Goal: Task Accomplishment & Management: Use online tool/utility

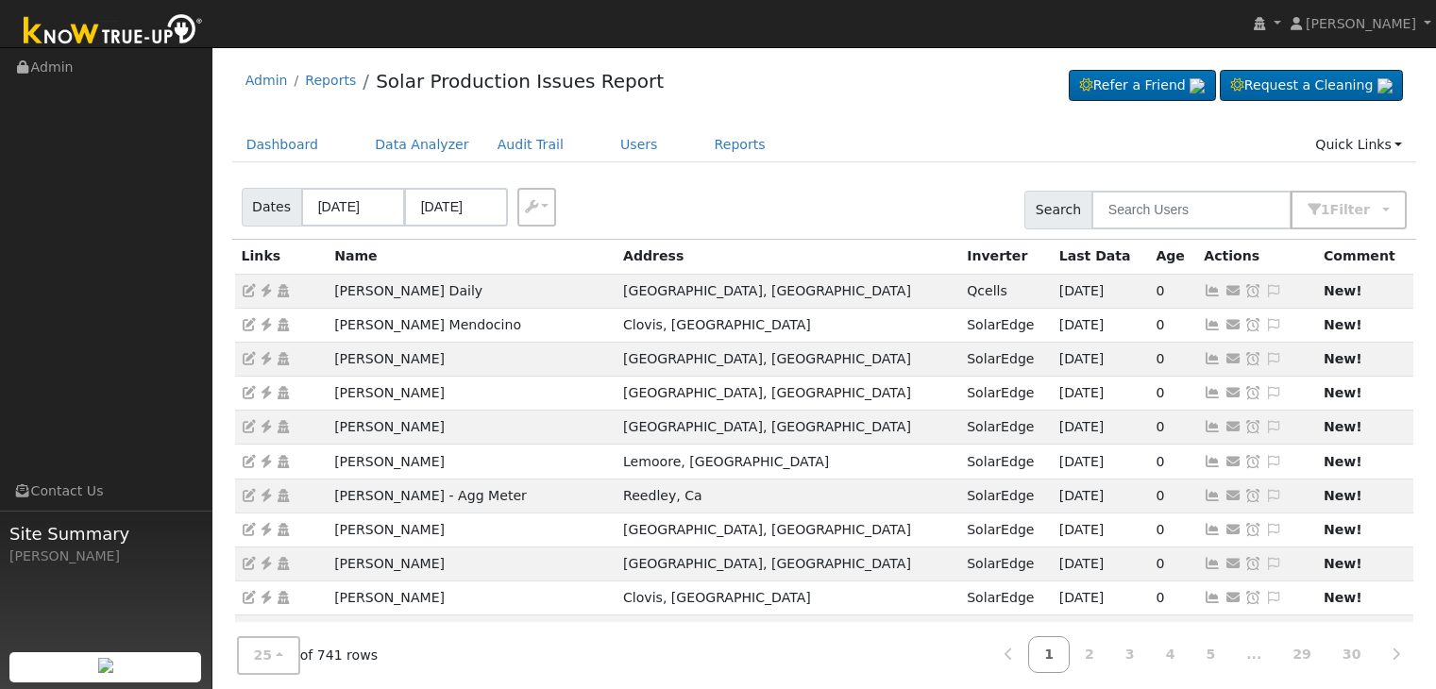
scroll to position [53, 0]
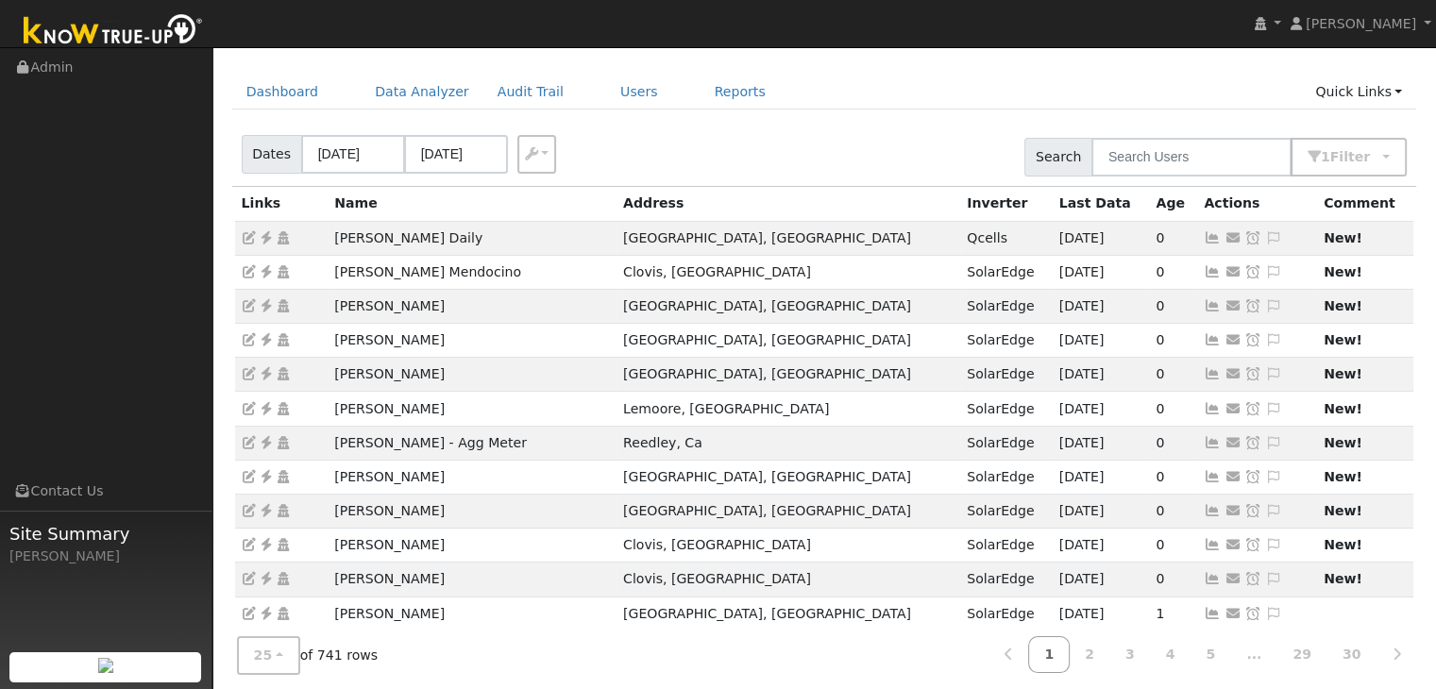
drag, startPoint x: 0, startPoint y: 0, endPoint x: 754, endPoint y: 14, distance: 754.3
click at [754, 14] on nav "Mara Panganiban Mara Panganiban Profile My Company Help Center Terms Of Service…" at bounding box center [718, 24] width 1436 height 48
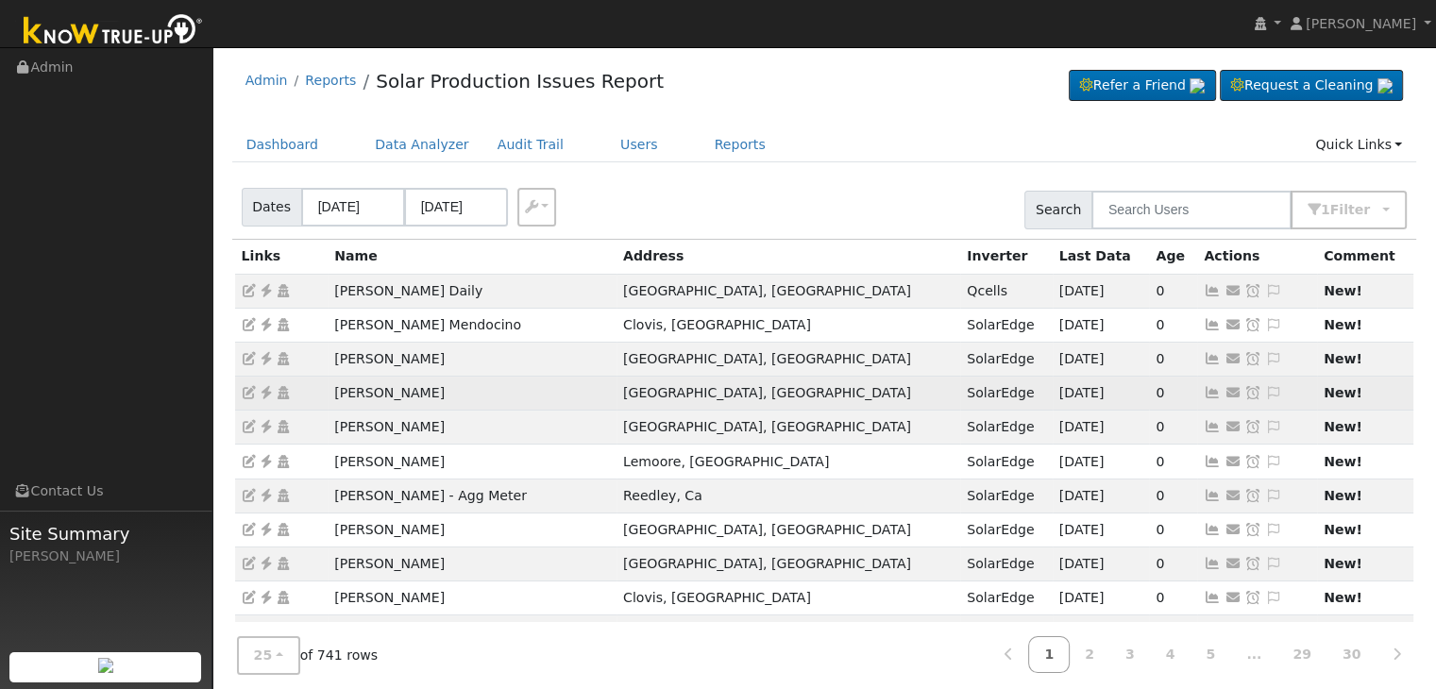
drag, startPoint x: 314, startPoint y: 381, endPoint x: 457, endPoint y: 374, distance: 142.7
click at [438, 386] on tr "Richard Flores Fresno, CA SolarEdge 09/14/25 0 Send Email... Copy a Link Reset …" at bounding box center [824, 394] width 1179 height 34
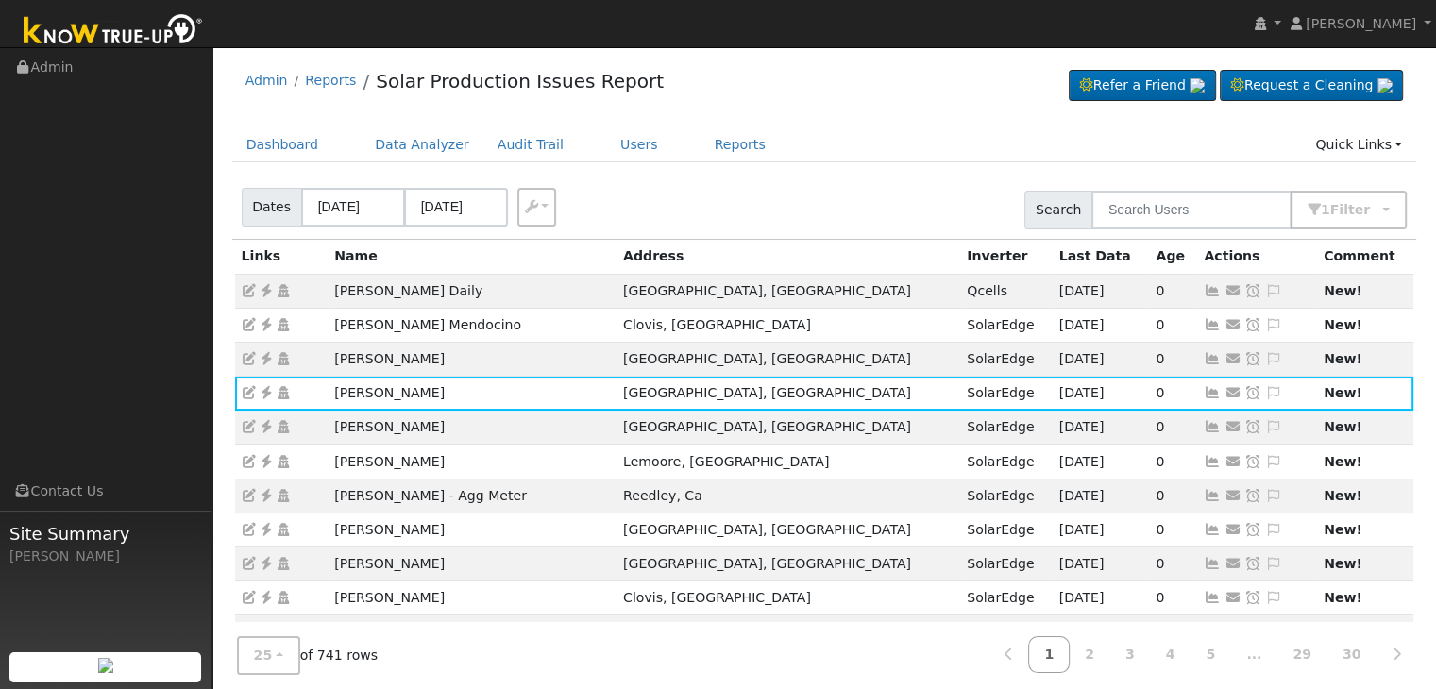
copy tr "Richard Flores"
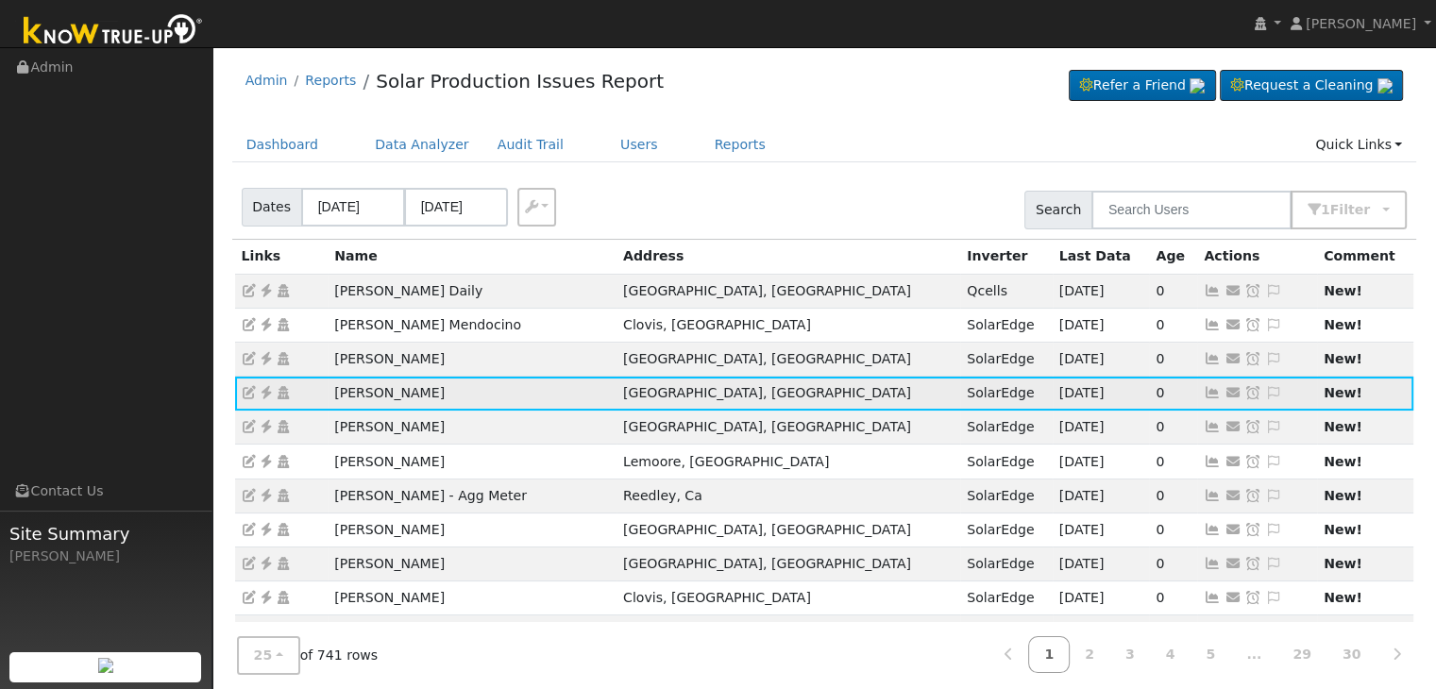
click at [266, 389] on icon at bounding box center [266, 392] width 17 height 13
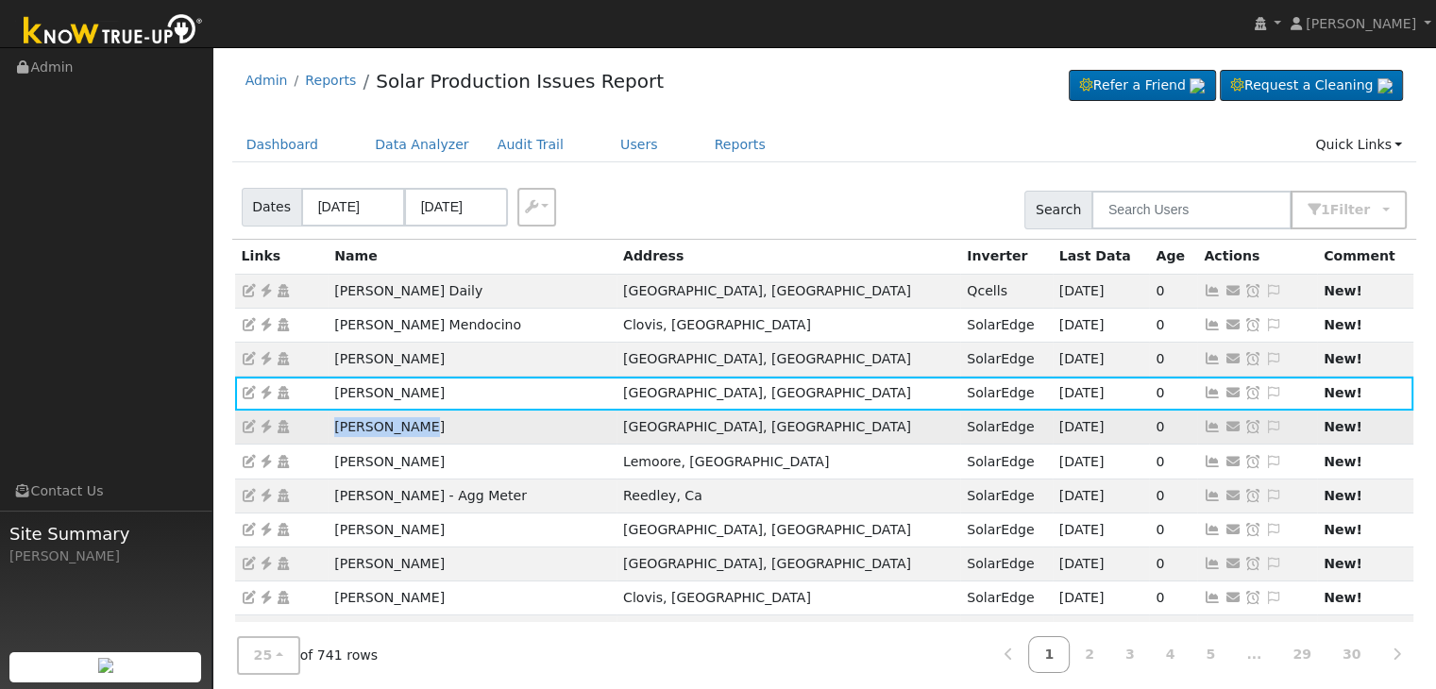
drag, startPoint x: 314, startPoint y: 424, endPoint x: 423, endPoint y: 422, distance: 108.6
click at [423, 422] on tr "Al Broderick Fresno, CA SolarEdge 09/18/25 0 Send Email... Copy a Link Reset Pa…" at bounding box center [824, 428] width 1179 height 34
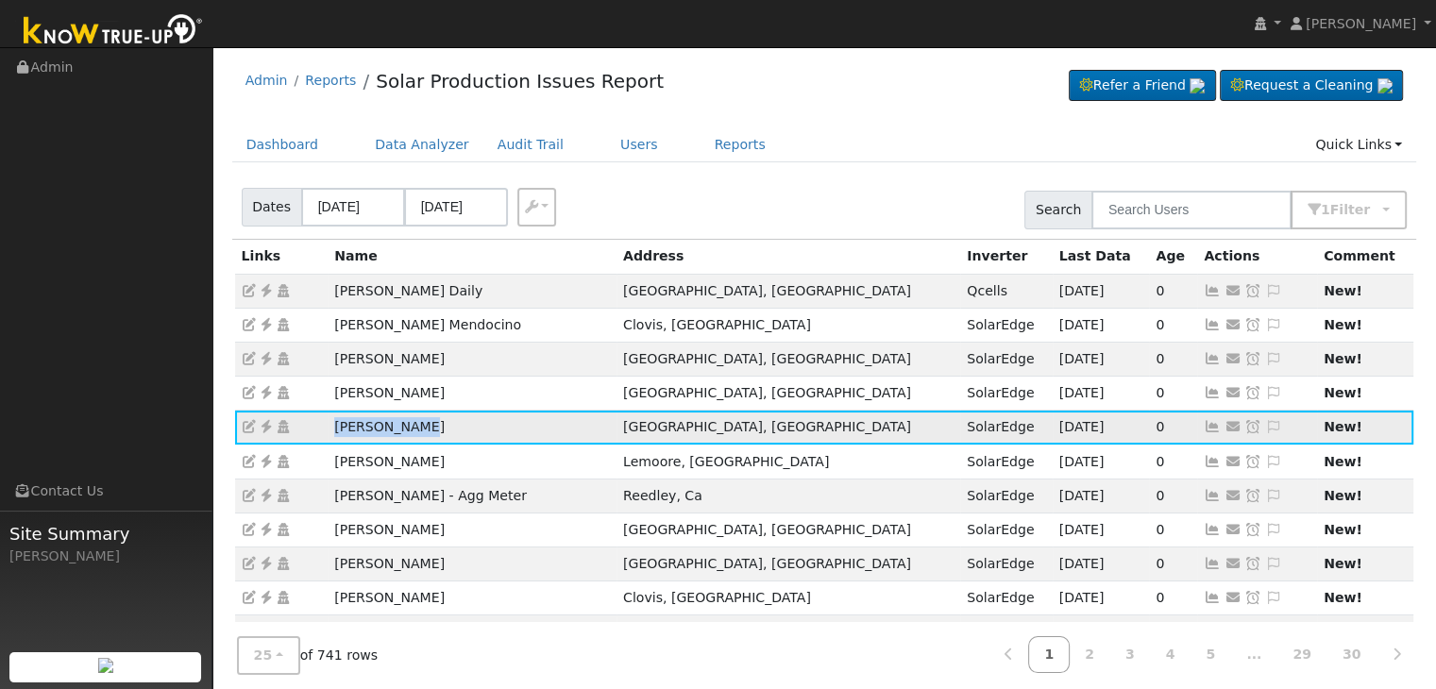
copy tr "Al Broderick"
click at [265, 427] on icon at bounding box center [266, 426] width 17 height 13
click at [1265, 428] on icon at bounding box center [1273, 426] width 17 height 13
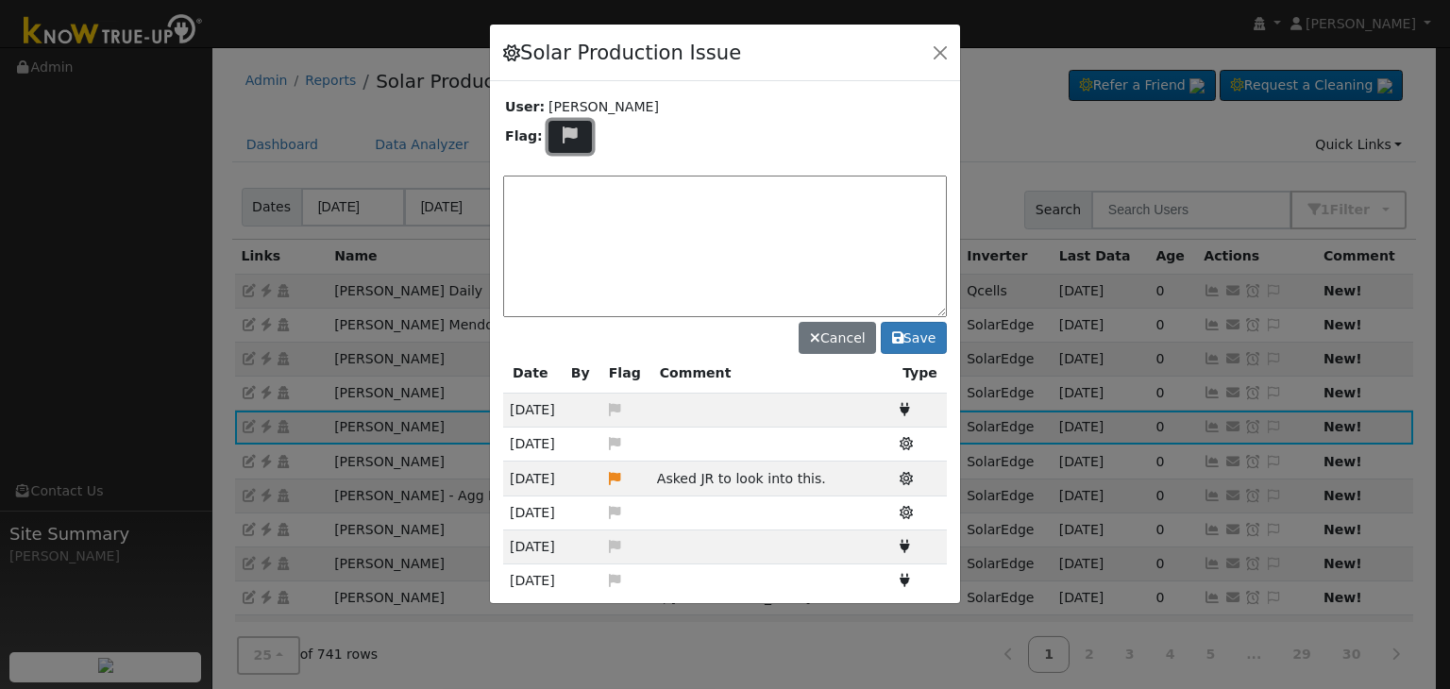
click at [570, 133] on icon at bounding box center [571, 134] width 22 height 17
click at [560, 182] on icon at bounding box center [569, 184] width 22 height 17
click at [554, 140] on button at bounding box center [569, 137] width 43 height 33
click at [570, 196] on icon at bounding box center [569, 204] width 22 height 17
click at [570, 194] on textarea at bounding box center [725, 247] width 444 height 142
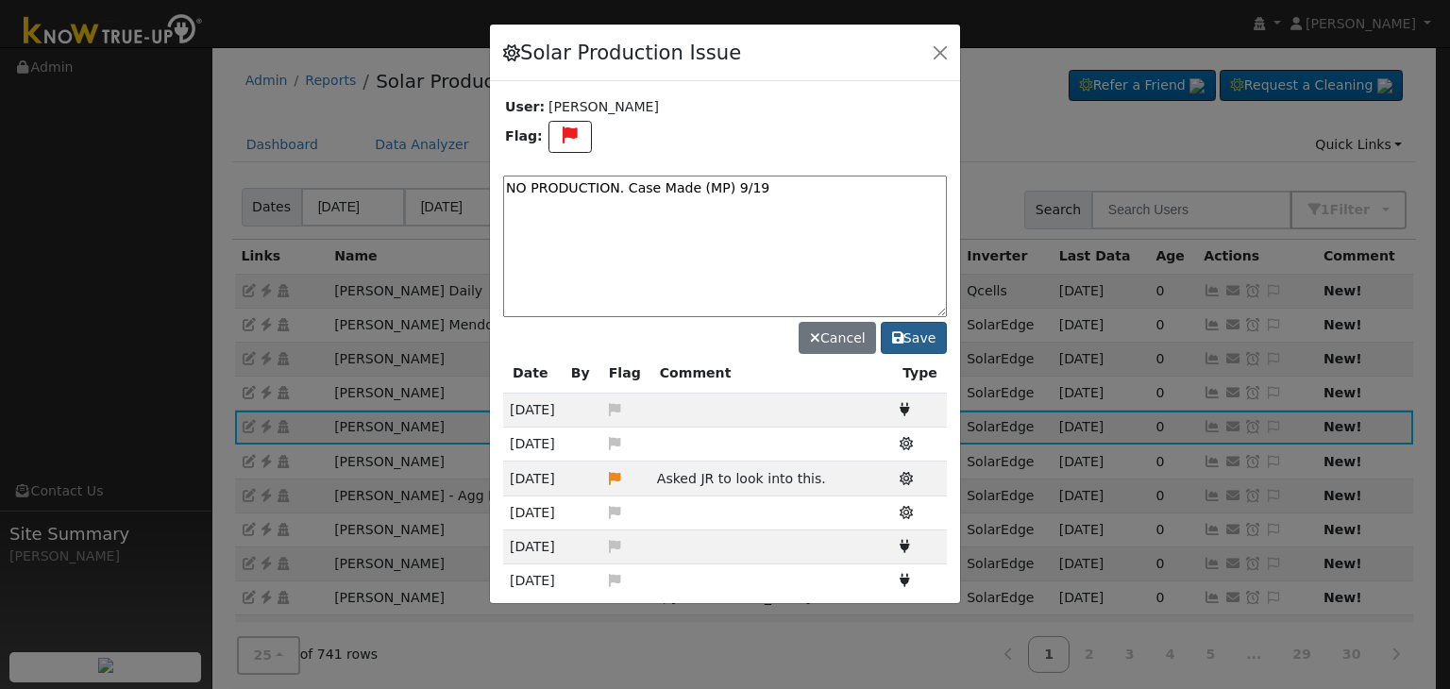
type textarea "NO PRODUCTION. Case Made (MP) 9/19"
click at [918, 348] on button "Save" at bounding box center [914, 338] width 66 height 32
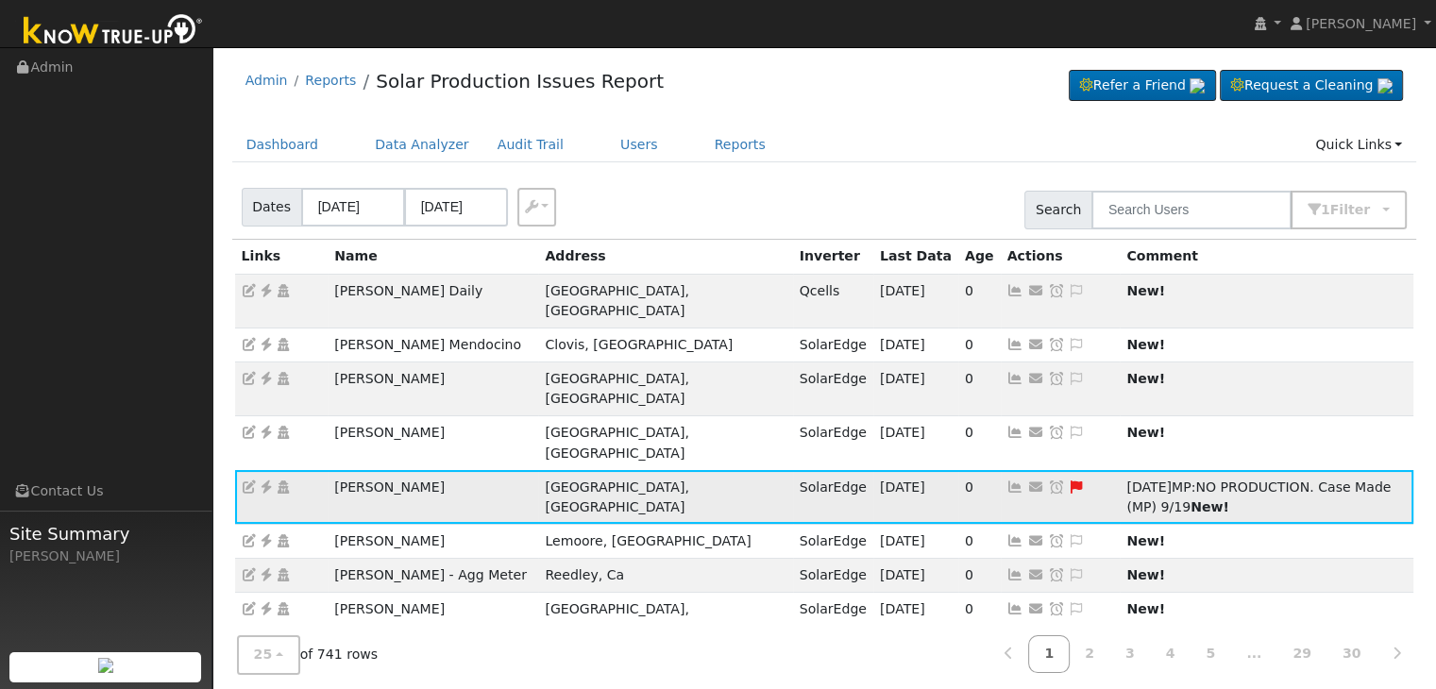
click at [1048, 480] on icon at bounding box center [1056, 486] width 17 height 13
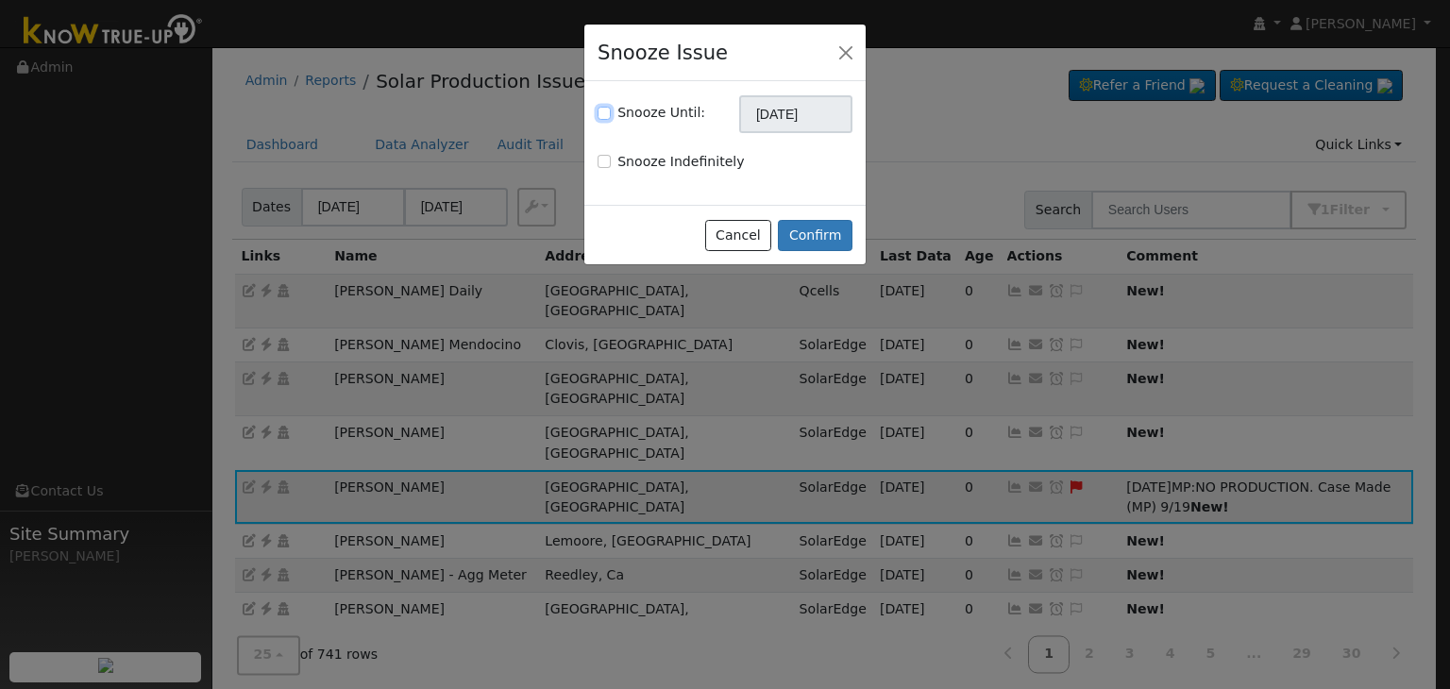
click at [604, 111] on input "Snooze Until:" at bounding box center [603, 113] width 13 height 13
checkbox input "true"
click at [801, 113] on input "[DATE]" at bounding box center [795, 114] width 113 height 38
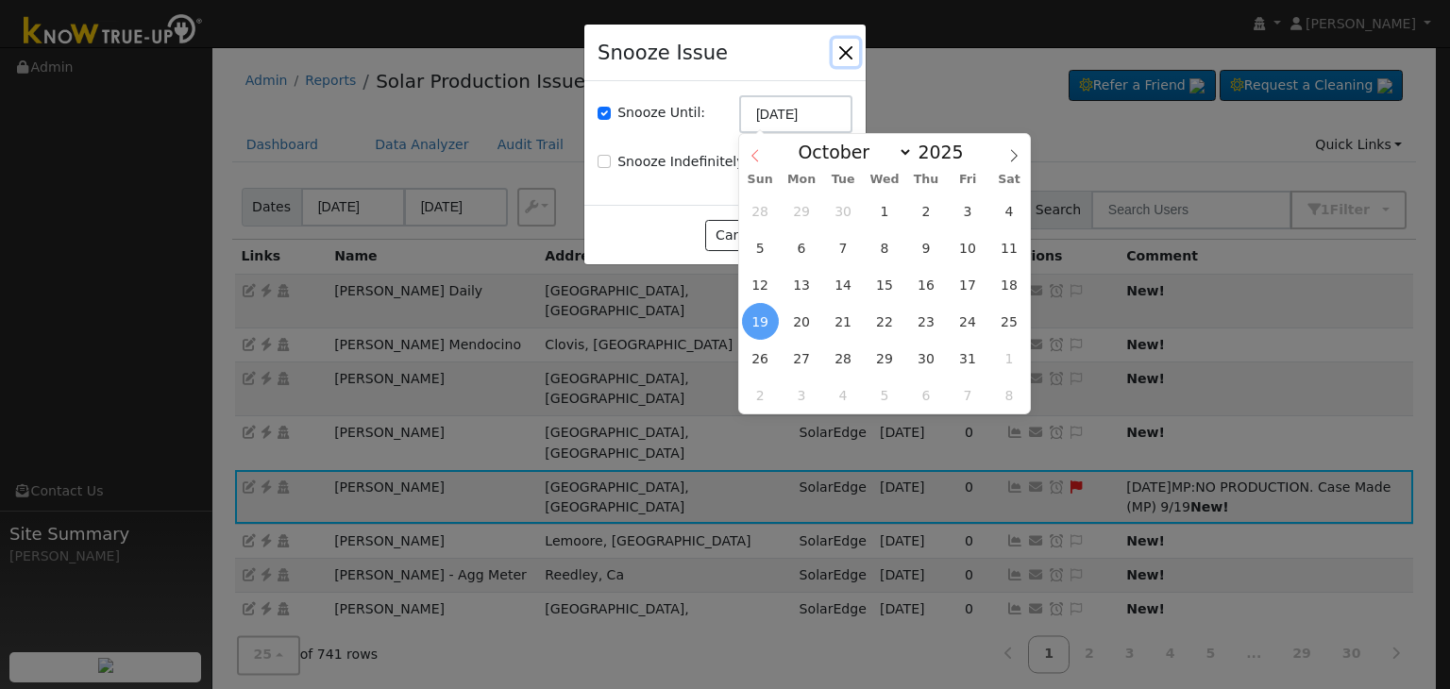
click at [752, 157] on icon at bounding box center [754, 156] width 7 height 12
select select "8"
click at [968, 327] on span "26" at bounding box center [967, 321] width 37 height 37
type input "09/26/2025"
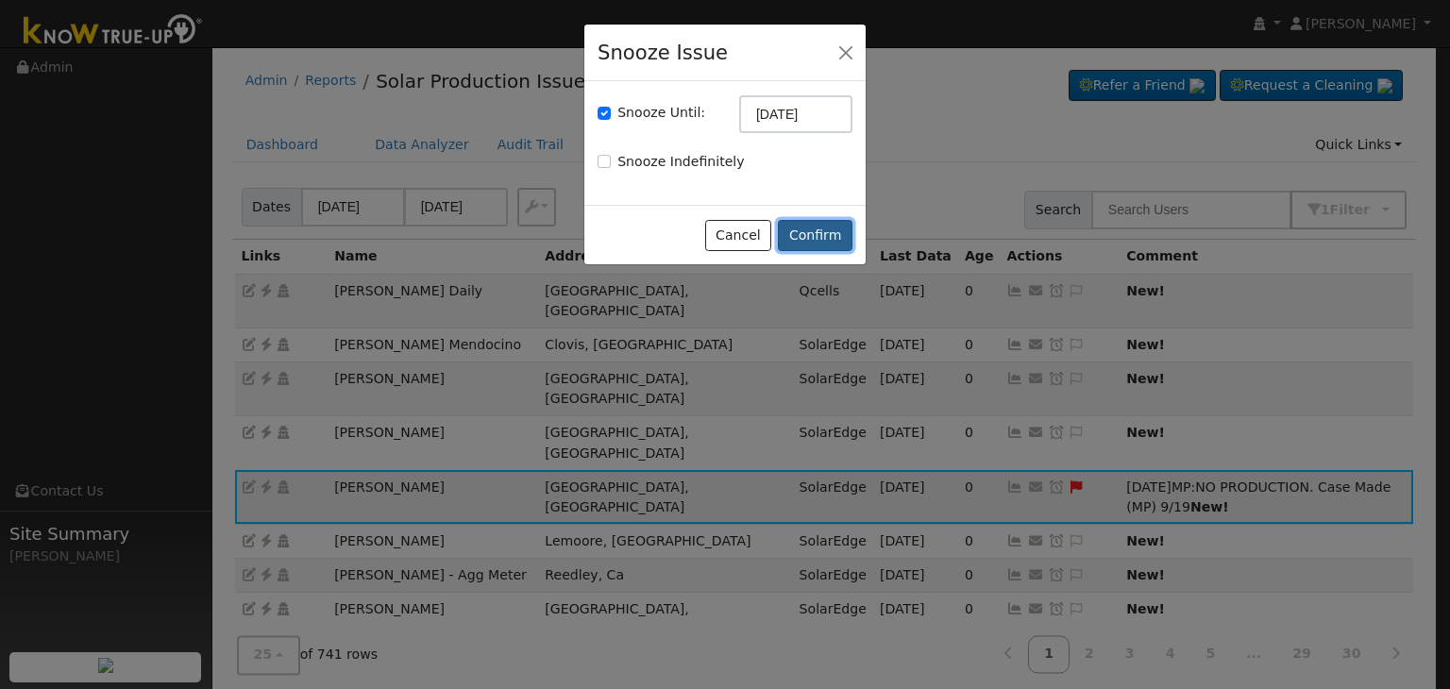
click at [827, 231] on button "Confirm" at bounding box center [815, 236] width 75 height 32
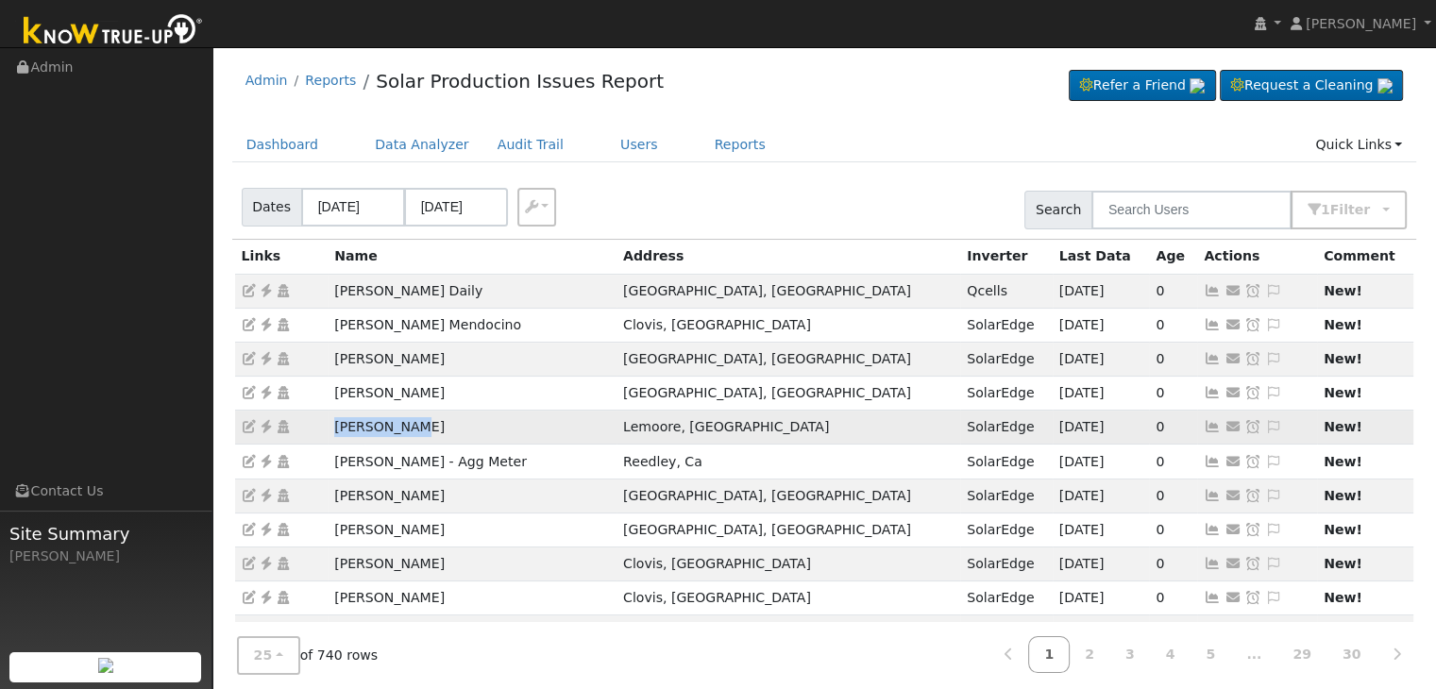
drag, startPoint x: 328, startPoint y: 423, endPoint x: 464, endPoint y: 432, distance: 136.3
click at [464, 432] on td "Michael Dow" at bounding box center [472, 428] width 289 height 34
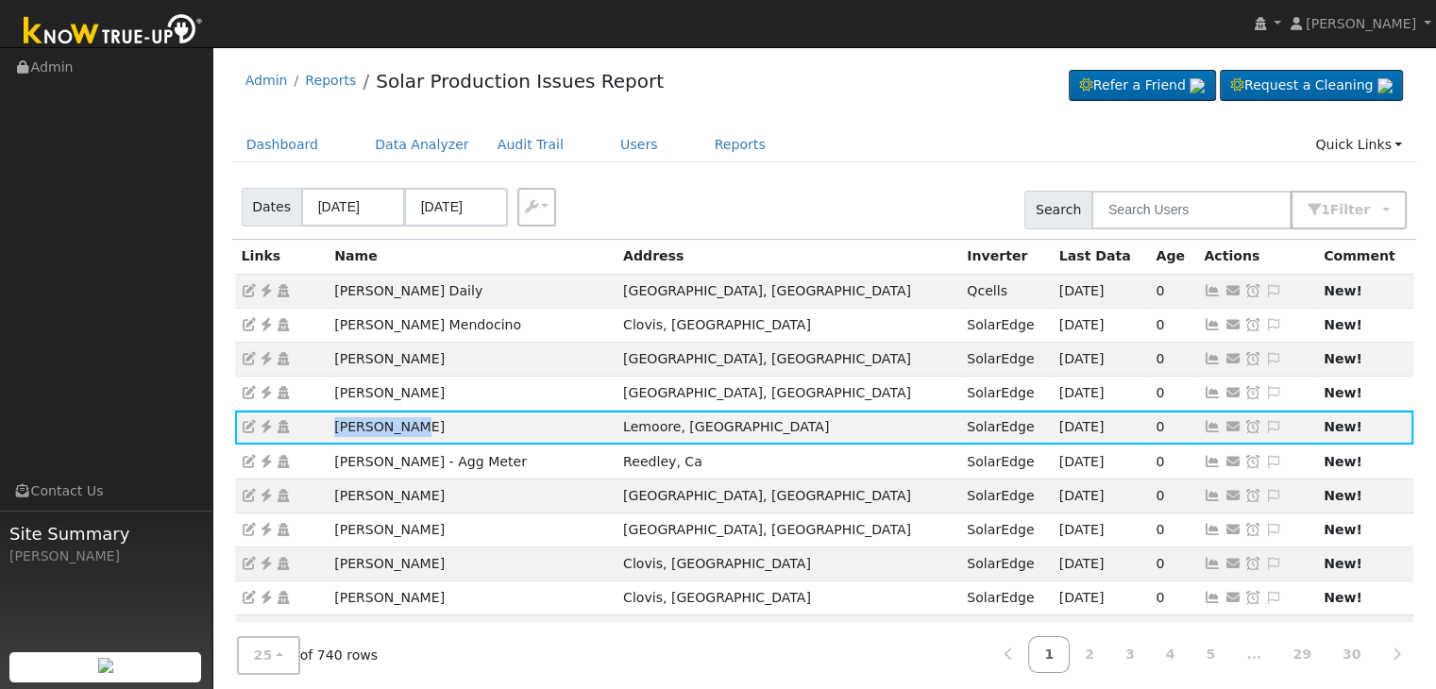
copy td "Michael Dow"
click at [261, 426] on icon at bounding box center [266, 426] width 17 height 13
click at [308, 418] on td at bounding box center [281, 428] width 93 height 34
drag, startPoint x: 351, startPoint y: 418, endPoint x: 444, endPoint y: 418, distance: 92.5
click at [444, 418] on tr "Michael Dow Lemoore, CA SolarEdge 09/18/25 0 Send Email... Copy a Link Reset Pa…" at bounding box center [824, 428] width 1179 height 34
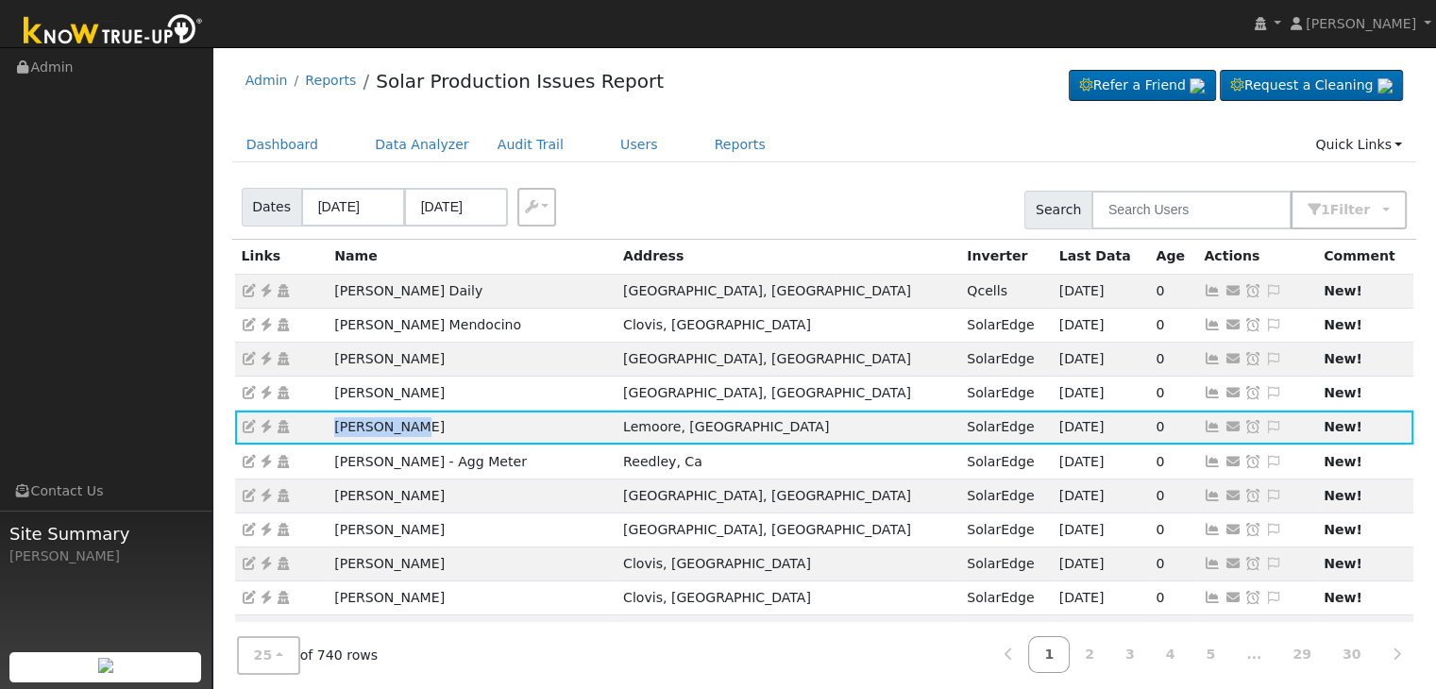
copy tr "Michael Dow"
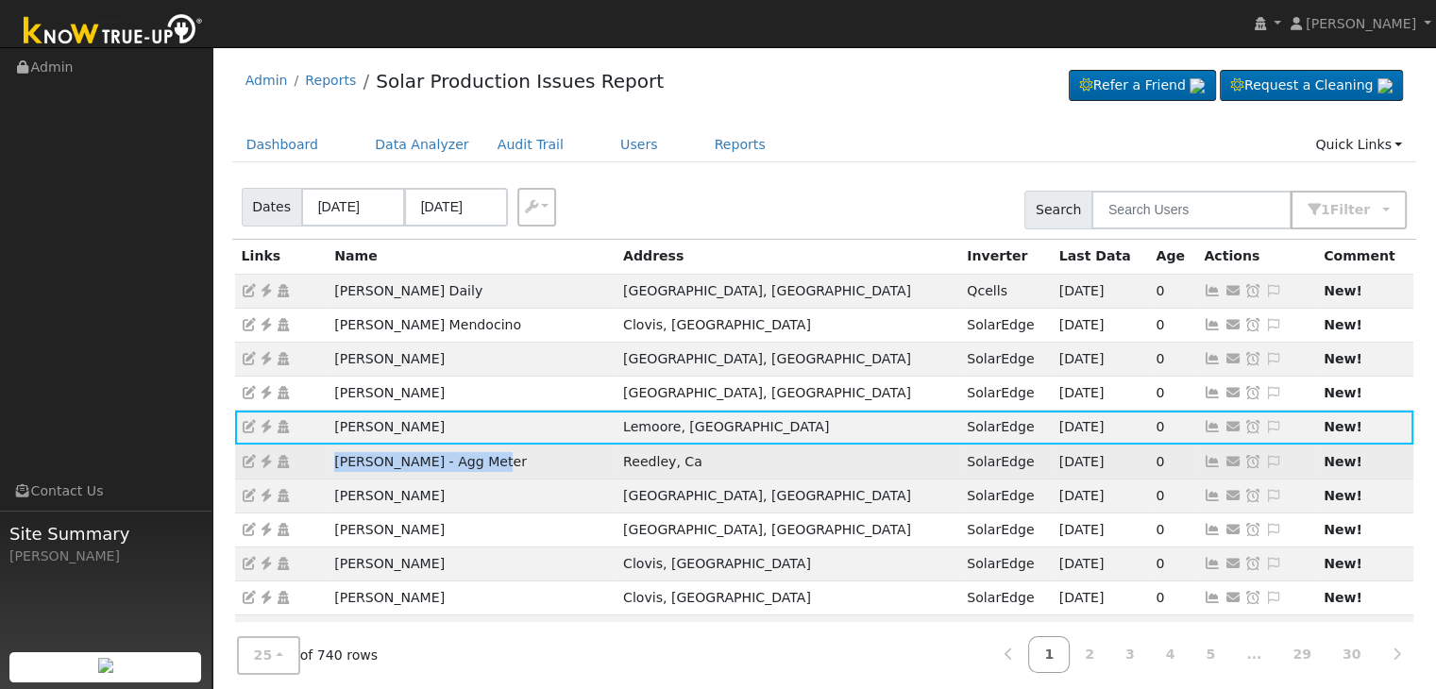
drag, startPoint x: 328, startPoint y: 458, endPoint x: 550, endPoint y: 453, distance: 221.9
click at [550, 453] on td "David Finke - Agg Meter" at bounding box center [472, 462] width 289 height 34
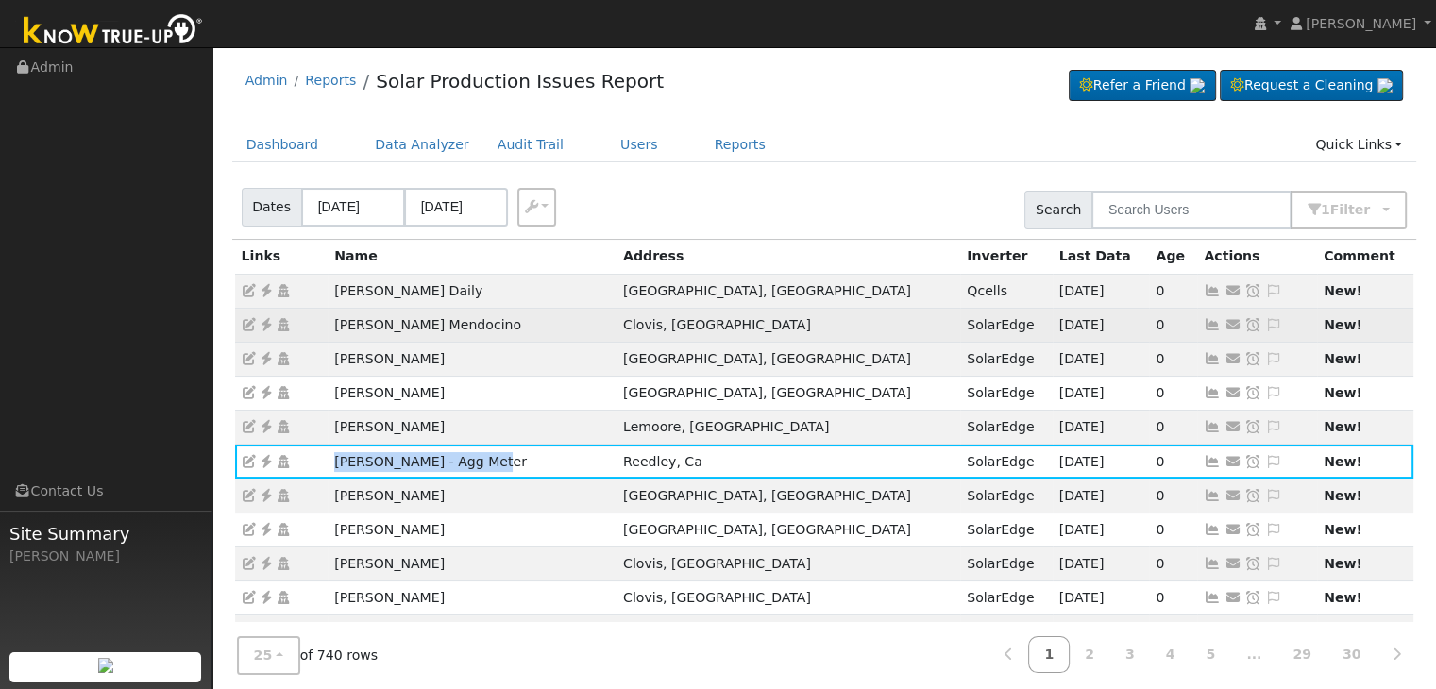
drag, startPoint x: 325, startPoint y: 462, endPoint x: 900, endPoint y: 333, distance: 589.9
click at [536, 456] on tr "David Finke - Agg Meter Reedley, Ca SolarEdge 09/18/25 0 Send Email... Copy a L…" at bounding box center [824, 462] width 1179 height 34
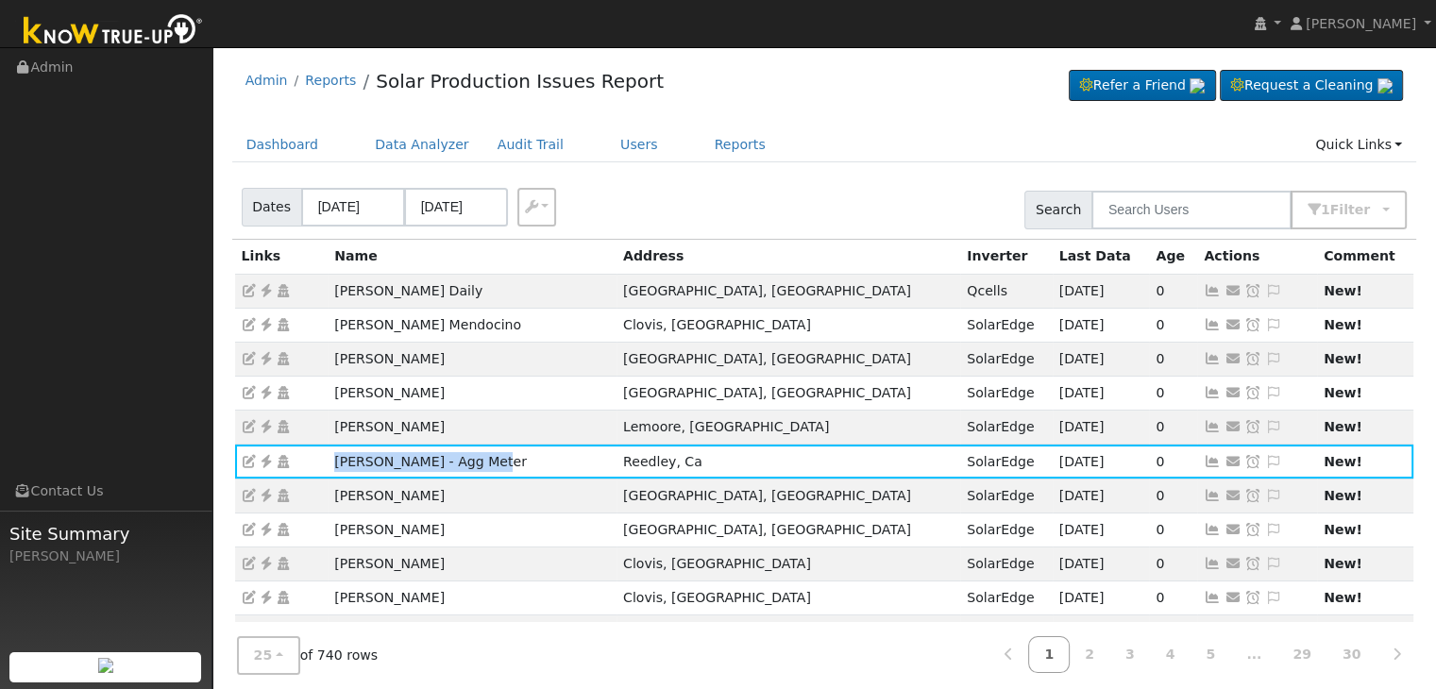
copy tr "David Finke - Agg Meter"
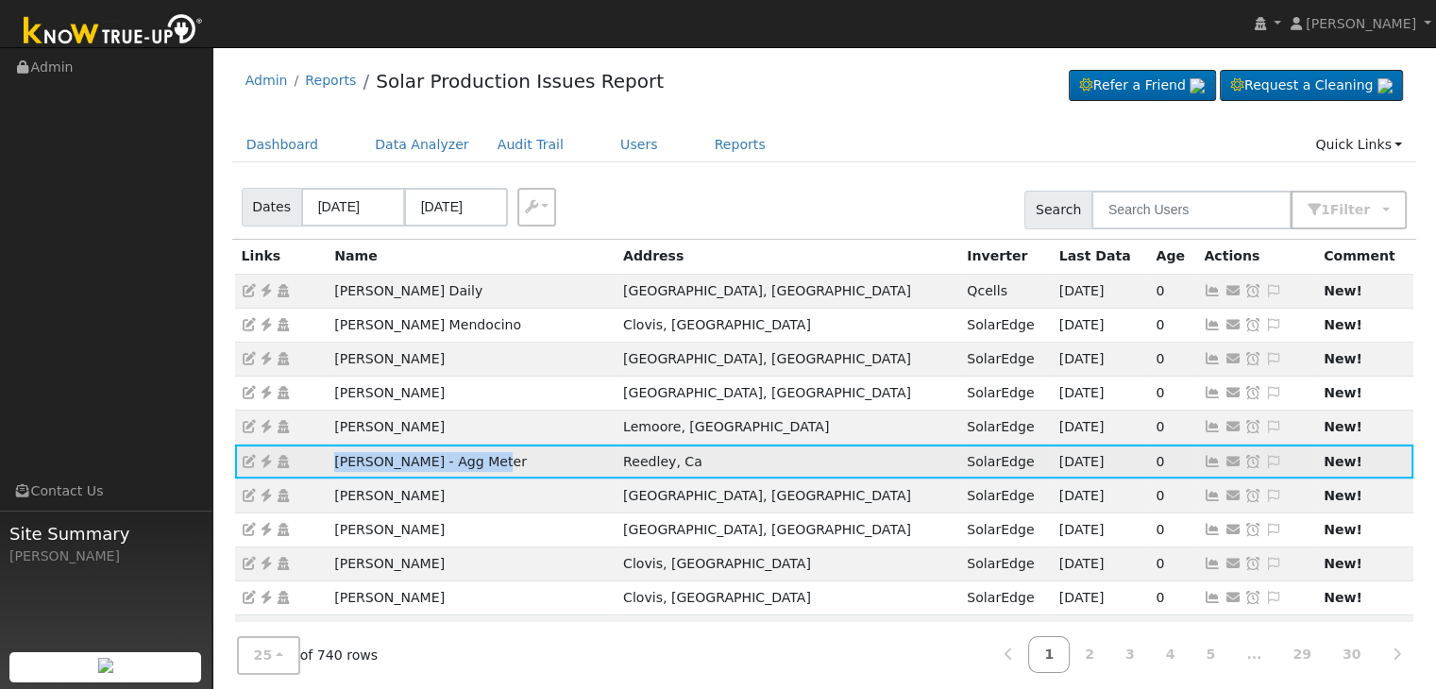
click at [264, 458] on icon at bounding box center [266, 461] width 17 height 13
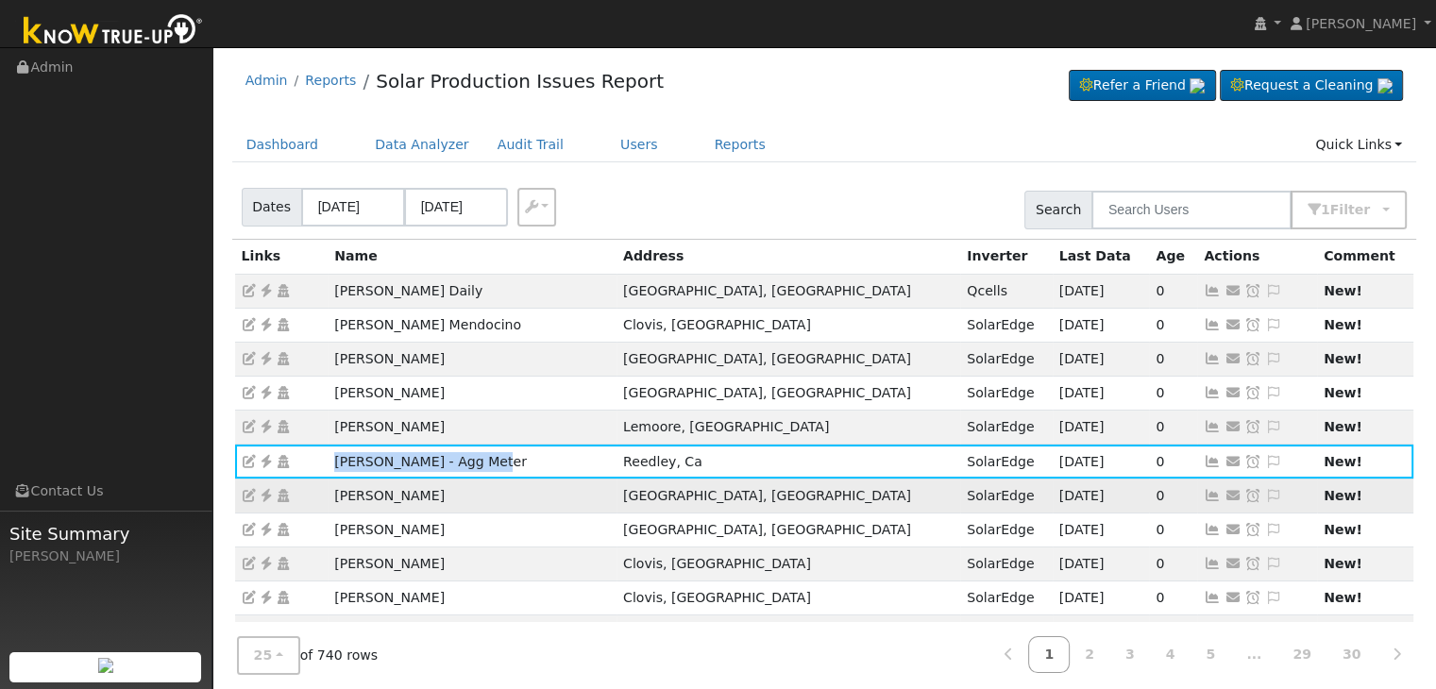
drag, startPoint x: 331, startPoint y: 486, endPoint x: 461, endPoint y: 489, distance: 129.3
click at [461, 489] on td "[PERSON_NAME]" at bounding box center [472, 496] width 289 height 34
copy td "[PERSON_NAME]"
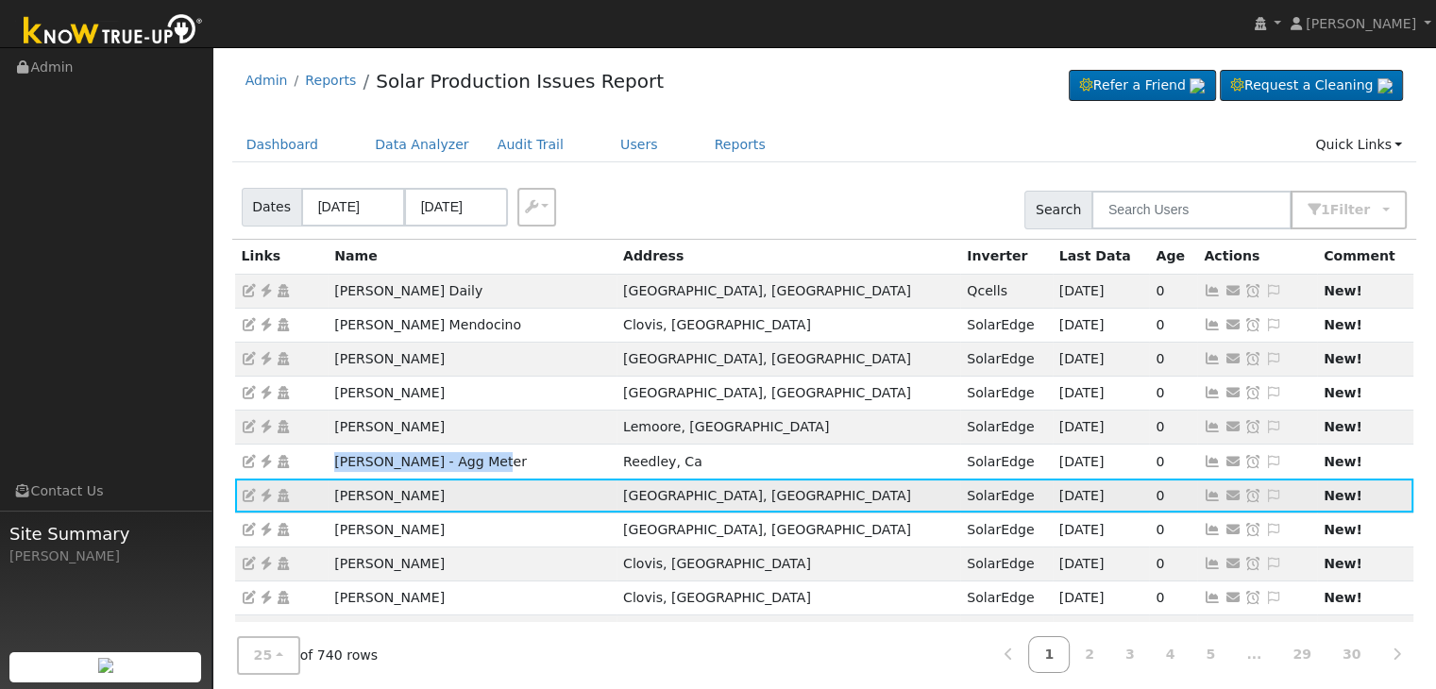
click at [266, 489] on icon at bounding box center [266, 495] width 17 height 13
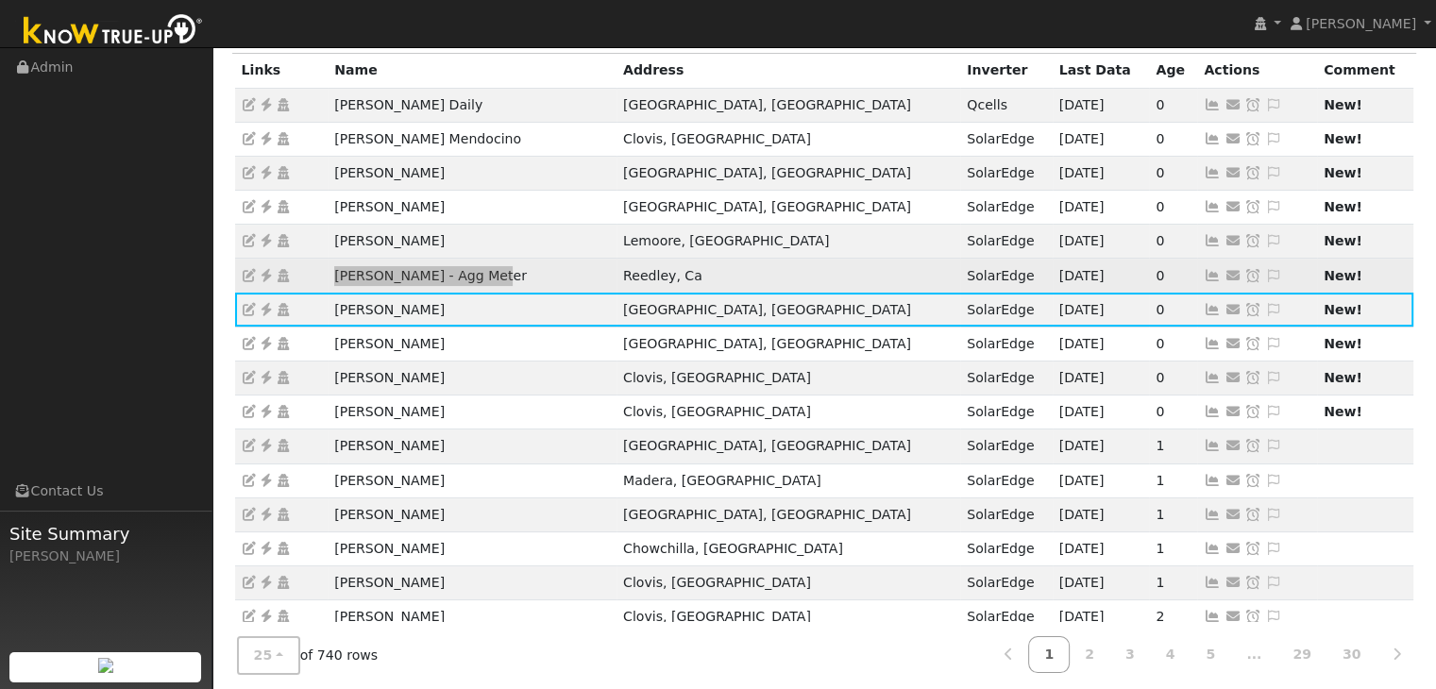
scroll to position [189, 0]
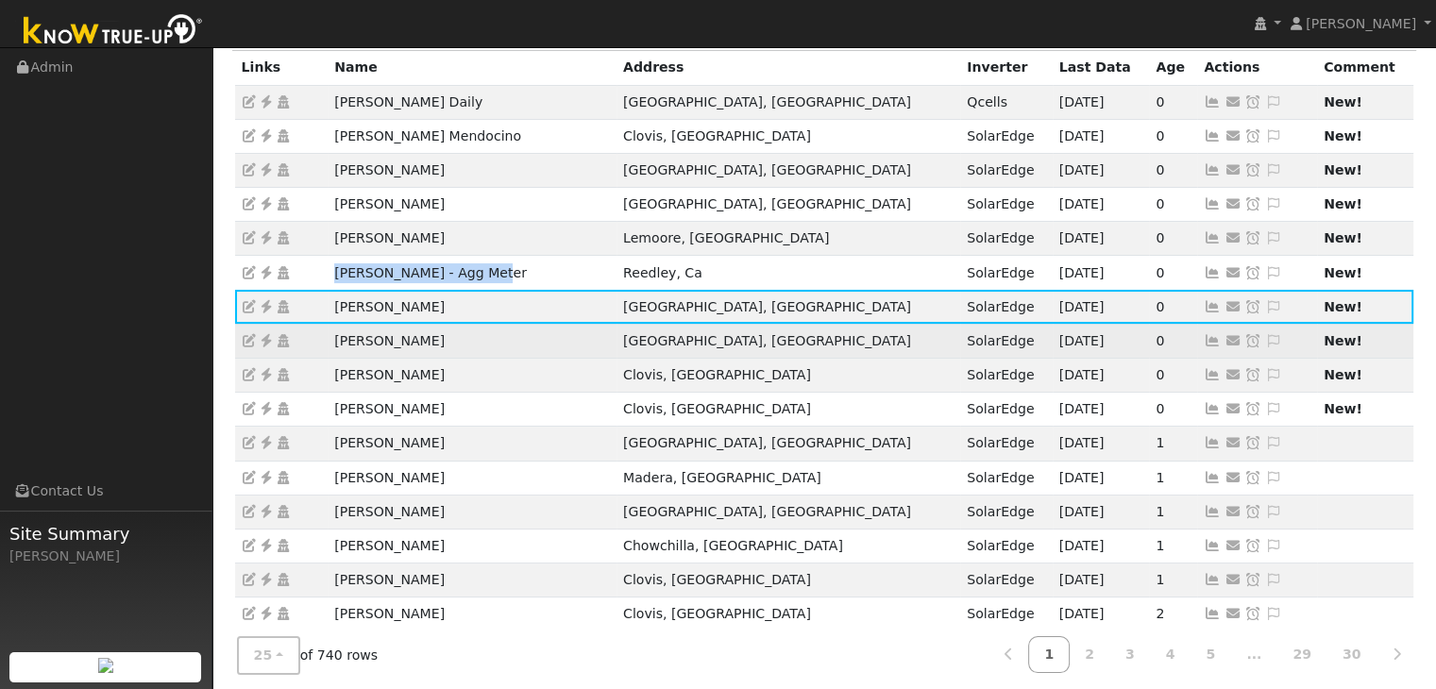
drag, startPoint x: 321, startPoint y: 334, endPoint x: 454, endPoint y: 331, distance: 133.1
click at [454, 331] on tr "Danielle Trathen Fresno, CA SolarEdge 09/18/25 0 Send Email... Copy a Link Rese…" at bounding box center [824, 341] width 1179 height 34
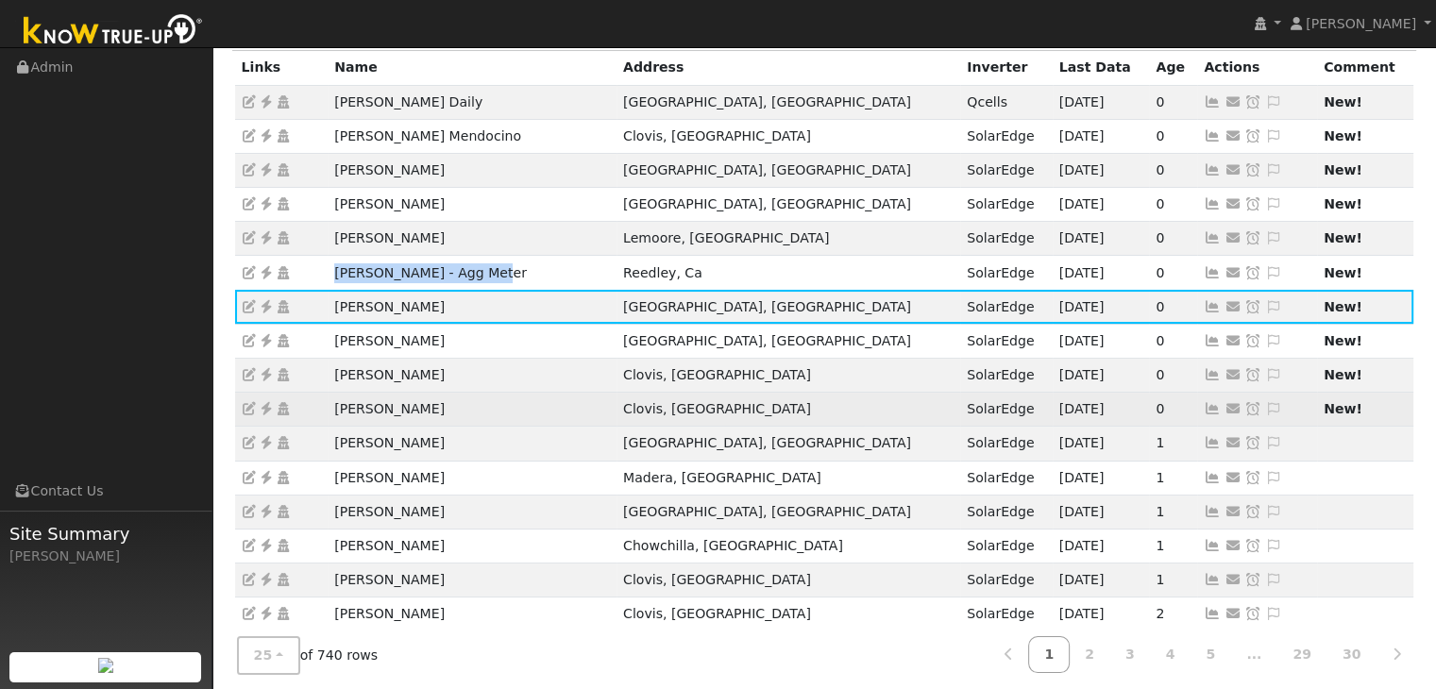
copy tr "[PERSON_NAME]"
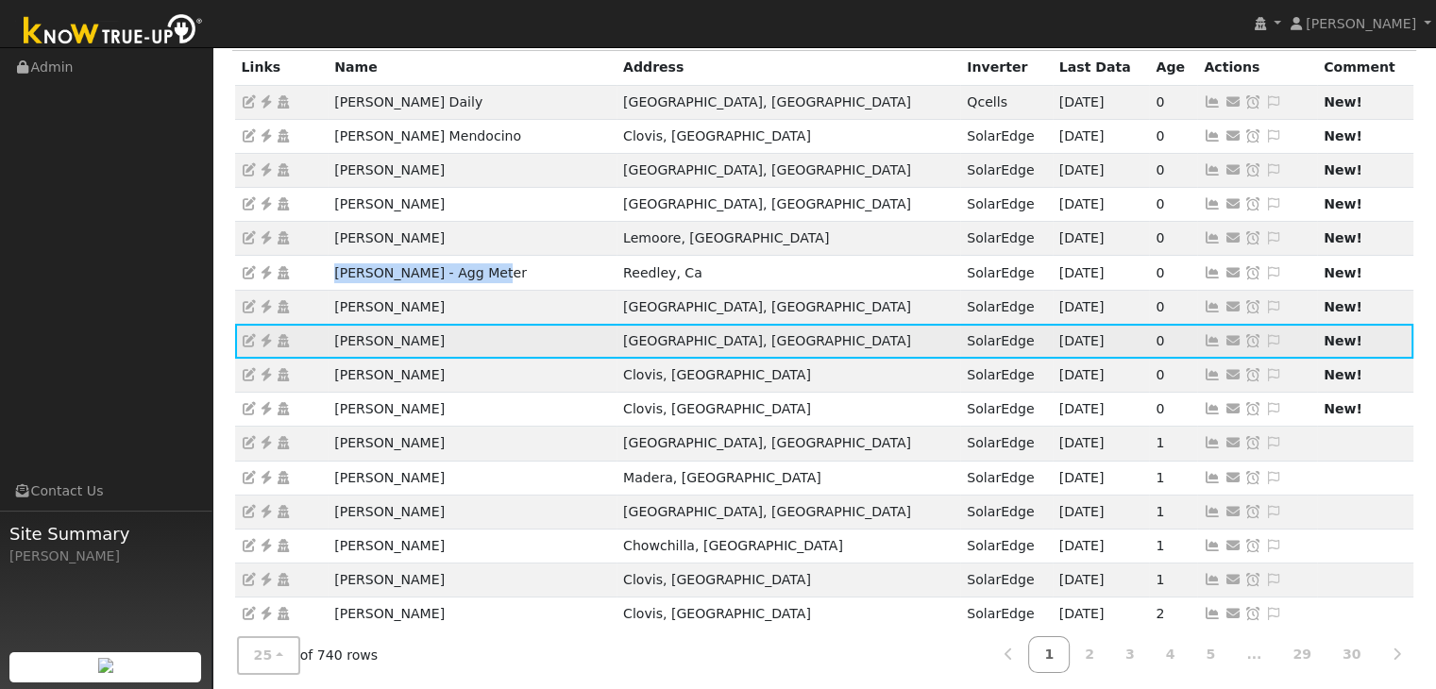
click at [268, 337] on icon at bounding box center [266, 340] width 17 height 13
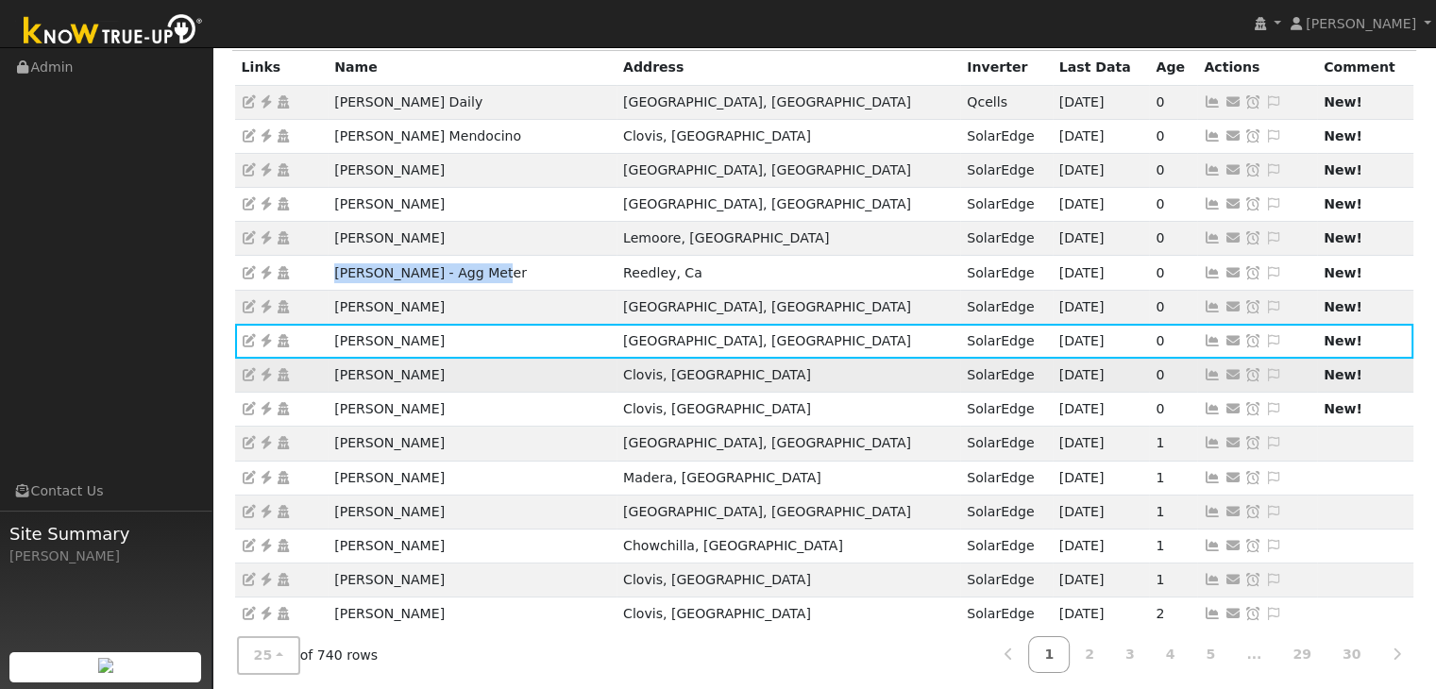
drag, startPoint x: 323, startPoint y: 375, endPoint x: 468, endPoint y: 374, distance: 145.4
click at [468, 374] on tr "Beverly Merrick Clovis, CA SolarEdge 09/18/25 0 Send Email... Copy a Link Reset…" at bounding box center [824, 376] width 1179 height 34
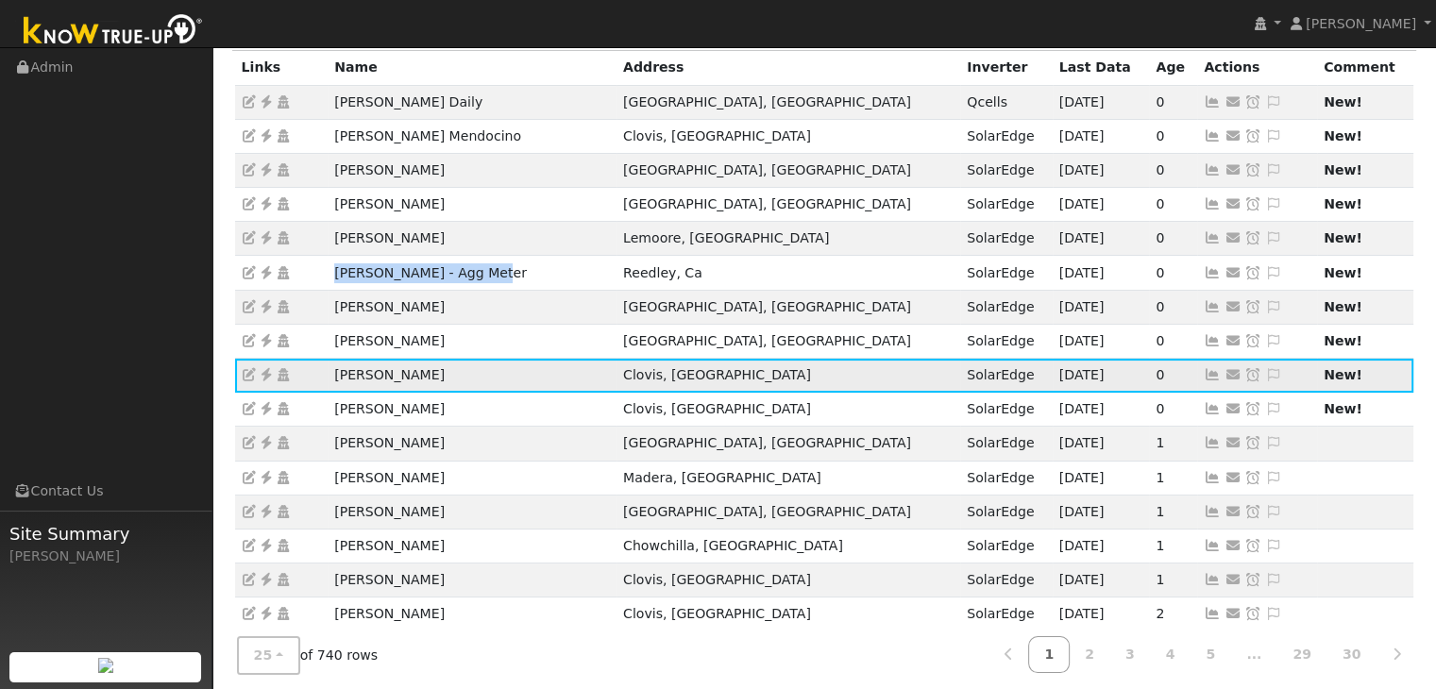
copy tr "[PERSON_NAME]"
click at [263, 372] on icon at bounding box center [266, 374] width 17 height 13
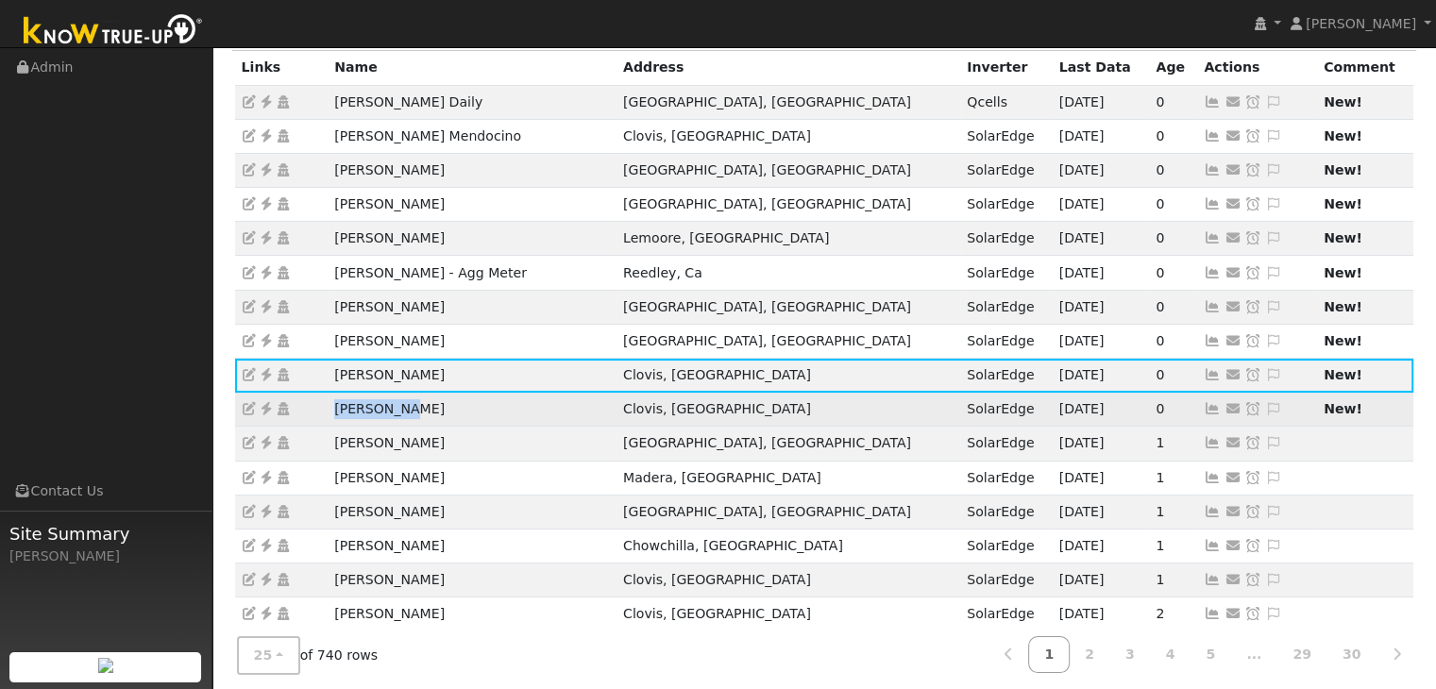
drag, startPoint x: 326, startPoint y: 409, endPoint x: 408, endPoint y: 407, distance: 82.1
click at [405, 407] on tr "Patty Boyd Clovis, CA SolarEdge 09/18/25 0 Send Email... Copy a Link Reset Pass…" at bounding box center [824, 410] width 1179 height 34
click at [408, 407] on td "[PERSON_NAME]" at bounding box center [472, 410] width 289 height 34
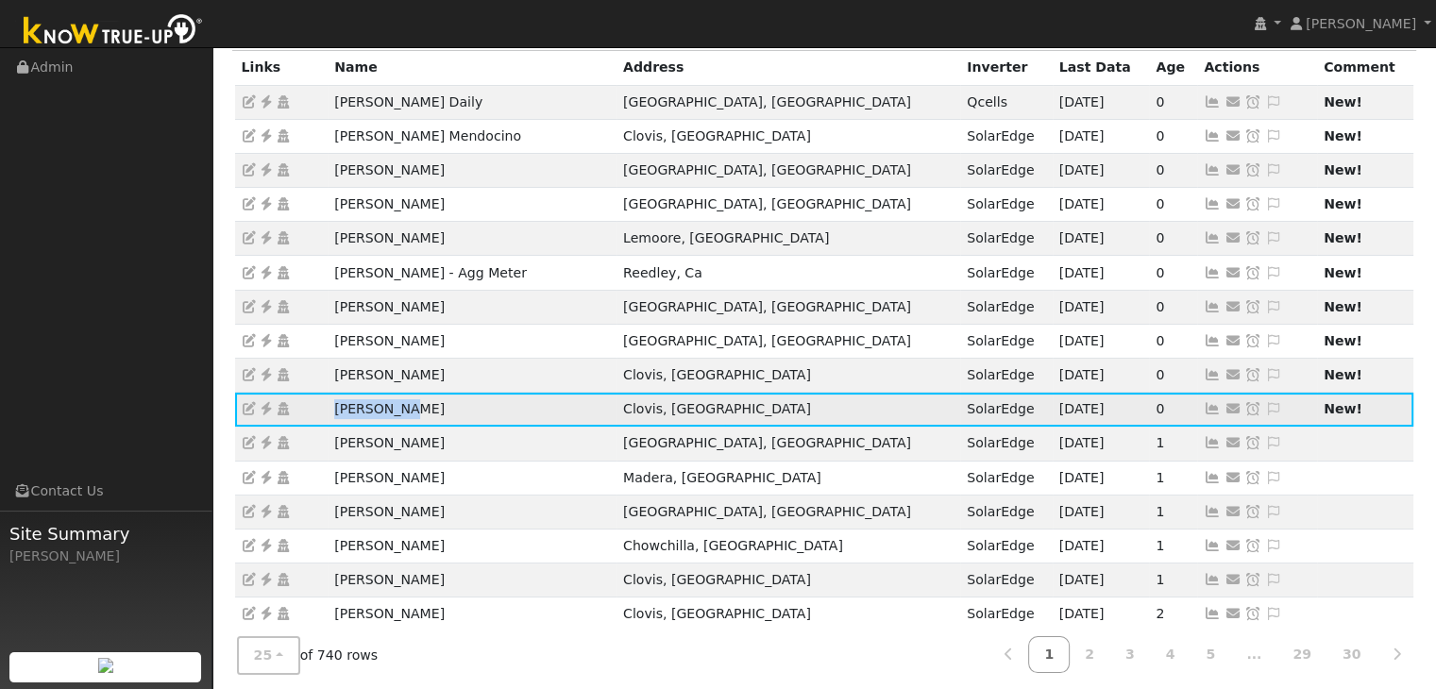
drag, startPoint x: 321, startPoint y: 410, endPoint x: 426, endPoint y: 401, distance: 105.1
click at [422, 401] on tr "Patty Boyd Clovis, CA SolarEdge 09/18/25 0 Send Email... Copy a Link Reset Pass…" at bounding box center [824, 410] width 1179 height 34
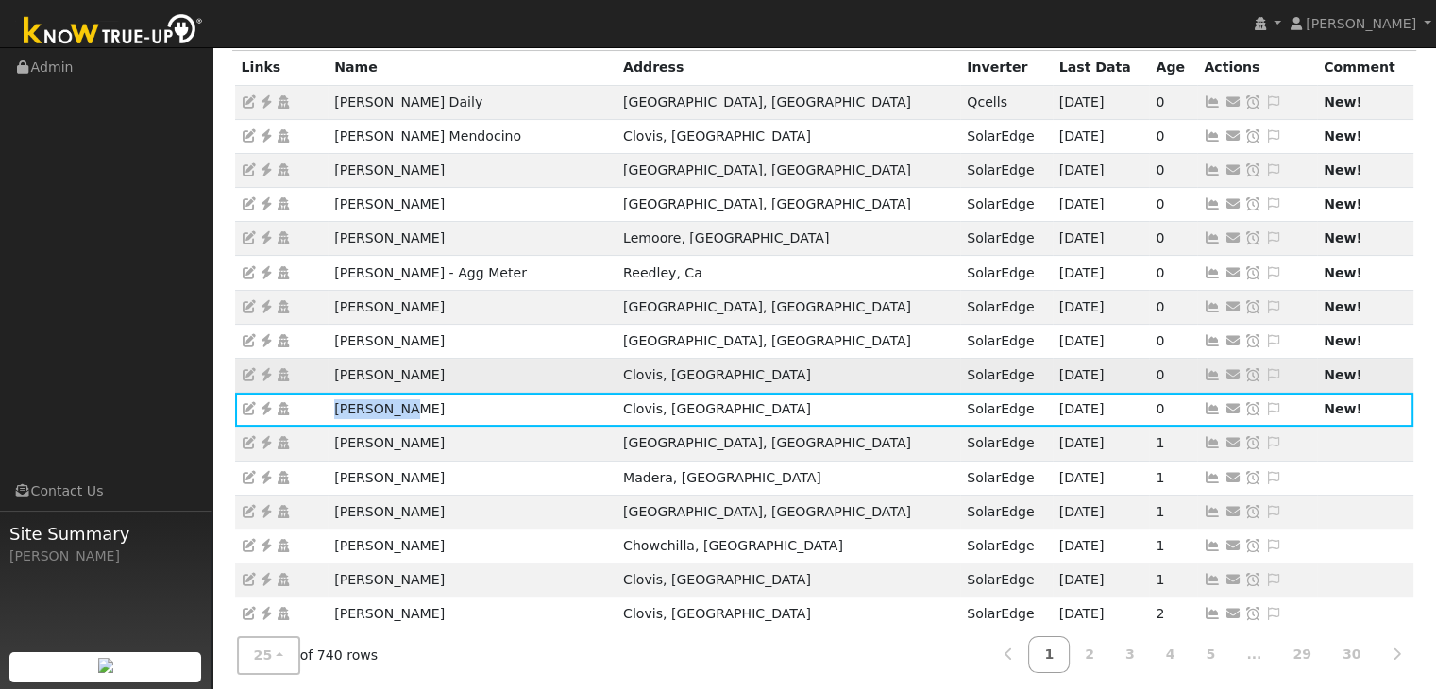
copy tr "[PERSON_NAME]"
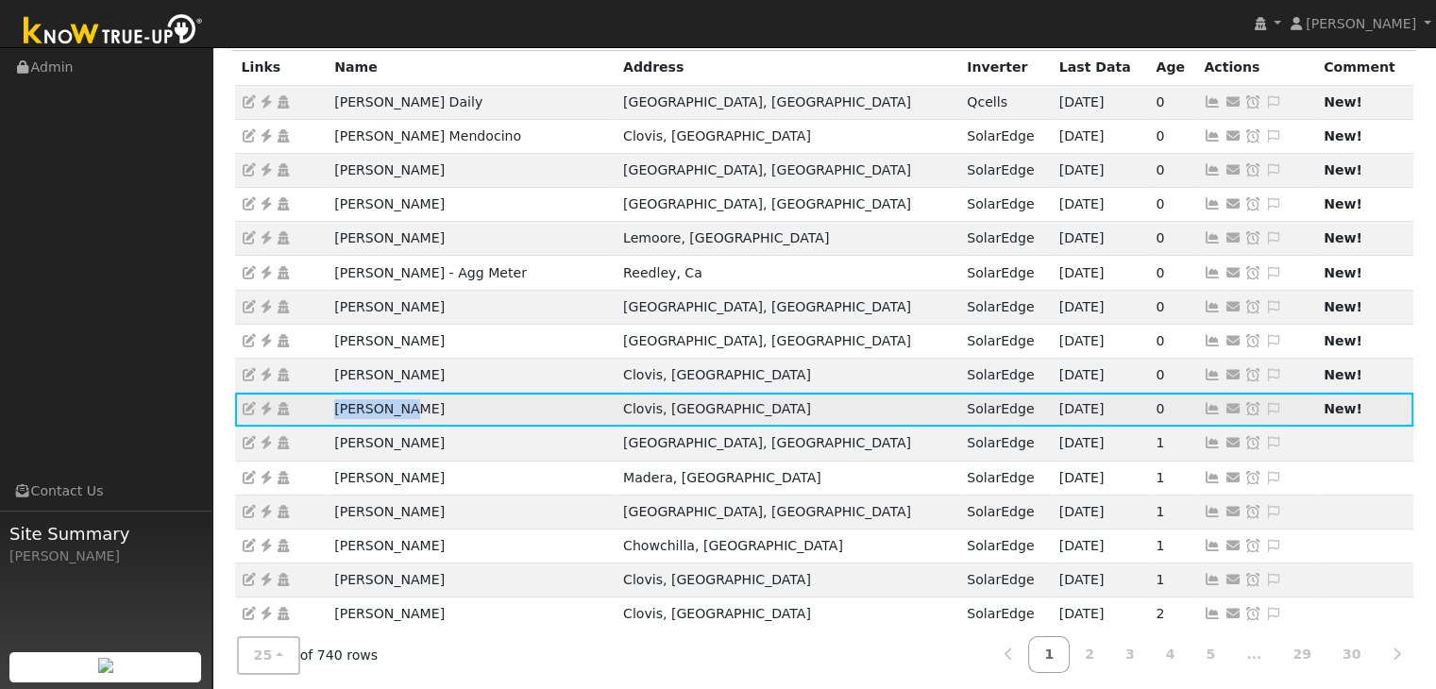
click at [268, 406] on icon at bounding box center [266, 408] width 17 height 13
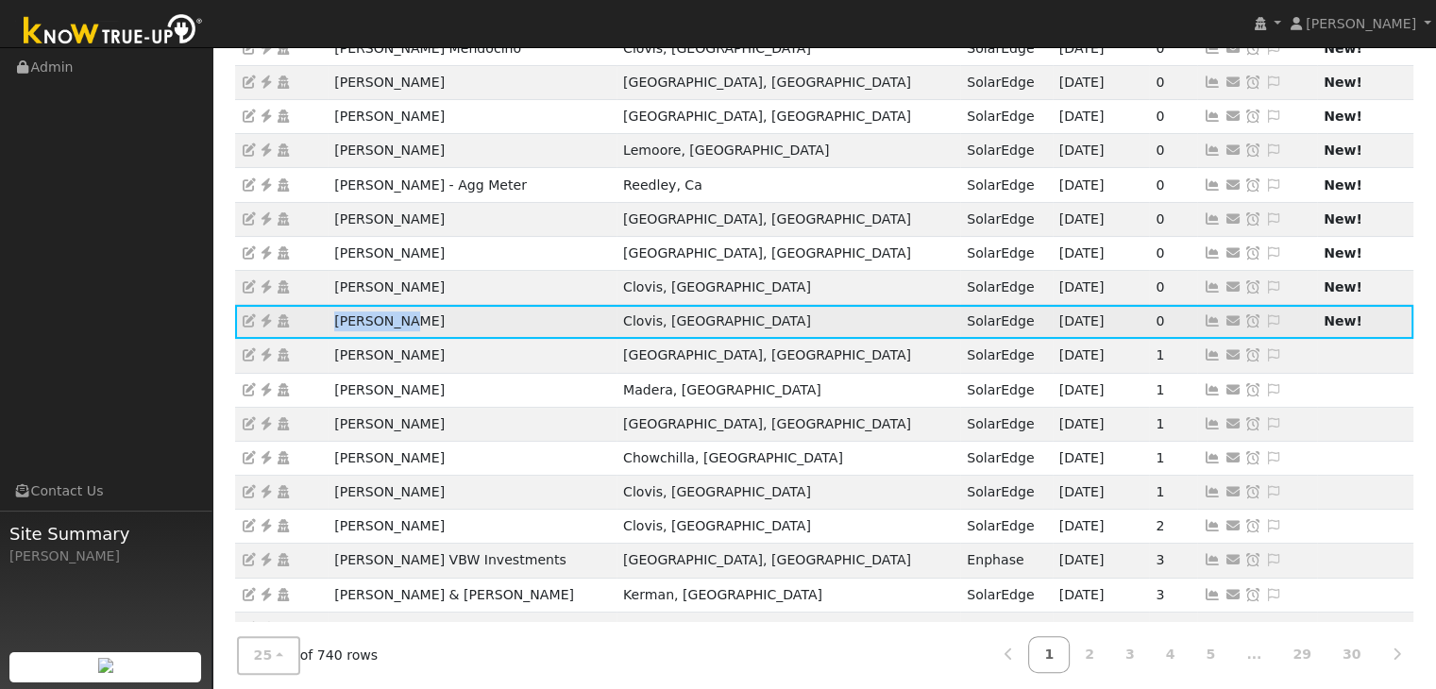
scroll to position [283, 0]
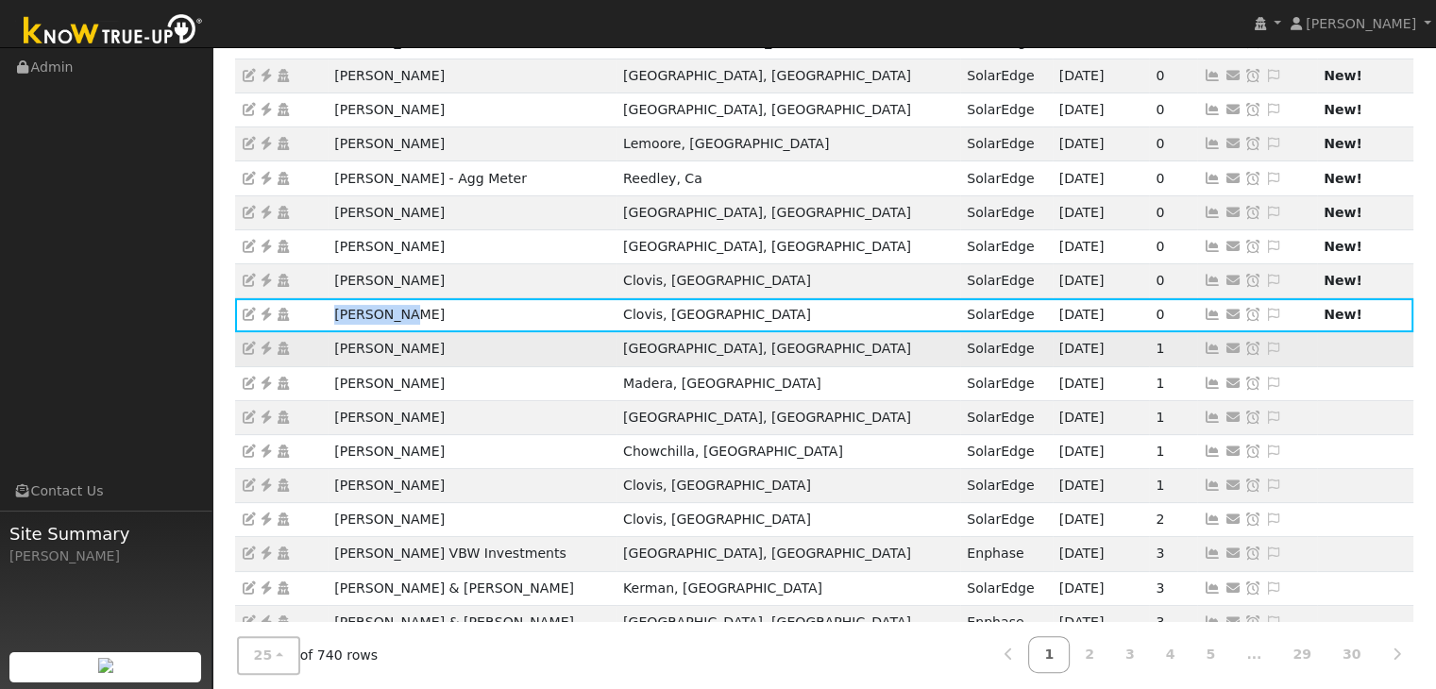
drag, startPoint x: 325, startPoint y: 345, endPoint x: 465, endPoint y: 340, distance: 140.7
click at [465, 340] on tr "Brigitte Thomas Fresno, CA SolarEdge 09/18/25 1 Send Email... Copy a Link Reset…" at bounding box center [824, 349] width 1179 height 34
copy tr "[PERSON_NAME]"
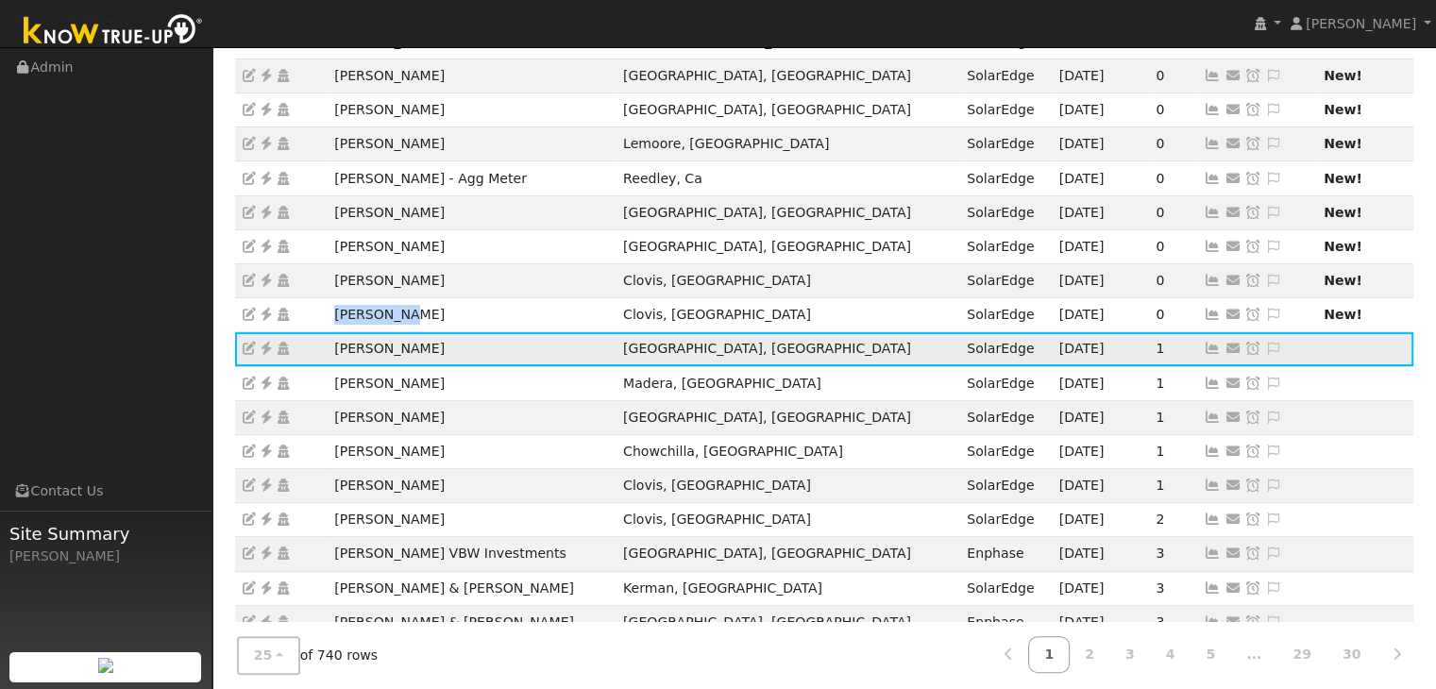
click at [268, 345] on icon at bounding box center [266, 348] width 17 height 13
click at [1265, 345] on icon at bounding box center [1273, 348] width 17 height 13
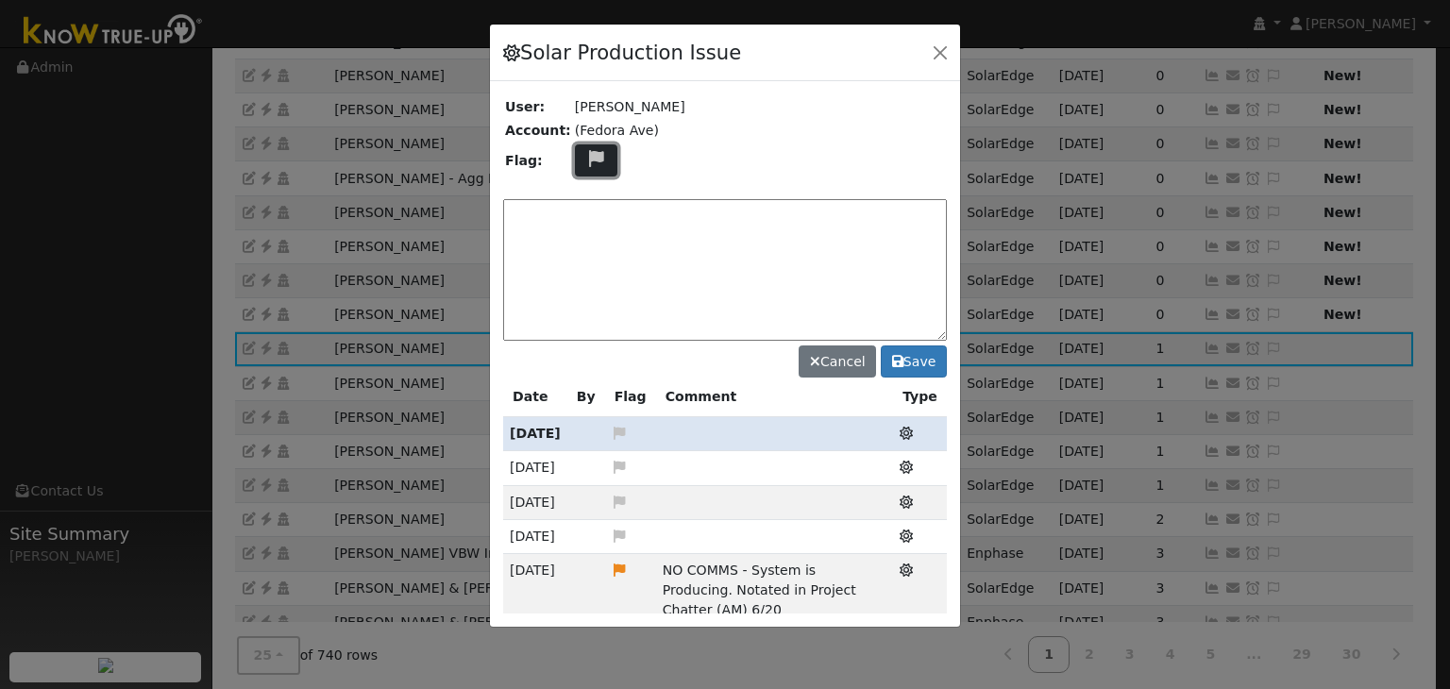
click at [585, 158] on icon at bounding box center [596, 158] width 22 height 17
click at [584, 241] on icon at bounding box center [595, 249] width 22 height 17
click at [582, 231] on textarea at bounding box center [725, 270] width 444 height 142
type textarea "NO COMMS. Case Made. (MP) 9/19"
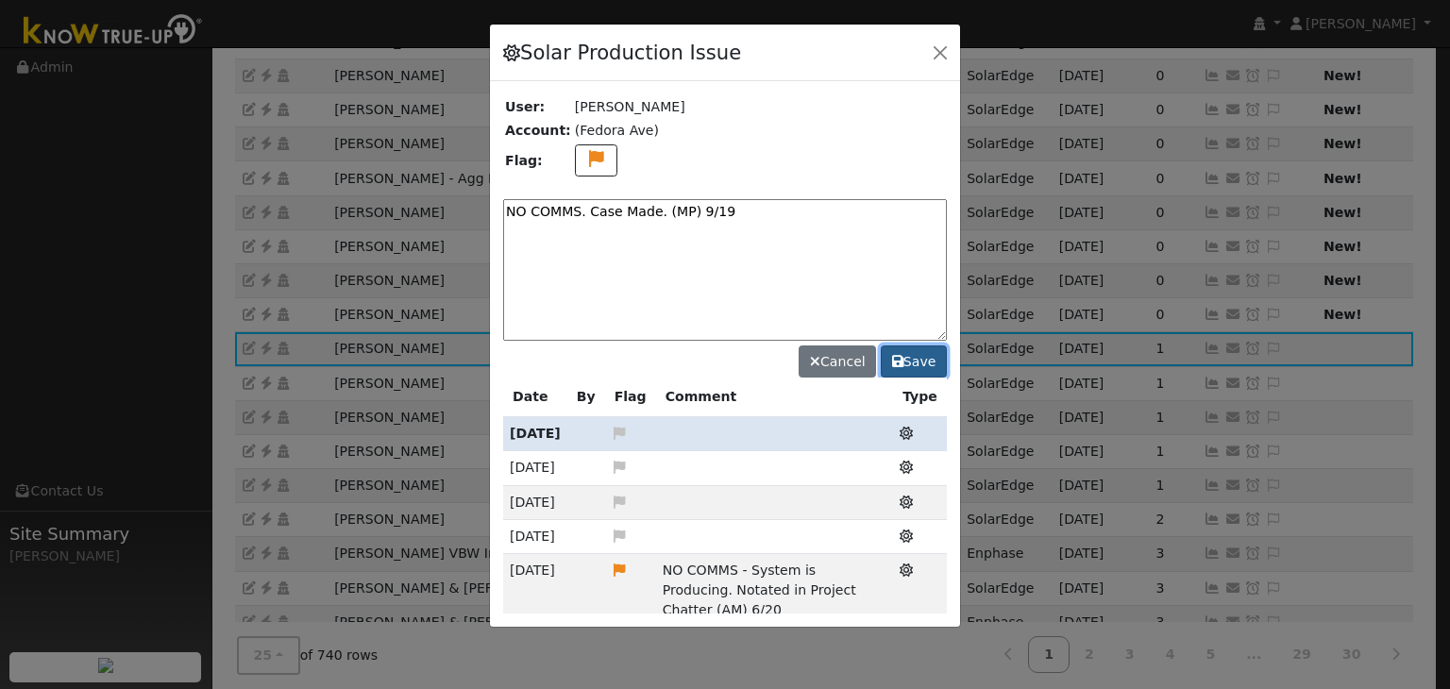
click at [925, 353] on button "Save" at bounding box center [914, 361] width 66 height 32
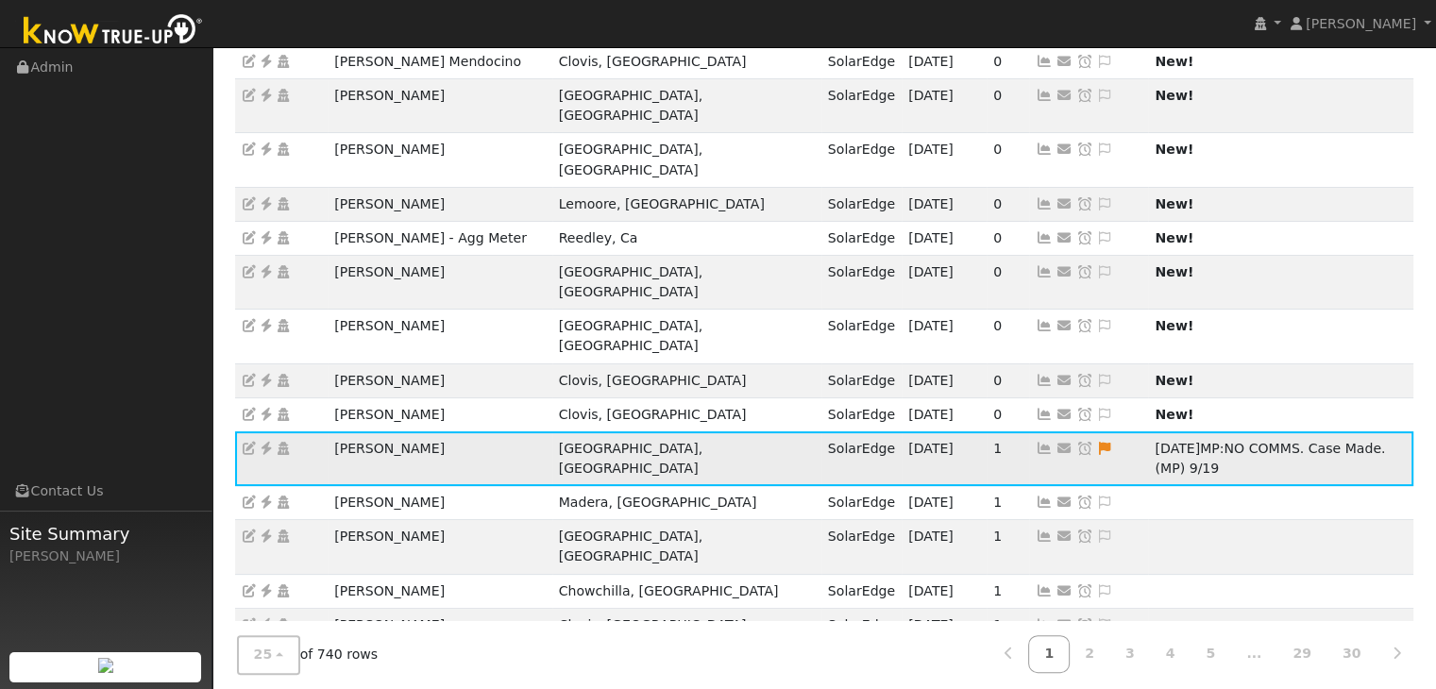
click at [1076, 442] on icon at bounding box center [1084, 448] width 17 height 13
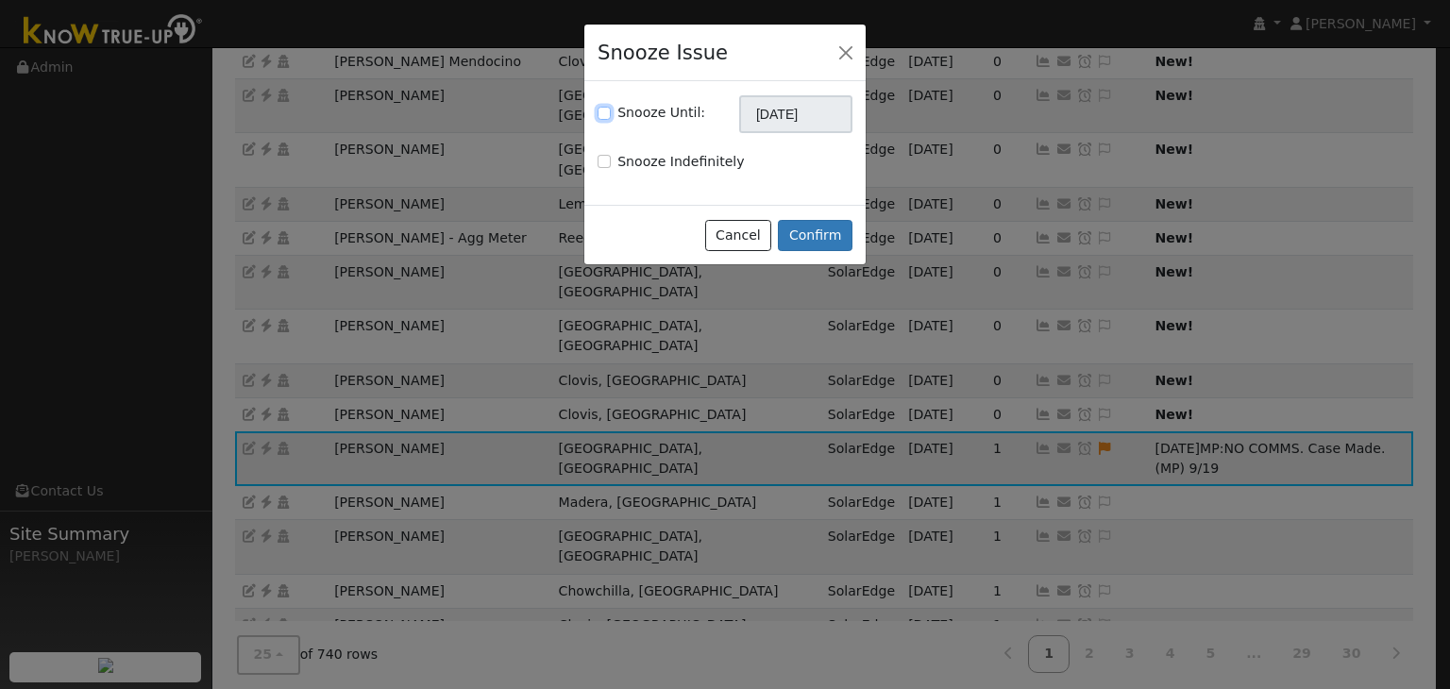
click at [602, 115] on input "Snooze Until:" at bounding box center [603, 113] width 13 height 13
checkbox input "true"
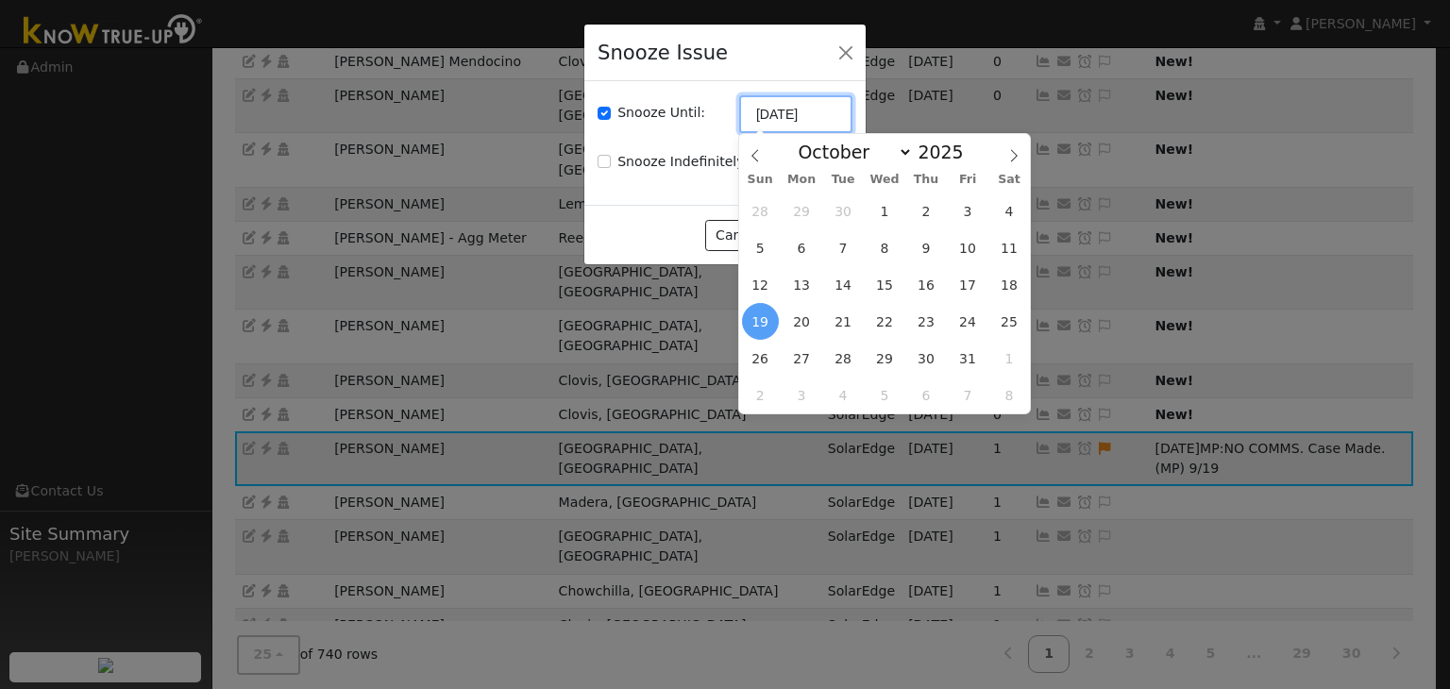
click at [807, 120] on input "[DATE]" at bounding box center [795, 114] width 113 height 38
click at [755, 160] on icon at bounding box center [755, 155] width 13 height 13
select select "8"
click at [969, 318] on span "26" at bounding box center [967, 321] width 37 height 37
type input "09/26/2025"
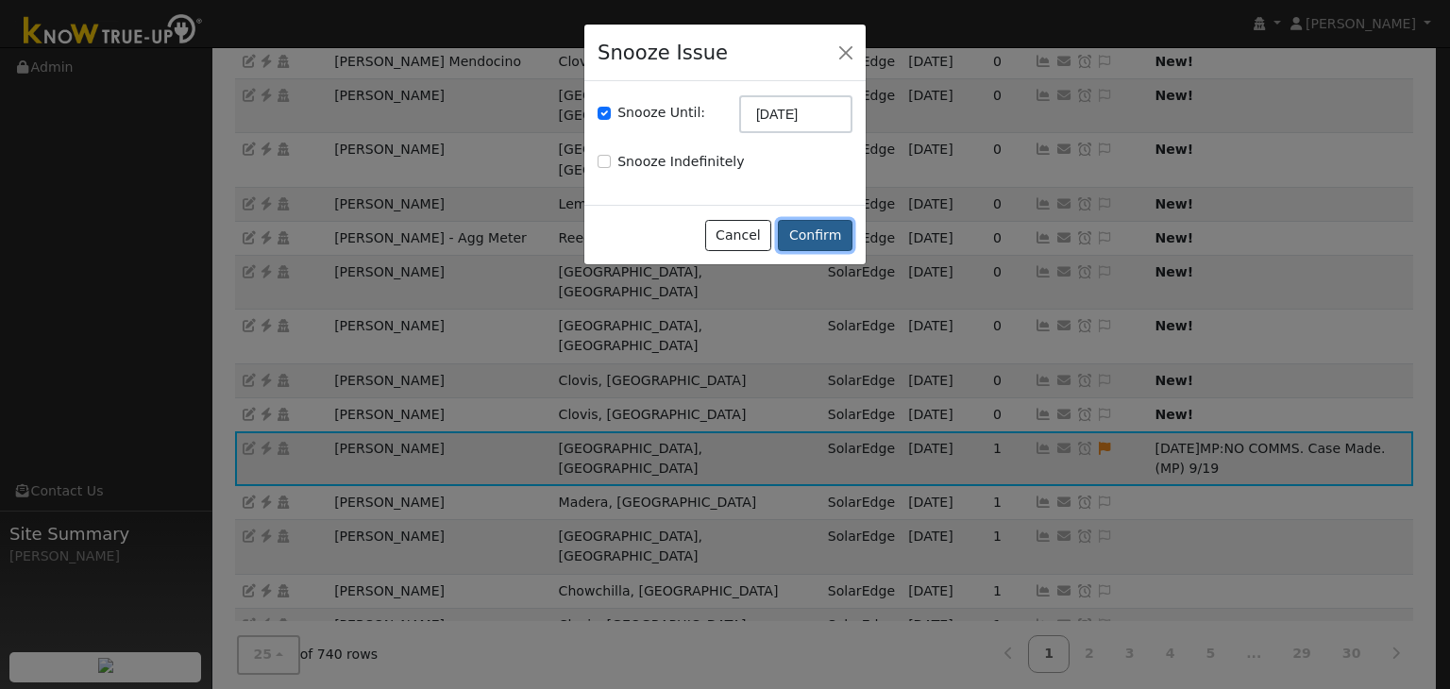
click at [812, 233] on button "Confirm" at bounding box center [815, 236] width 75 height 32
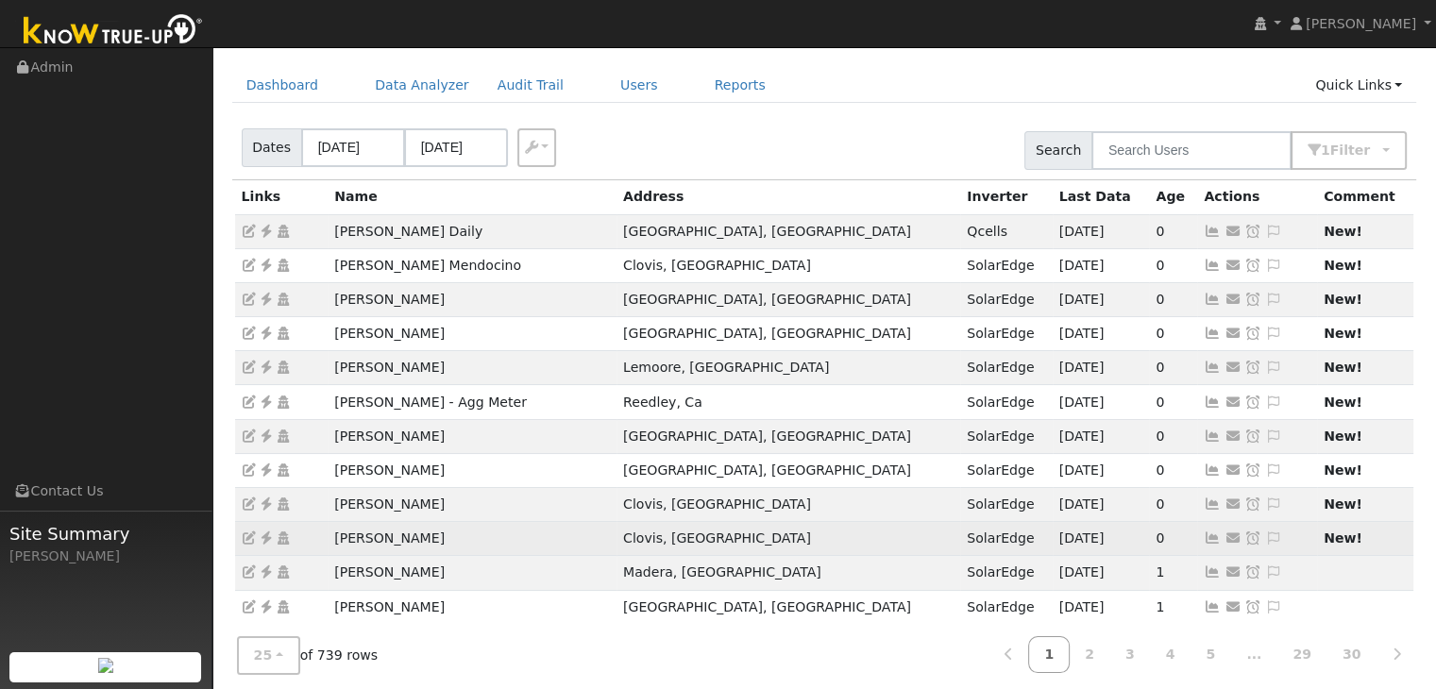
scroll to position [53, 0]
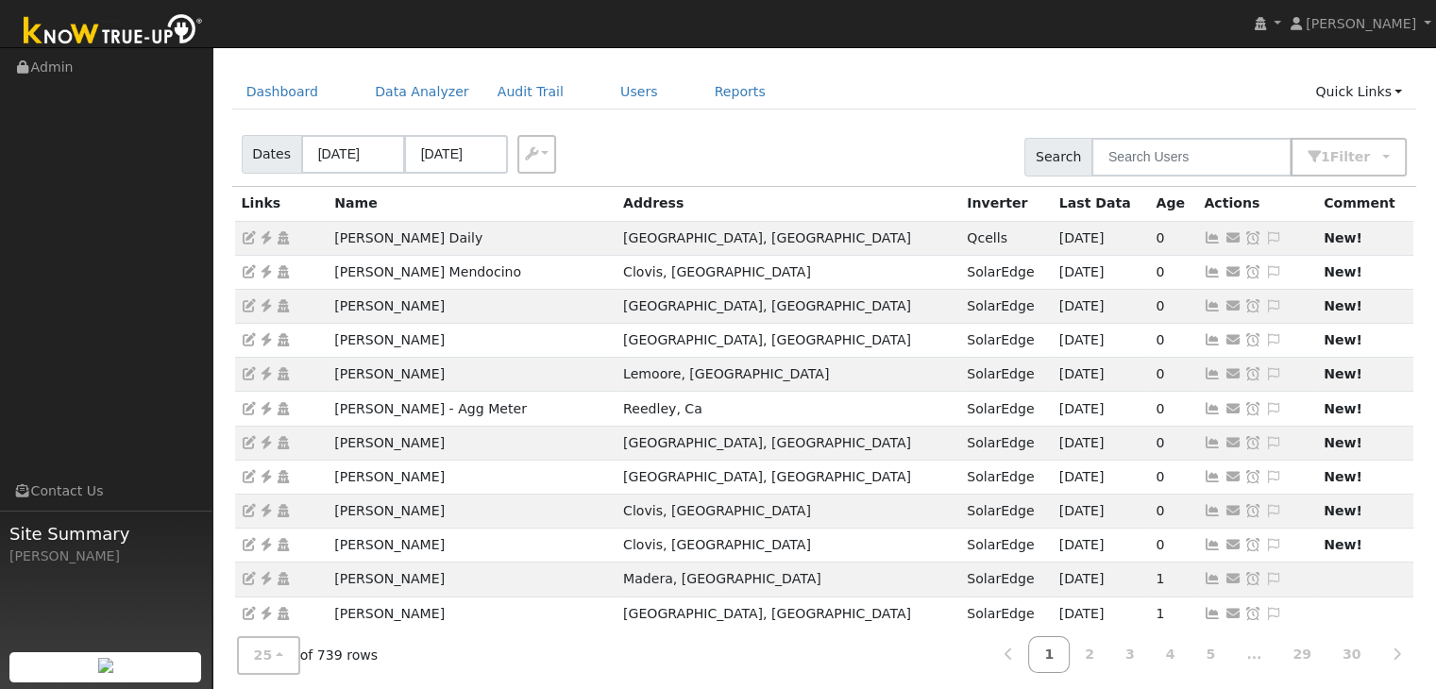
click at [1093, 16] on nav "Mara Panganiban Mara Panganiban Profile My Company Help Center Terms Of Service…" at bounding box center [718, 24] width 1436 height 48
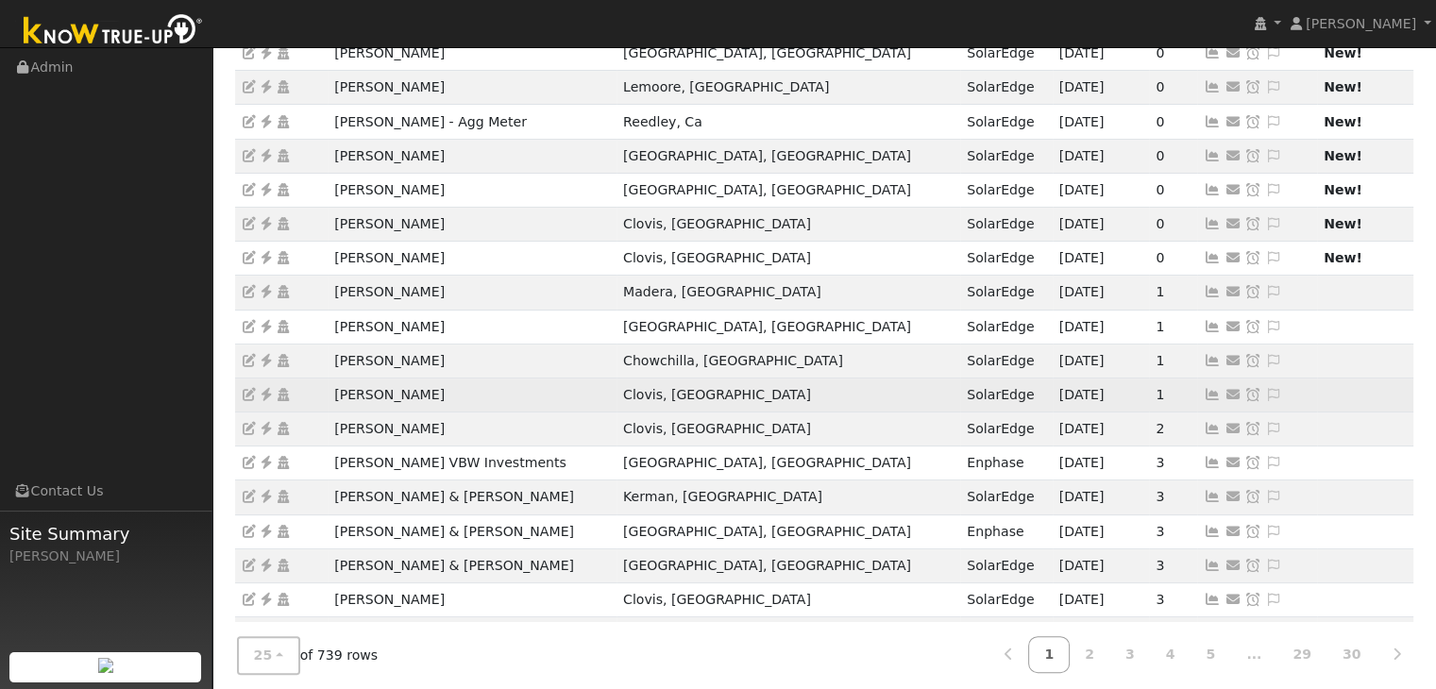
scroll to position [336, 0]
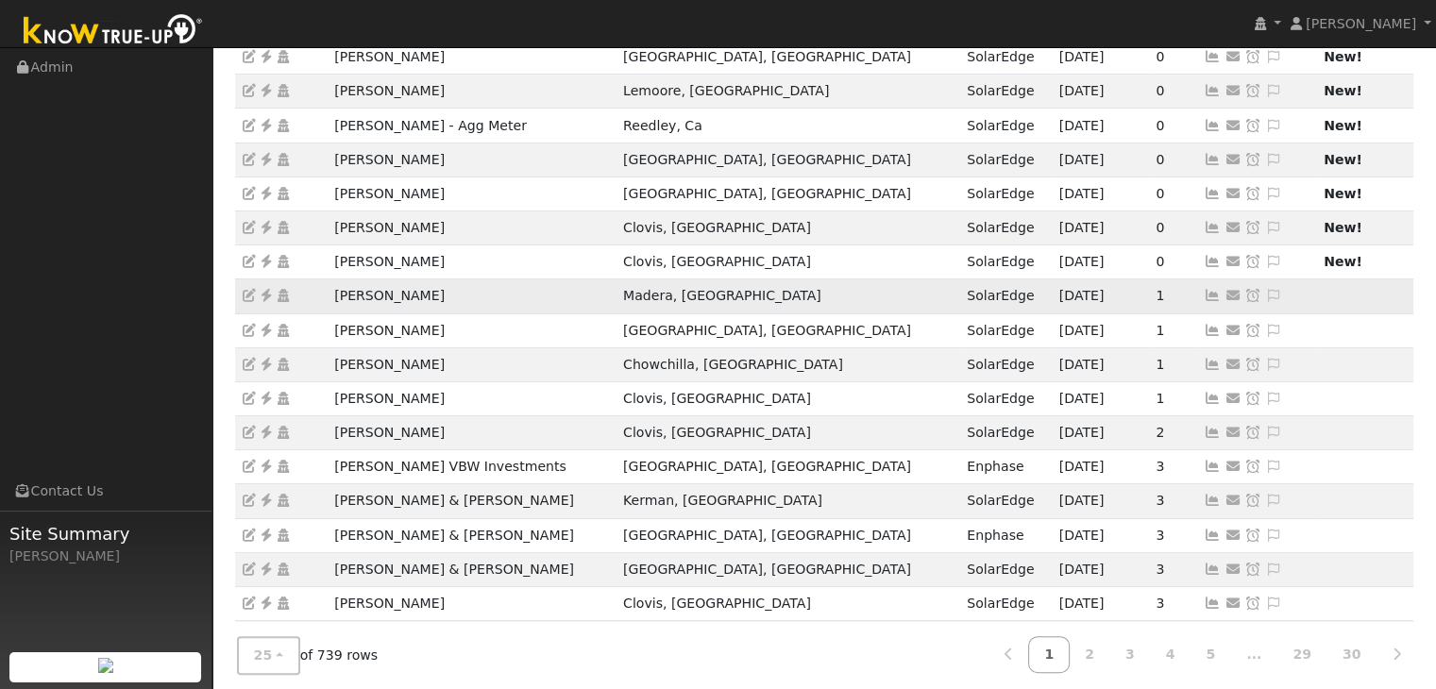
drag, startPoint x: 328, startPoint y: 286, endPoint x: 440, endPoint y: 293, distance: 112.5
click at [440, 293] on td "[PERSON_NAME]" at bounding box center [472, 296] width 289 height 34
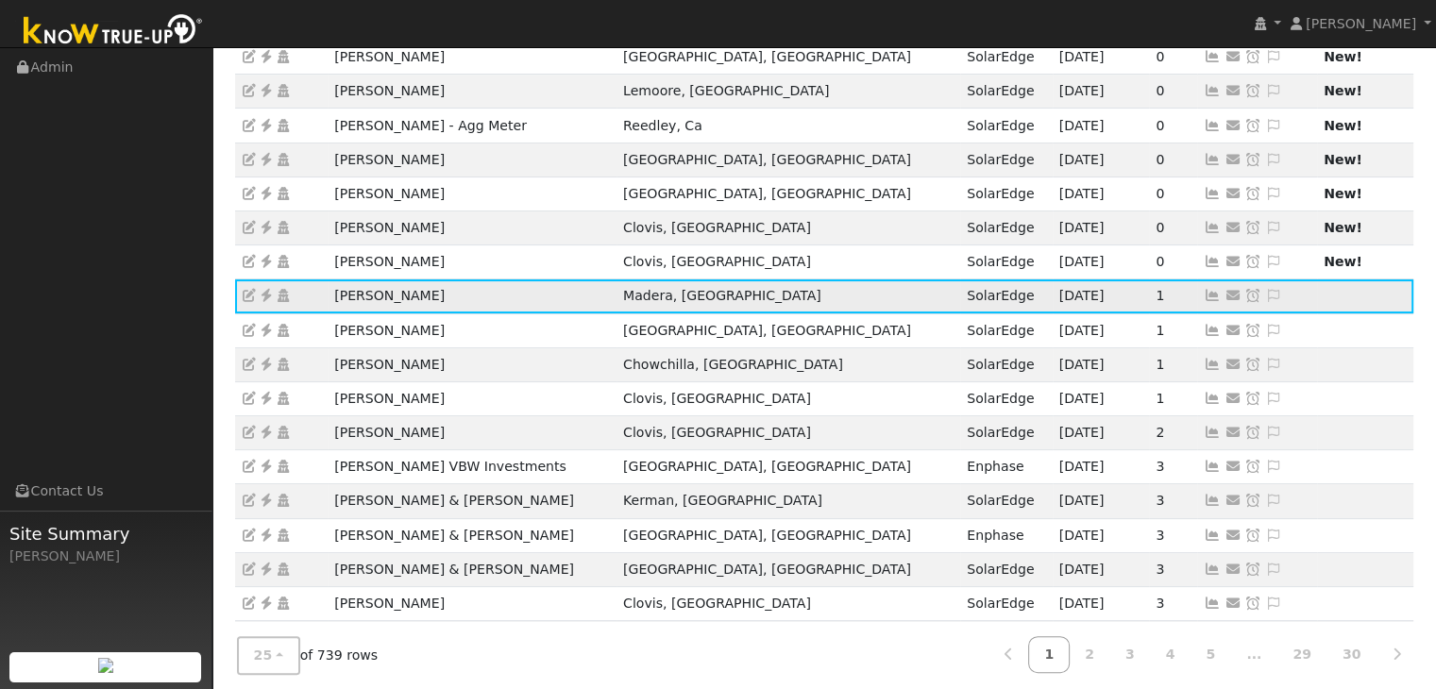
click at [266, 290] on icon at bounding box center [266, 295] width 17 height 13
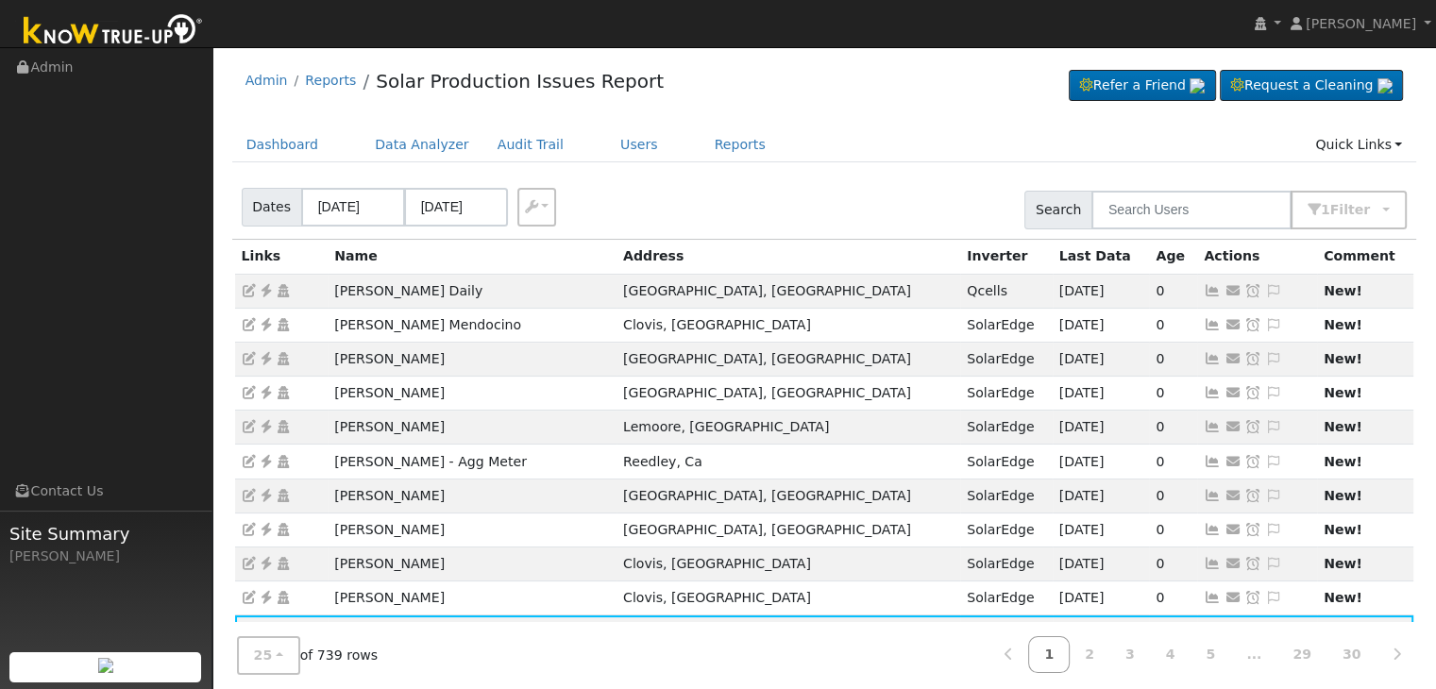
scroll to position [0, 0]
click at [606, 148] on link "Users" at bounding box center [639, 144] width 66 height 35
click at [608, 153] on link "Users" at bounding box center [639, 144] width 66 height 35
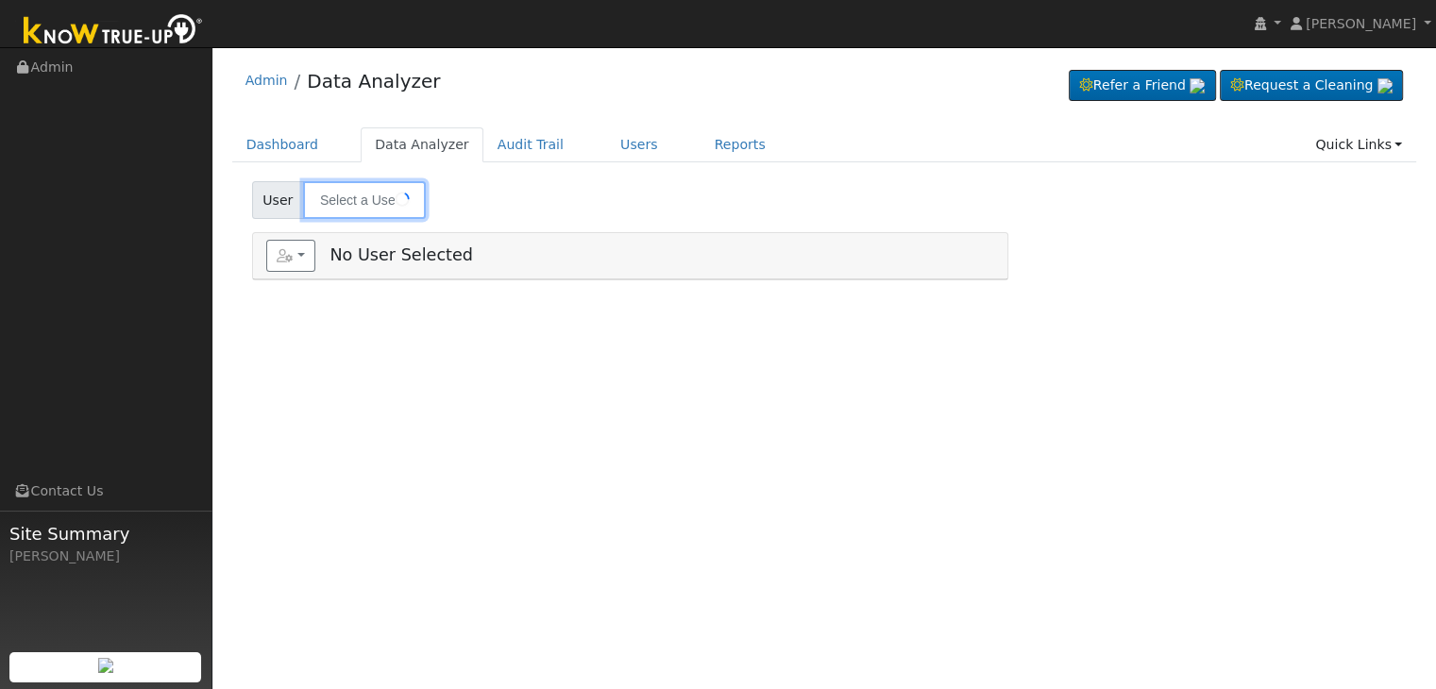
type input "[PERSON_NAME]"
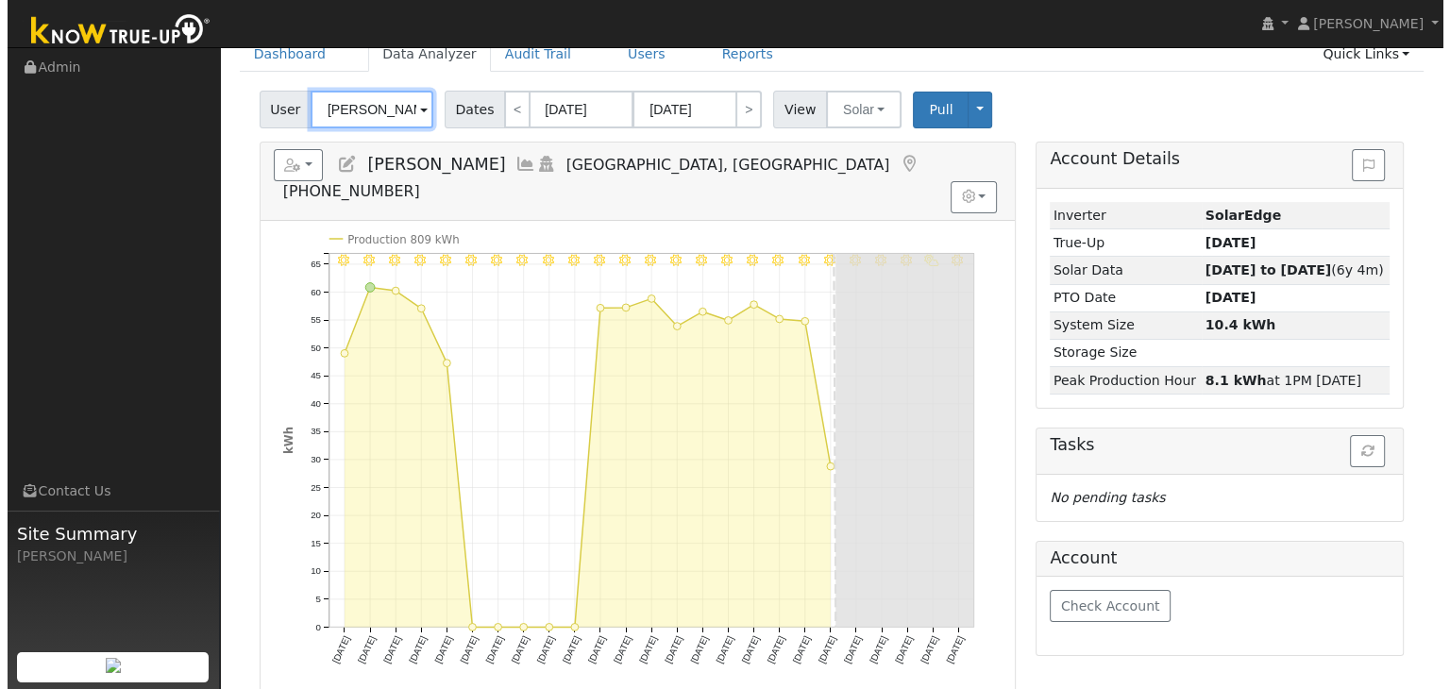
scroll to position [94, 0]
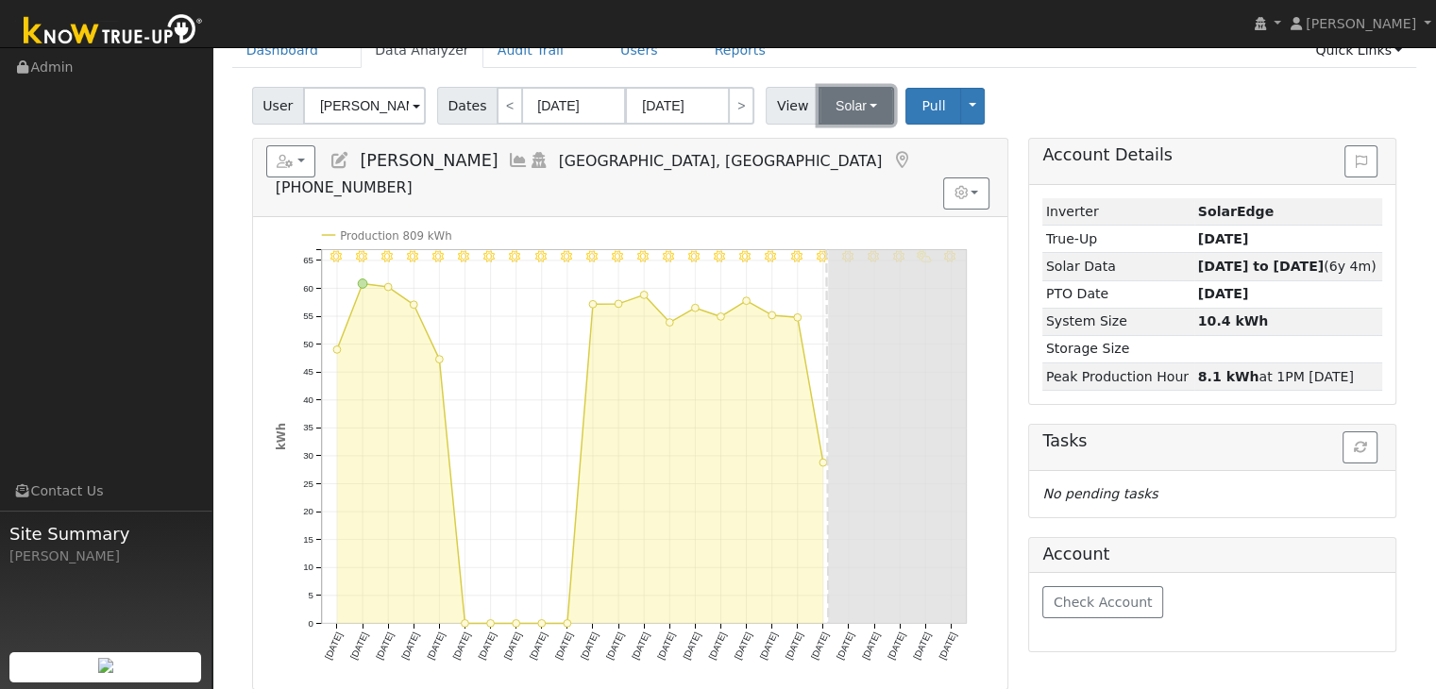
click at [834, 111] on button "Solar" at bounding box center [856, 106] width 76 height 38
click at [845, 145] on link "Utility" at bounding box center [880, 147] width 131 height 26
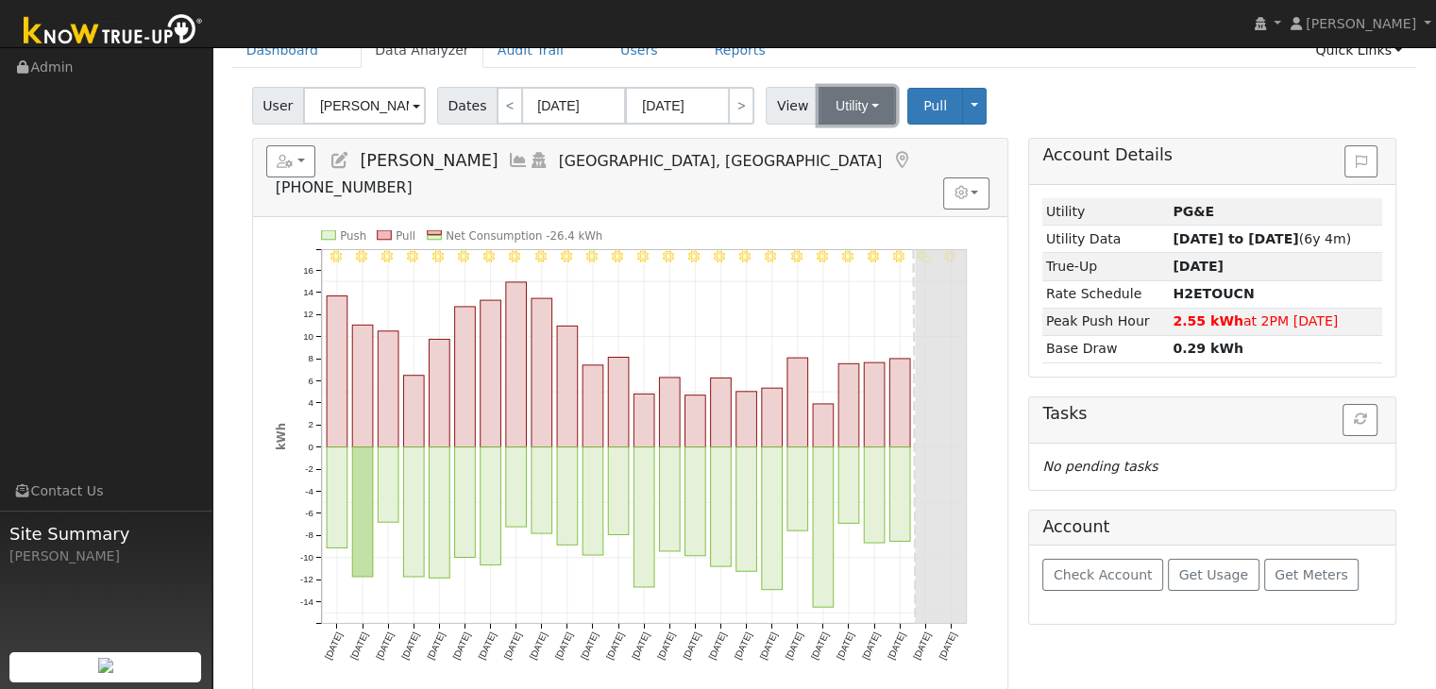
click at [833, 107] on button "Utility" at bounding box center [856, 106] width 77 height 38
click at [856, 175] on link "Solar" at bounding box center [880, 174] width 131 height 26
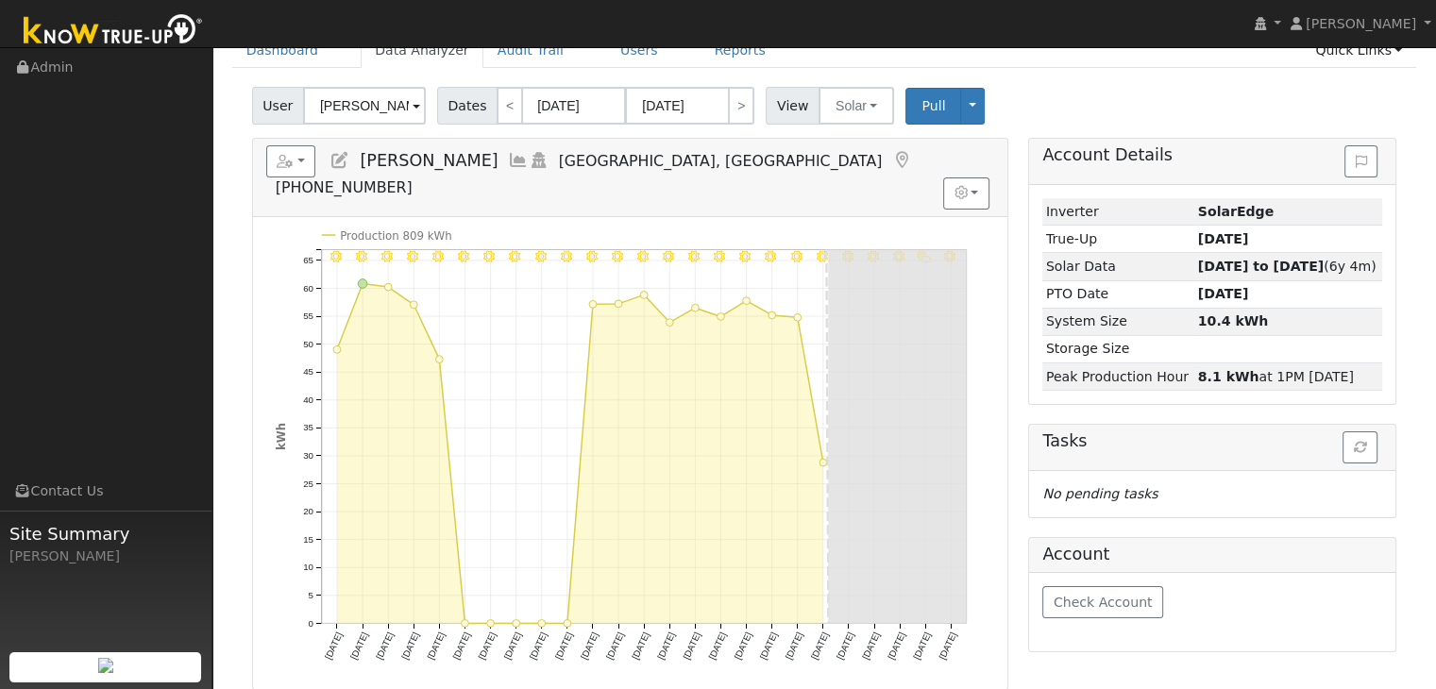
click at [891, 155] on icon at bounding box center [901, 160] width 21 height 17
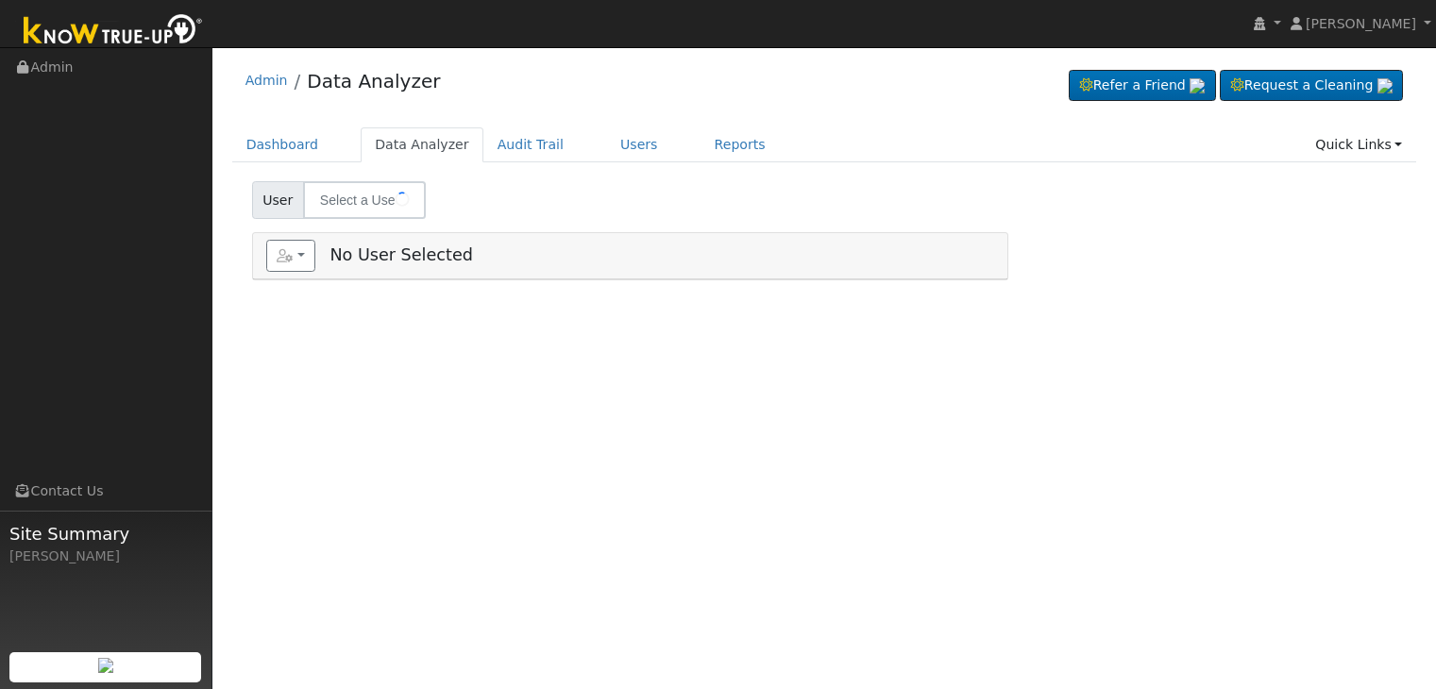
type input "Al Broderick"
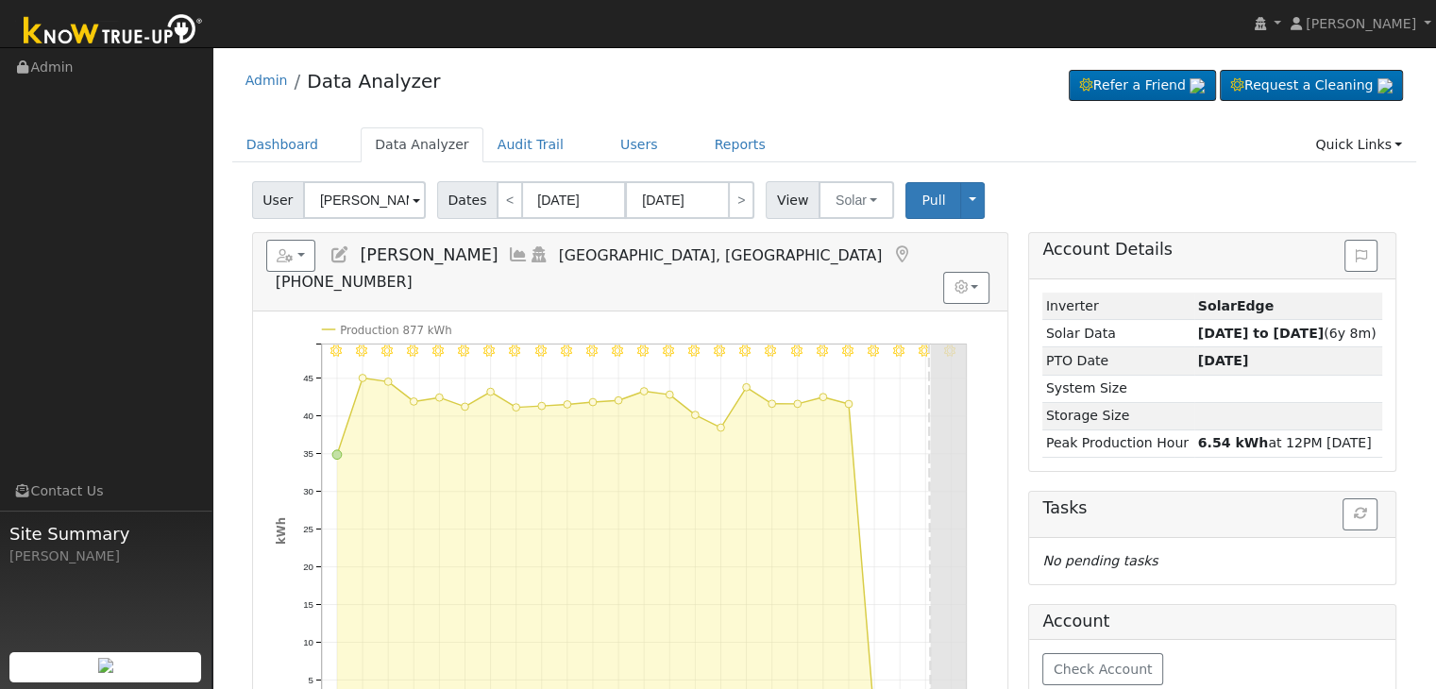
click at [891, 246] on icon at bounding box center [901, 254] width 21 height 17
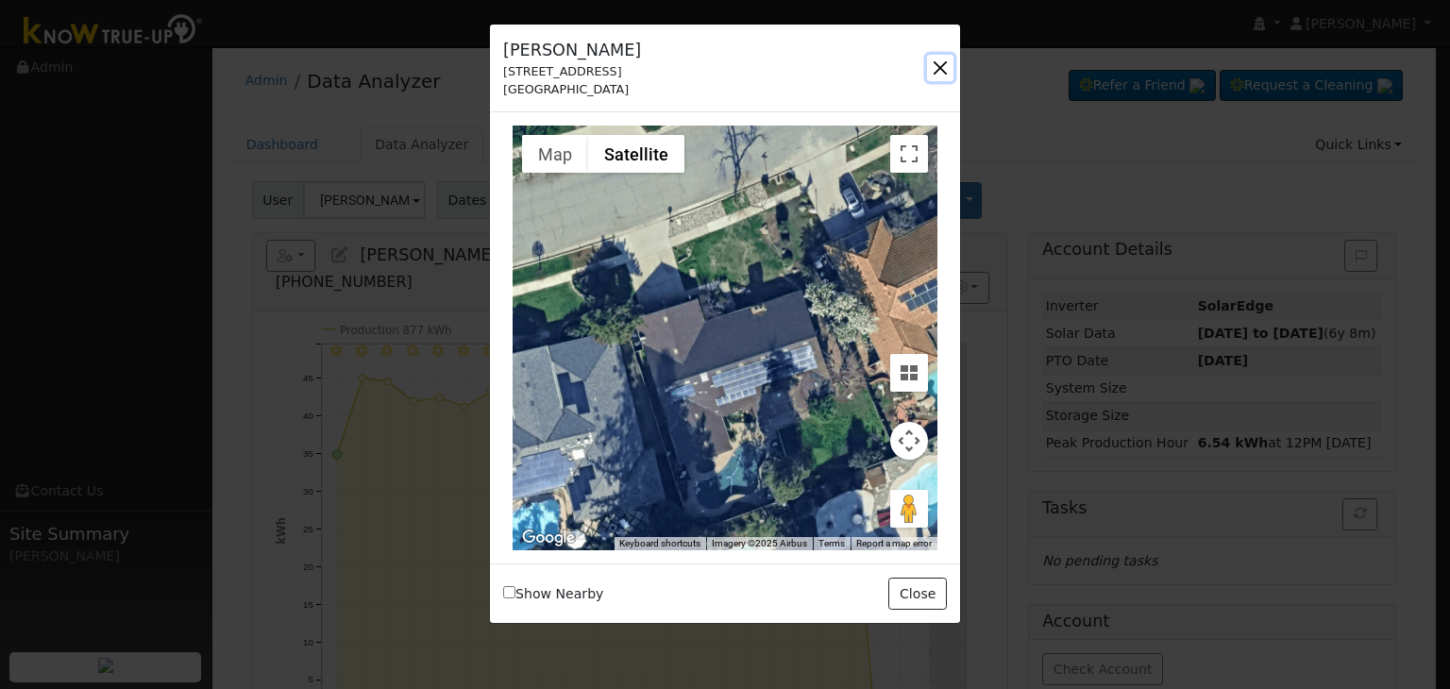
click at [937, 69] on button "button" at bounding box center [940, 68] width 26 height 26
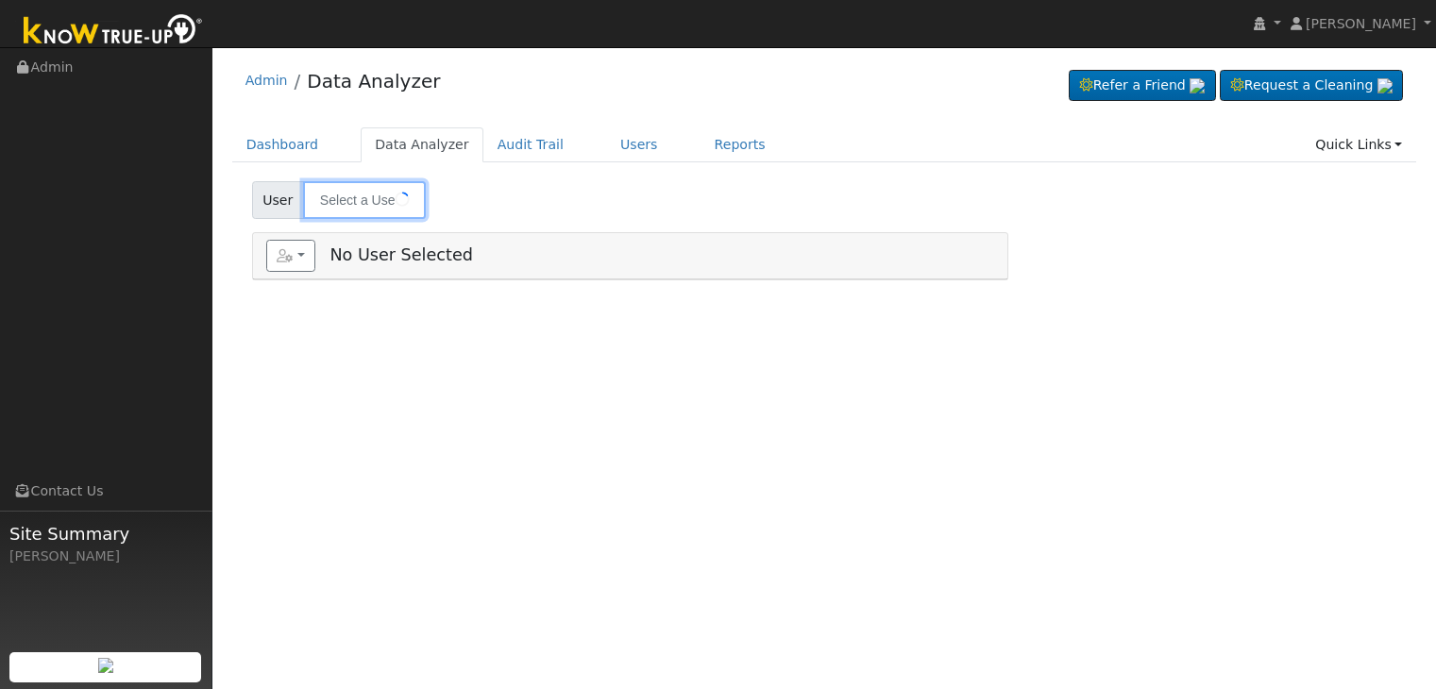
type input "[PERSON_NAME]"
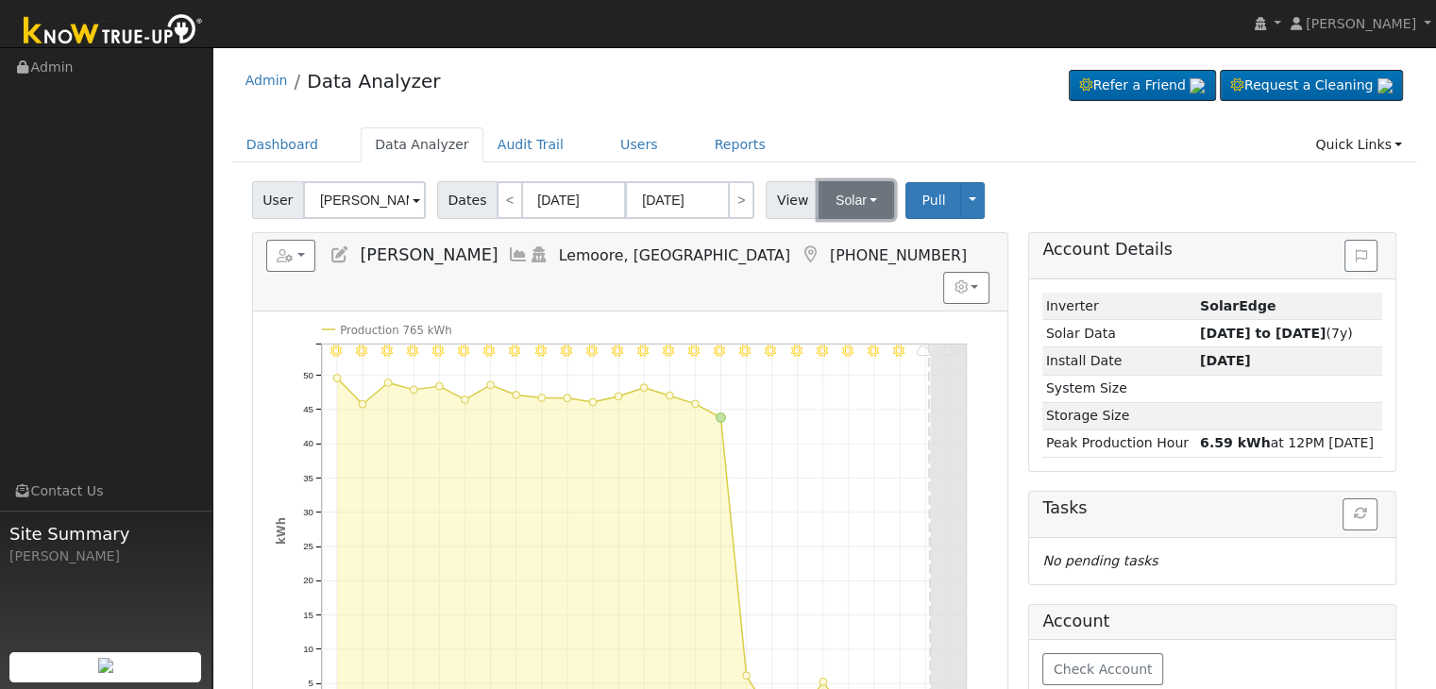
drag, startPoint x: 838, startPoint y: 194, endPoint x: 842, endPoint y: 209, distance: 15.6
click at [838, 194] on button "Solar" at bounding box center [856, 200] width 76 height 38
click at [846, 236] on link "Utility" at bounding box center [880, 241] width 131 height 26
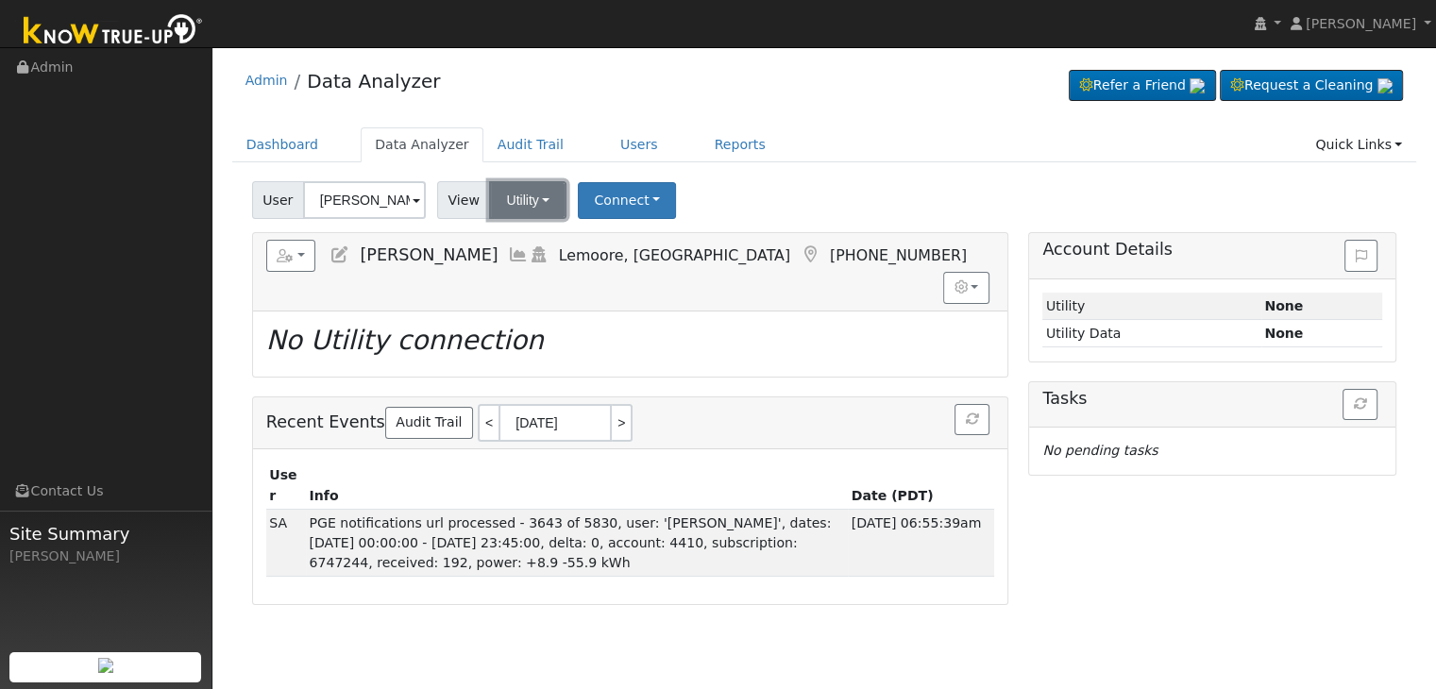
drag, startPoint x: 530, startPoint y: 199, endPoint x: 534, endPoint y: 209, distance: 10.6
click at [530, 199] on button "Utility" at bounding box center [527, 200] width 77 height 38
click at [525, 263] on link "Solar" at bounding box center [551, 269] width 131 height 26
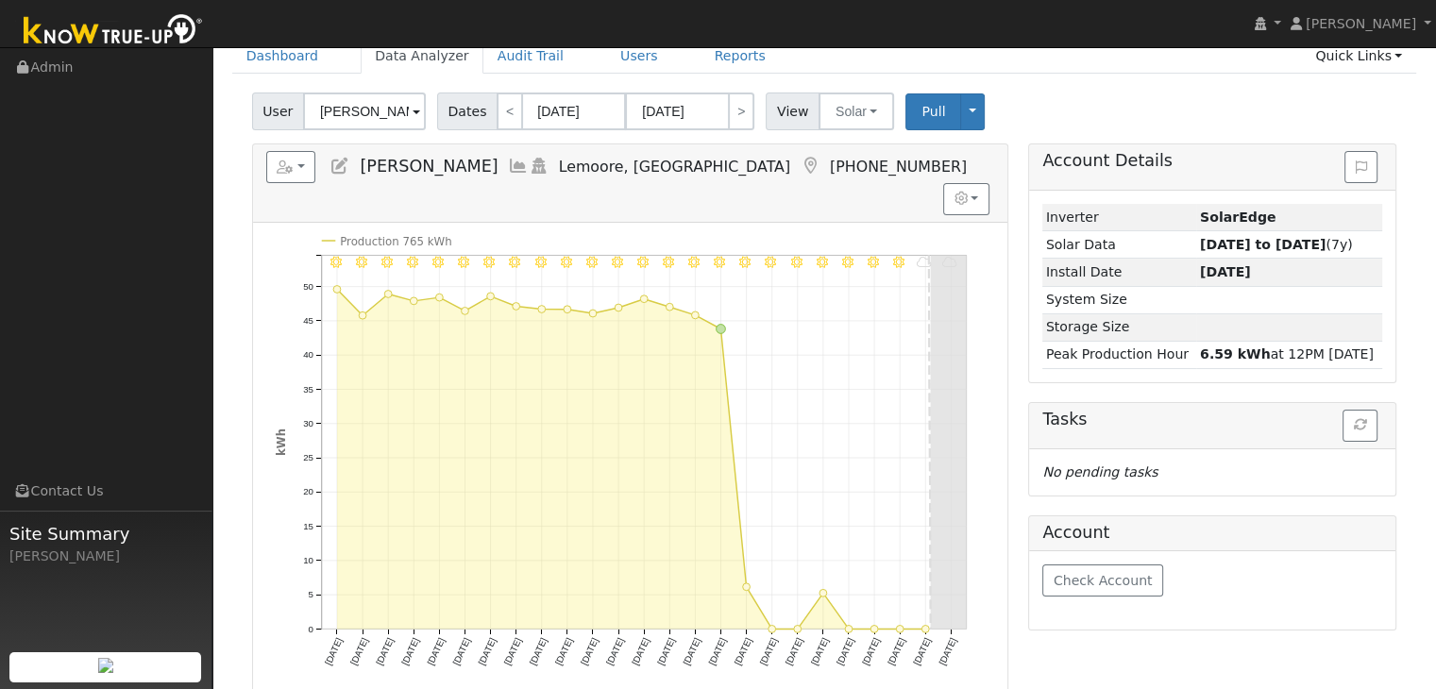
scroll to position [94, 0]
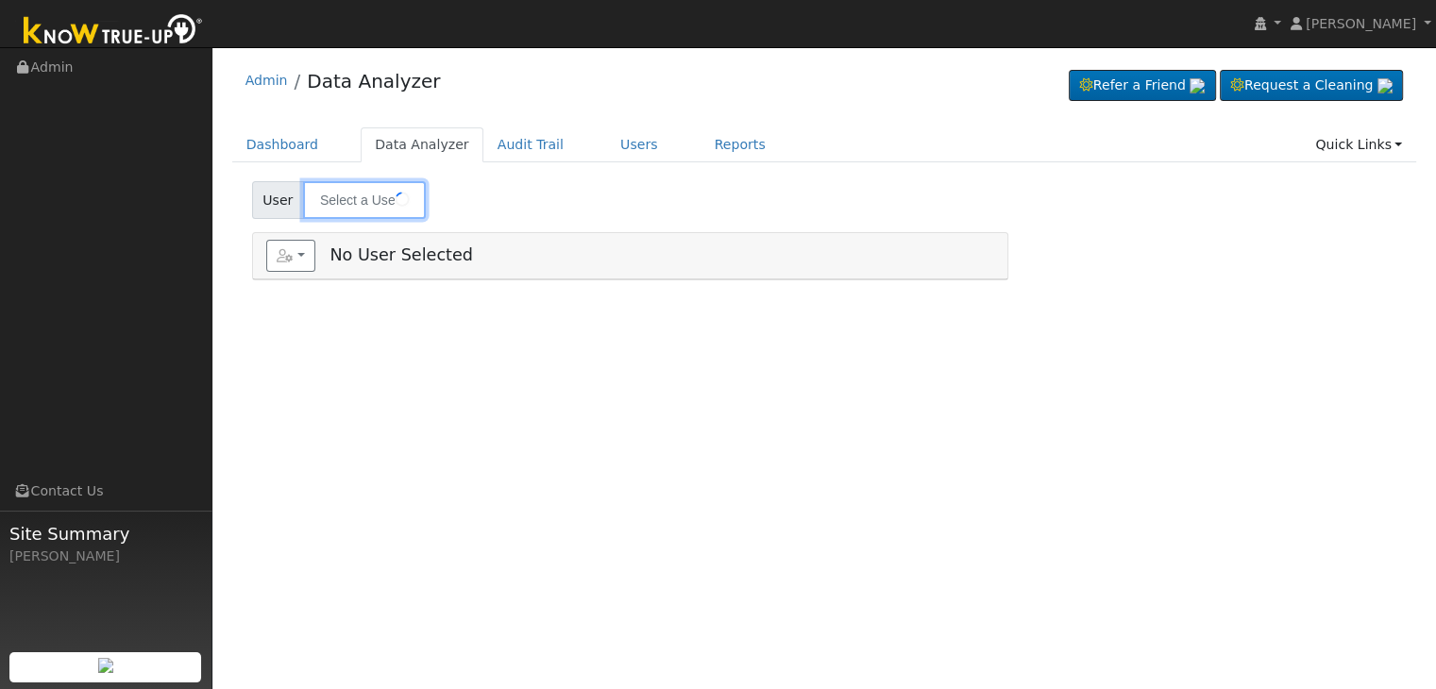
type input "[PERSON_NAME] - Agg Meter"
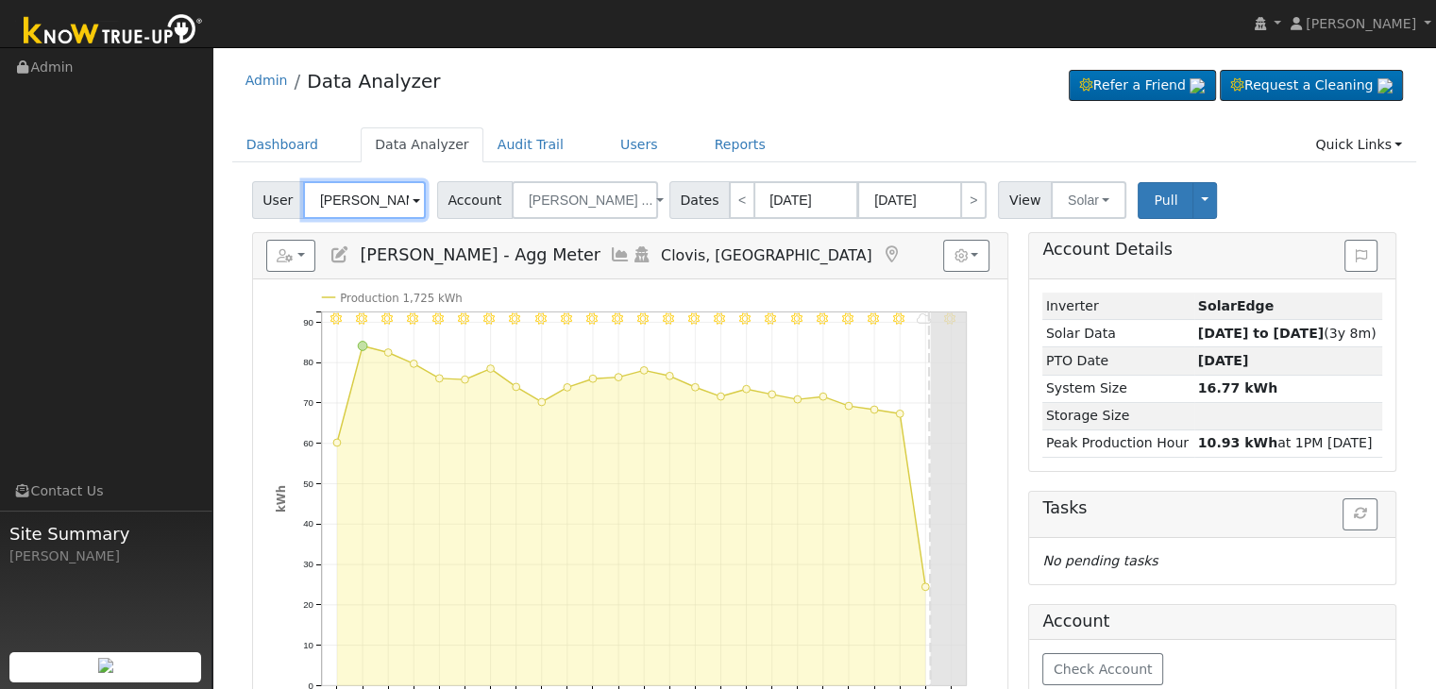
click at [406, 203] on input "David Finke - Agg Meter" at bounding box center [364, 200] width 123 height 38
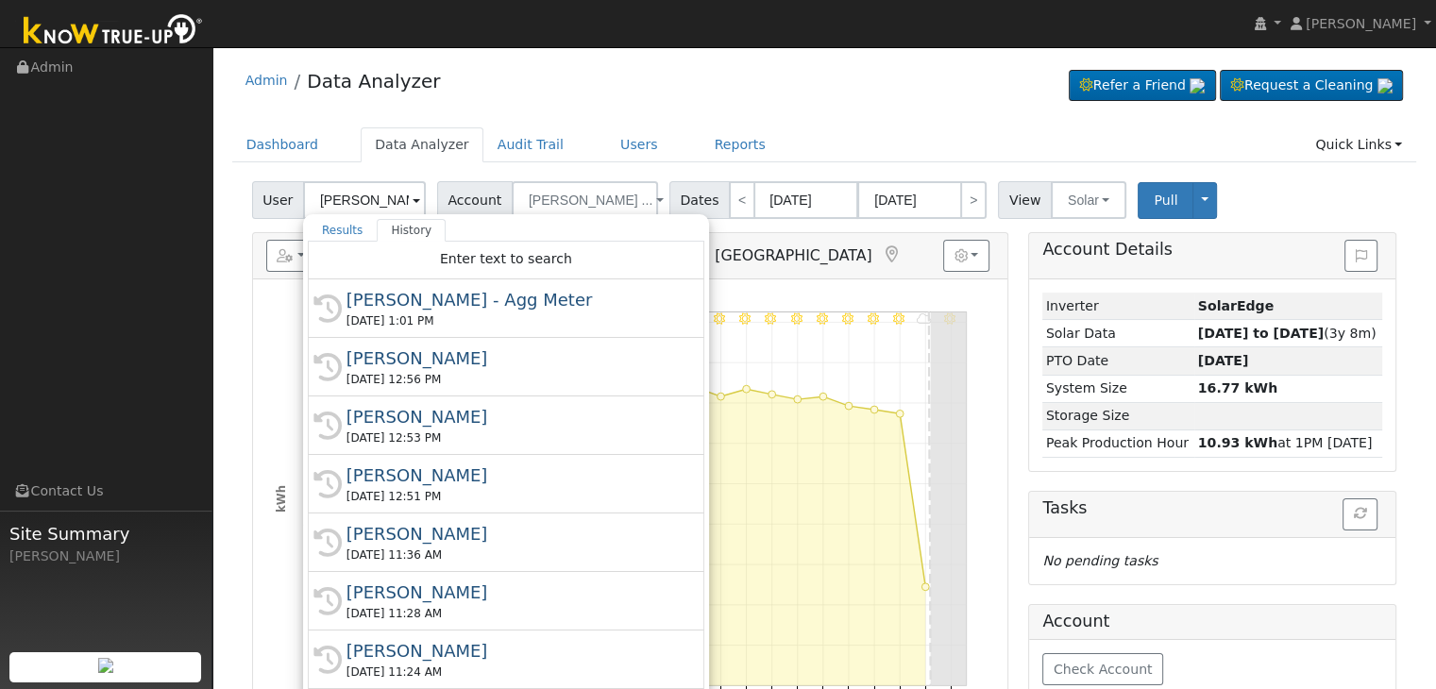
click at [771, 99] on div "Admin Data Analyzer Refer a Friend Request a Cleaning" at bounding box center [824, 86] width 1185 height 58
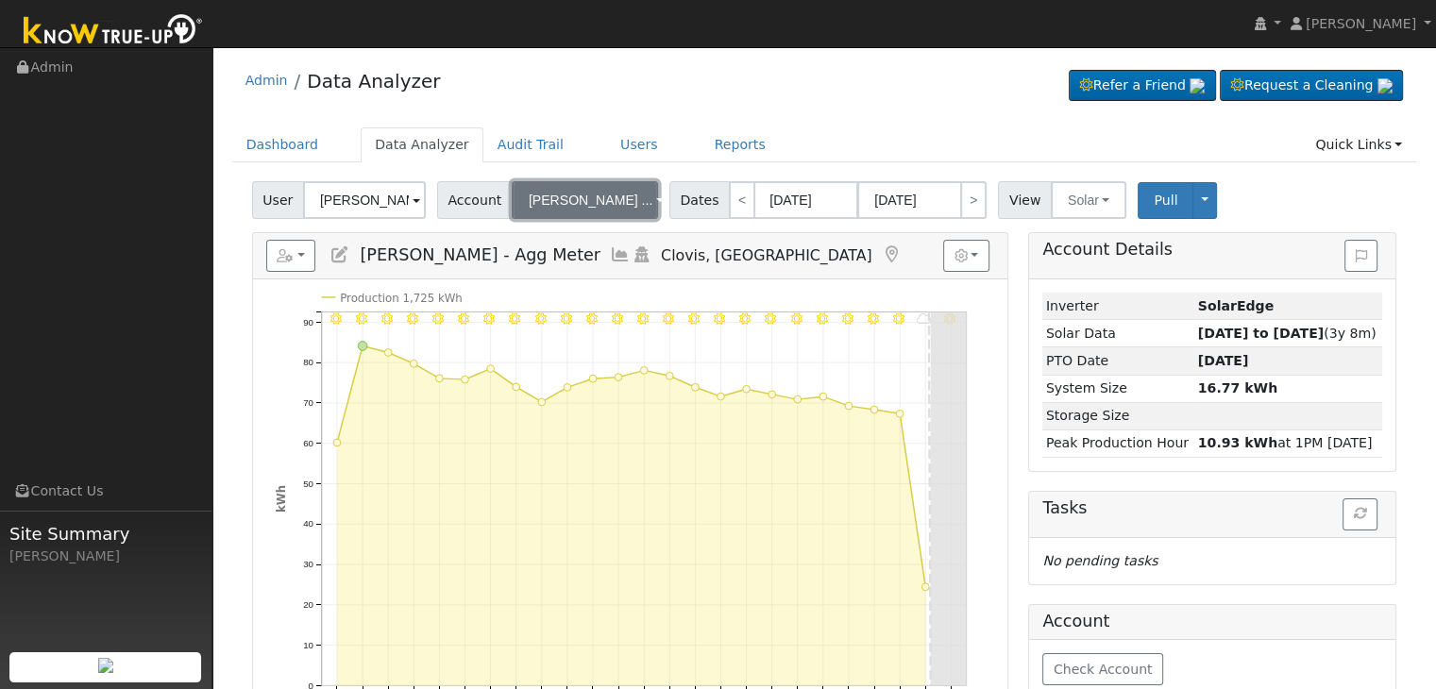
click at [597, 197] on span "David Finke ..." at bounding box center [591, 200] width 124 height 15
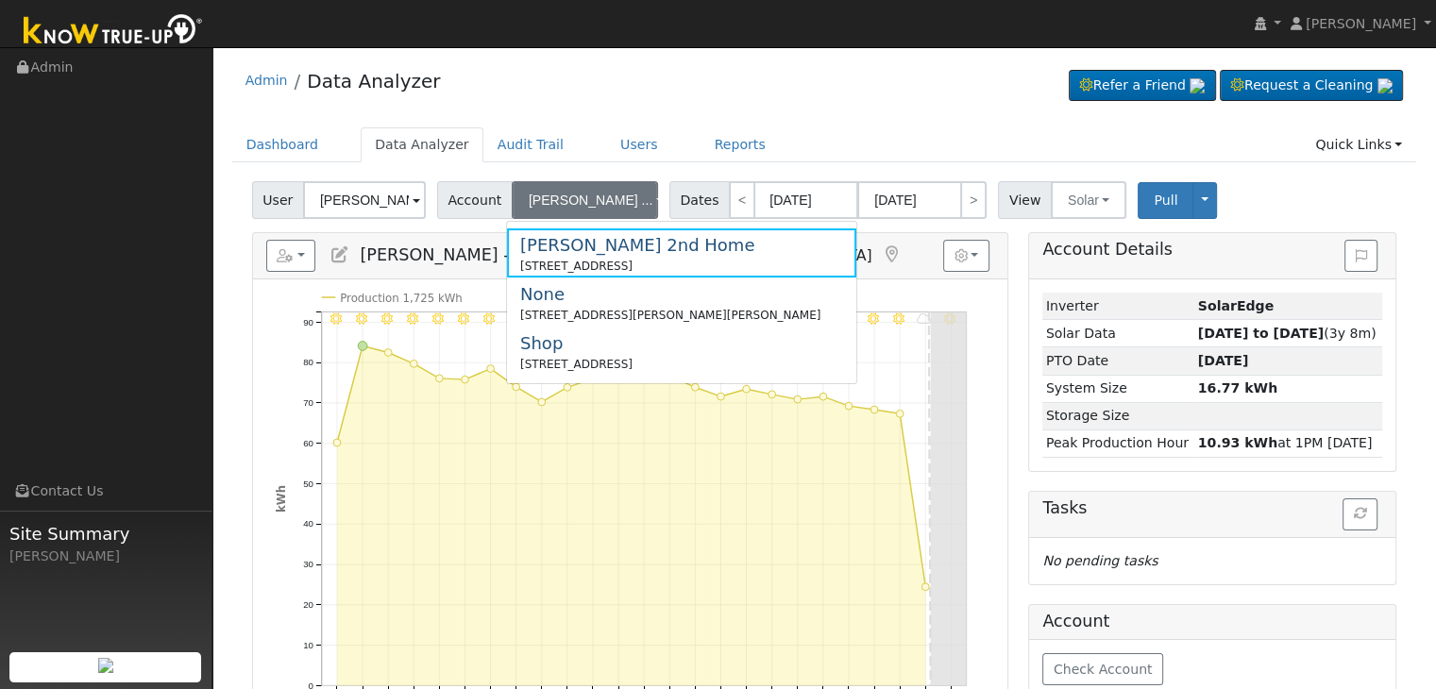
click at [816, 70] on div "Admin Data Analyzer Refer a Friend Request a Cleaning" at bounding box center [824, 86] width 1185 height 58
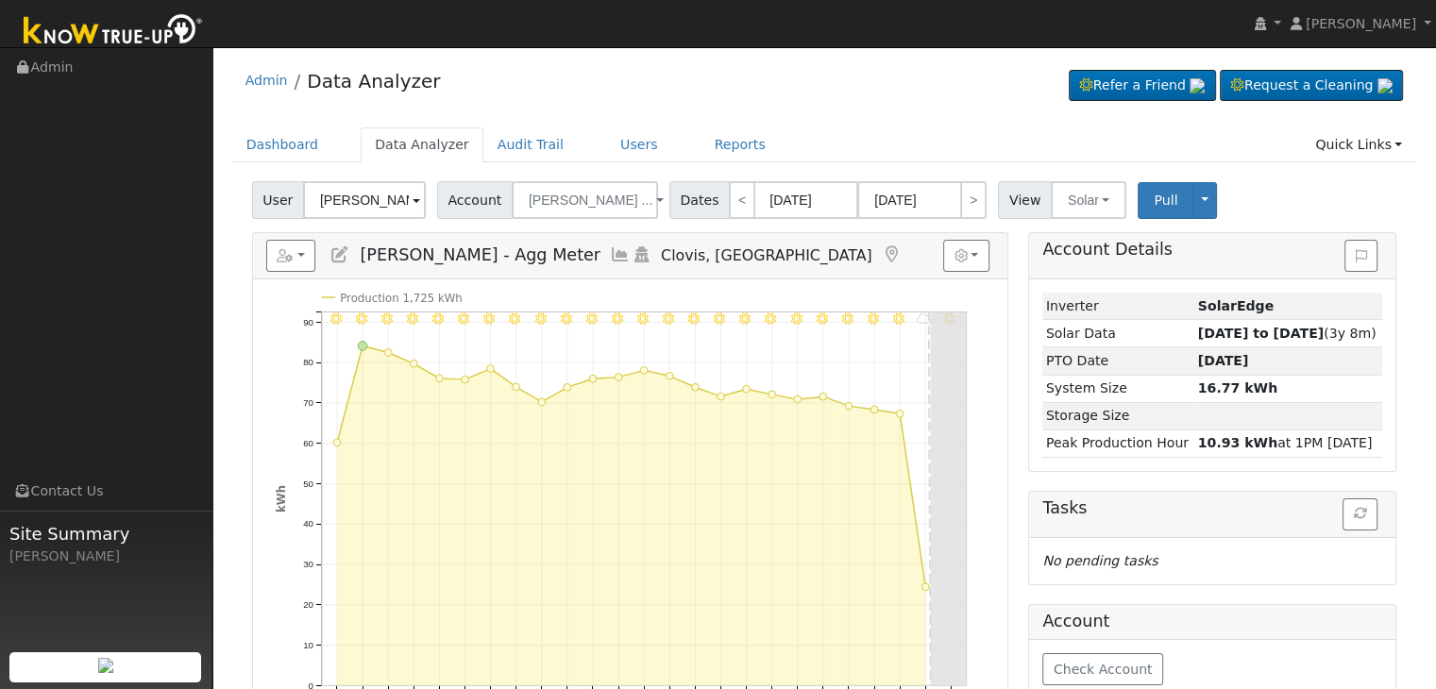
click at [882, 253] on icon at bounding box center [892, 254] width 21 height 17
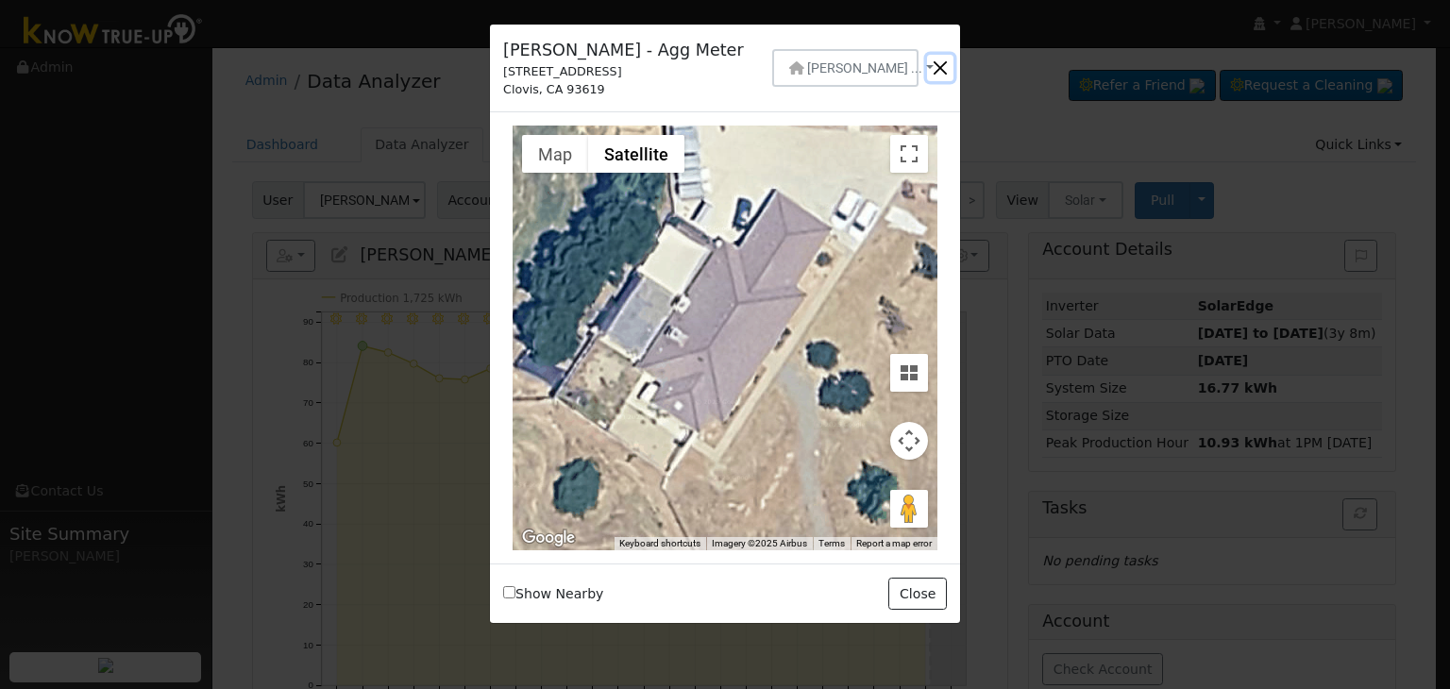
click at [939, 66] on button "button" at bounding box center [940, 68] width 26 height 26
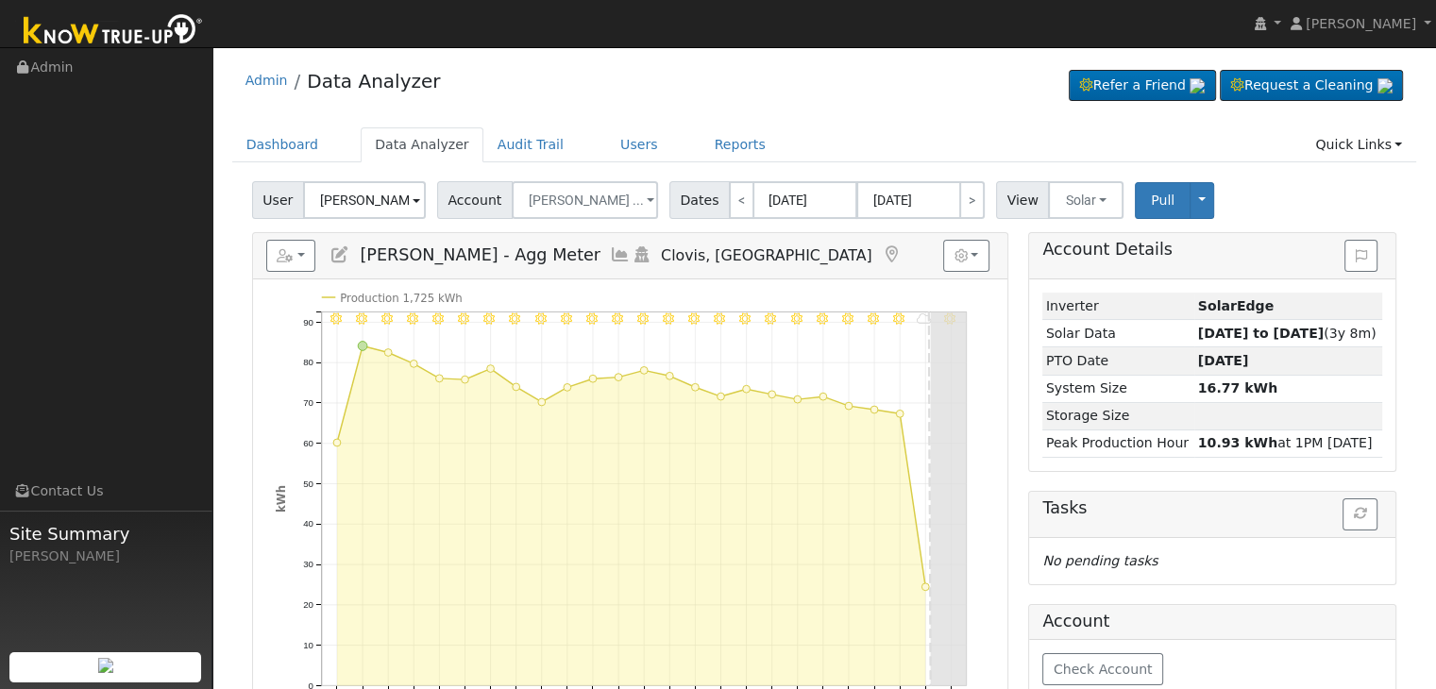
click at [882, 246] on icon at bounding box center [892, 254] width 21 height 17
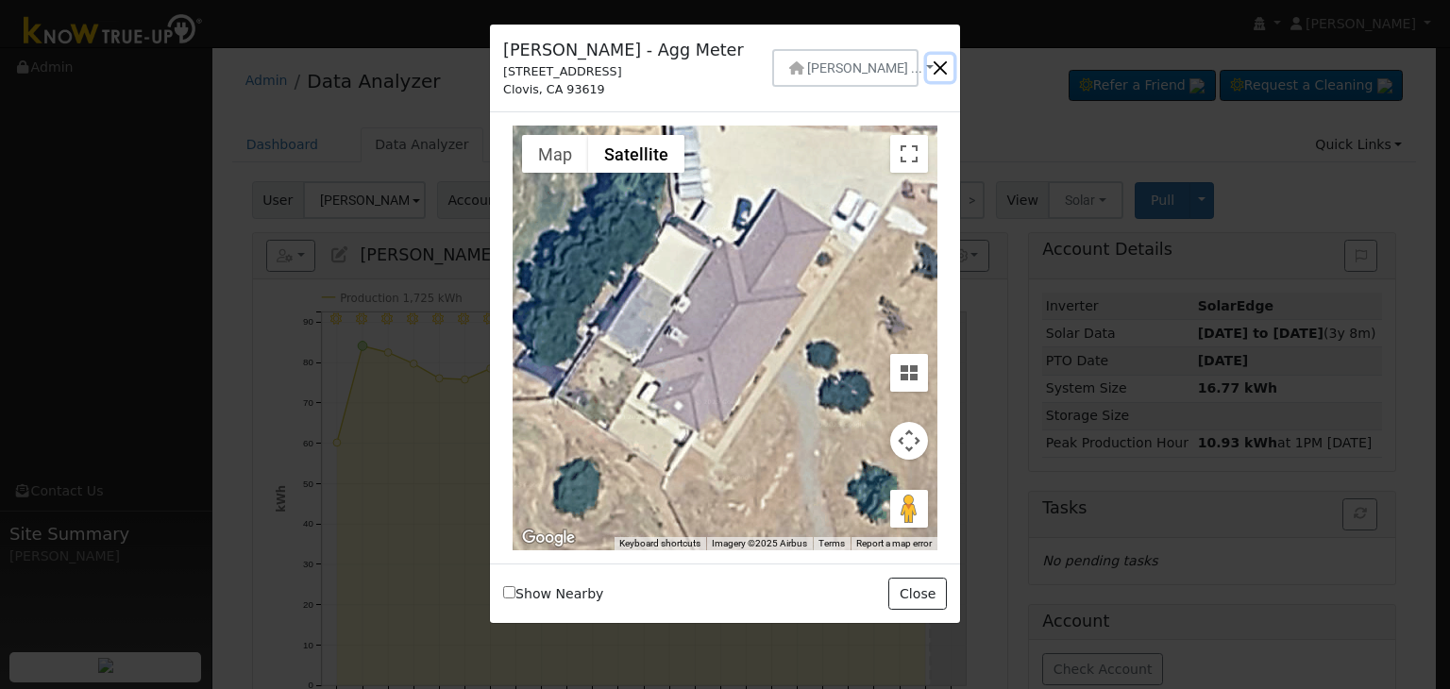
click at [935, 62] on button "button" at bounding box center [940, 68] width 26 height 26
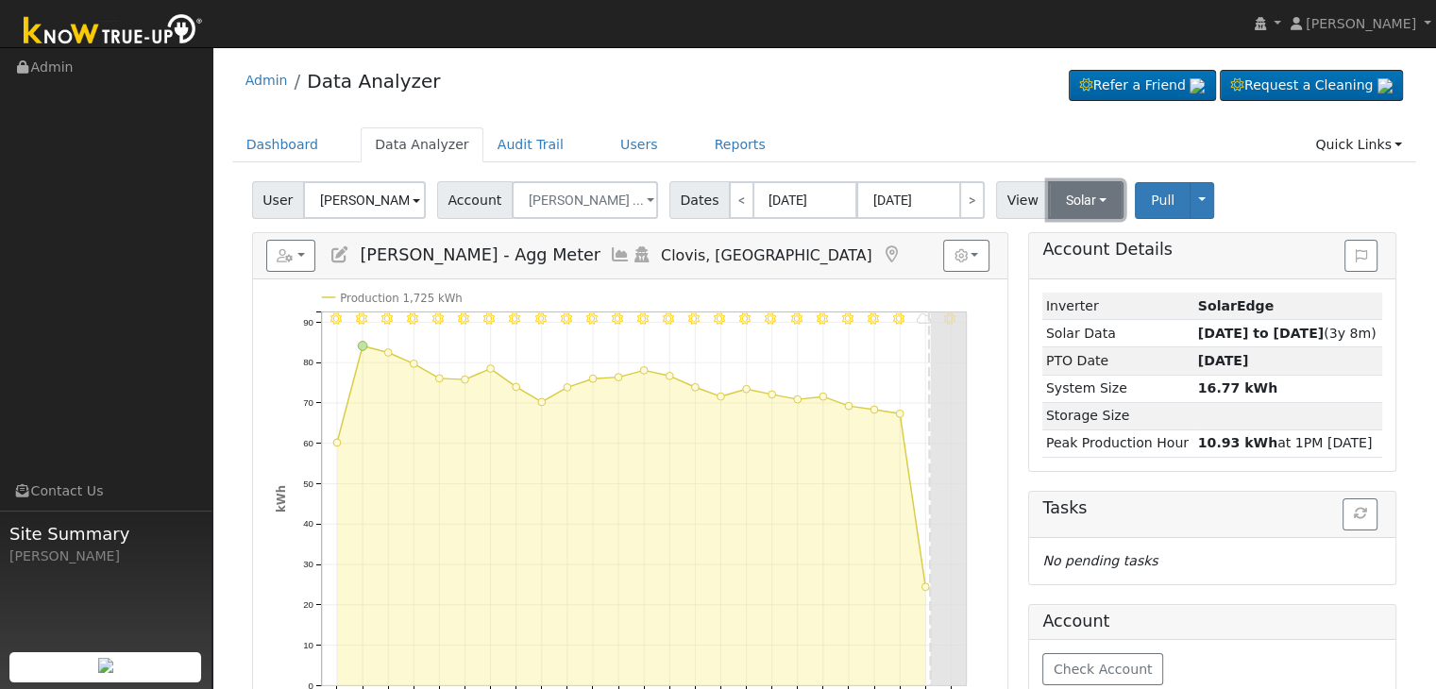
click at [1059, 200] on button "Solar" at bounding box center [1086, 200] width 76 height 38
click at [1050, 238] on link "Utility" at bounding box center [1110, 241] width 131 height 26
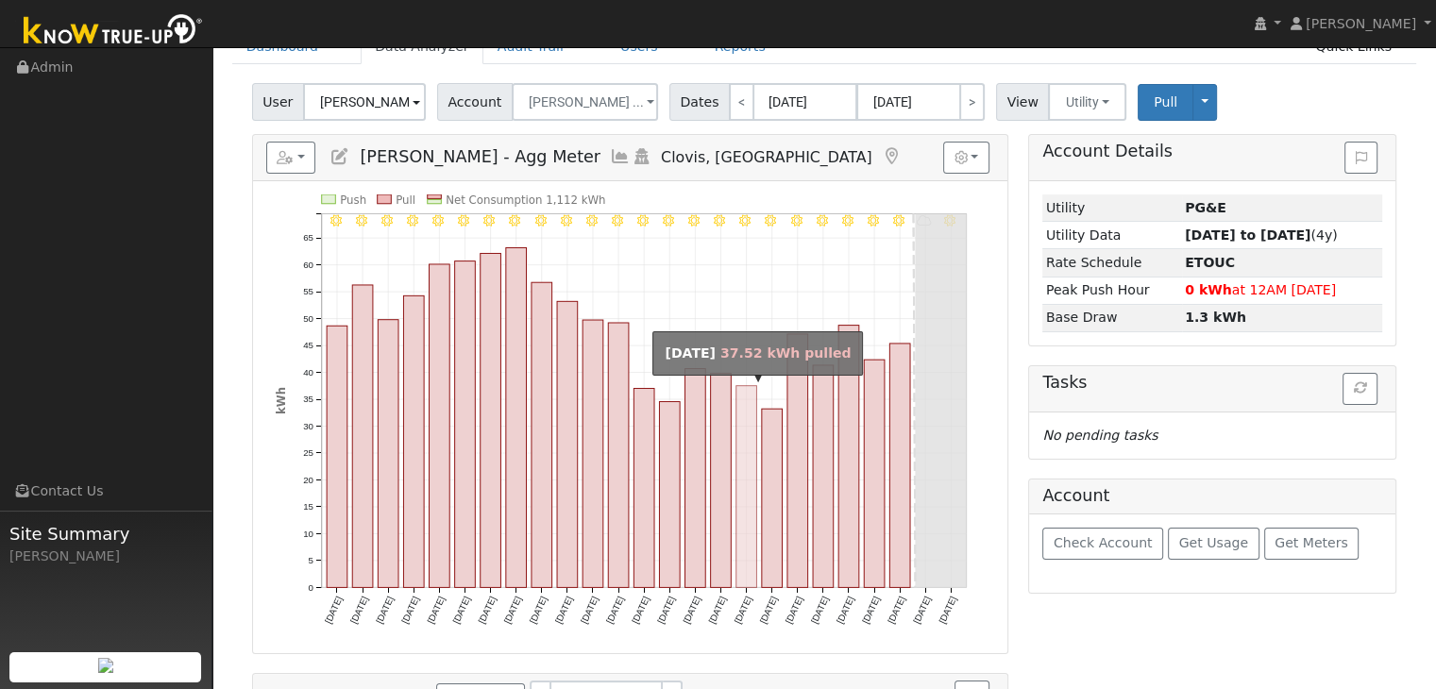
scroll to position [94, 0]
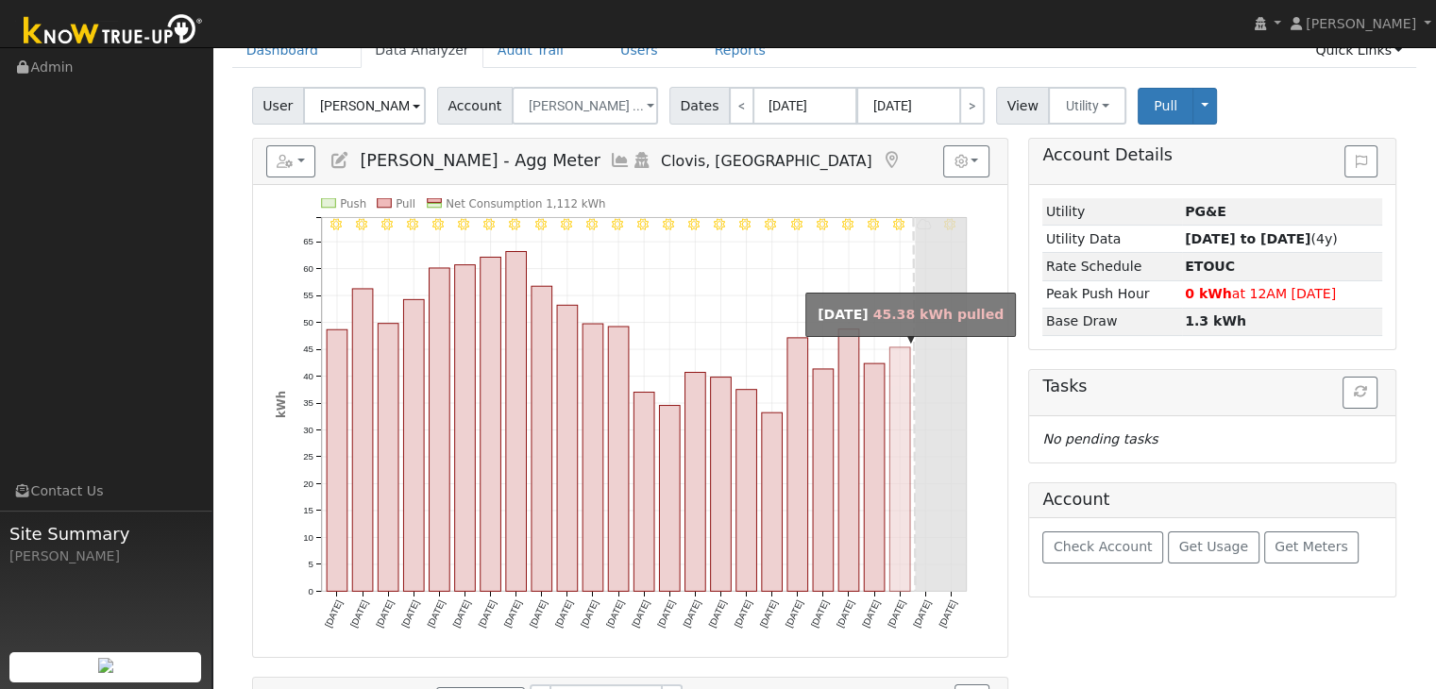
click at [904, 510] on rect "onclick=""" at bounding box center [899, 469] width 21 height 244
type input "09/17/2025"
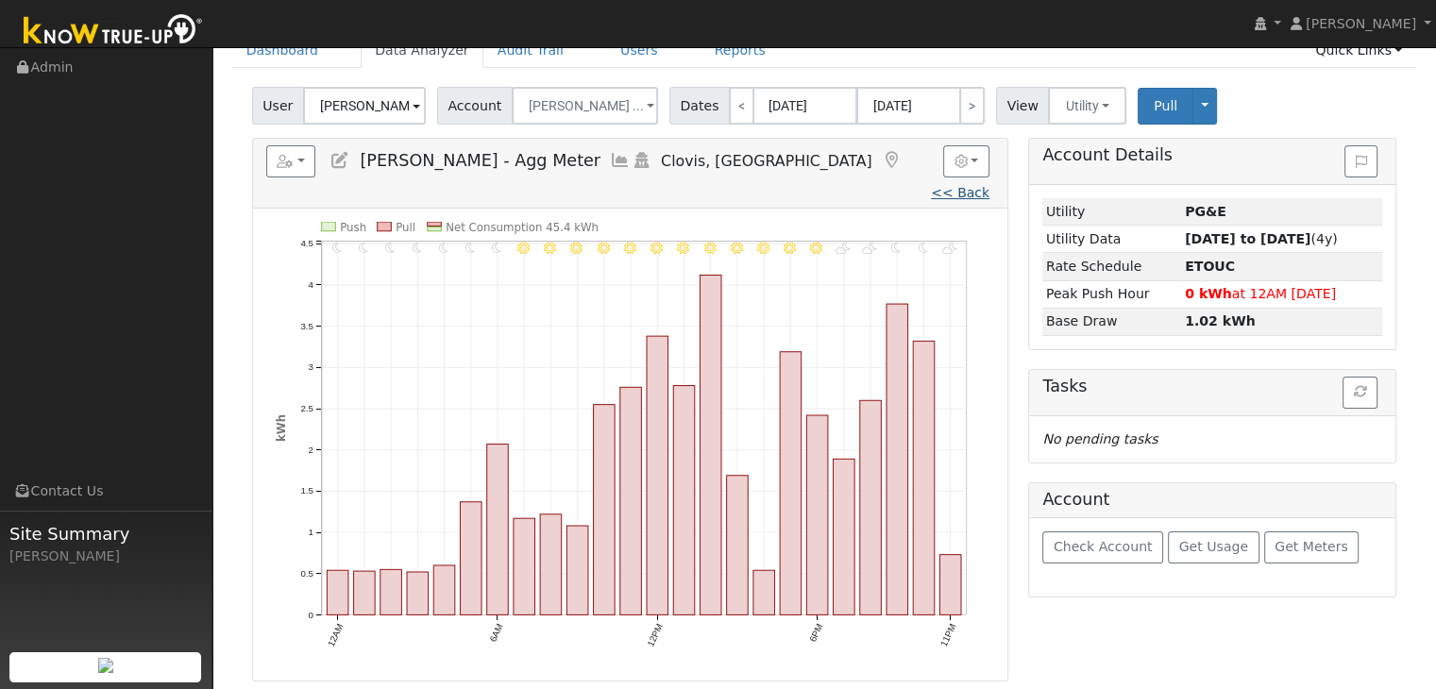
click at [931, 185] on link "<< Back" at bounding box center [960, 192] width 59 height 15
type input "08/26/2025"
type input "[DATE]"
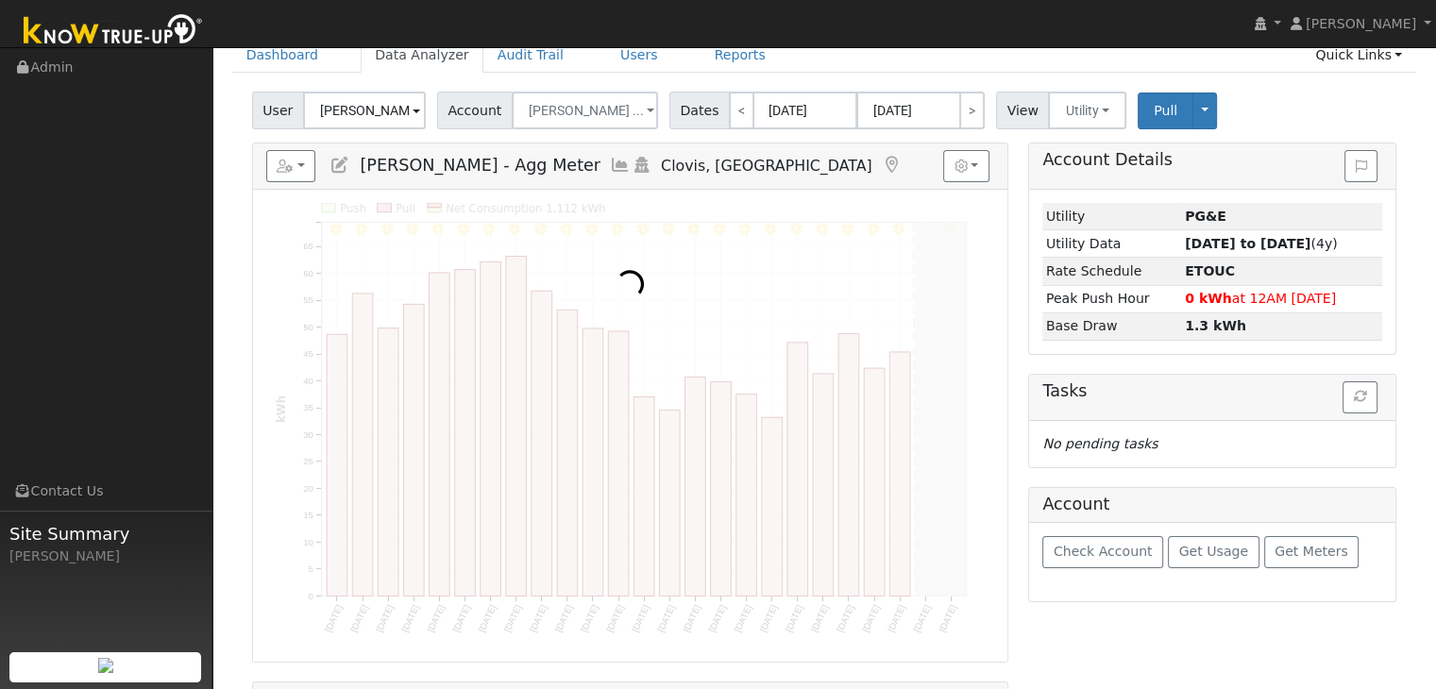
scroll to position [94, 0]
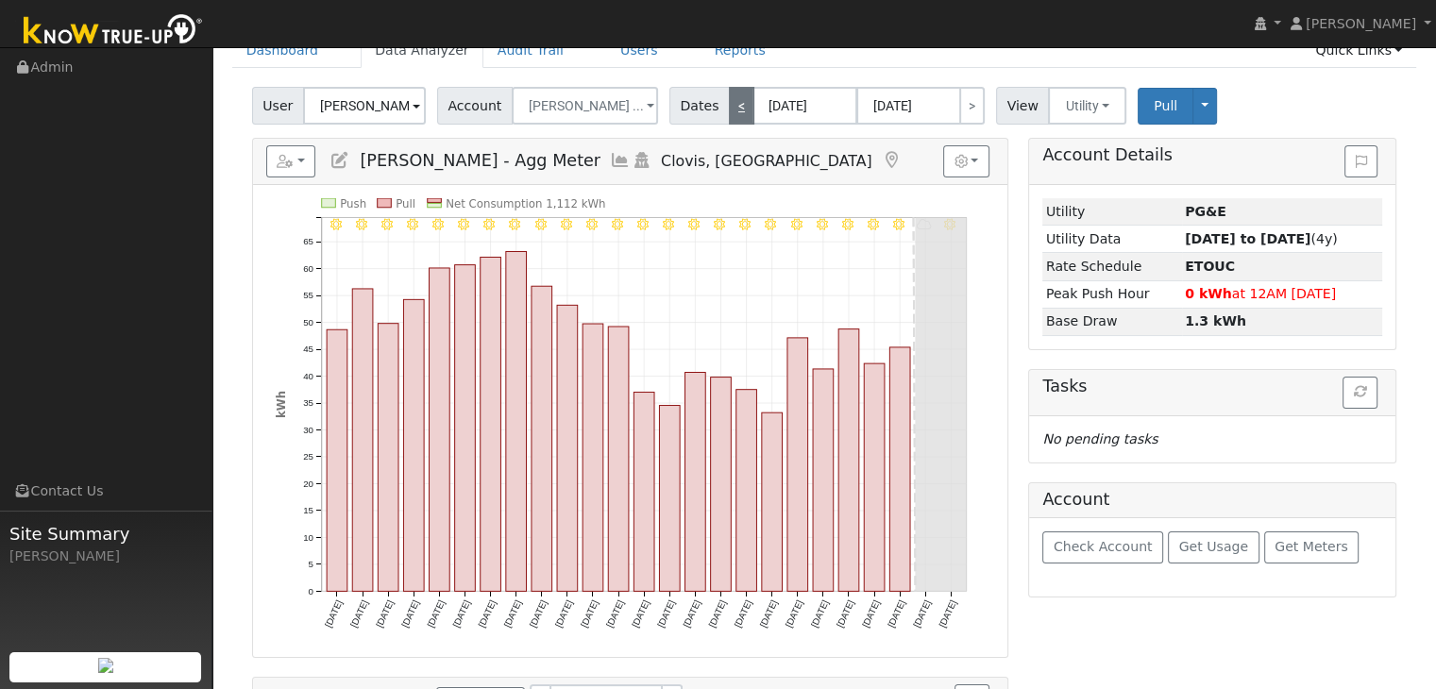
click at [729, 99] on link "<" at bounding box center [741, 106] width 25 height 38
type input "[DATE]"
type input "08/25/2025"
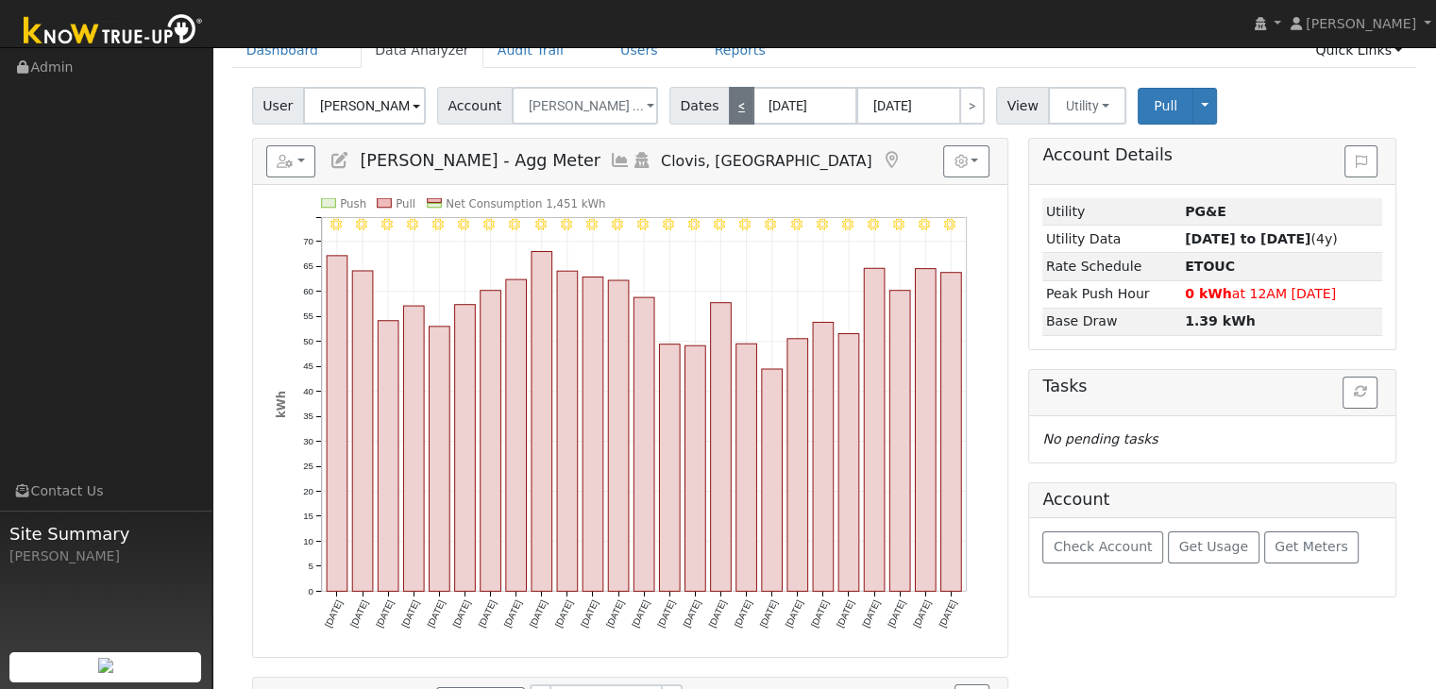
click at [729, 103] on link "<" at bounding box center [741, 106] width 25 height 38
type input "07/07/2025"
type input "07/31/2025"
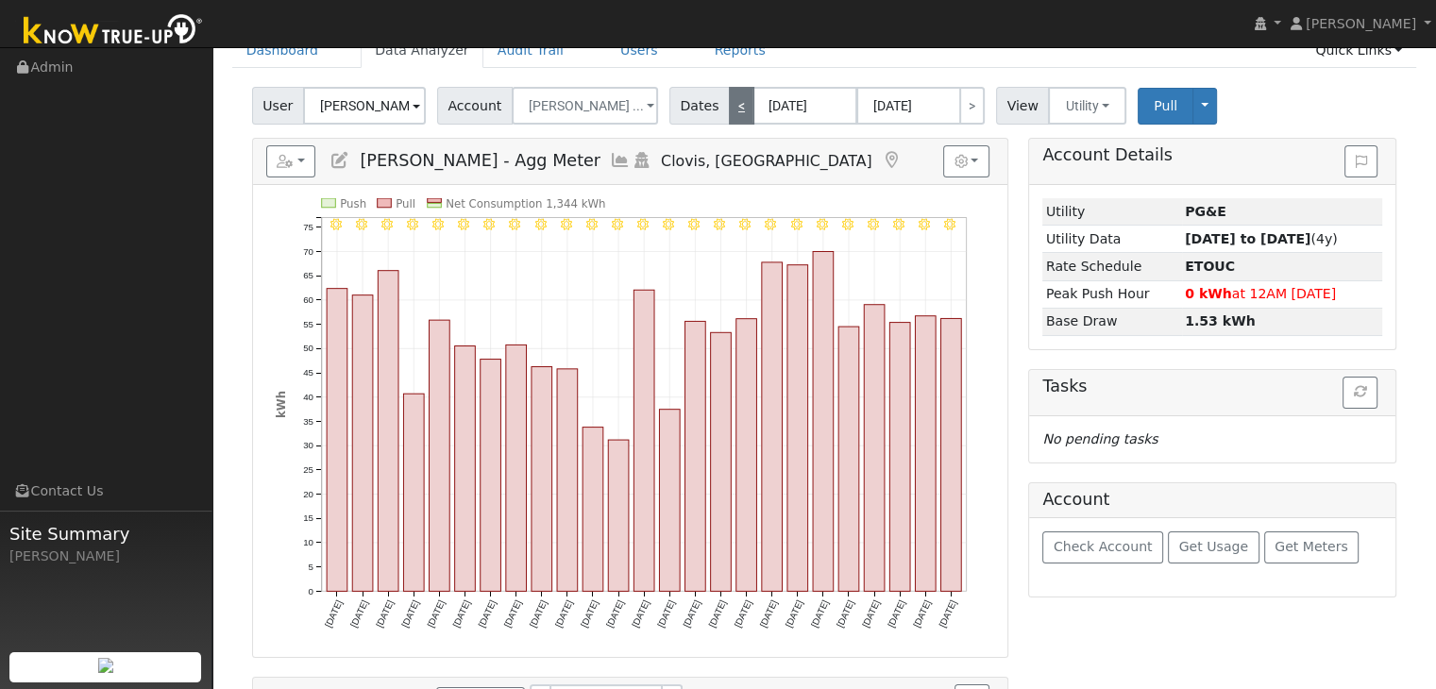
click at [729, 103] on link "<" at bounding box center [741, 106] width 25 height 38
type input "06/12/2025"
type input "07/06/2025"
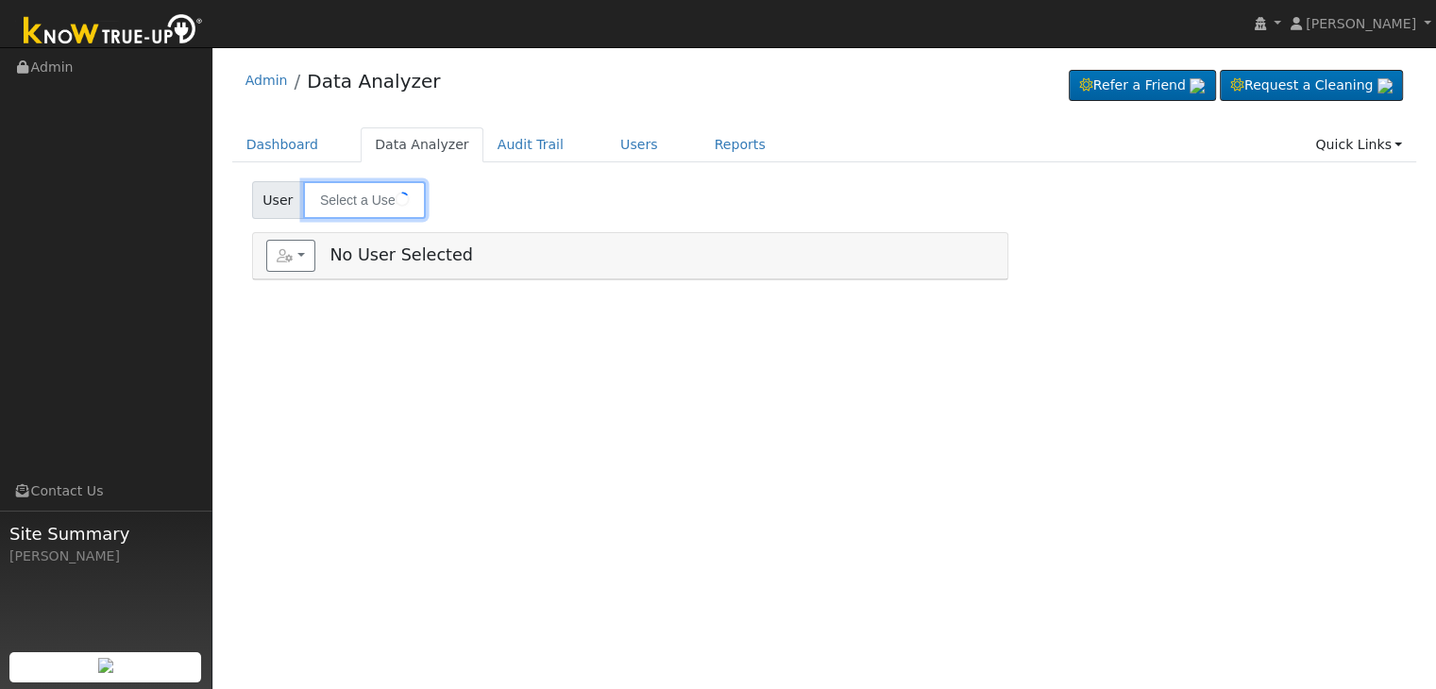
type input "[PERSON_NAME]"
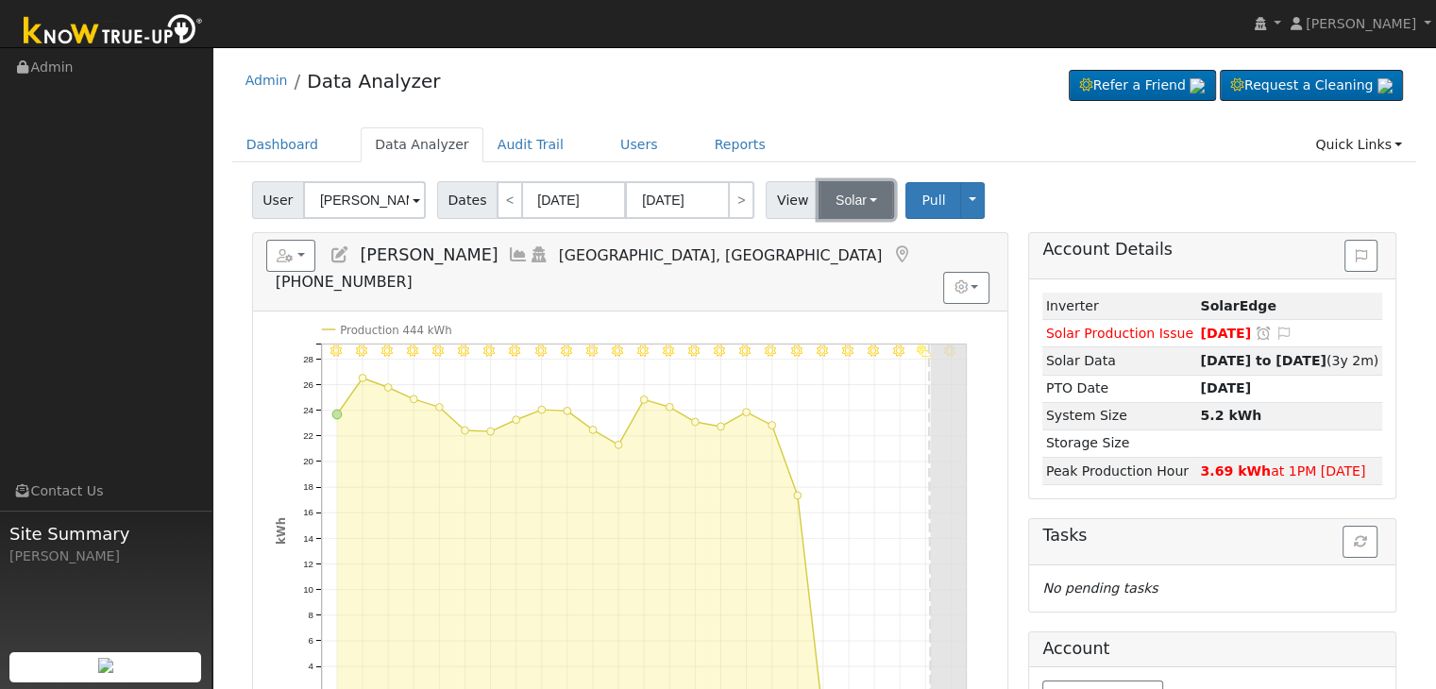
click at [842, 208] on button "Solar" at bounding box center [856, 200] width 76 height 38
click at [850, 244] on link "Utility" at bounding box center [880, 241] width 131 height 26
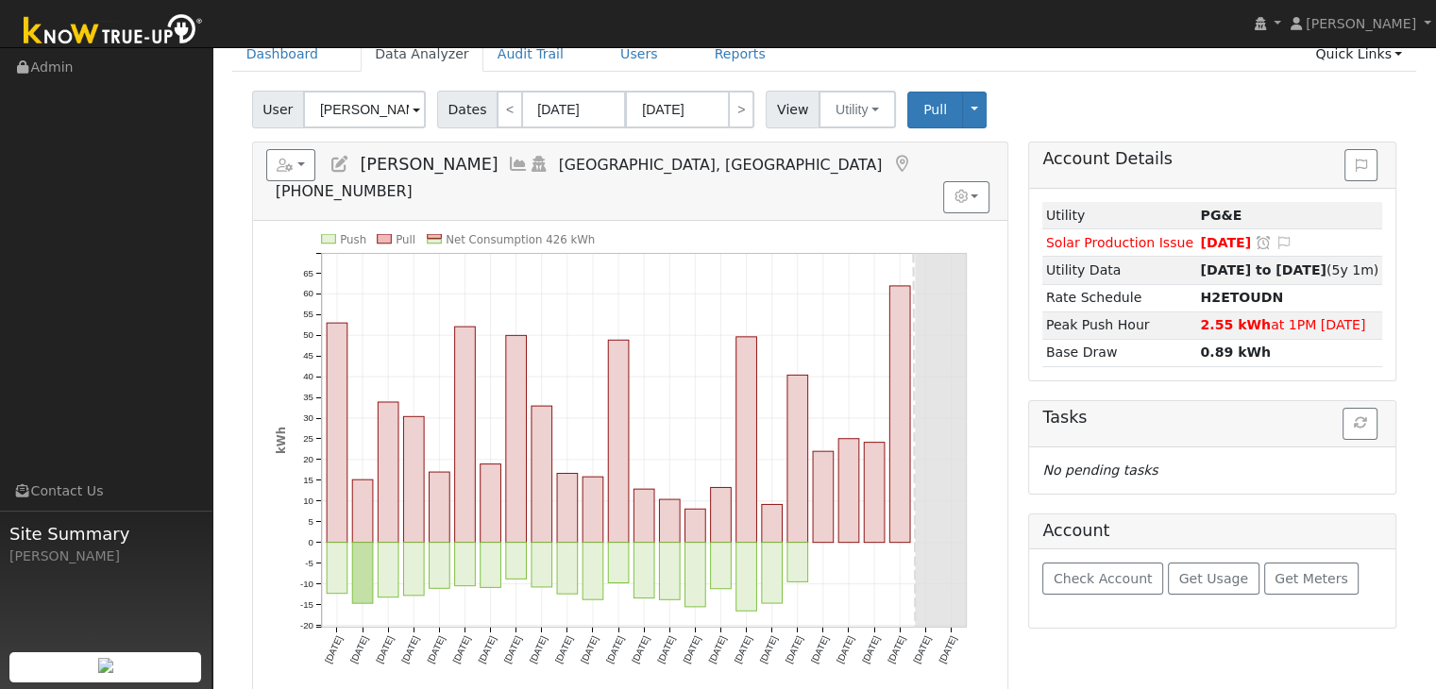
scroll to position [94, 0]
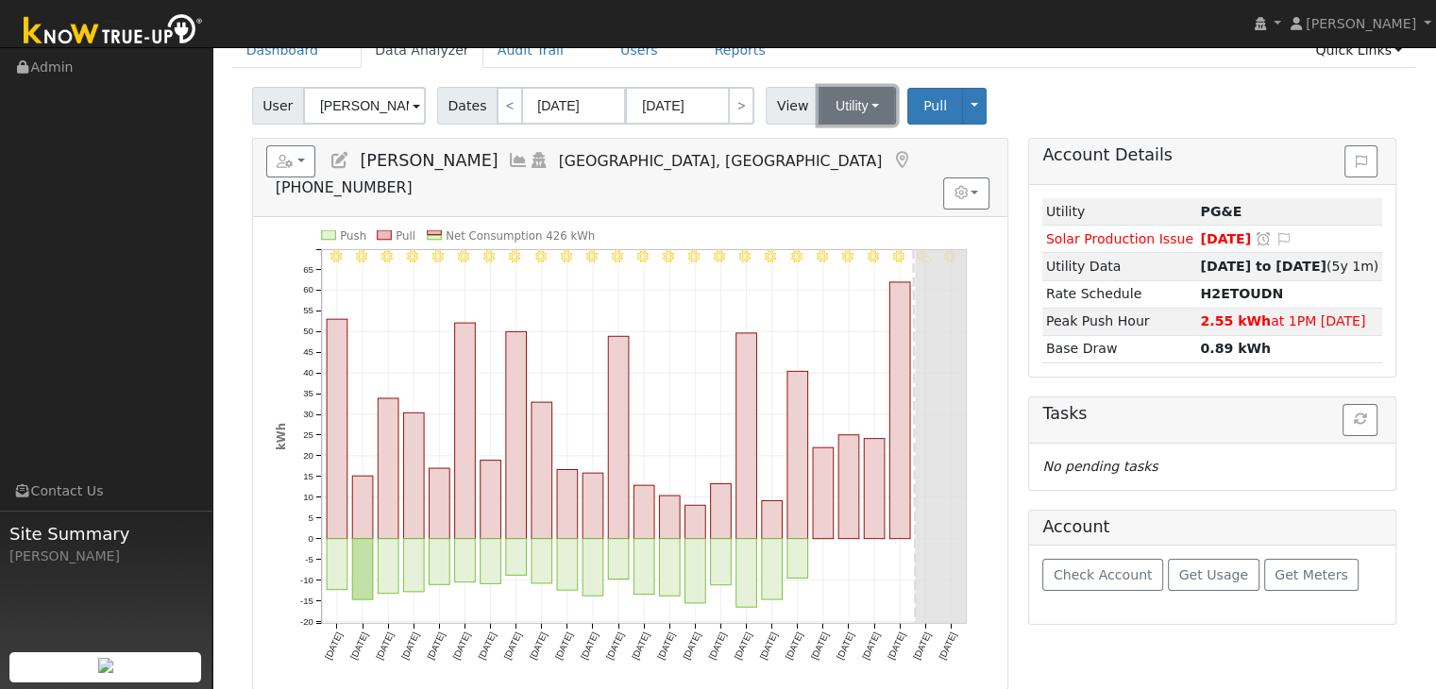
click at [830, 114] on button "Utility" at bounding box center [856, 106] width 77 height 38
click at [834, 172] on link "Solar" at bounding box center [880, 174] width 131 height 26
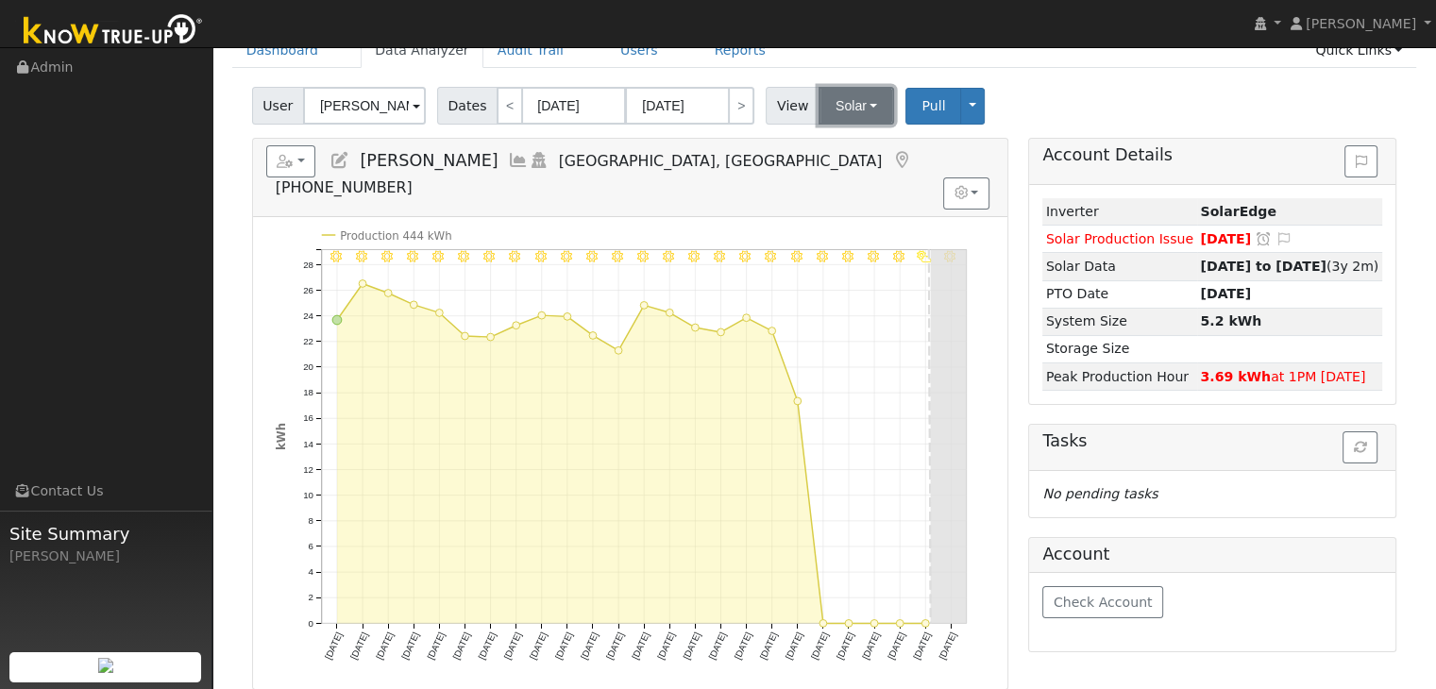
click at [825, 106] on button "Solar" at bounding box center [856, 106] width 76 height 38
click at [833, 146] on link "Utility" at bounding box center [880, 147] width 131 height 26
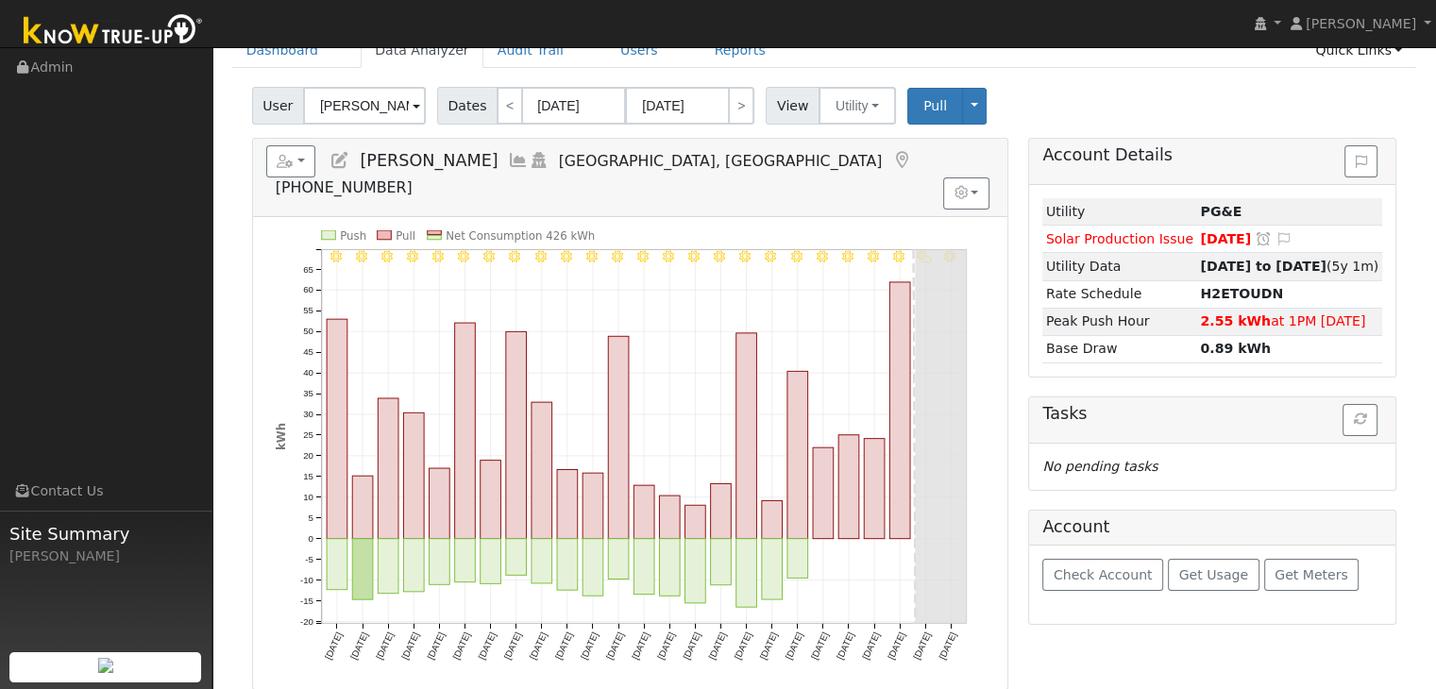
click at [891, 154] on icon at bounding box center [901, 160] width 21 height 17
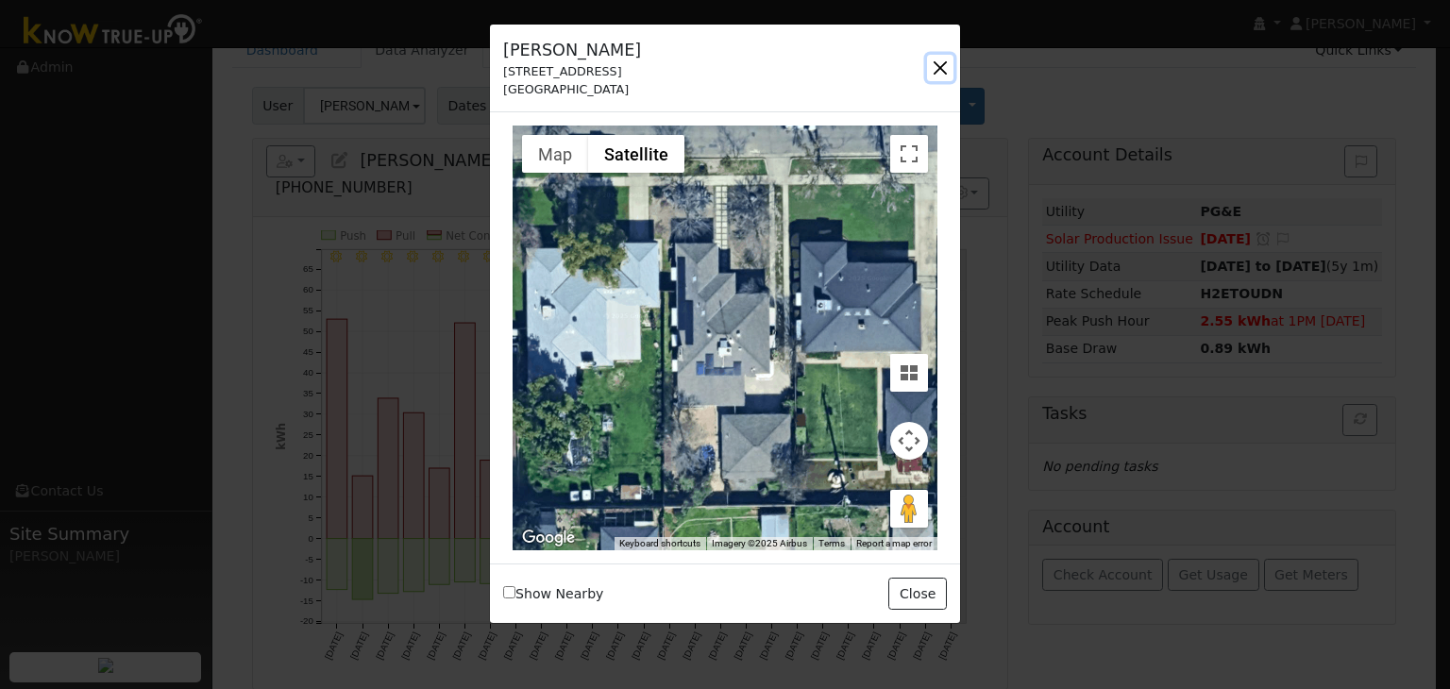
click at [936, 64] on button "button" at bounding box center [940, 68] width 26 height 26
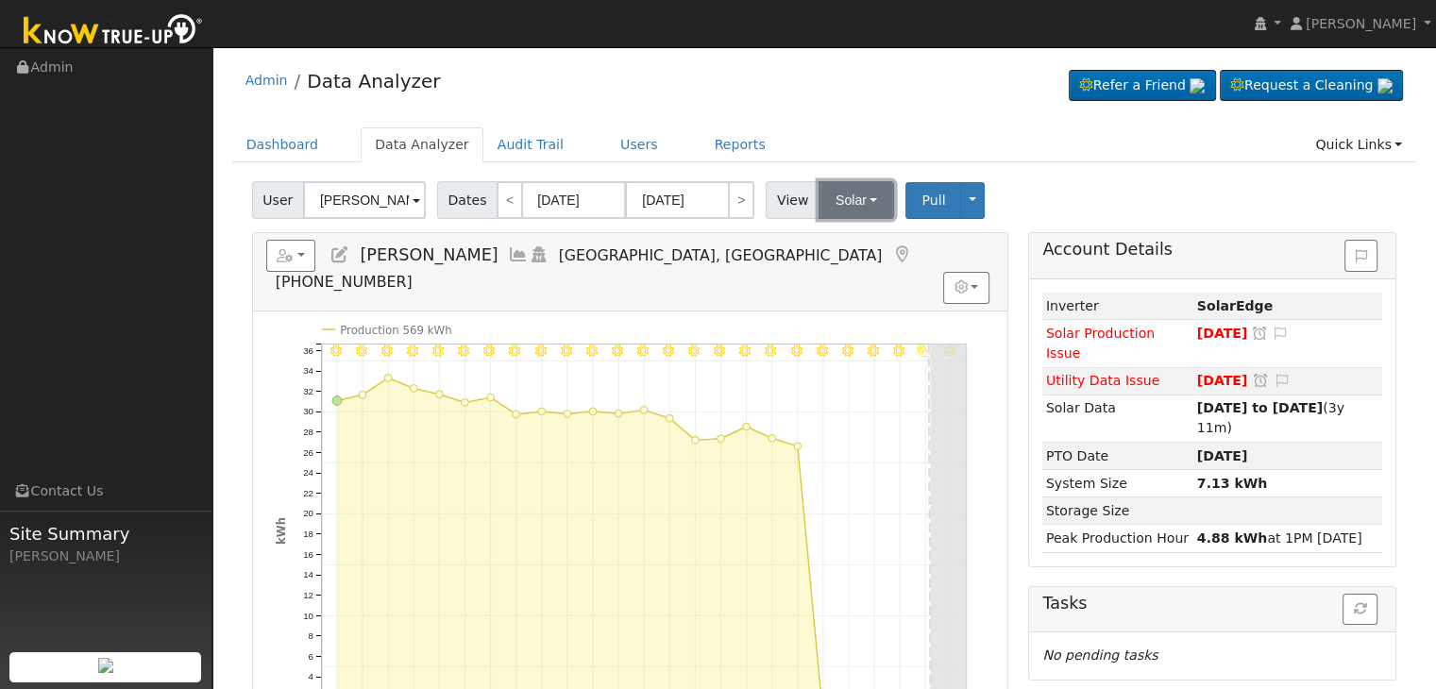
click at [852, 198] on button "Solar" at bounding box center [856, 200] width 76 height 38
click at [838, 243] on link "Utility" at bounding box center [880, 241] width 131 height 26
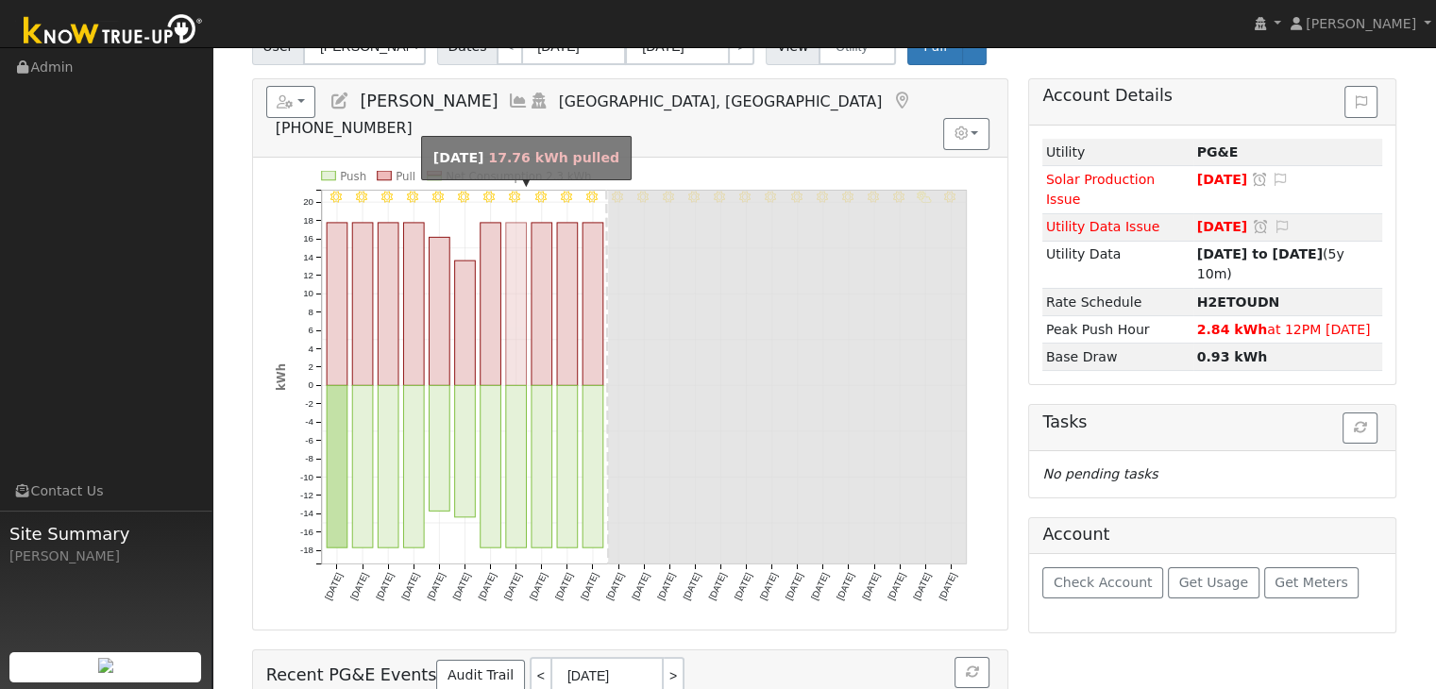
scroll to position [94, 0]
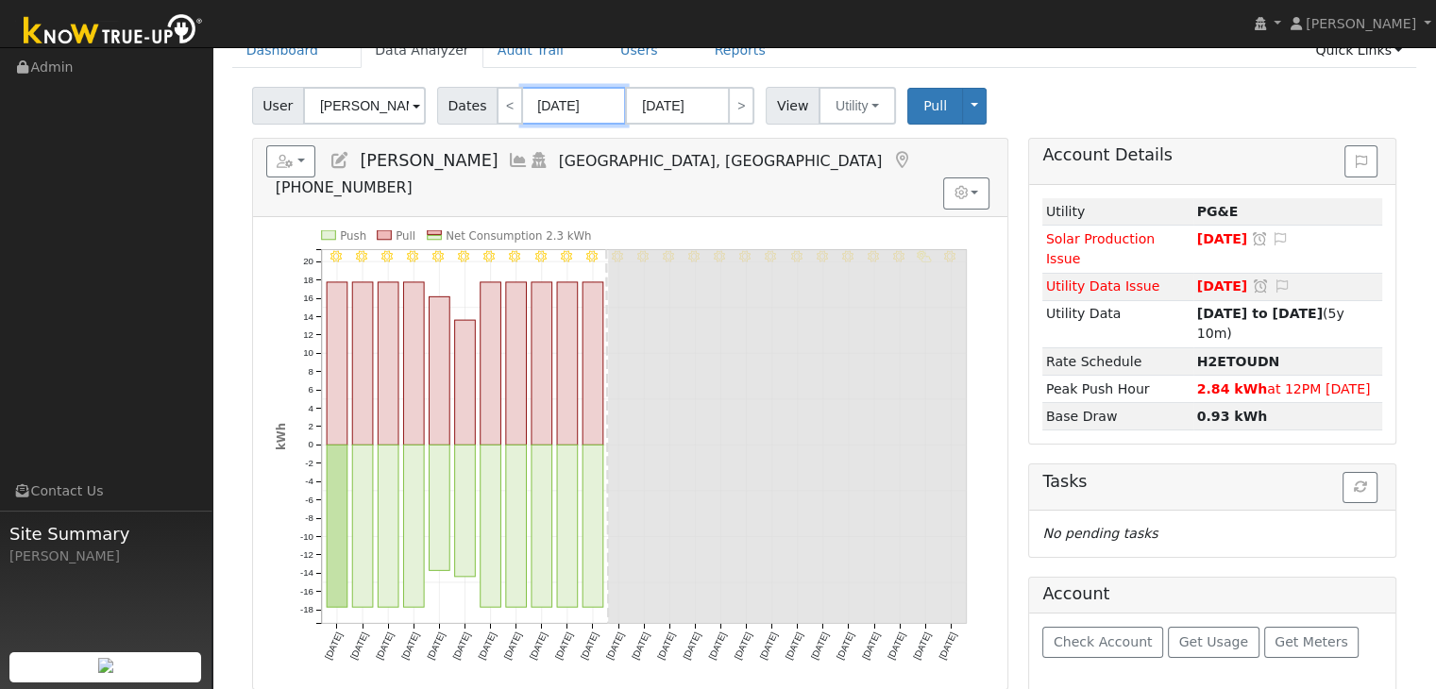
click at [555, 100] on input "[DATE]" at bounding box center [574, 106] width 104 height 38
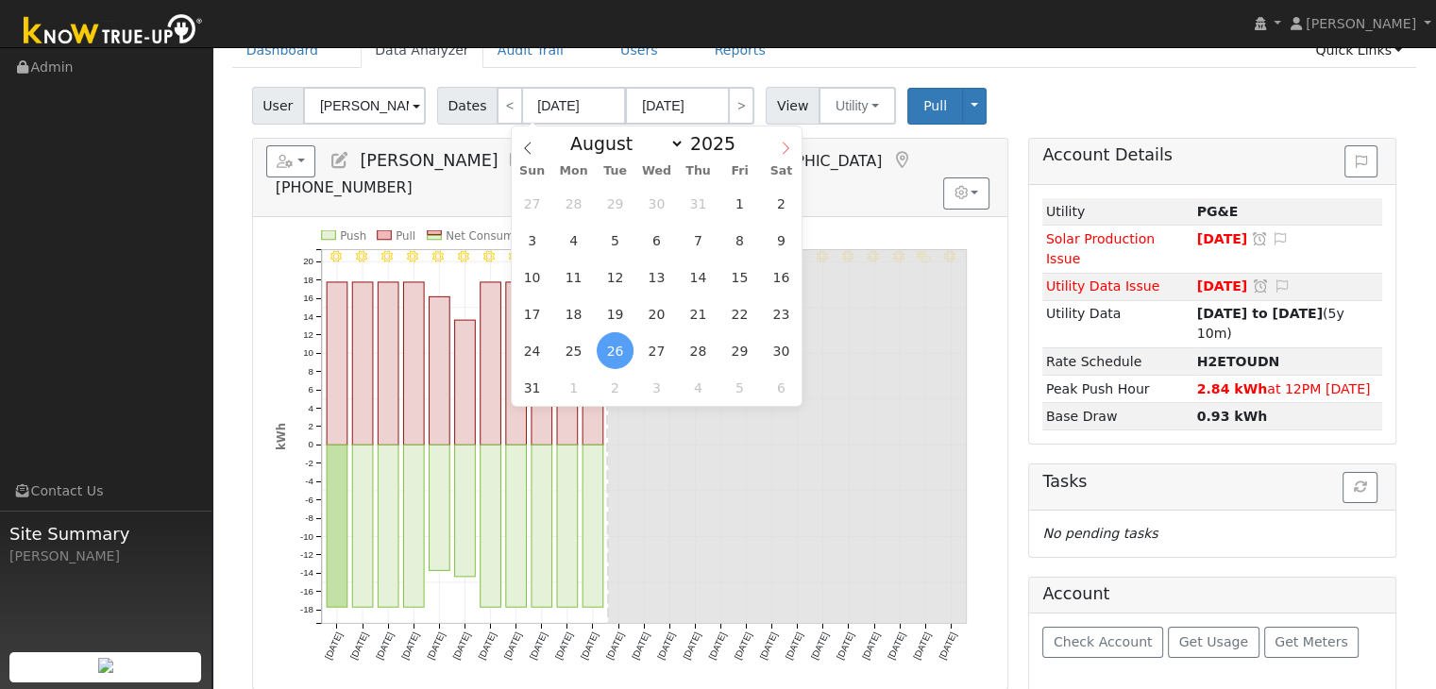
click at [782, 148] on icon at bounding box center [785, 148] width 13 height 13
select select "8"
click at [659, 206] on span "3" at bounding box center [656, 203] width 37 height 37
type input "09/03/2025"
type input "09/27/2025"
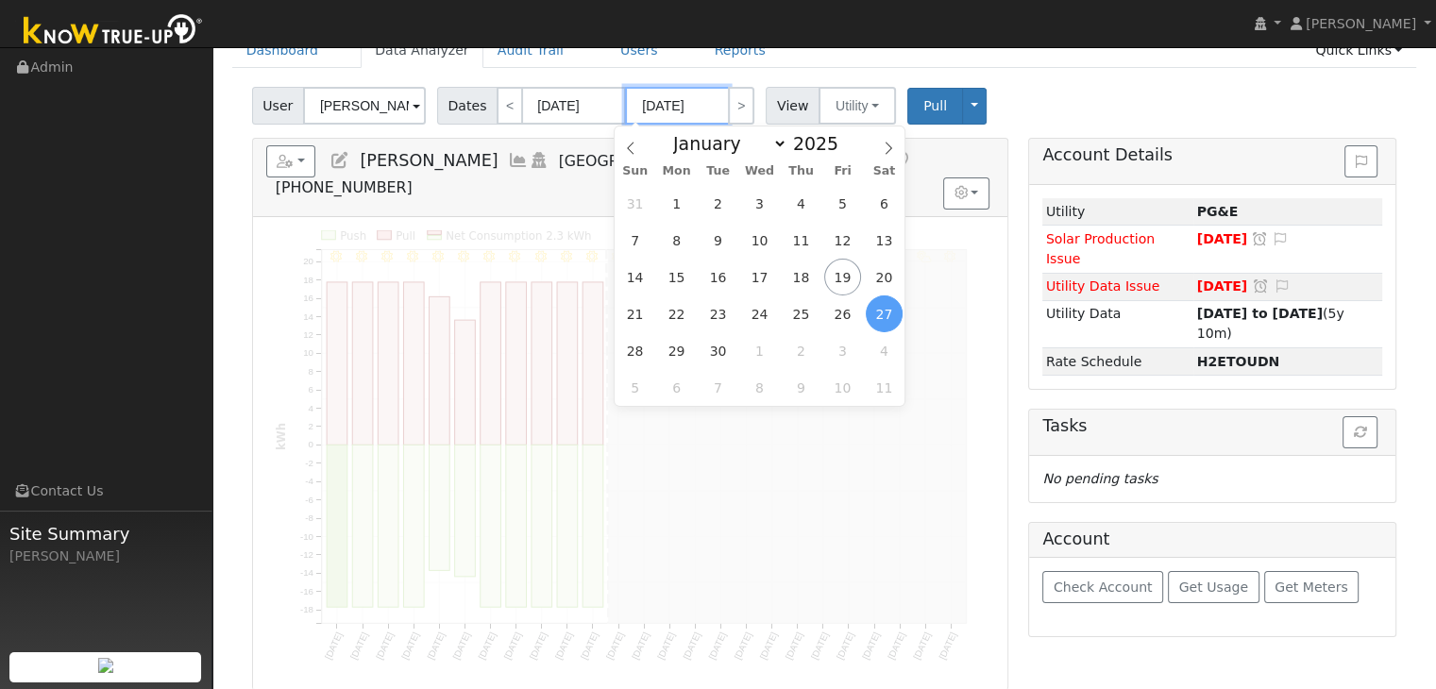
click at [675, 105] on input "09/27/2025" at bounding box center [677, 106] width 104 height 38
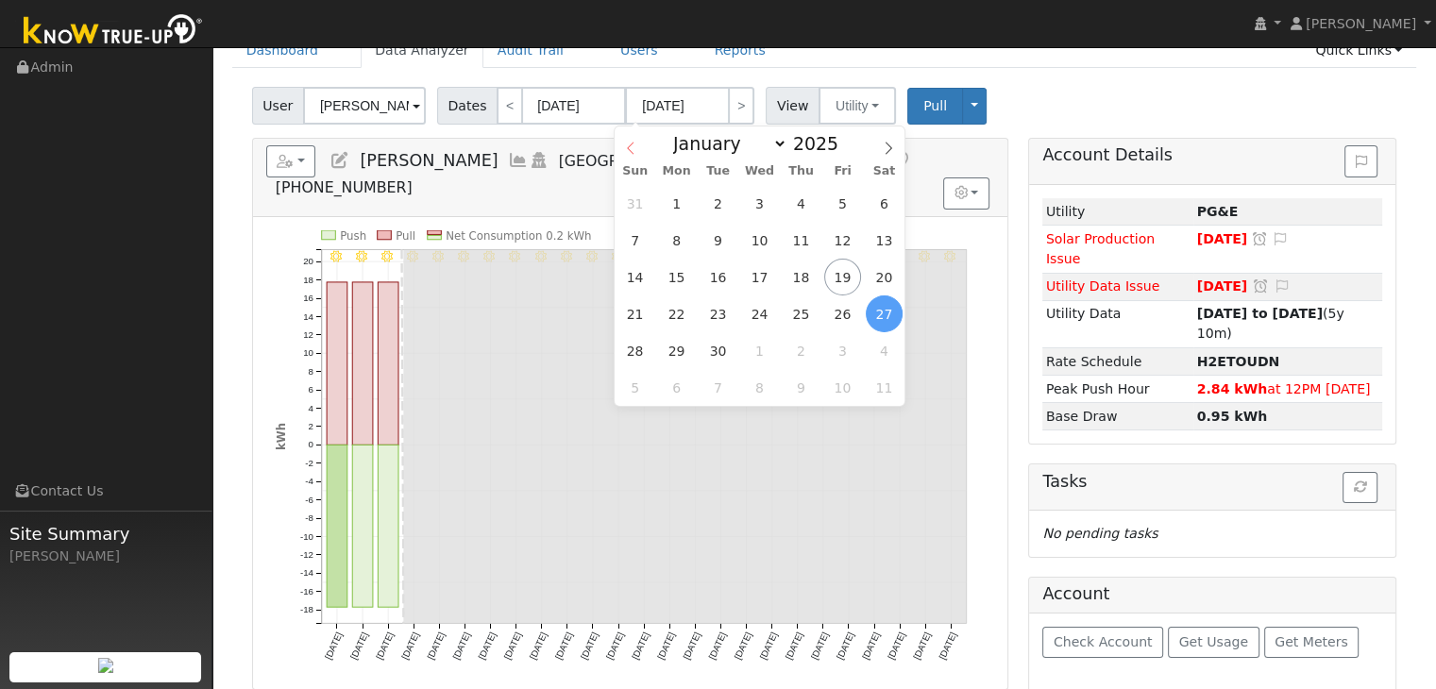
click at [631, 149] on icon at bounding box center [630, 148] width 13 height 13
click at [893, 139] on span at bounding box center [888, 142] width 32 height 32
select select "8"
click at [849, 270] on span "19" at bounding box center [842, 277] width 37 height 37
type input "[DATE]"
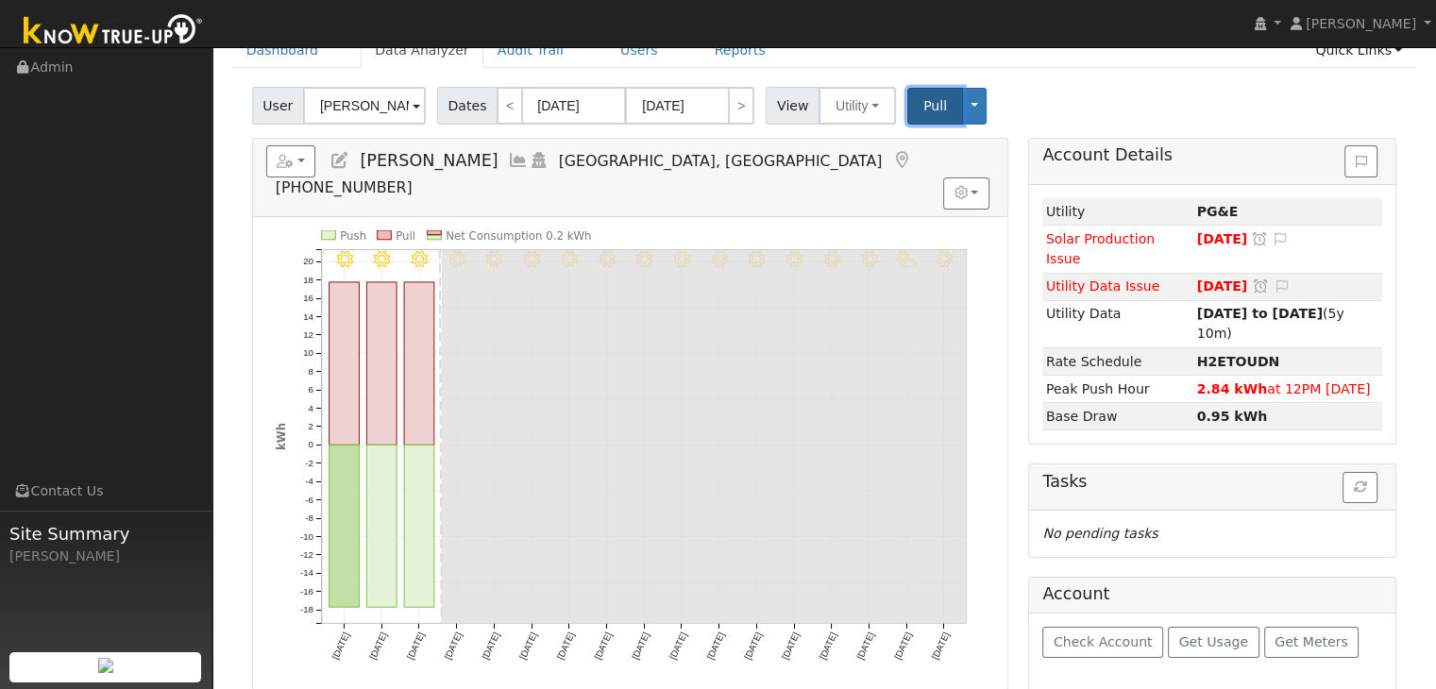
click at [923, 106] on span "Pull" at bounding box center [935, 105] width 24 height 15
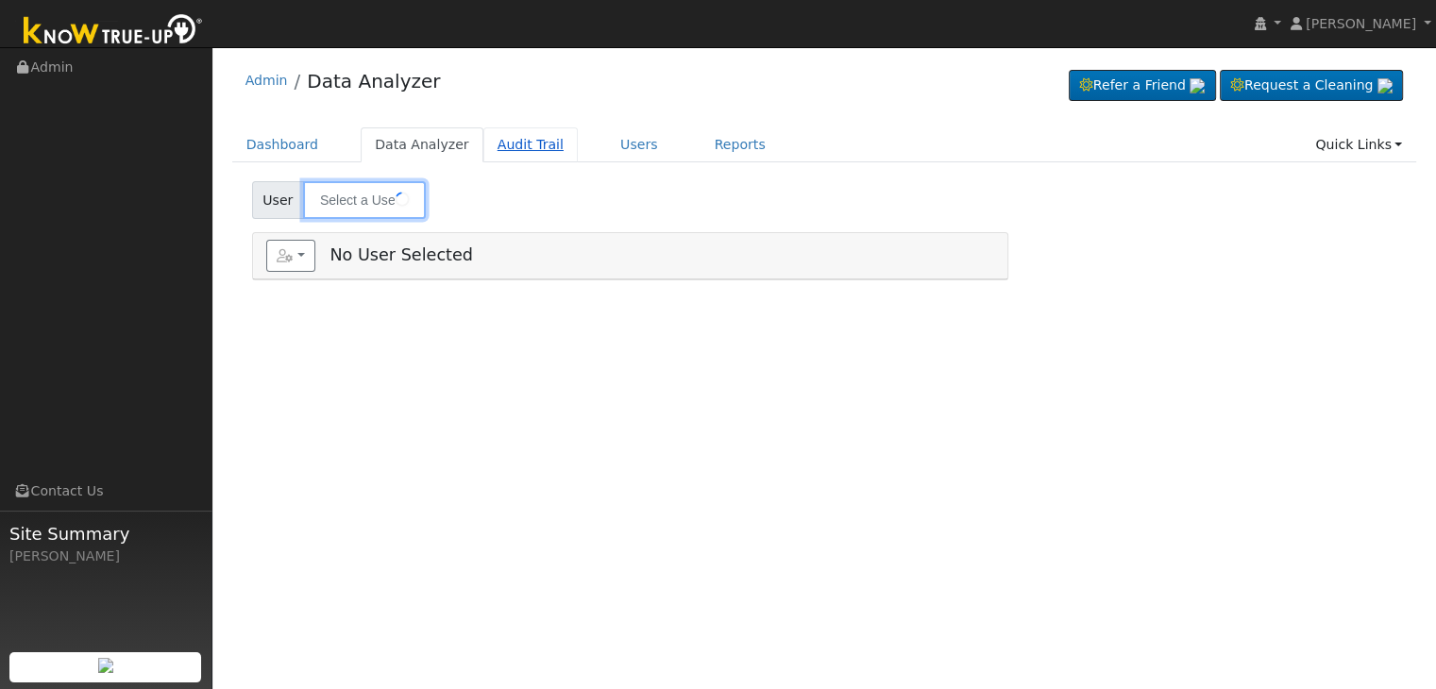
type input "[PERSON_NAME]"
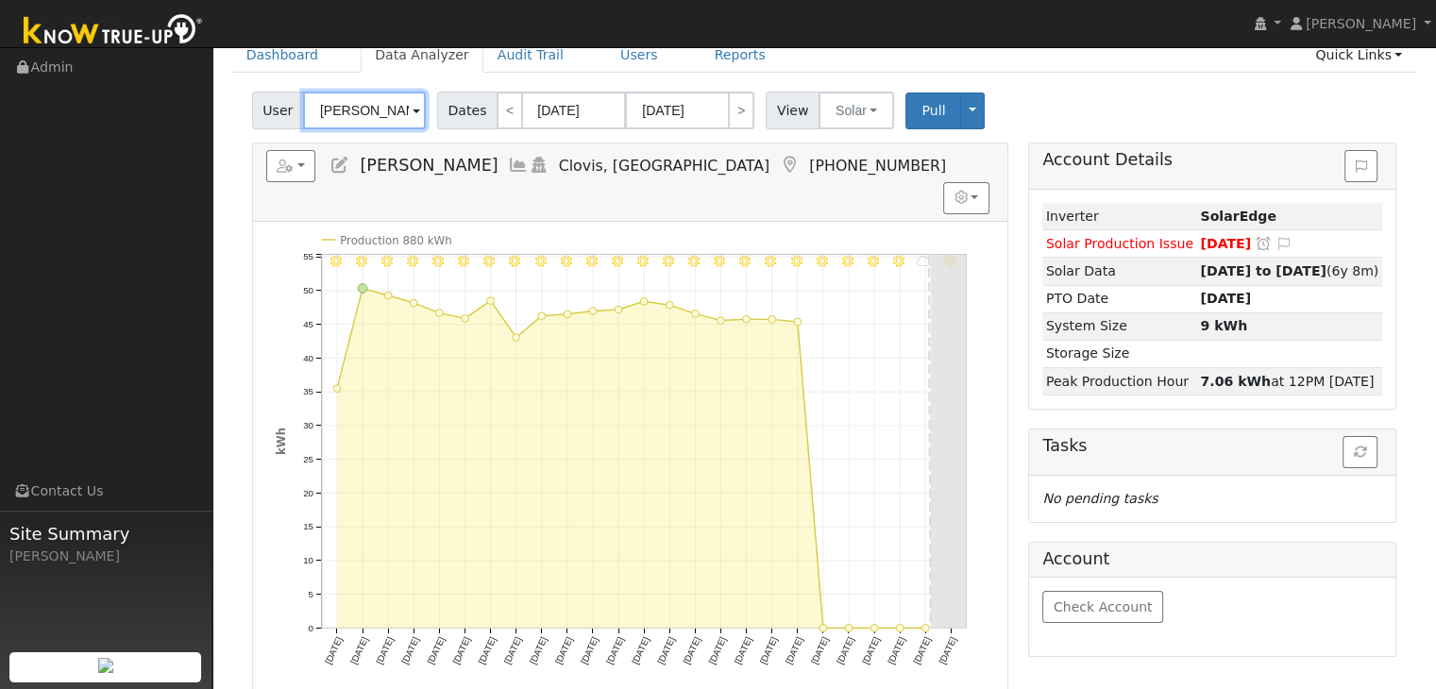
scroll to position [94, 0]
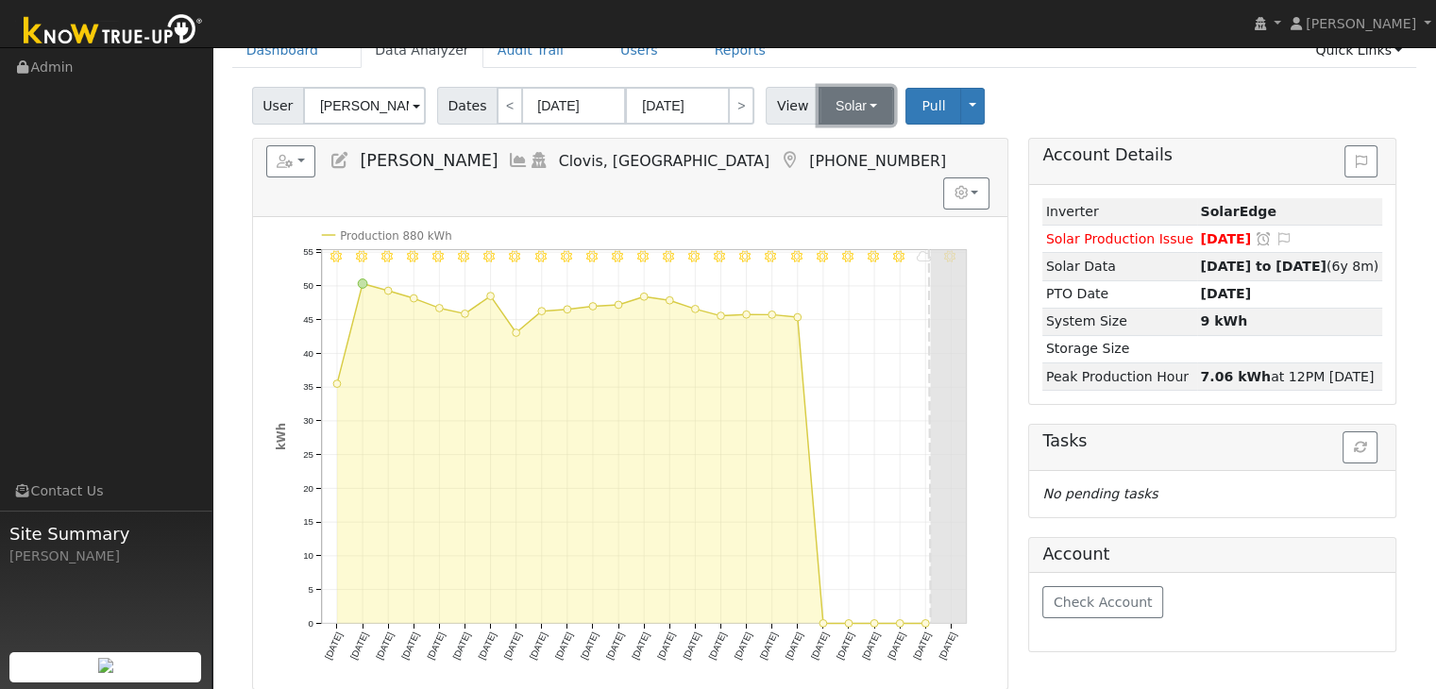
click at [838, 107] on button "Solar" at bounding box center [856, 106] width 76 height 38
click at [838, 152] on link "Utility" at bounding box center [880, 147] width 131 height 26
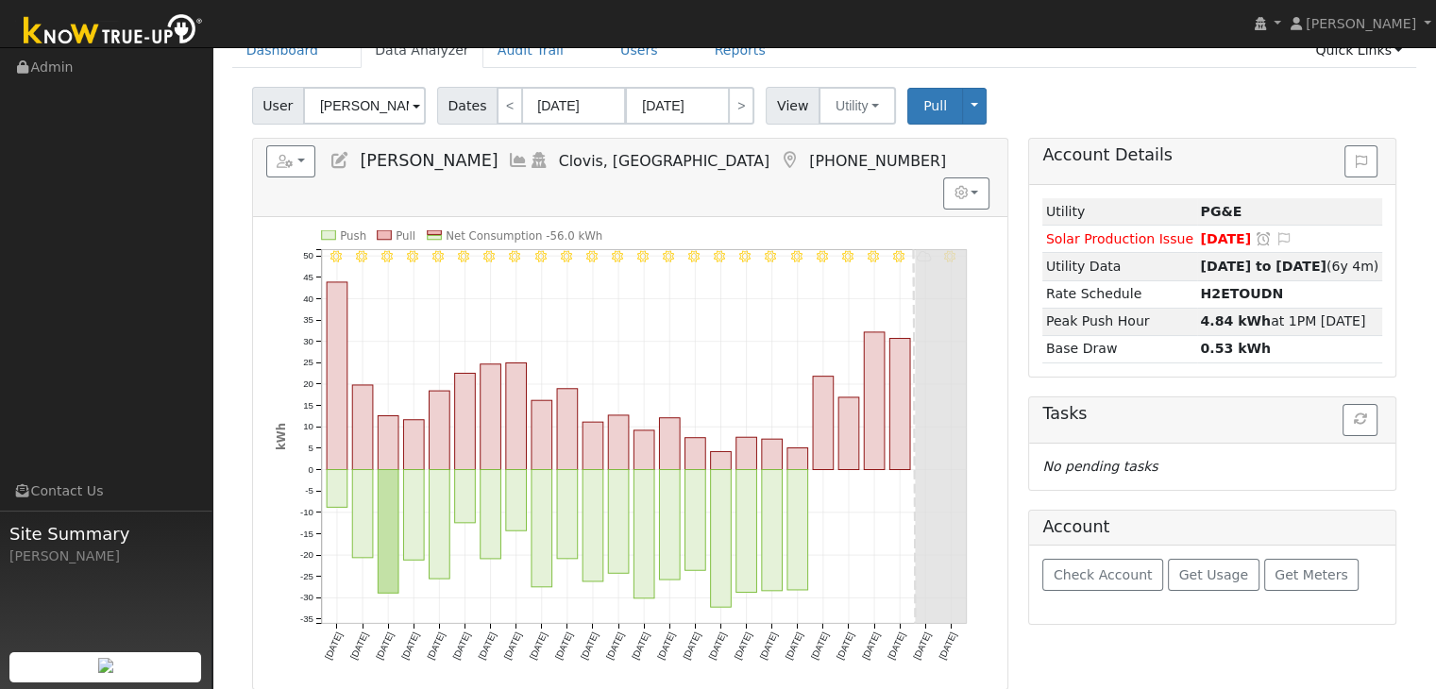
click at [779, 159] on icon at bounding box center [789, 160] width 21 height 17
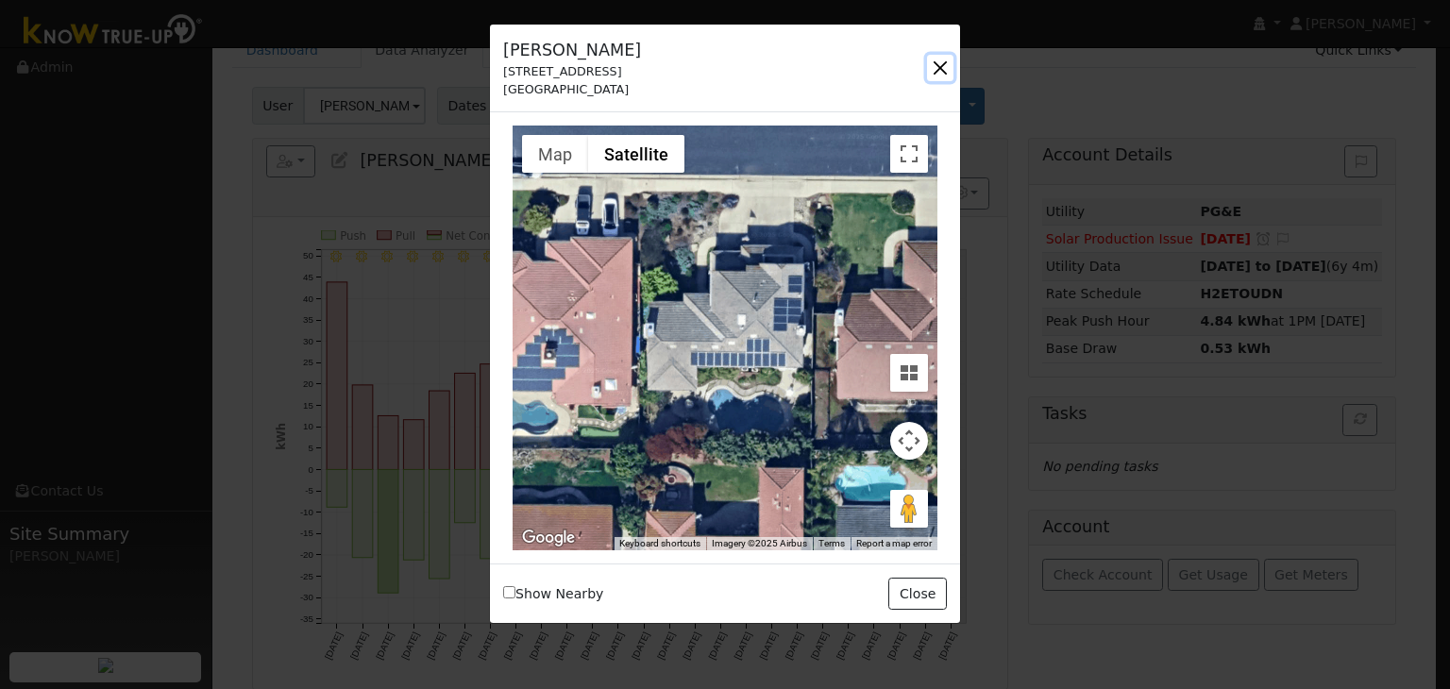
click at [936, 67] on button "button" at bounding box center [940, 68] width 26 height 26
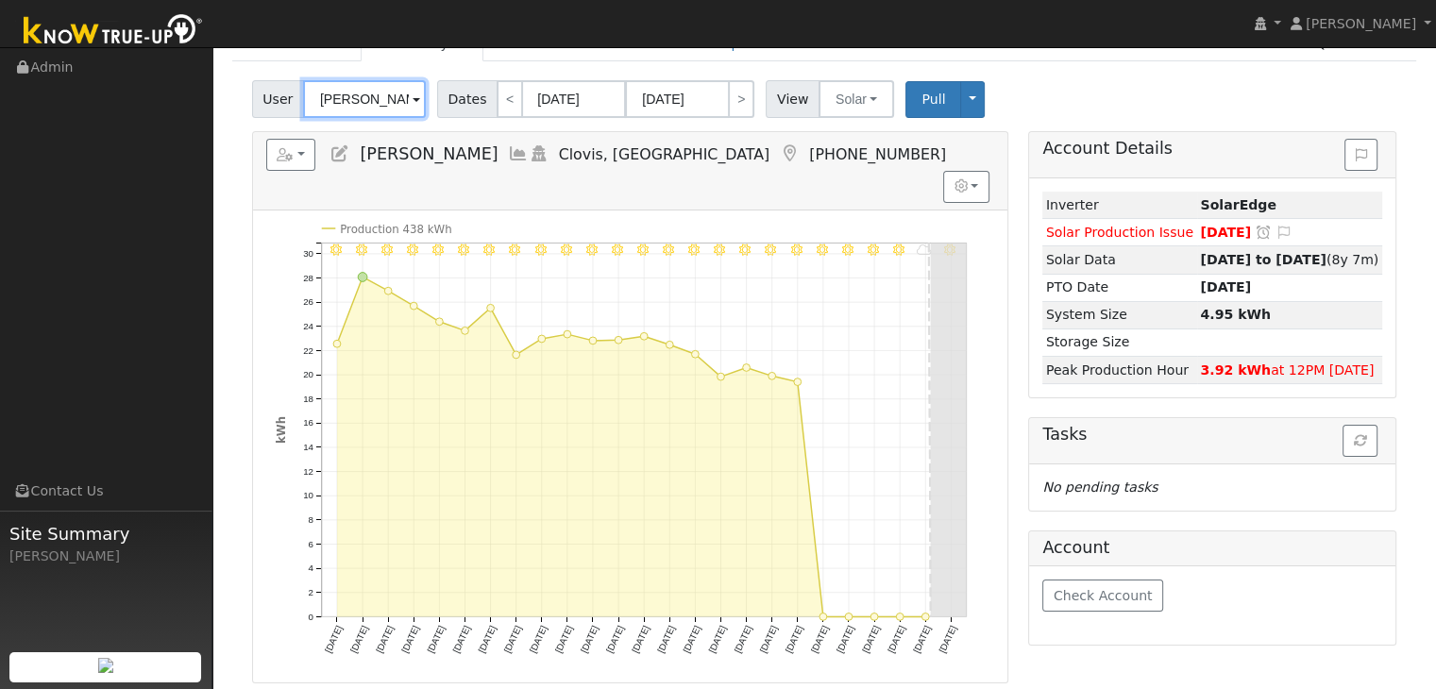
scroll to position [94, 0]
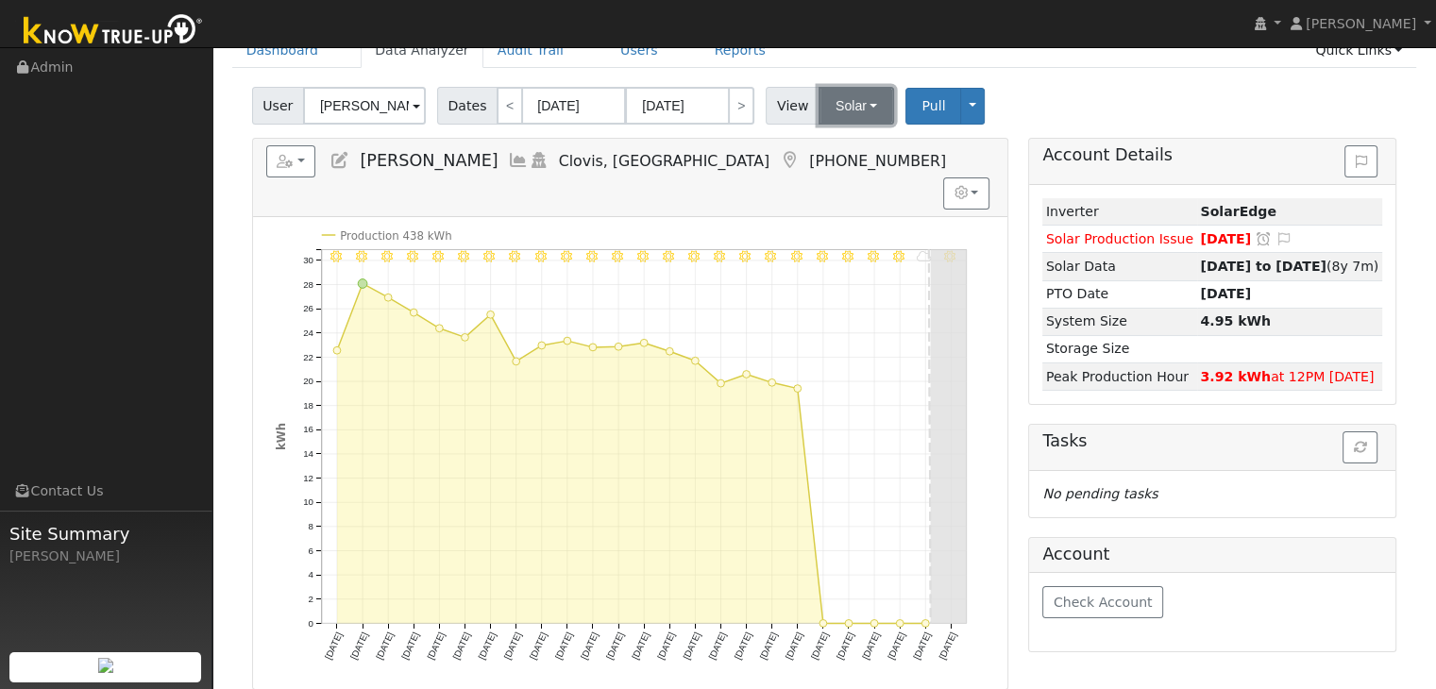
click at [841, 101] on button "Solar" at bounding box center [856, 106] width 76 height 38
click at [824, 141] on link "Utility" at bounding box center [880, 147] width 131 height 26
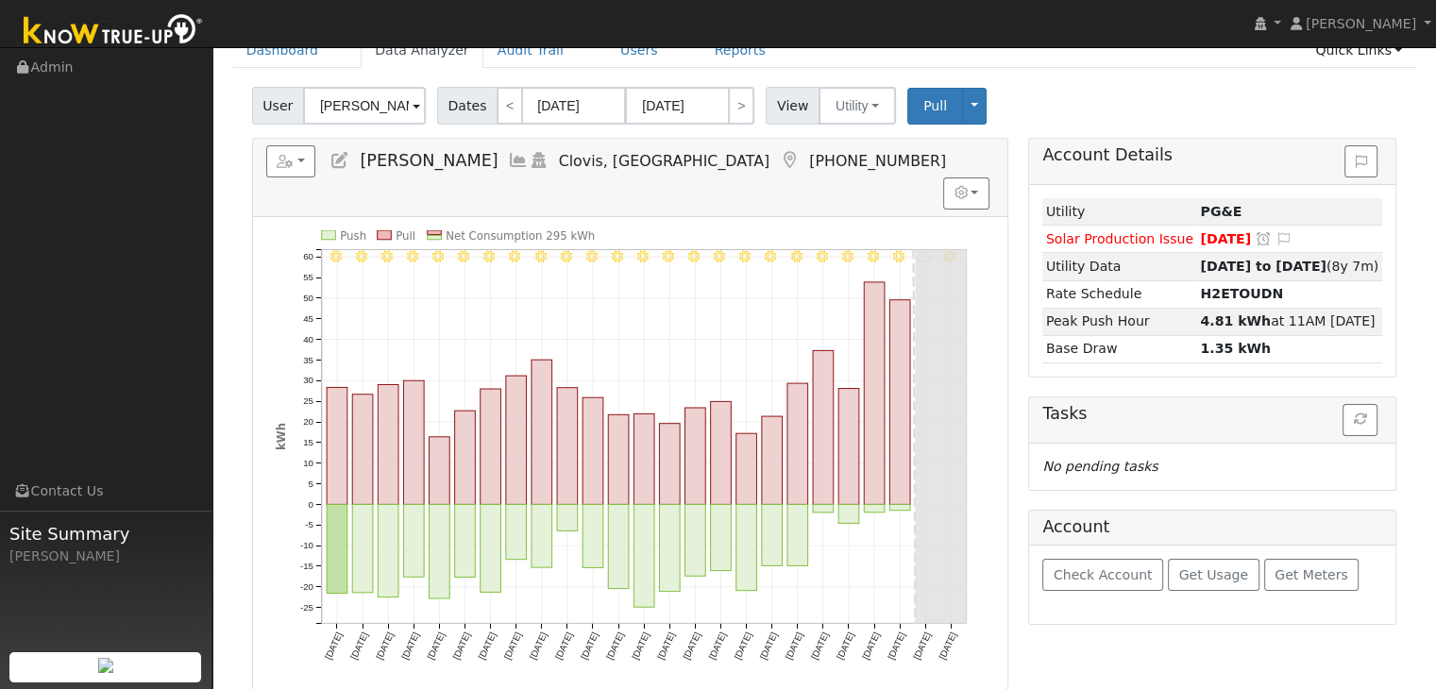
click at [779, 160] on icon at bounding box center [789, 160] width 21 height 17
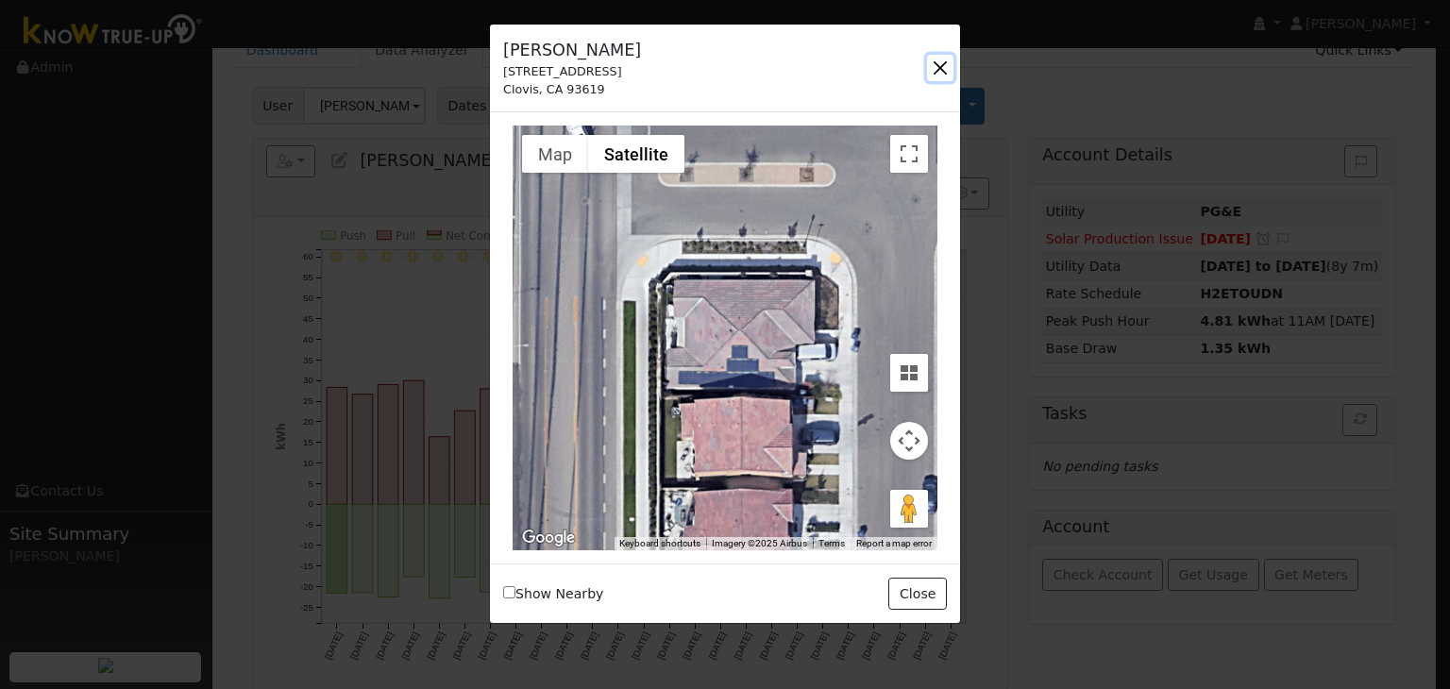
click at [938, 73] on button "button" at bounding box center [940, 68] width 26 height 26
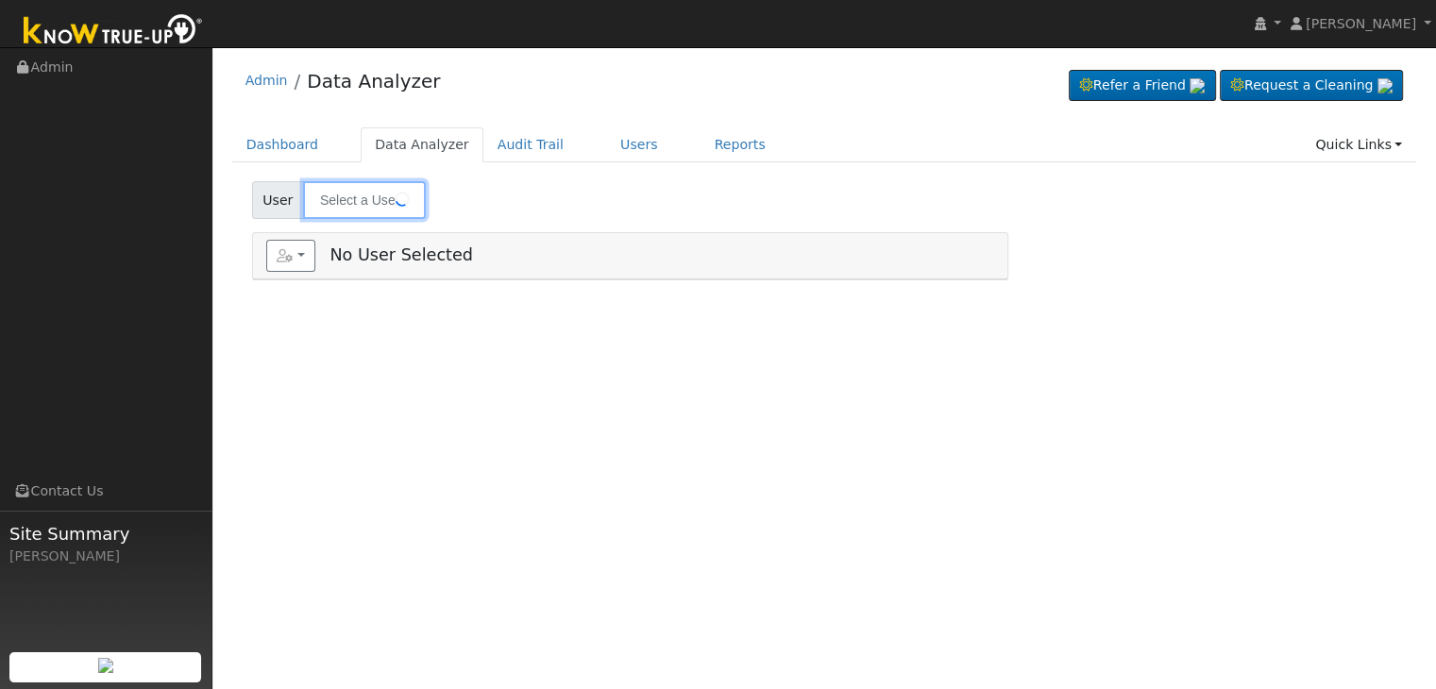
type input "[PERSON_NAME]"
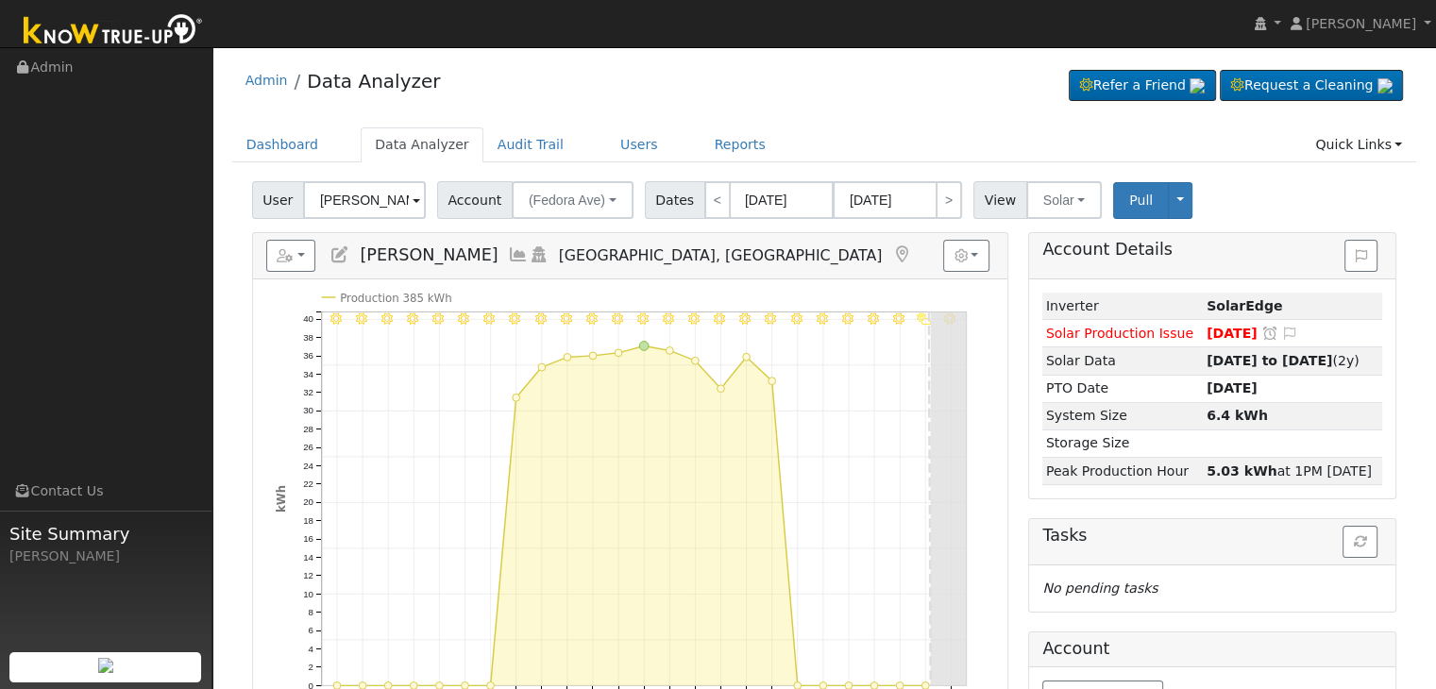
click at [891, 250] on icon at bounding box center [901, 254] width 21 height 17
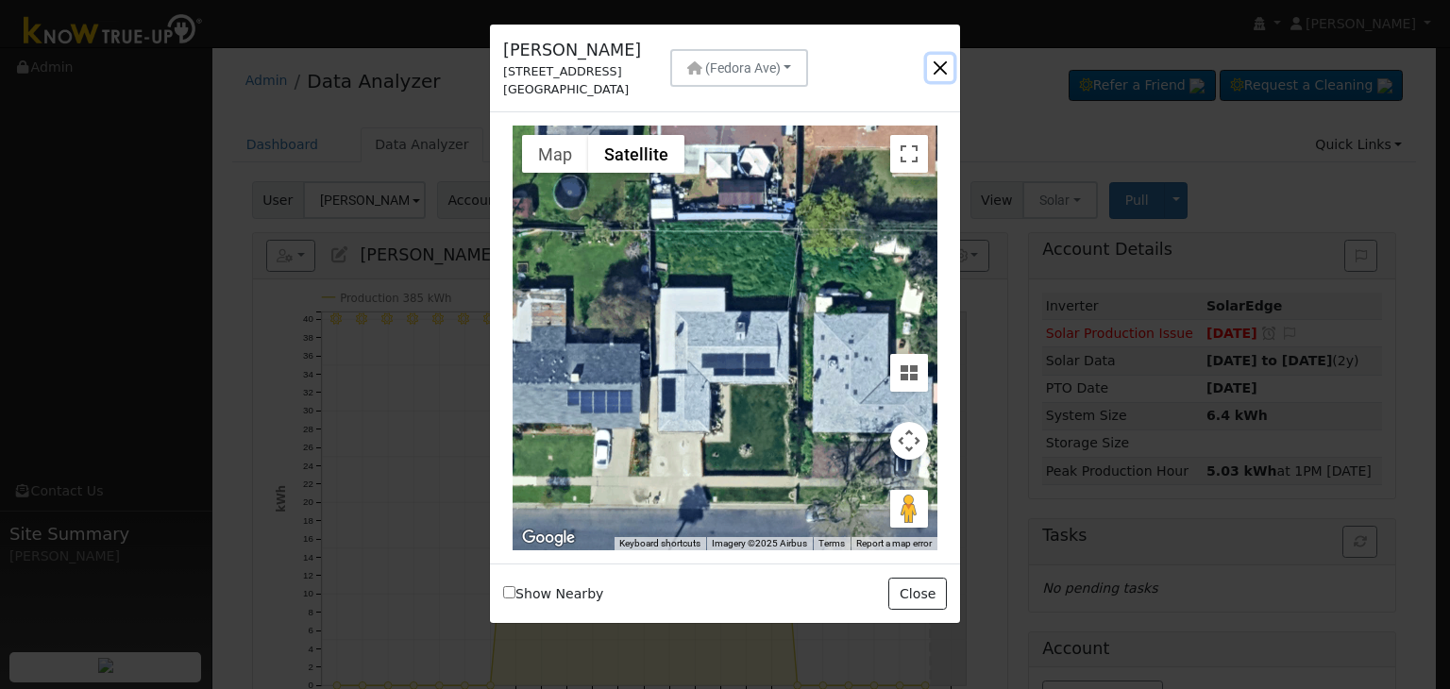
click at [940, 61] on button "button" at bounding box center [940, 68] width 26 height 26
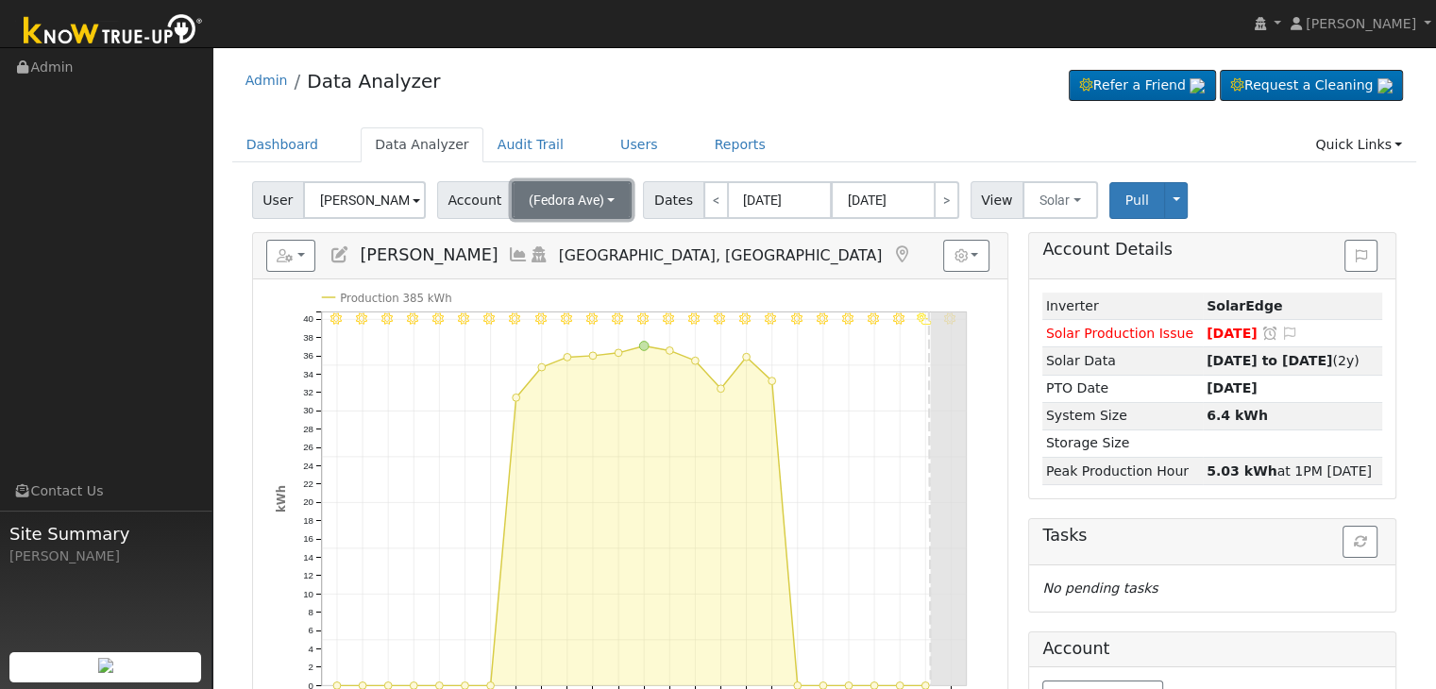
click at [605, 199] on button "(Fedora Ave)" at bounding box center [572, 200] width 121 height 38
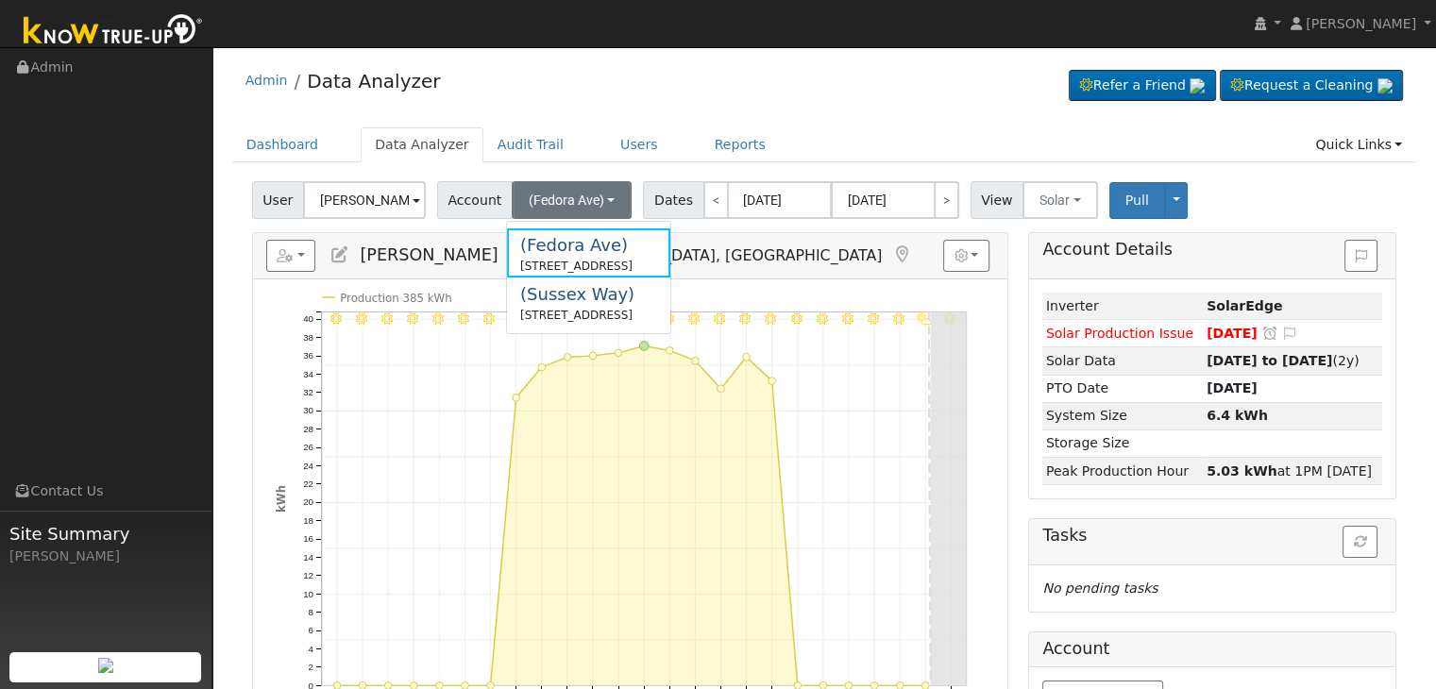
click at [861, 109] on div "Admin Data Analyzer Refer a Friend Request a Cleaning" at bounding box center [824, 86] width 1185 height 58
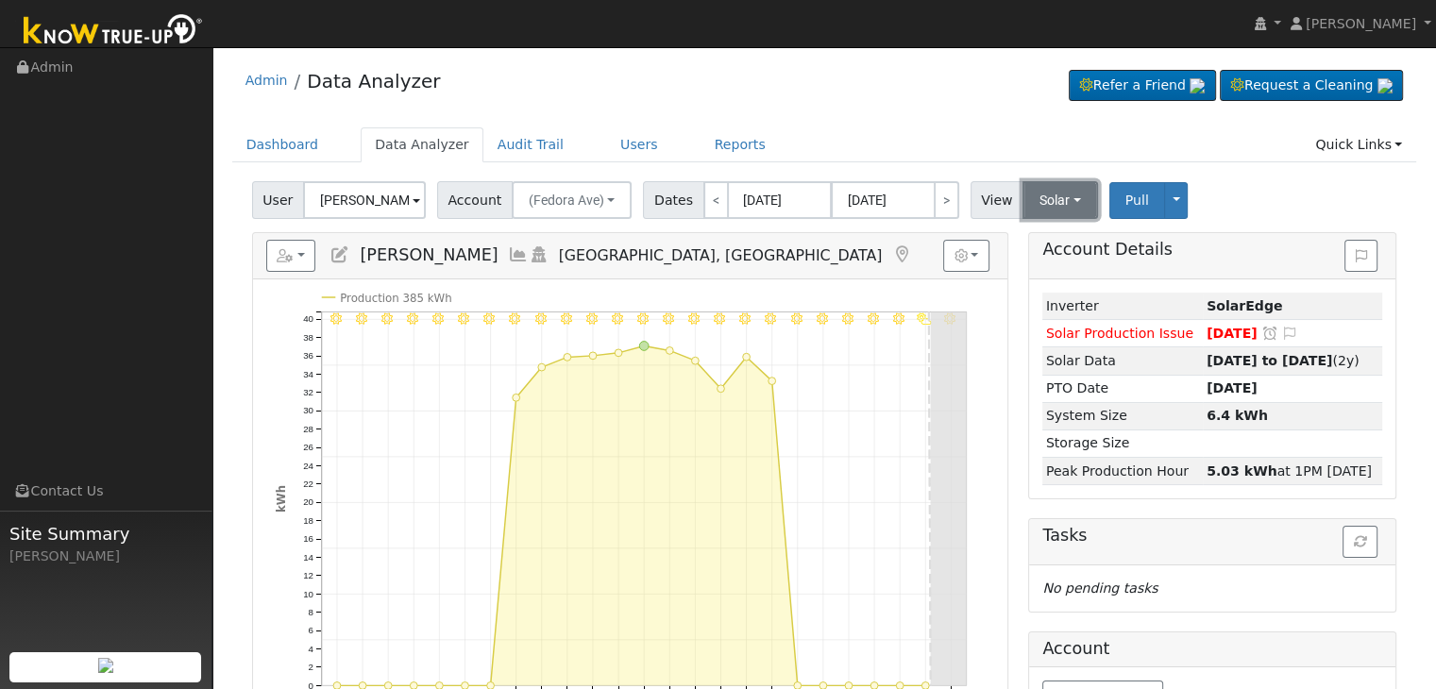
click at [1044, 197] on button "Solar" at bounding box center [1060, 200] width 76 height 38
click at [1036, 235] on link "Utility" at bounding box center [1084, 241] width 131 height 26
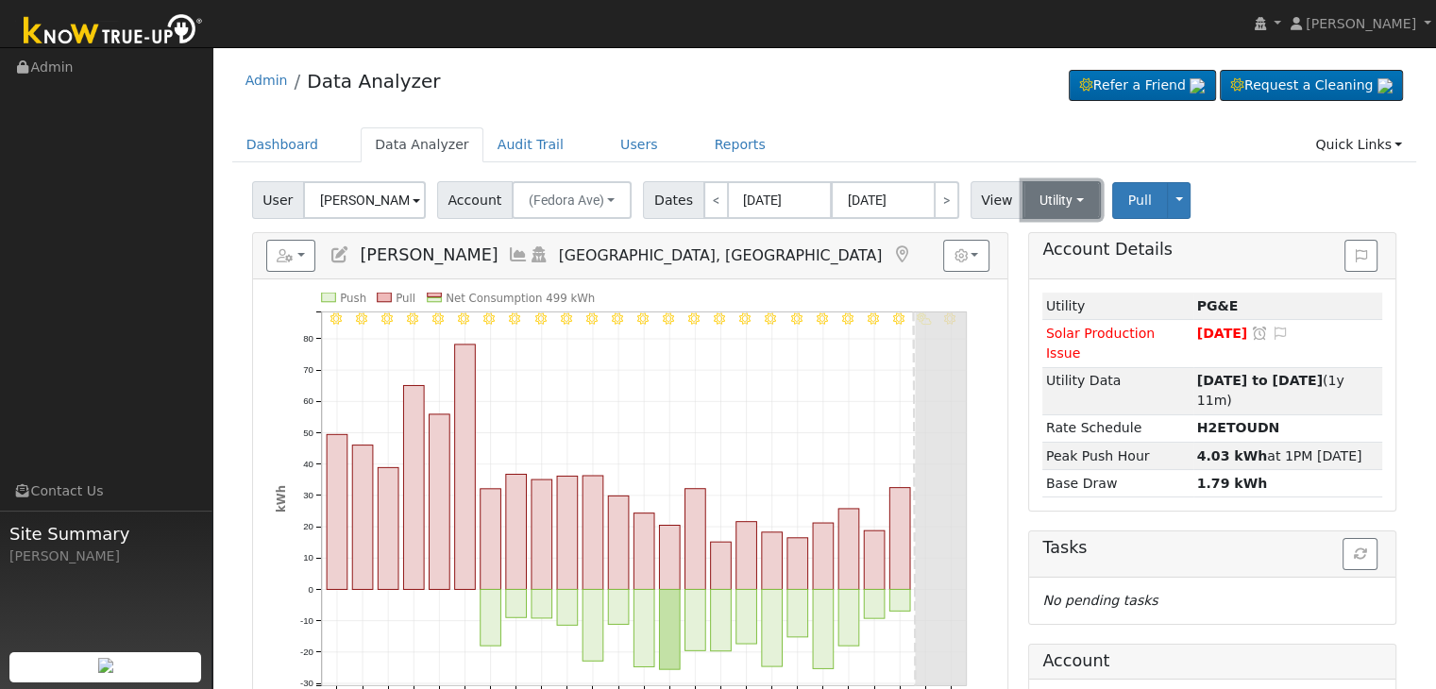
click at [1057, 197] on button "Utility" at bounding box center [1061, 200] width 78 height 38
click at [1040, 269] on link "Solar" at bounding box center [1084, 269] width 131 height 26
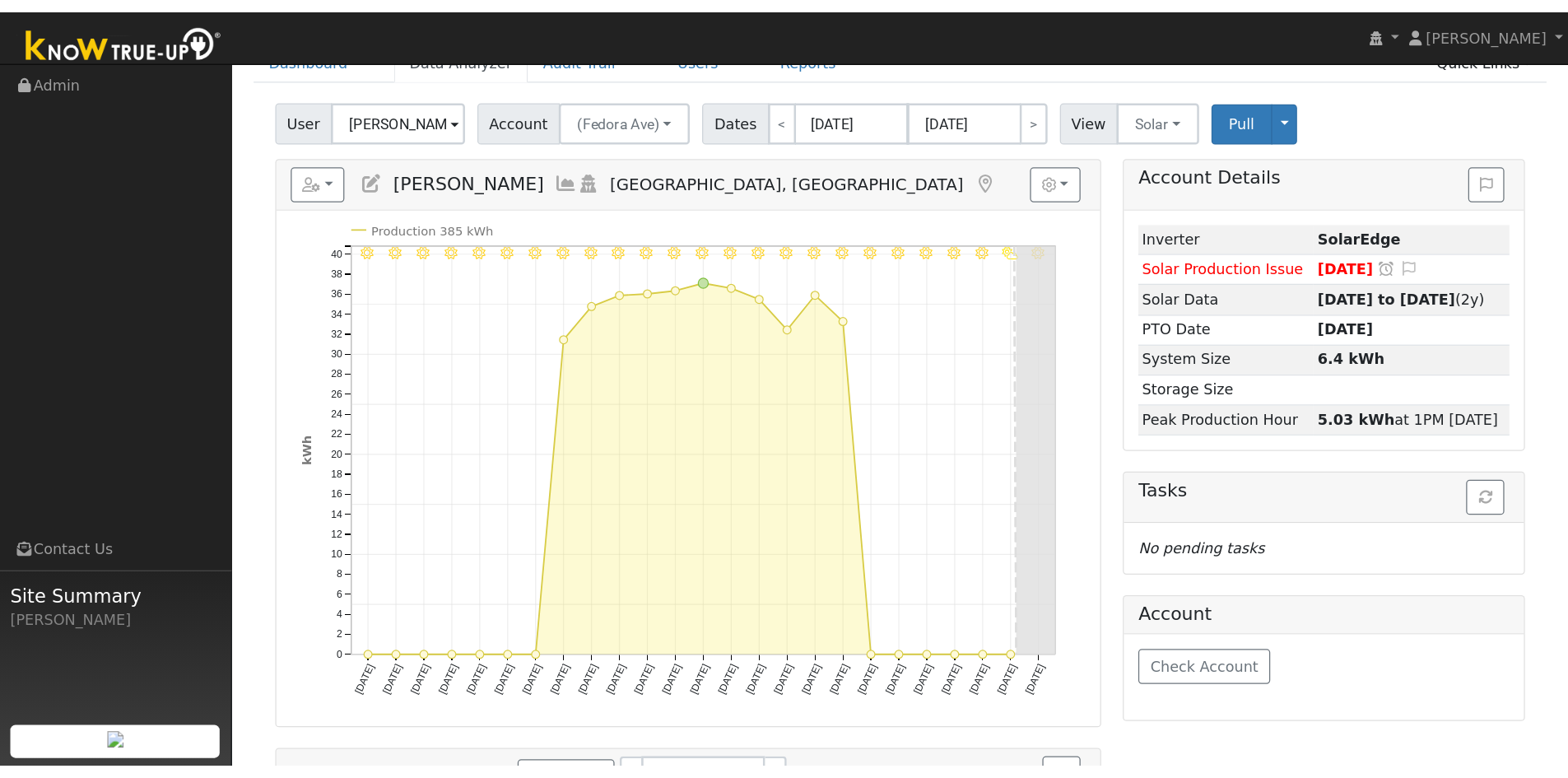
scroll to position [82, 0]
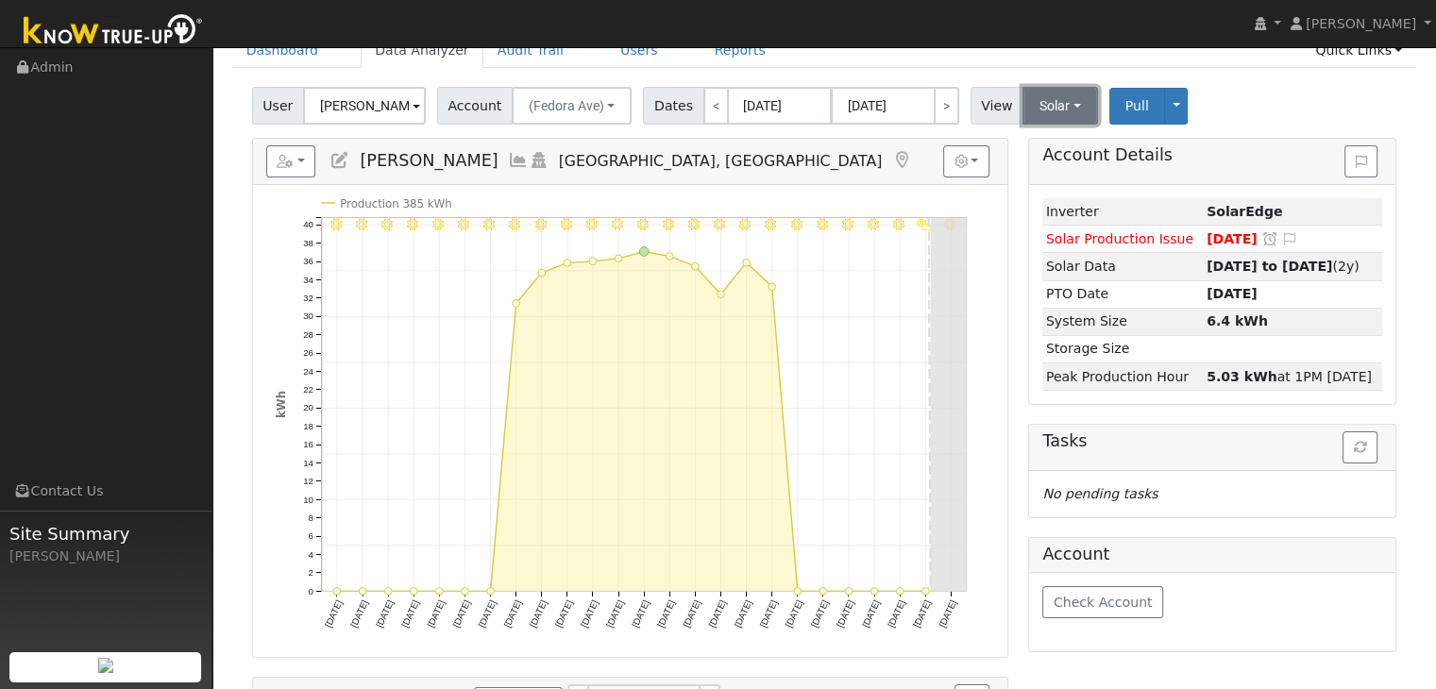
click at [1057, 107] on button "Solar" at bounding box center [1060, 106] width 76 height 38
click at [1036, 153] on link "Utility" at bounding box center [1084, 147] width 131 height 26
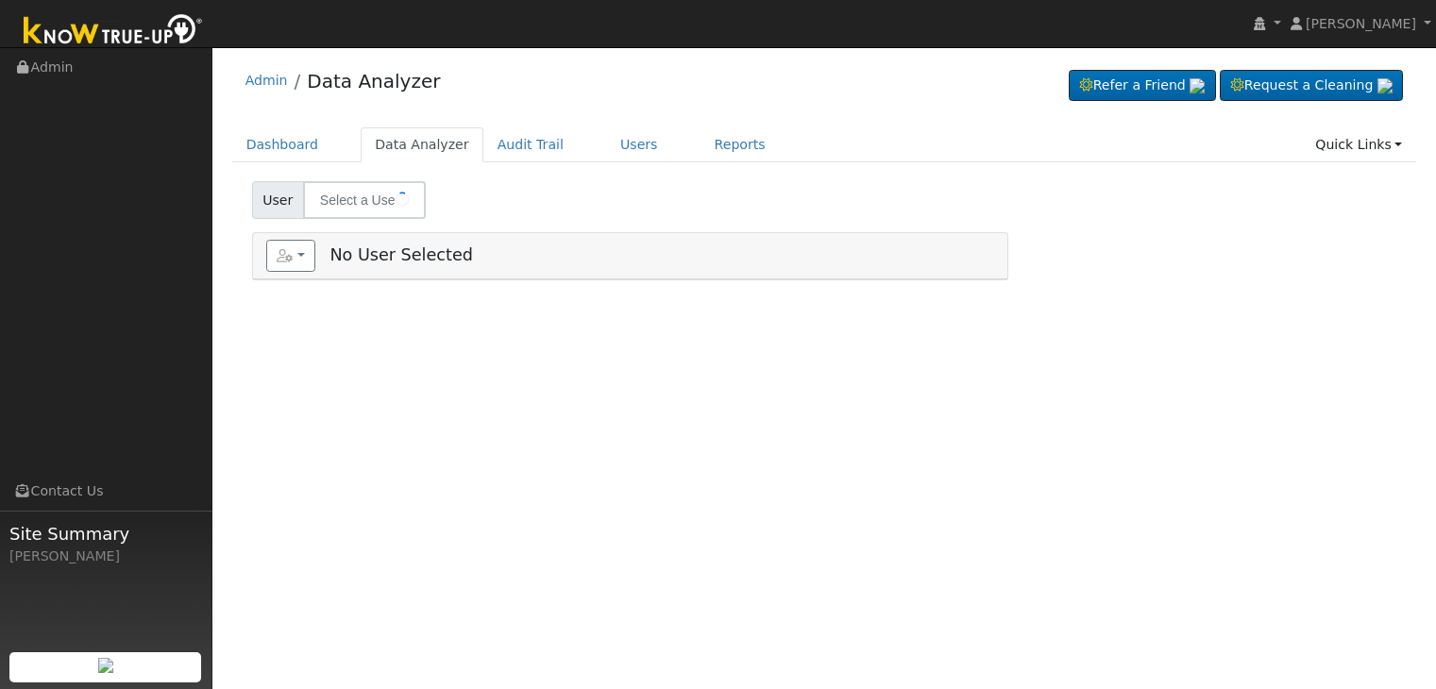
type input "[PERSON_NAME]"
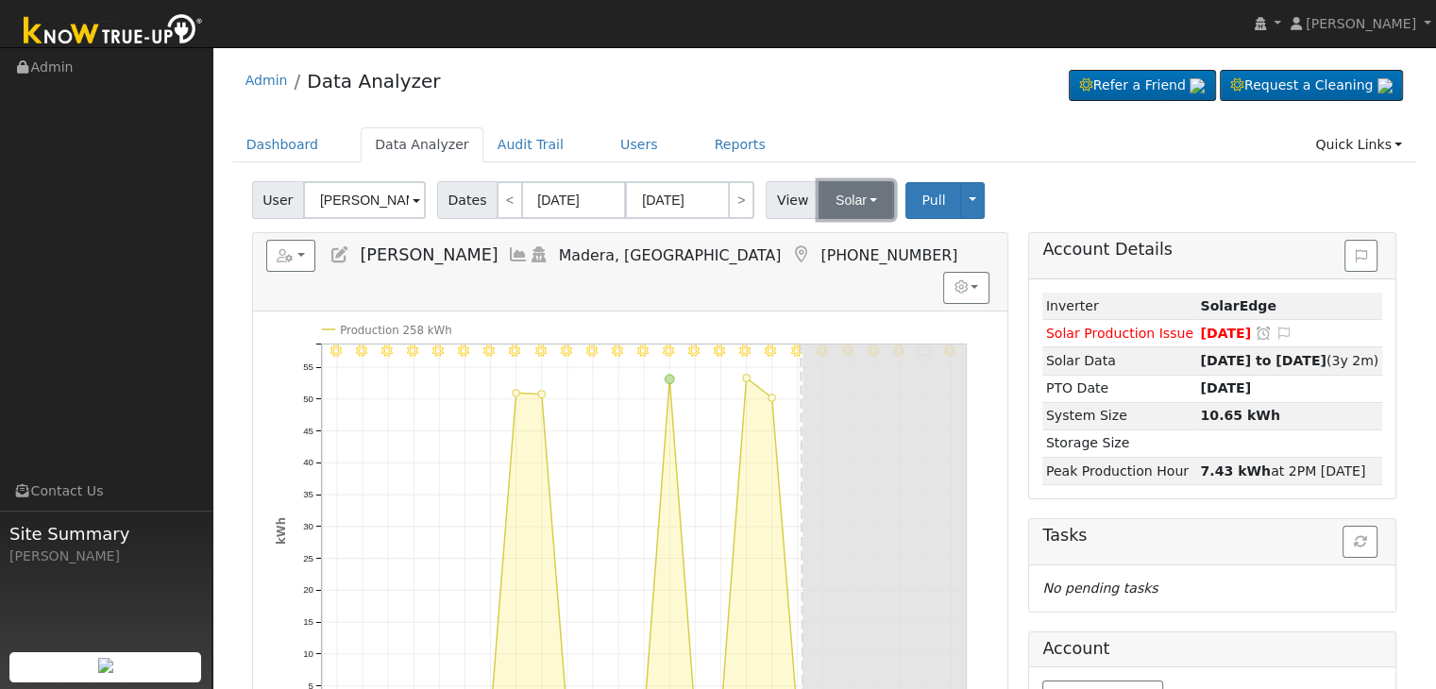
click at [834, 207] on button "Solar" at bounding box center [856, 200] width 76 height 38
click at [837, 243] on link "Utility" at bounding box center [880, 241] width 131 height 26
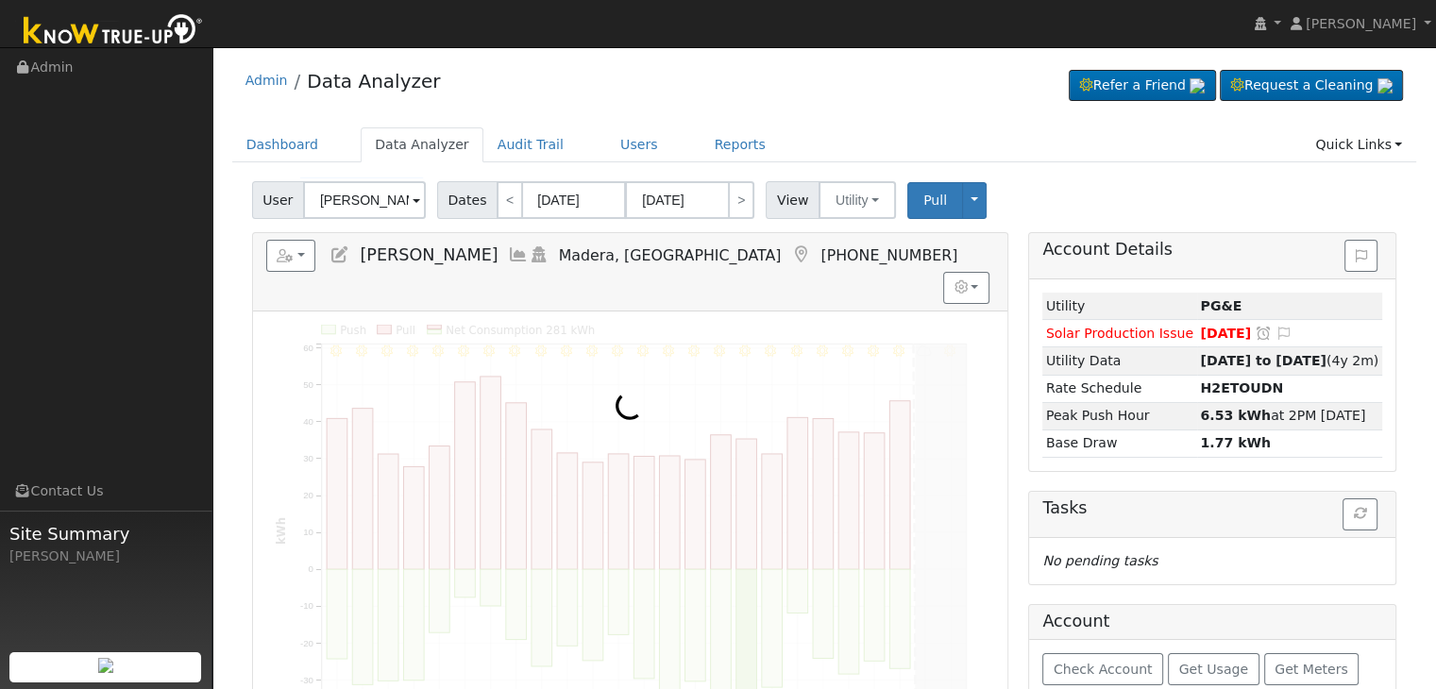
scroll to position [94, 0]
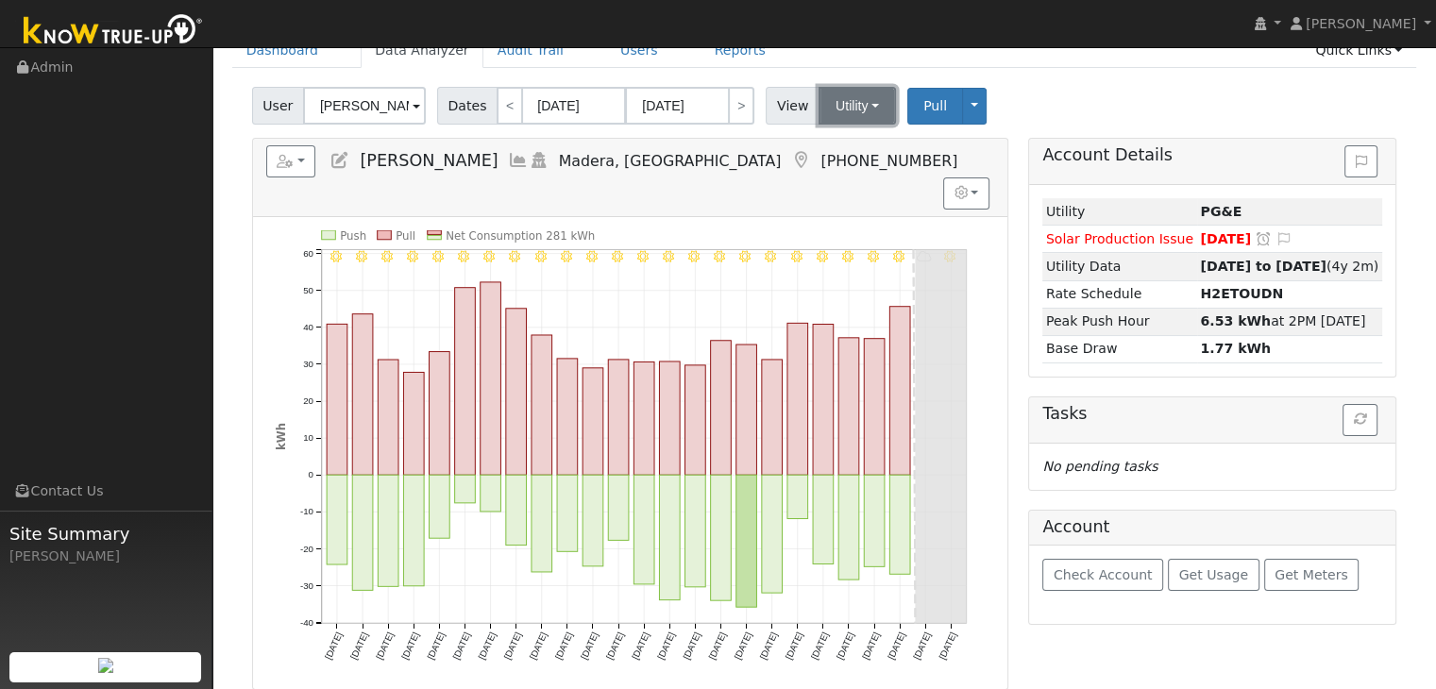
click at [844, 97] on button "Utility" at bounding box center [856, 106] width 77 height 38
click at [838, 171] on link "Solar" at bounding box center [880, 174] width 131 height 26
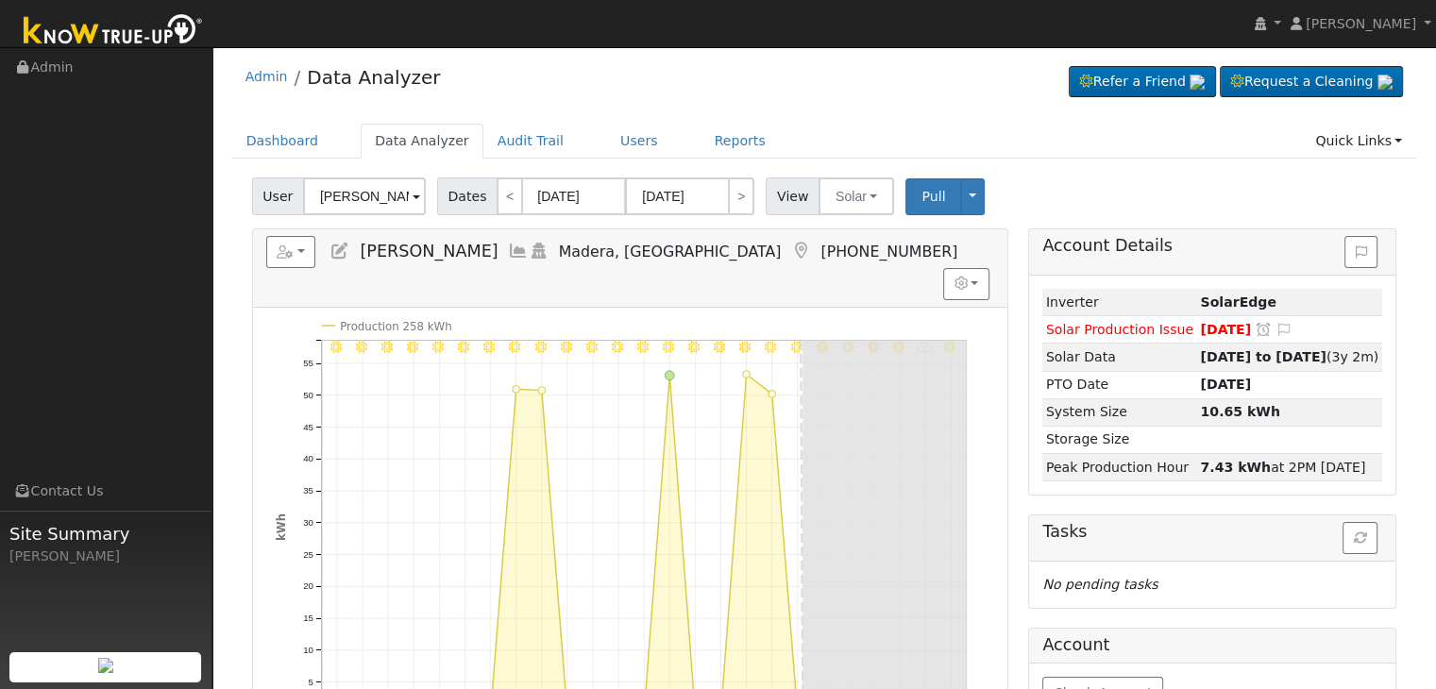
scroll to position [0, 0]
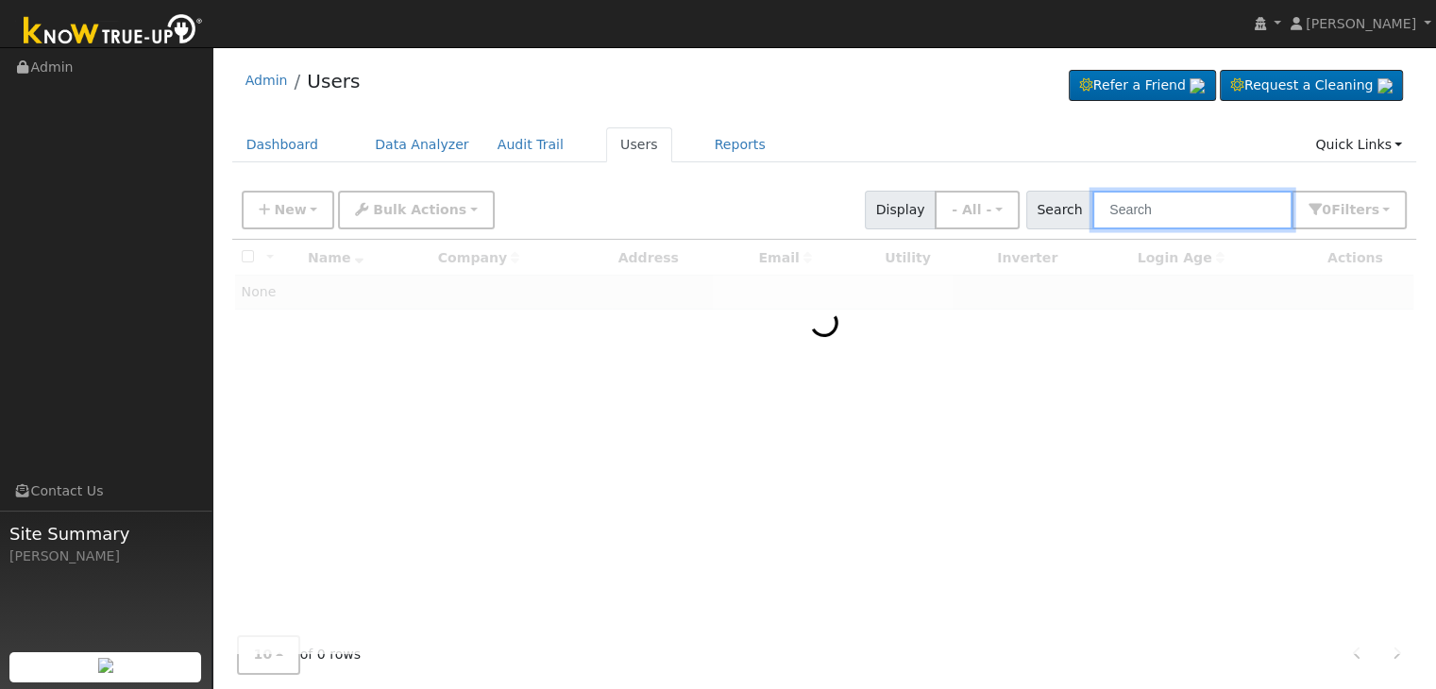
click at [1130, 216] on input "text" at bounding box center [1192, 210] width 200 height 39
paste input "[PERSON_NAME] VBW Investments"
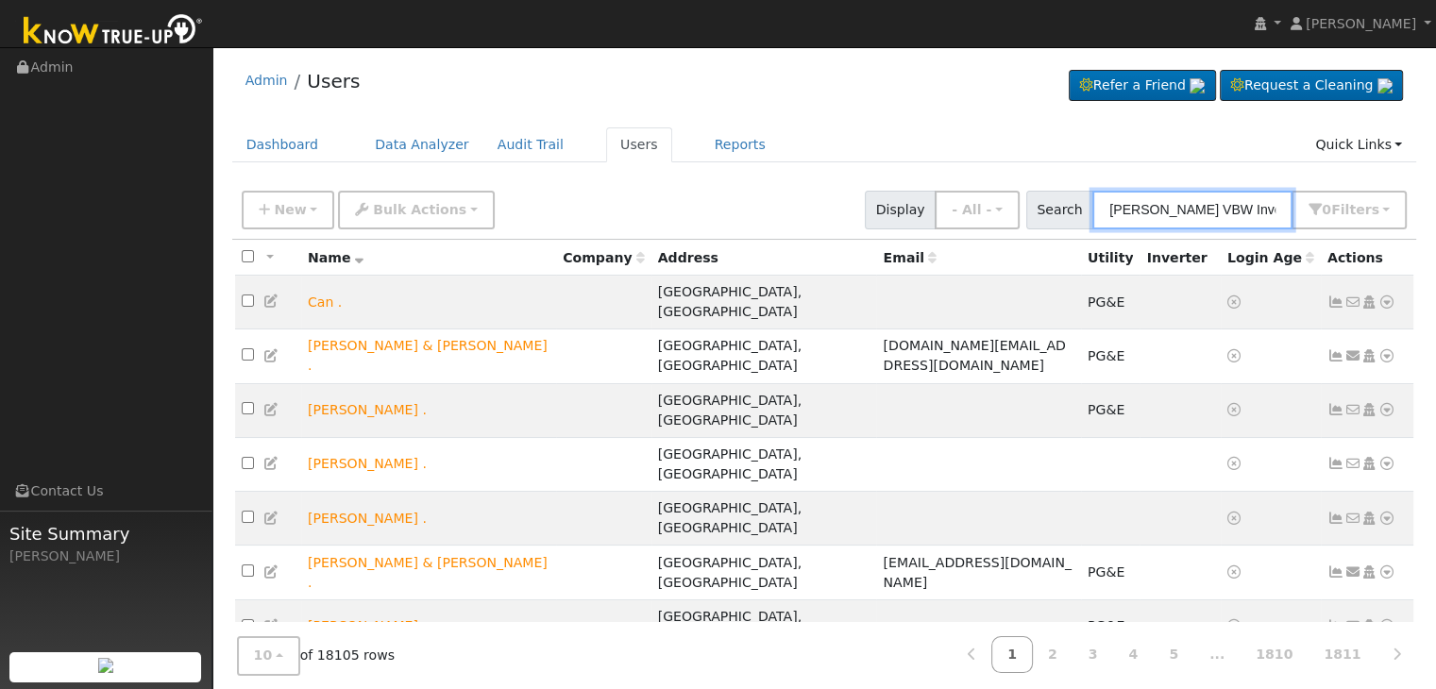
type input "[PERSON_NAME] VBW Investments"
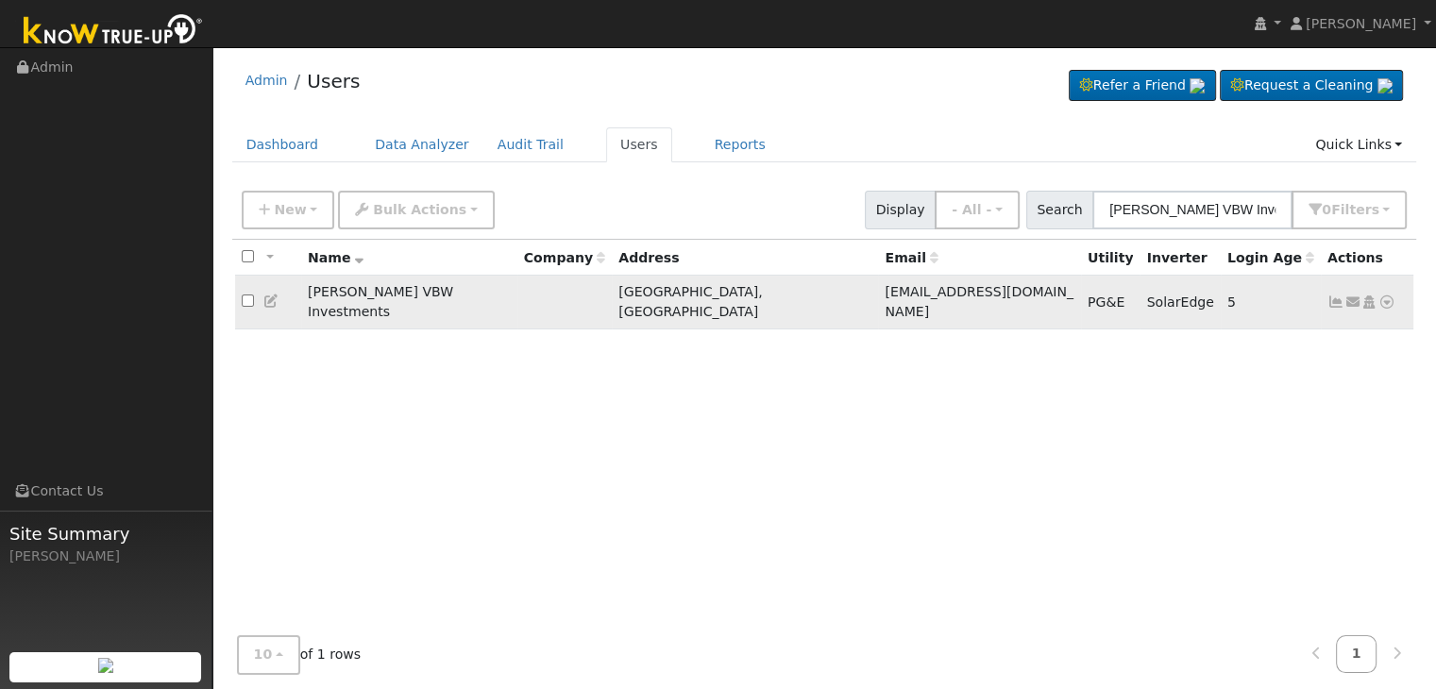
click at [1332, 295] on icon at bounding box center [1335, 301] width 17 height 13
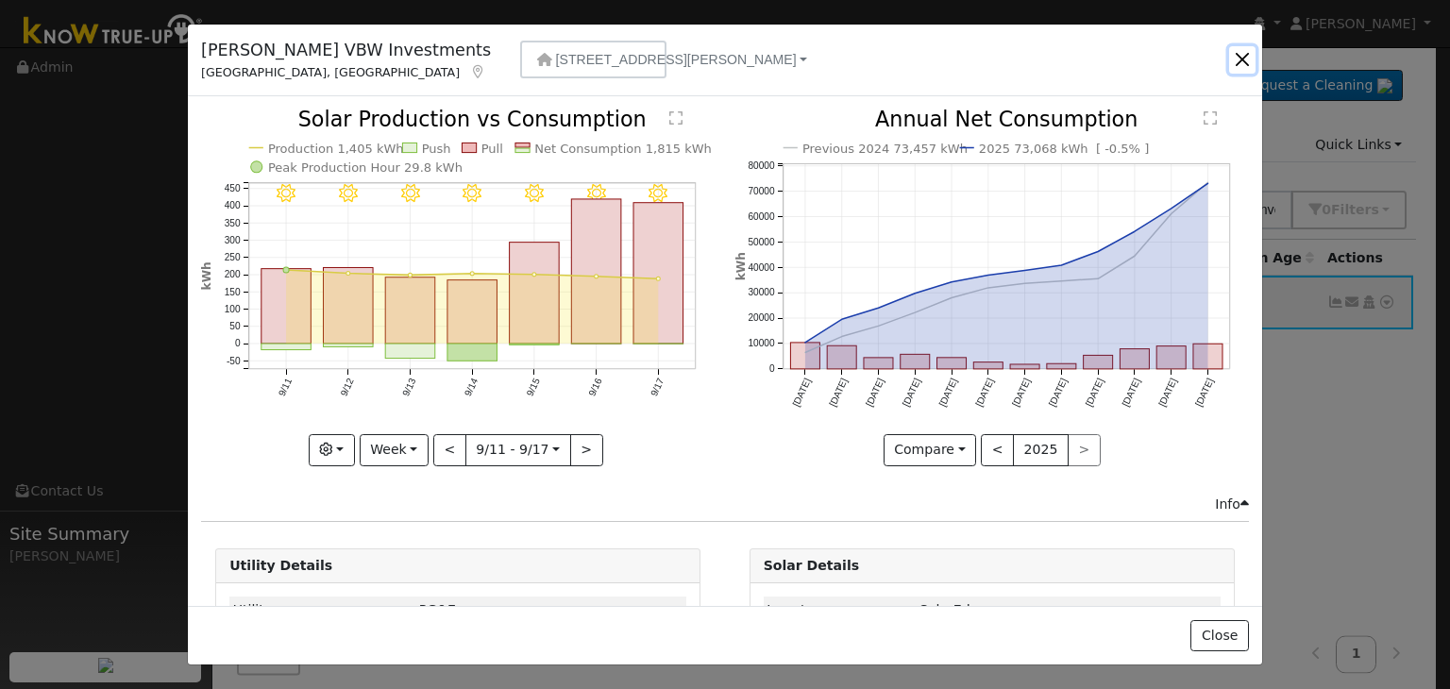
click at [1242, 62] on button "button" at bounding box center [1242, 59] width 26 height 26
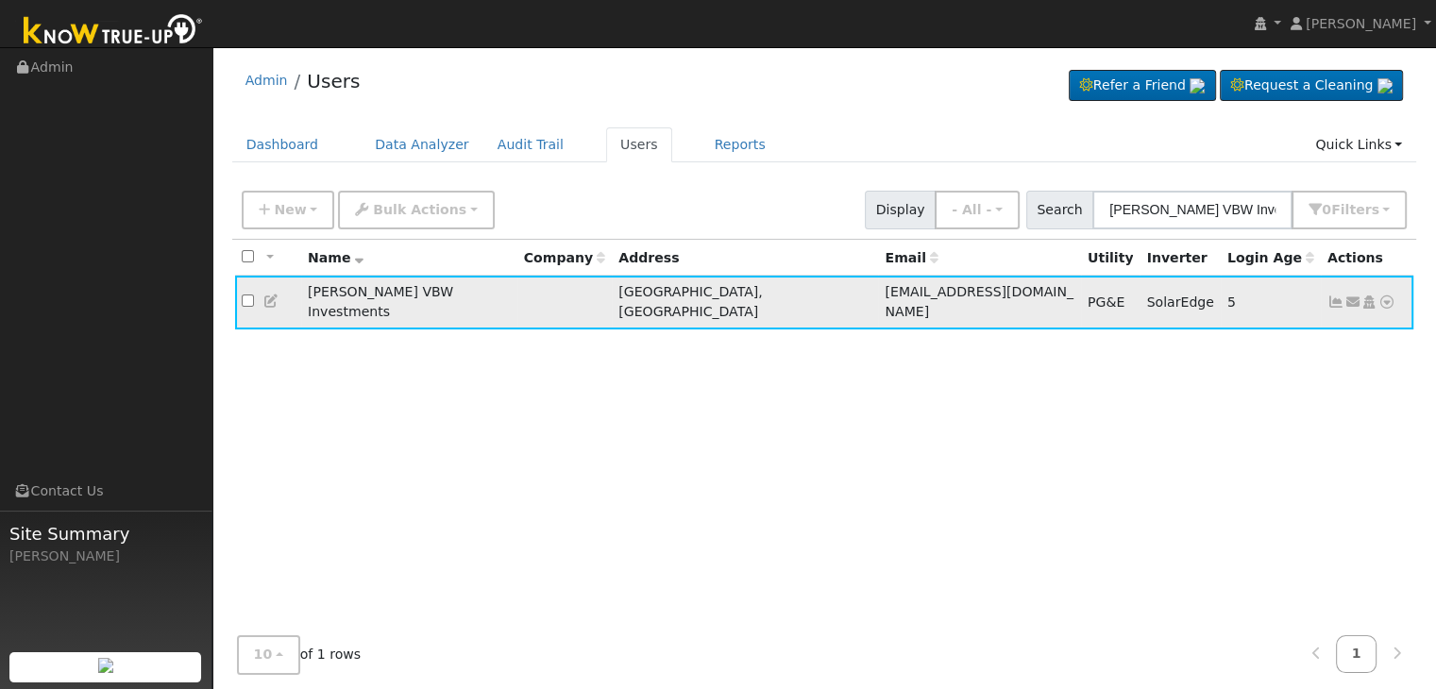
click at [1328, 295] on icon at bounding box center [1335, 301] width 17 height 13
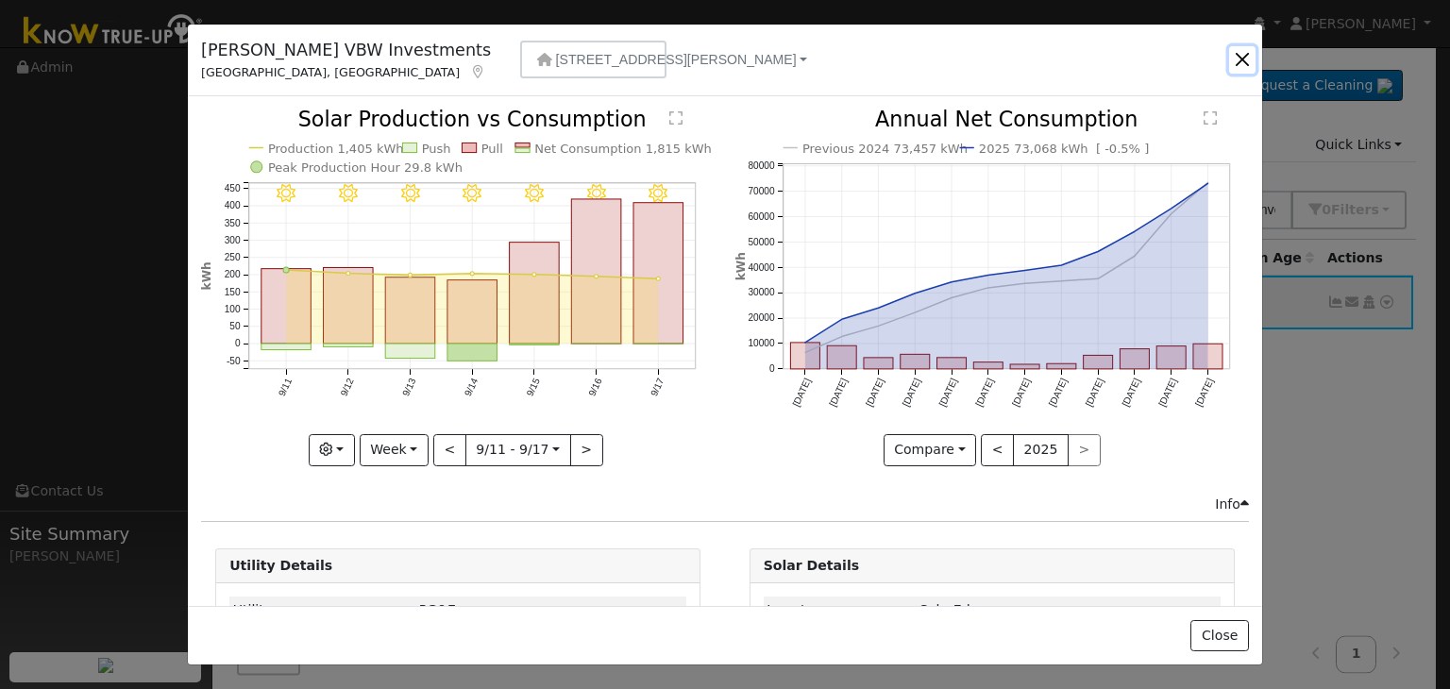
click at [1237, 57] on button "button" at bounding box center [1242, 59] width 26 height 26
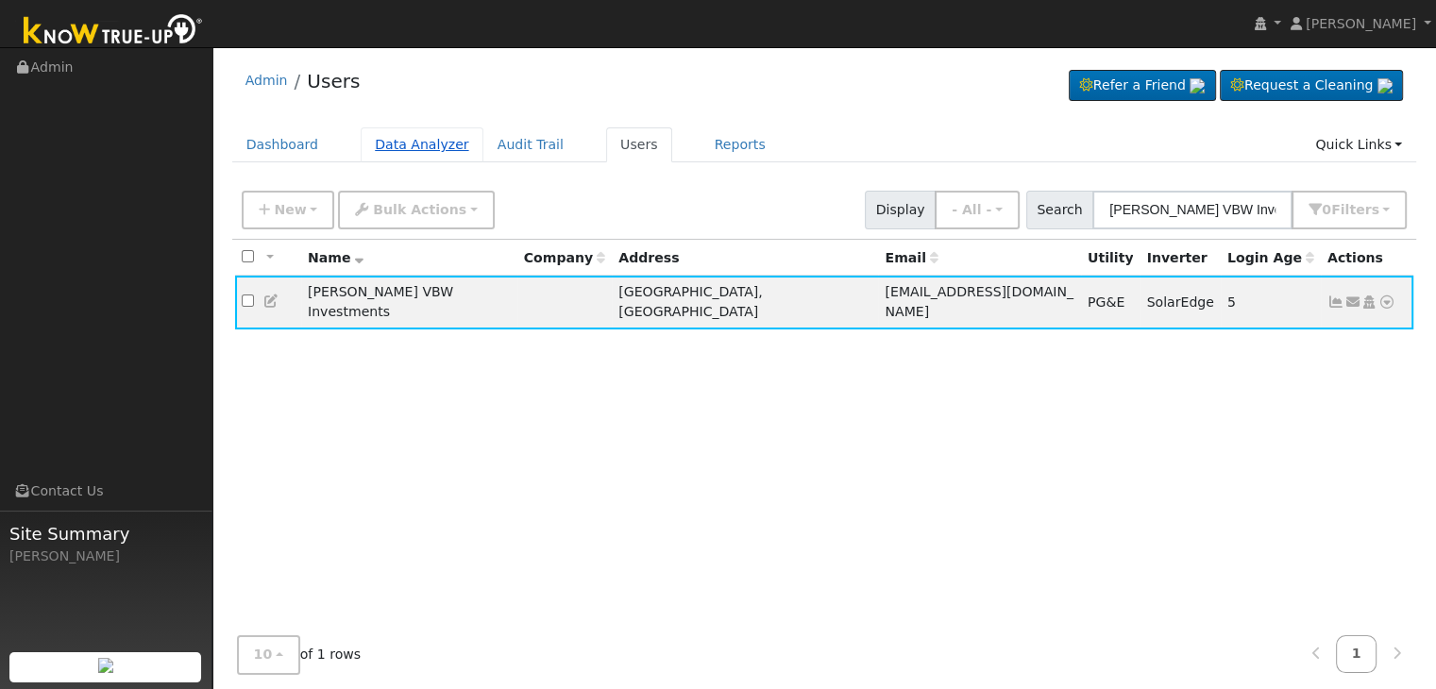
click at [412, 149] on link "Data Analyzer" at bounding box center [422, 144] width 123 height 35
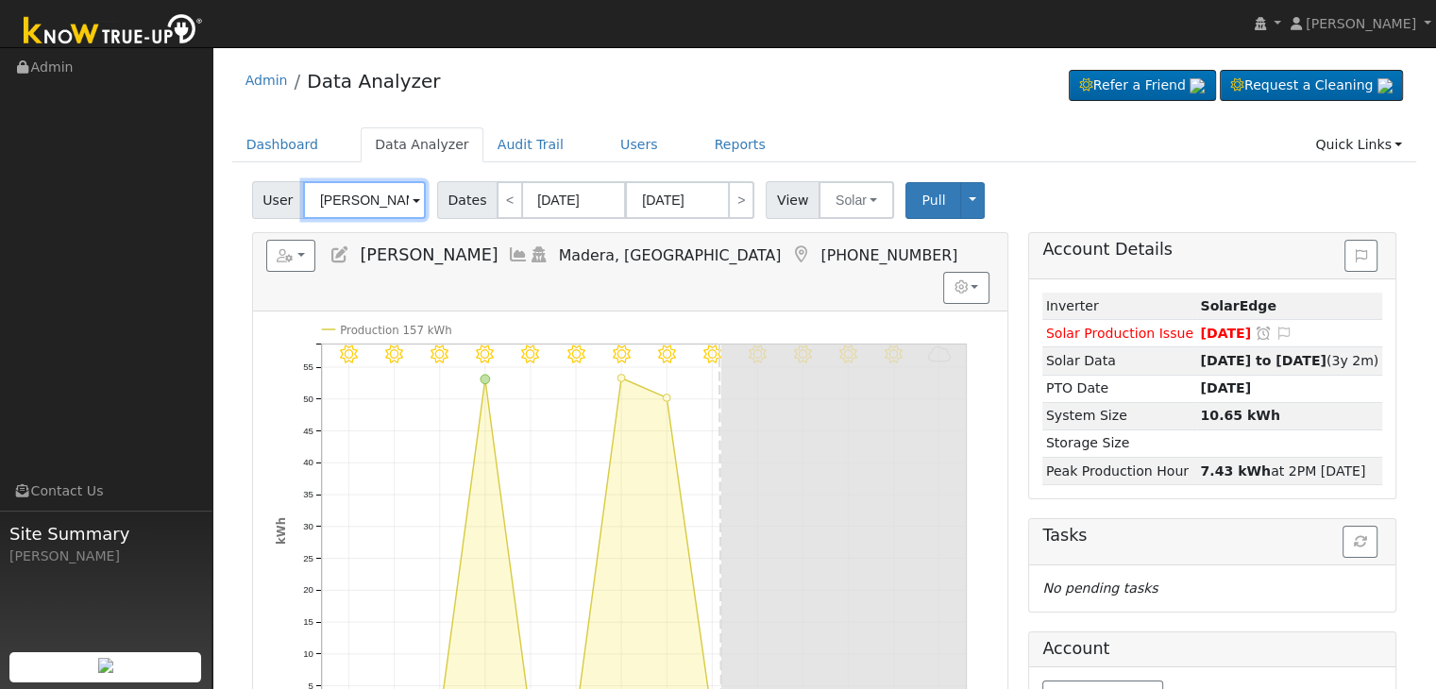
click at [364, 197] on input "[PERSON_NAME]" at bounding box center [364, 200] width 123 height 38
paste input "[PERSON_NAME] VBW Investments"
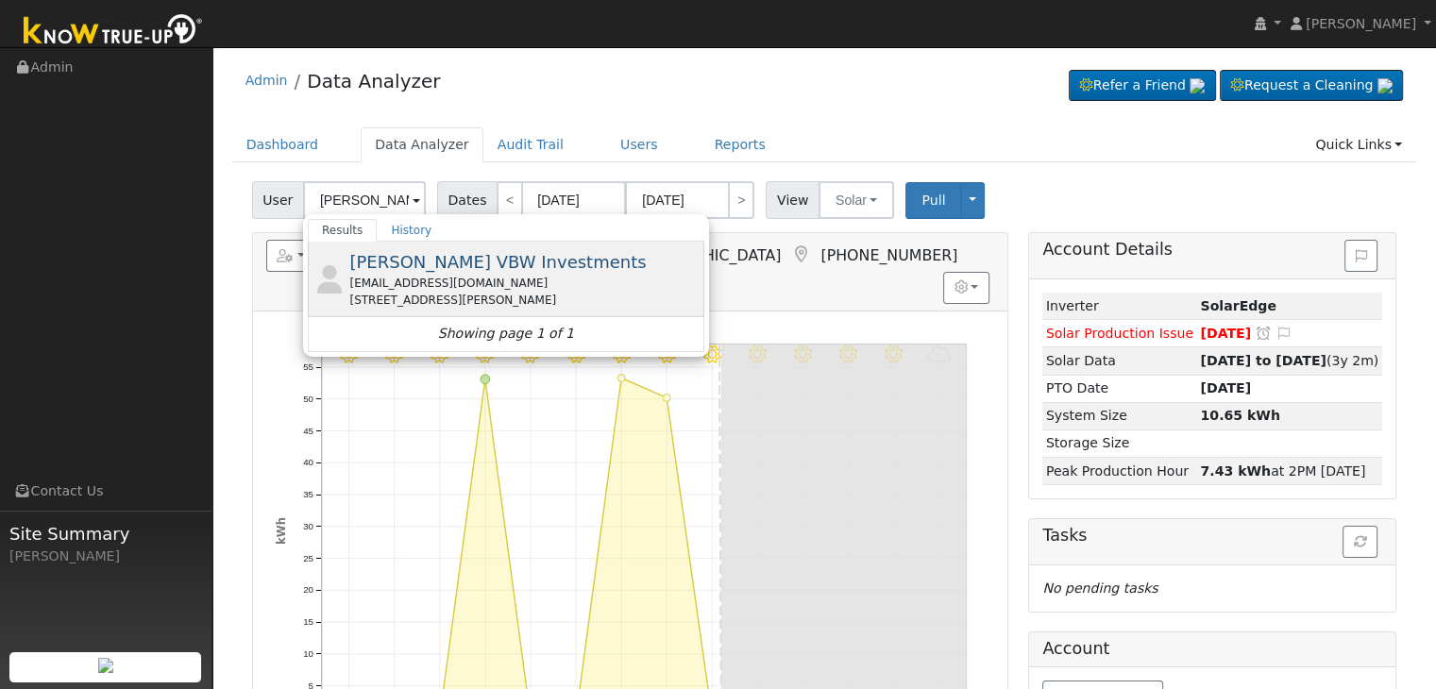
click at [472, 265] on span "[PERSON_NAME] VBW Investments" at bounding box center [497, 262] width 296 height 20
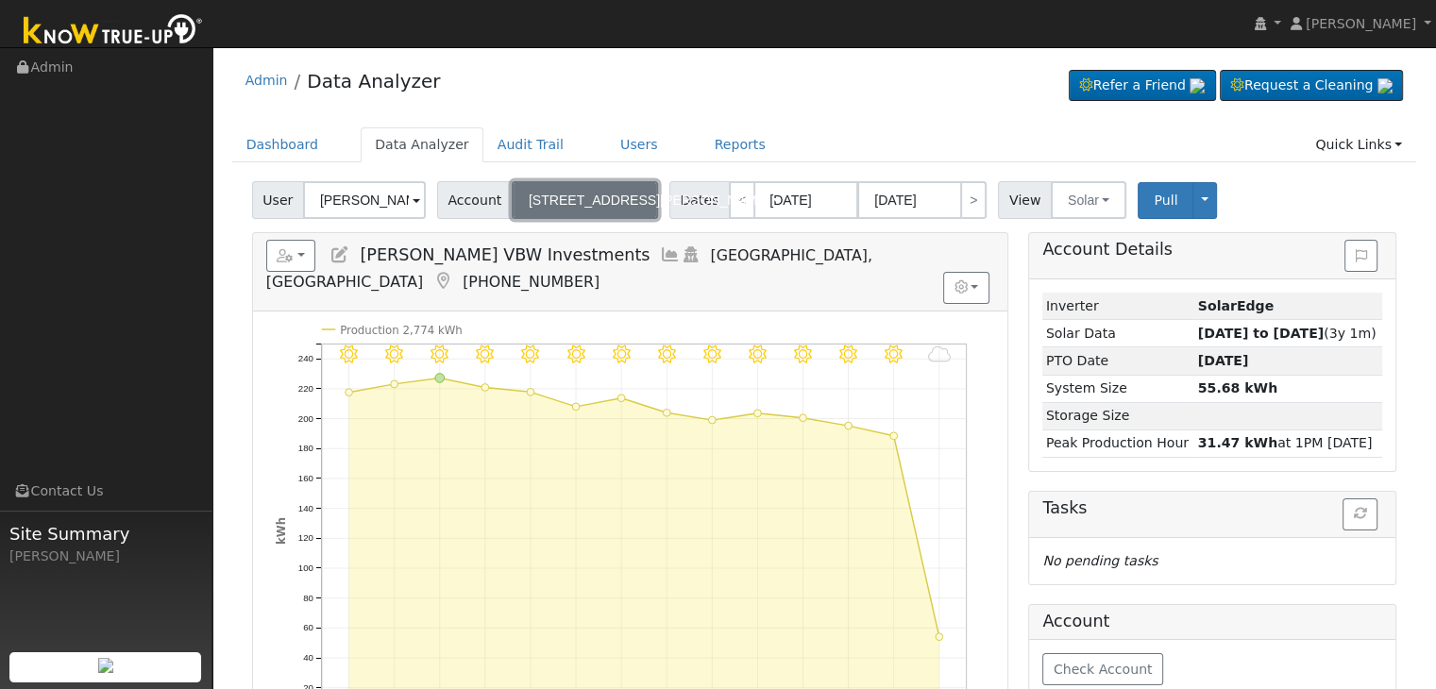
click at [612, 192] on button "[STREET_ADDRESS][PERSON_NAME]" at bounding box center [585, 200] width 146 height 38
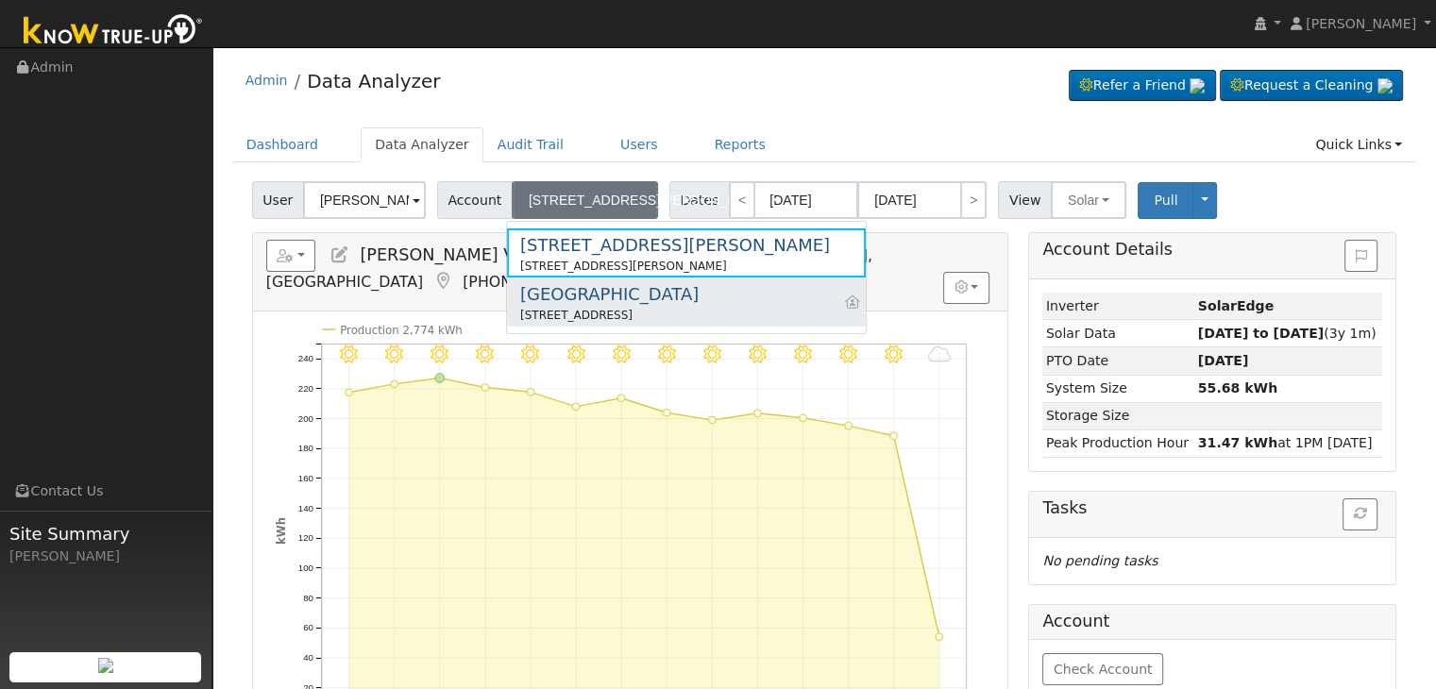
click at [600, 302] on div "[GEOGRAPHIC_DATA]" at bounding box center [609, 293] width 178 height 25
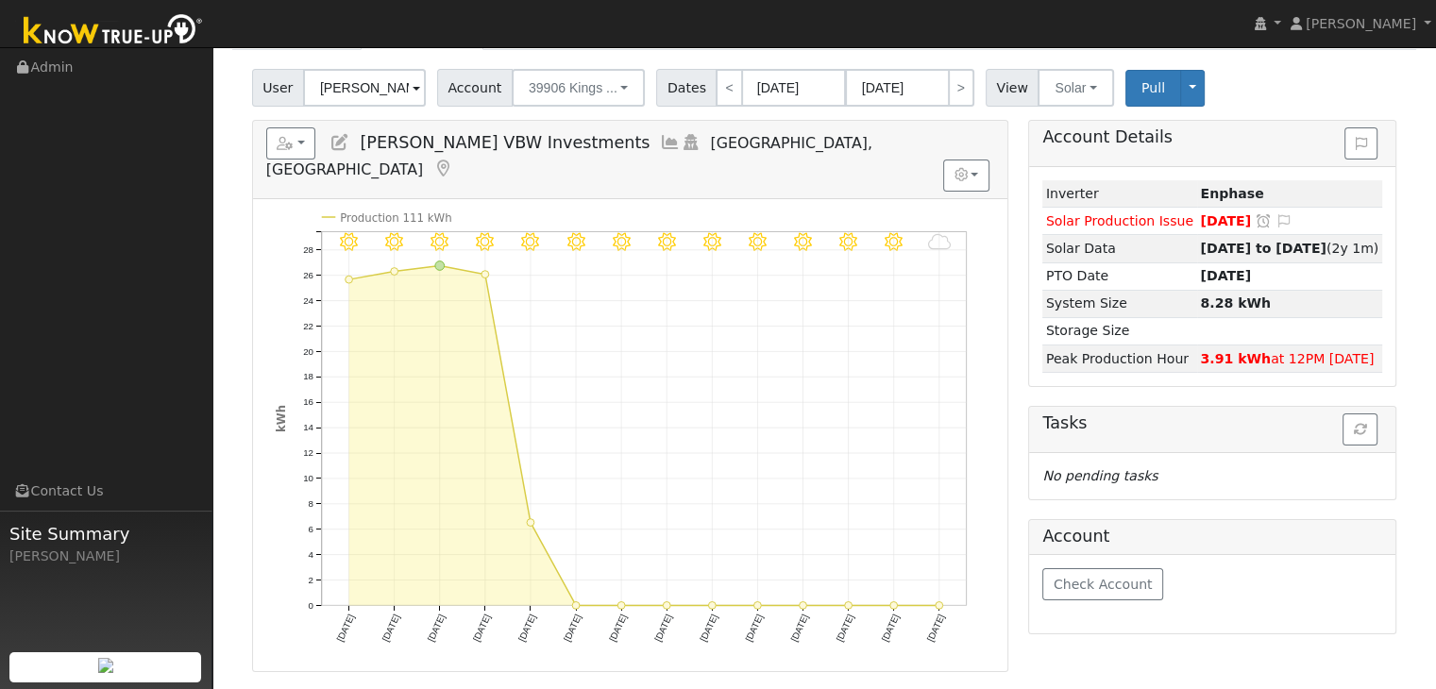
scroll to position [94, 0]
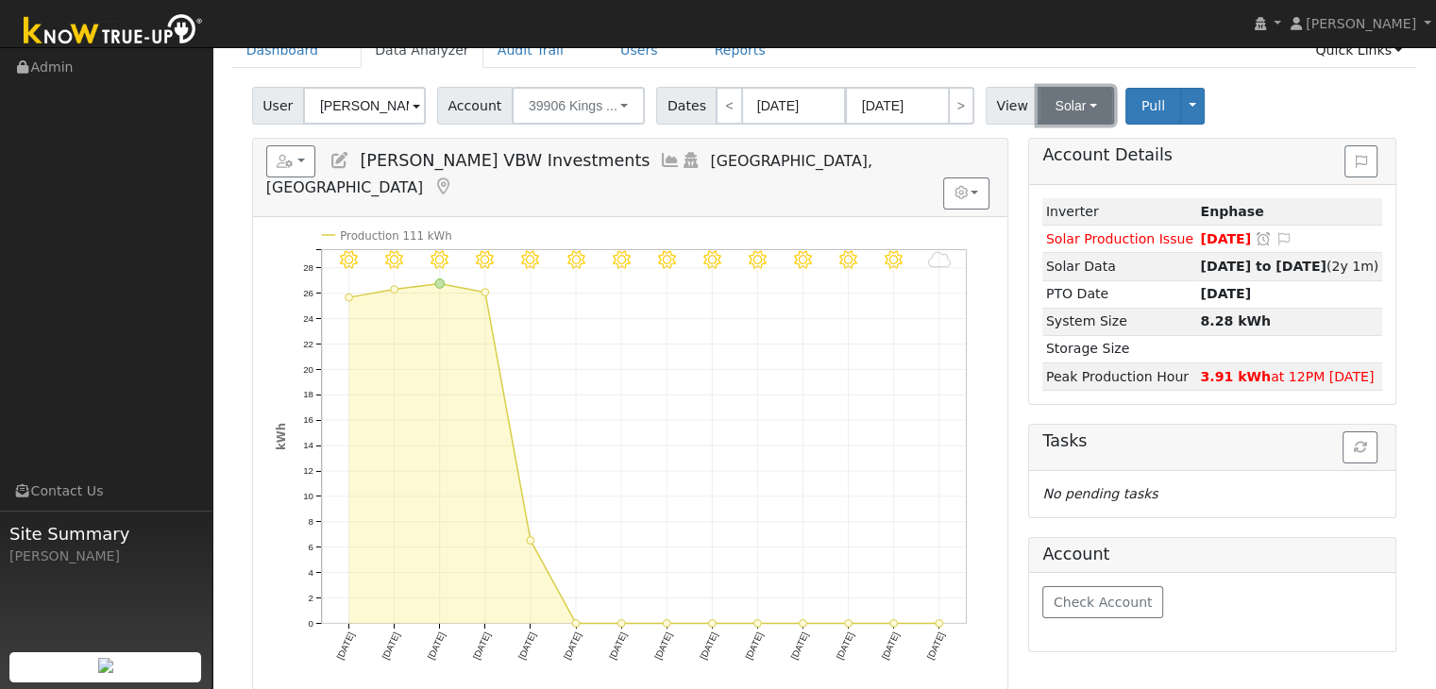
click at [1053, 104] on button "Solar" at bounding box center [1075, 106] width 76 height 38
click at [1053, 143] on link "Utility" at bounding box center [1100, 147] width 131 height 26
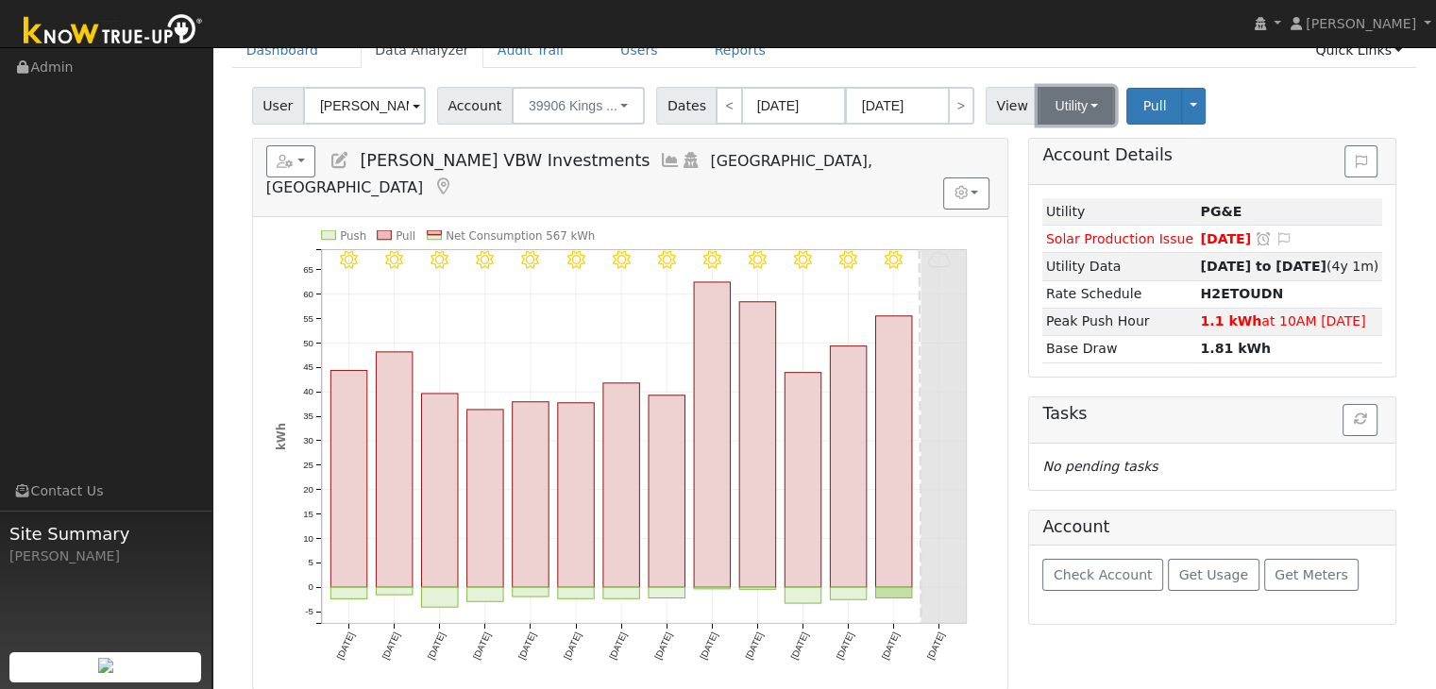
click at [1069, 103] on button "Utility" at bounding box center [1075, 106] width 77 height 38
click at [1060, 166] on link "Solar" at bounding box center [1100, 174] width 131 height 26
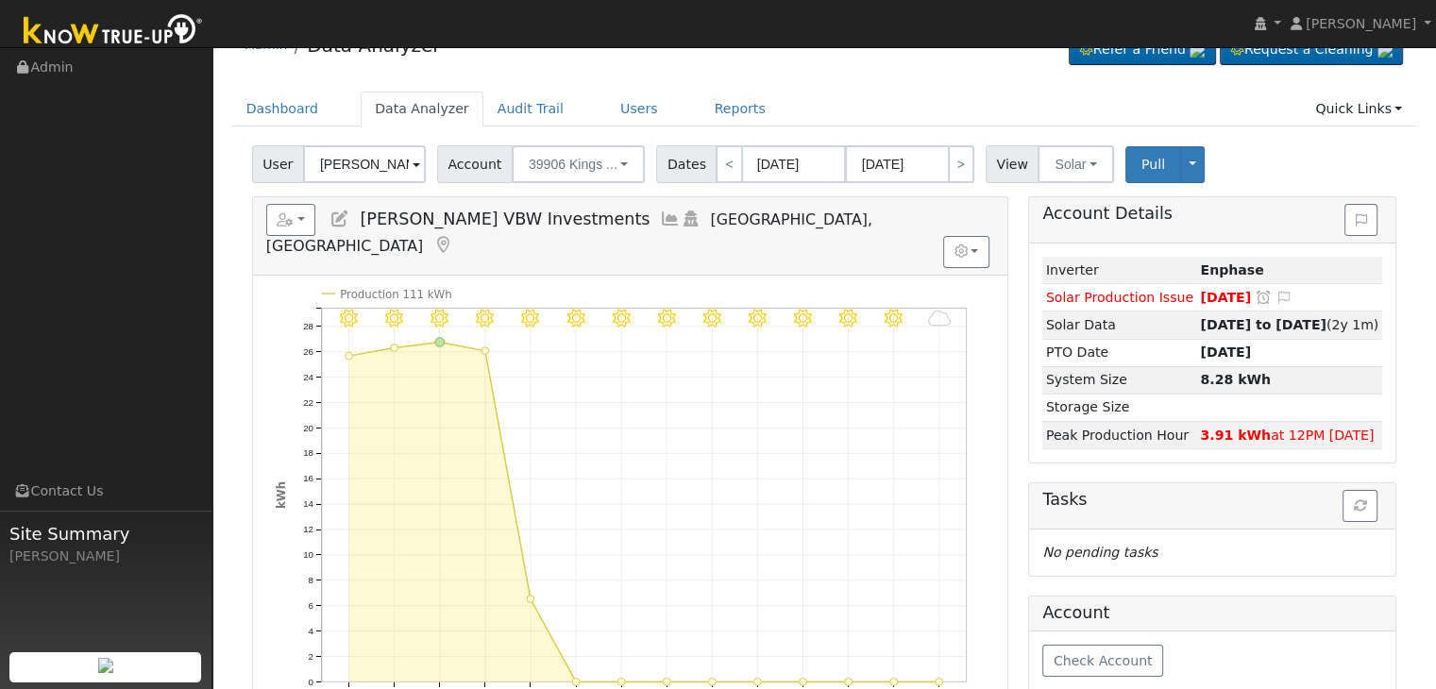
scroll to position [0, 0]
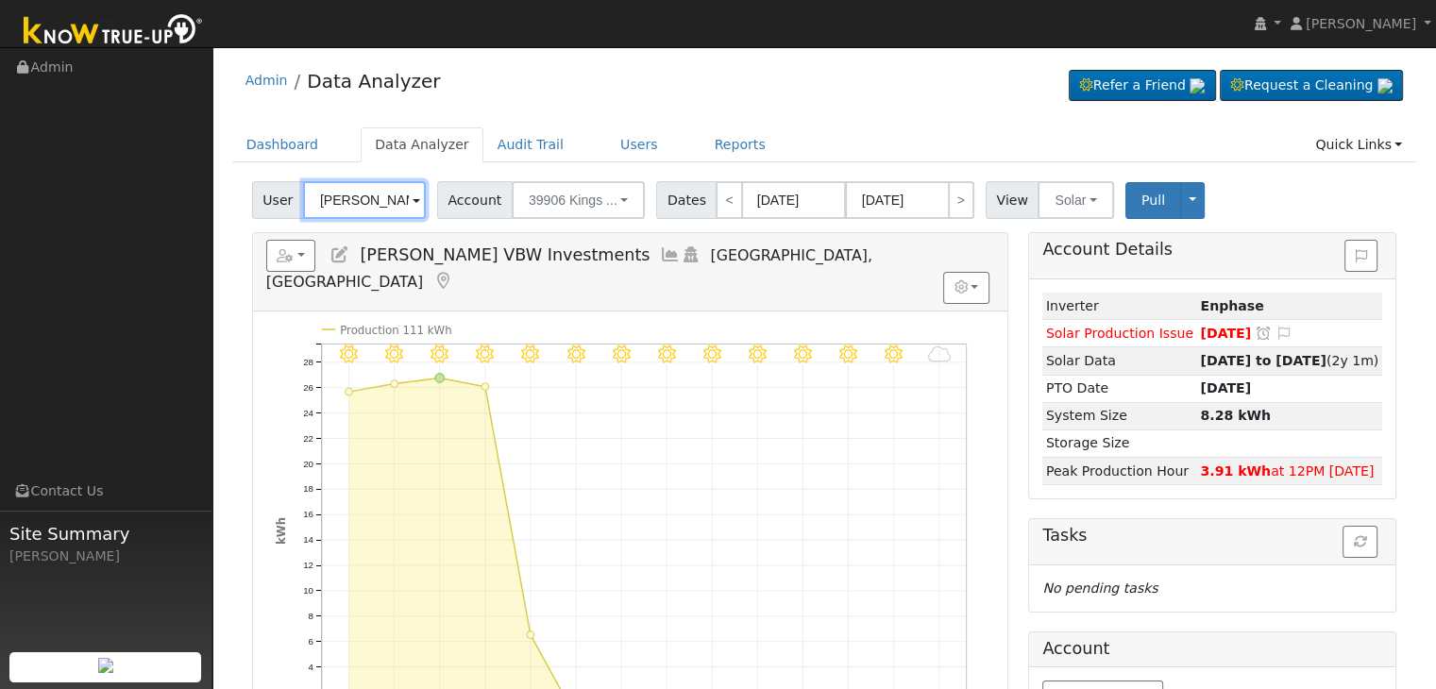
click at [356, 202] on input "[PERSON_NAME] VBW Investments" at bounding box center [364, 200] width 123 height 38
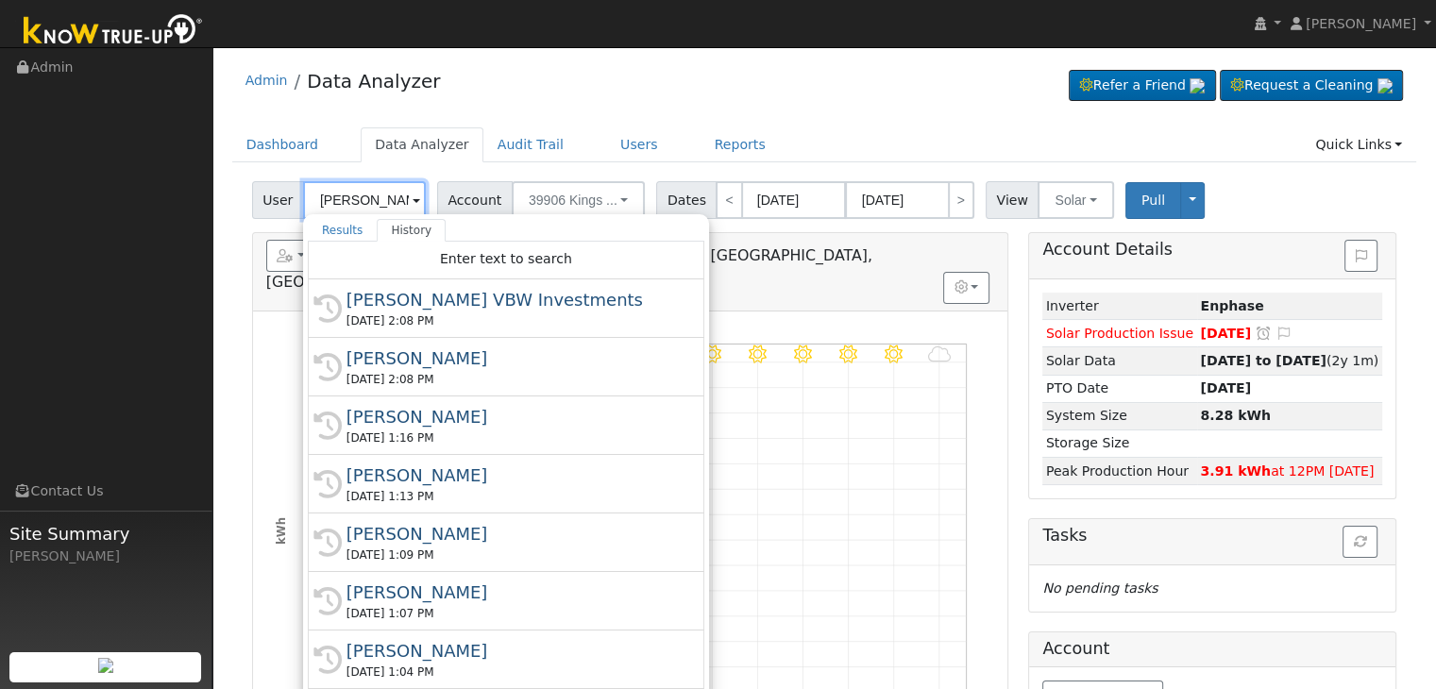
click at [356, 202] on input "[PERSON_NAME] VBW Investments" at bounding box center [364, 200] width 123 height 38
paste input "[PERSON_NAME]"
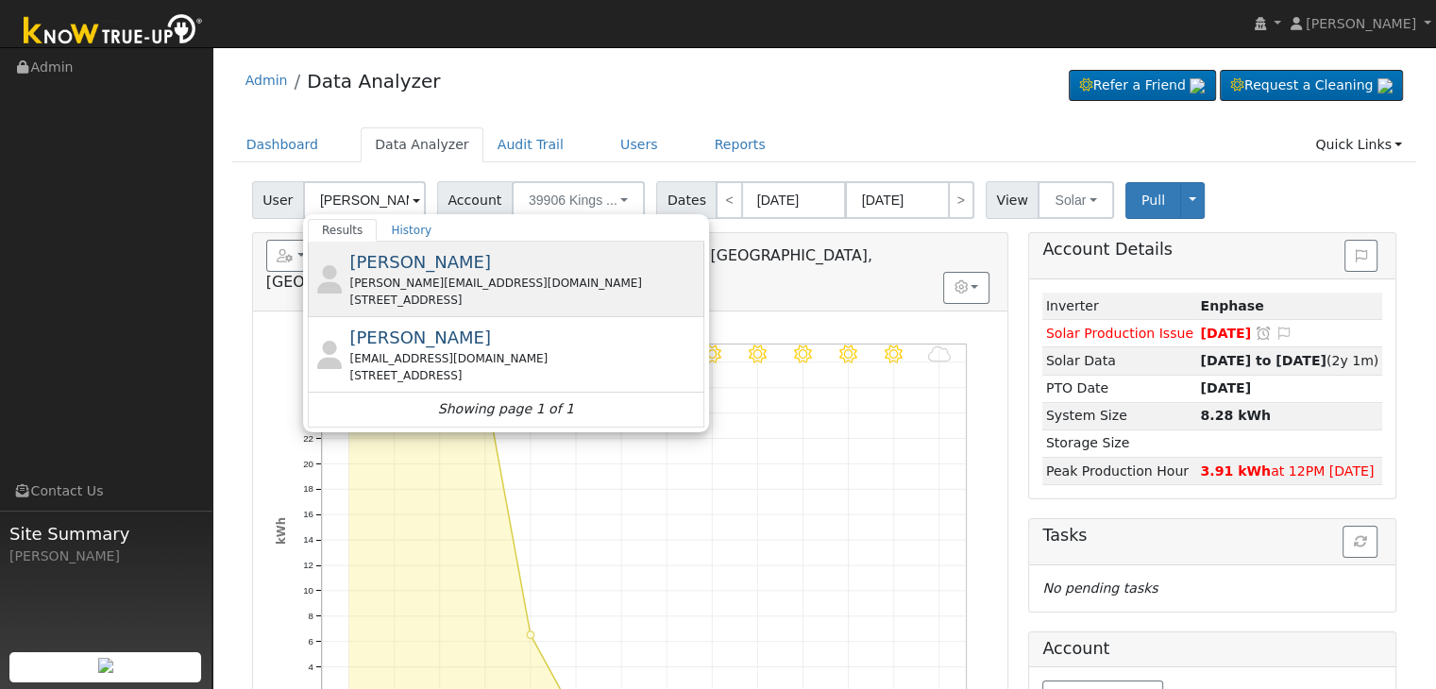
click at [449, 266] on div "[PERSON_NAME] [PERSON_NAME][EMAIL_ADDRESS][DOMAIN_NAME] [STREET_ADDRESS]" at bounding box center [524, 278] width 350 height 59
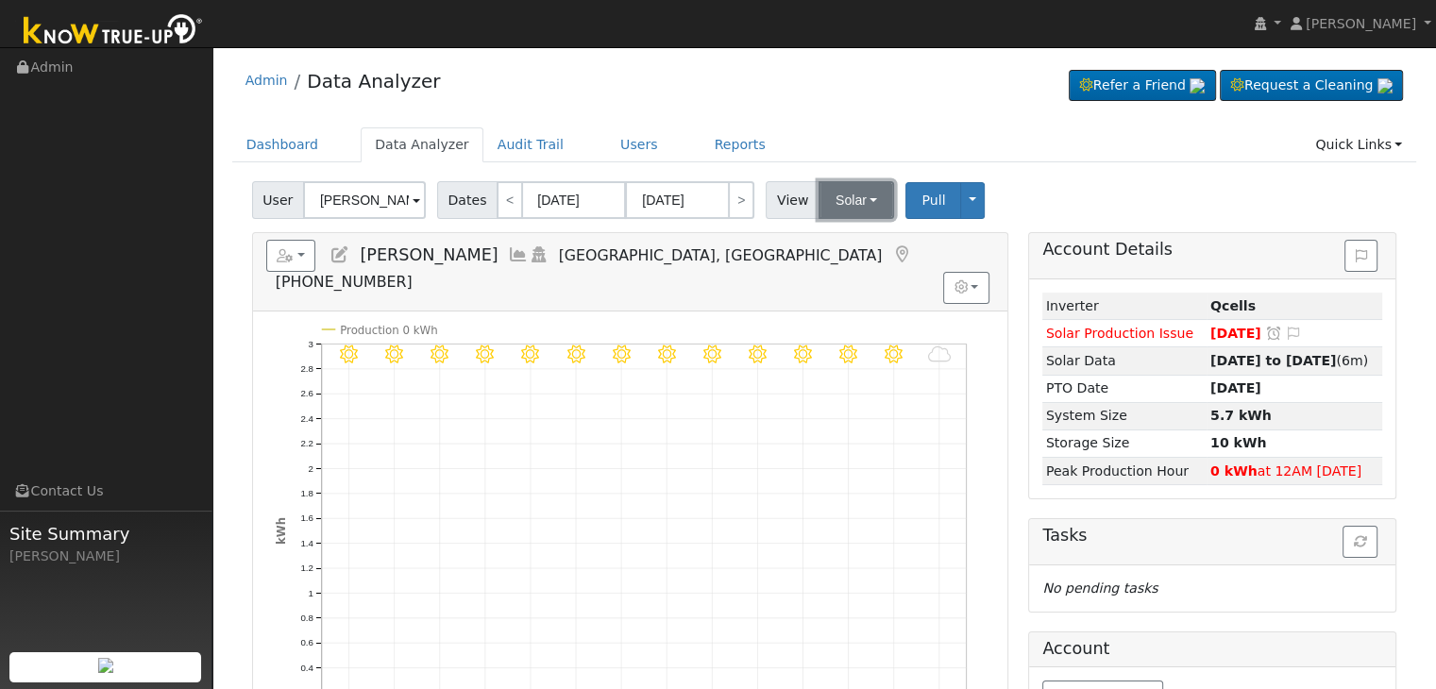
click at [852, 207] on button "Solar" at bounding box center [856, 200] width 76 height 38
click at [846, 243] on link "Utility" at bounding box center [880, 241] width 131 height 26
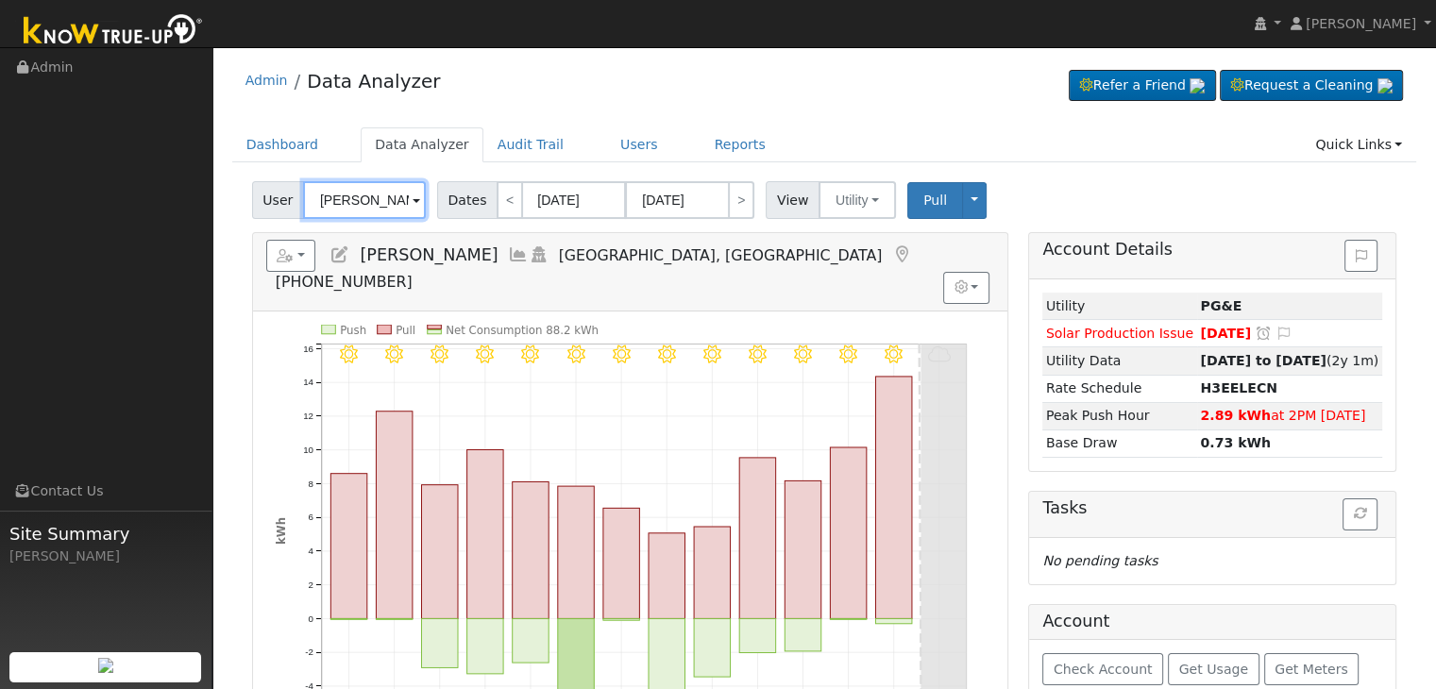
click at [355, 205] on input "[PERSON_NAME]" at bounding box center [364, 200] width 123 height 38
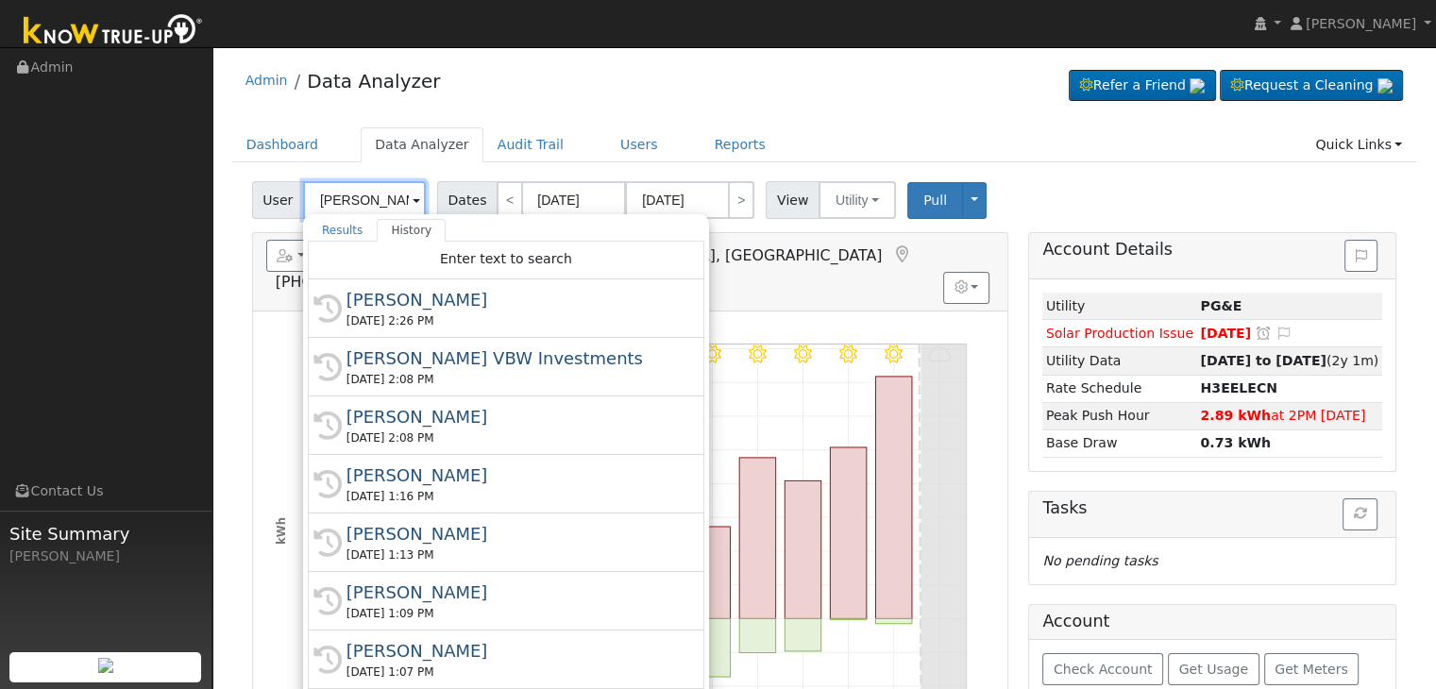
click at [355, 205] on input "[PERSON_NAME]" at bounding box center [364, 200] width 123 height 38
paste input "[PERSON_NAME]"
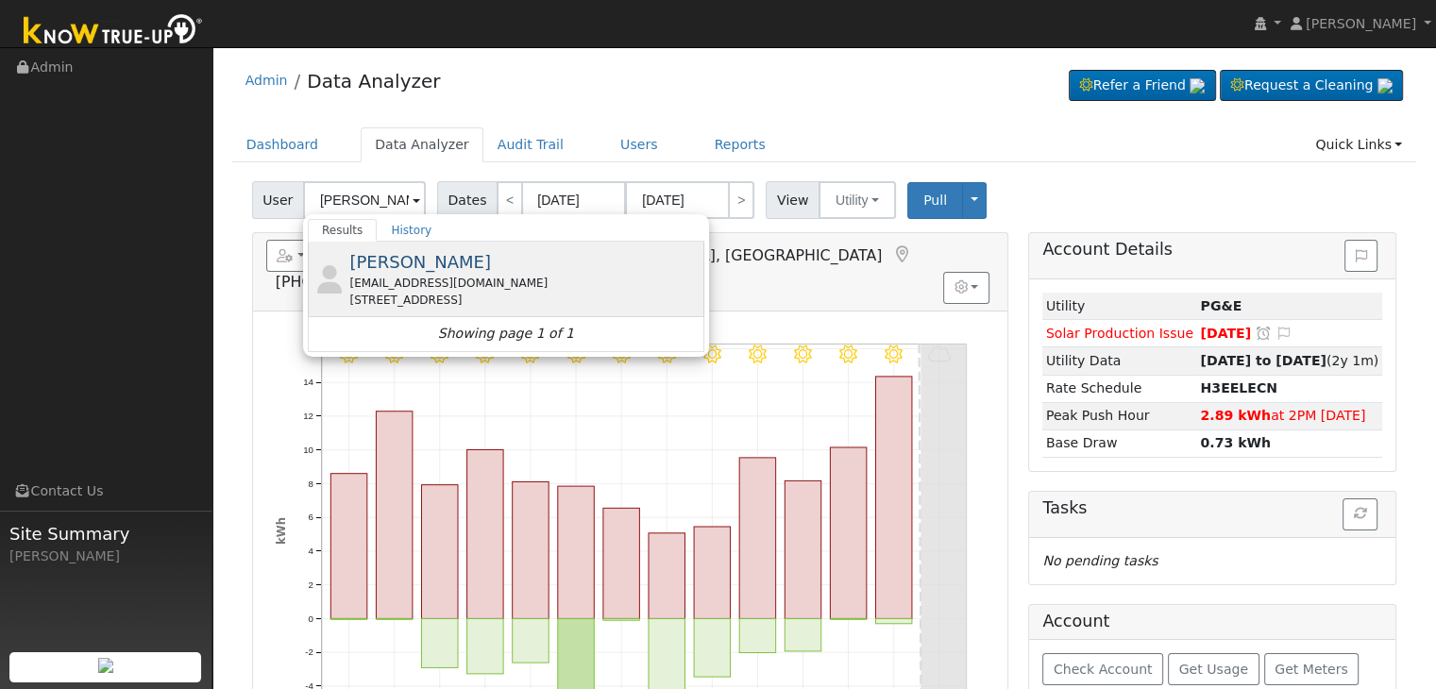
click at [414, 277] on div "[EMAIL_ADDRESS][DOMAIN_NAME]" at bounding box center [524, 283] width 350 height 17
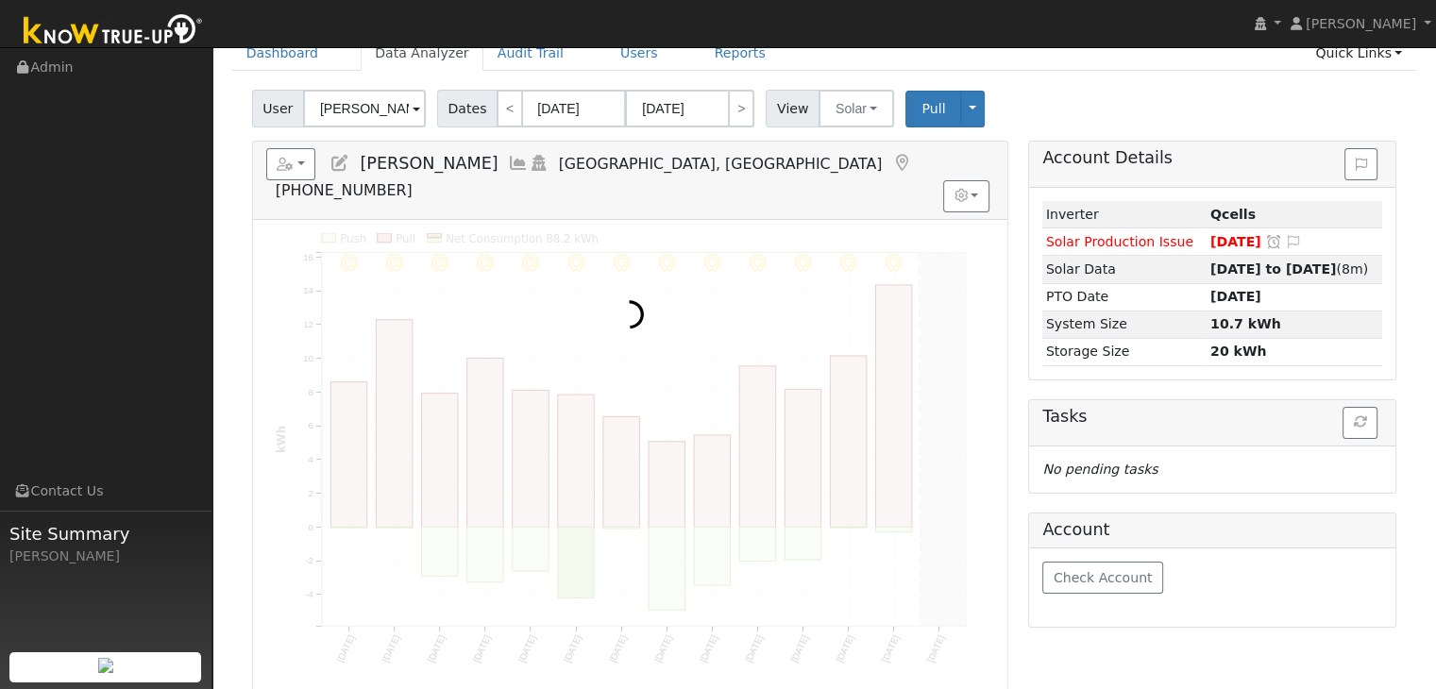
scroll to position [94, 0]
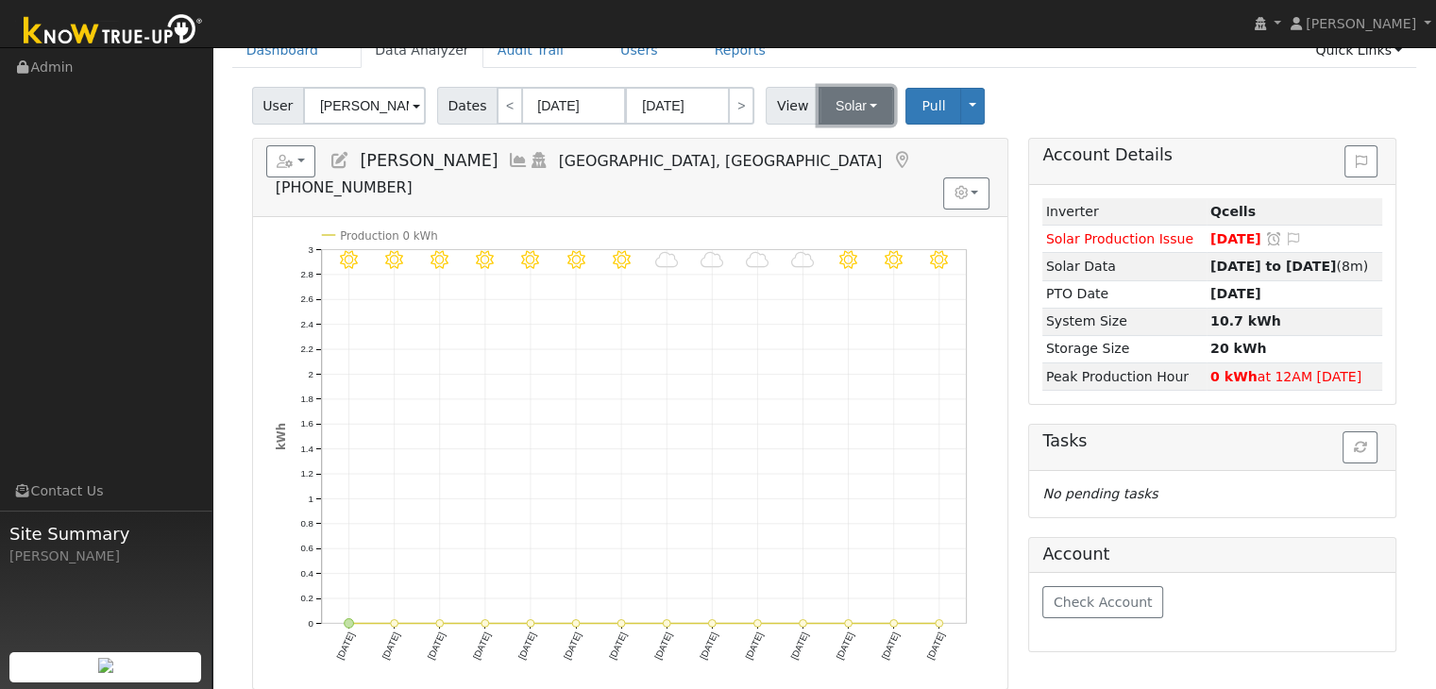
click at [838, 105] on button "Solar" at bounding box center [856, 106] width 76 height 38
click at [827, 152] on link "Utility" at bounding box center [880, 147] width 131 height 26
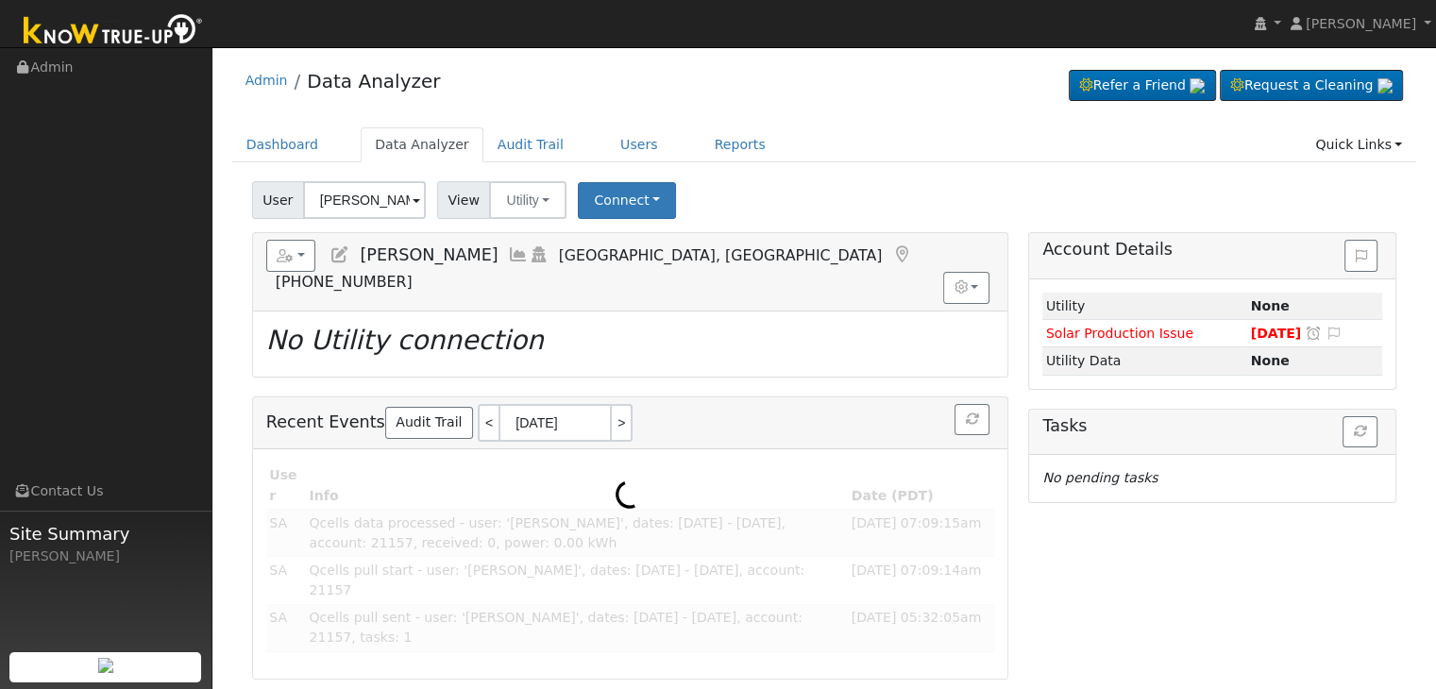
scroll to position [0, 0]
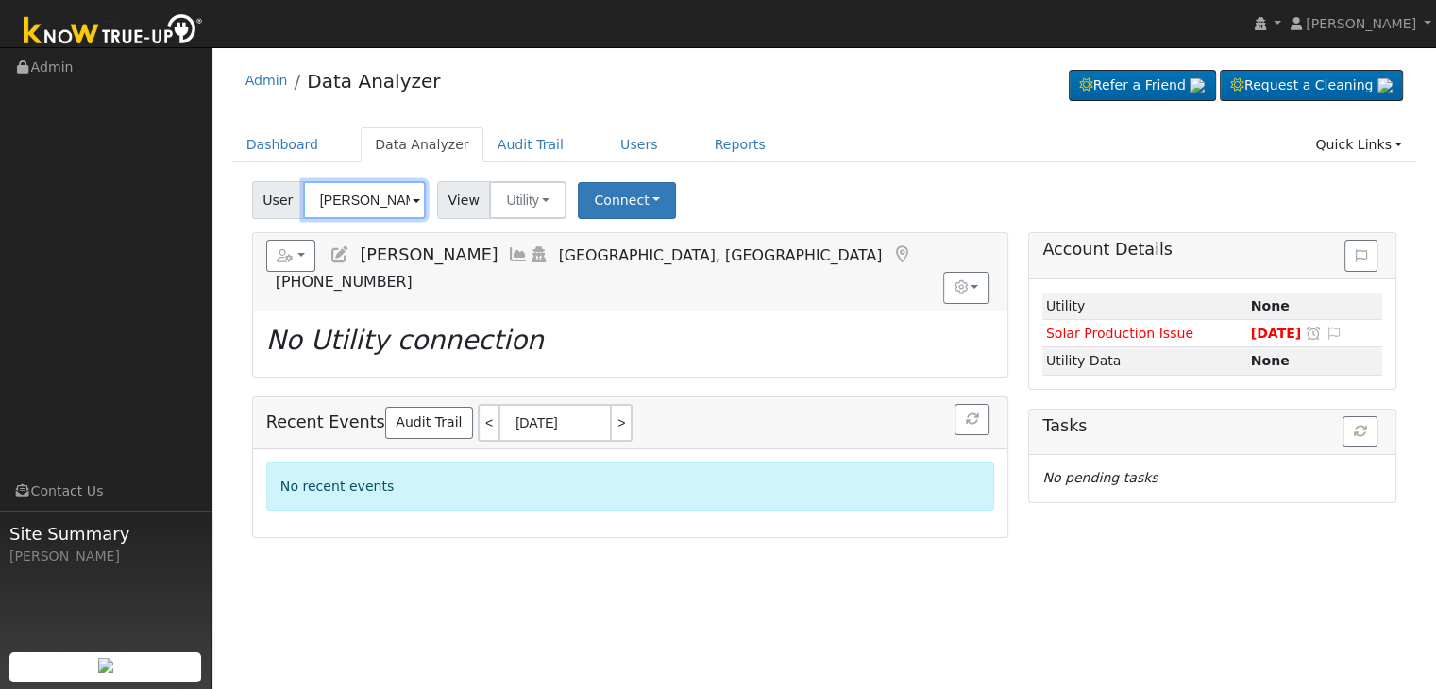
click at [362, 201] on input "[PERSON_NAME]" at bounding box center [364, 200] width 123 height 38
paste input "[PERSON_NAME] Mendocino"
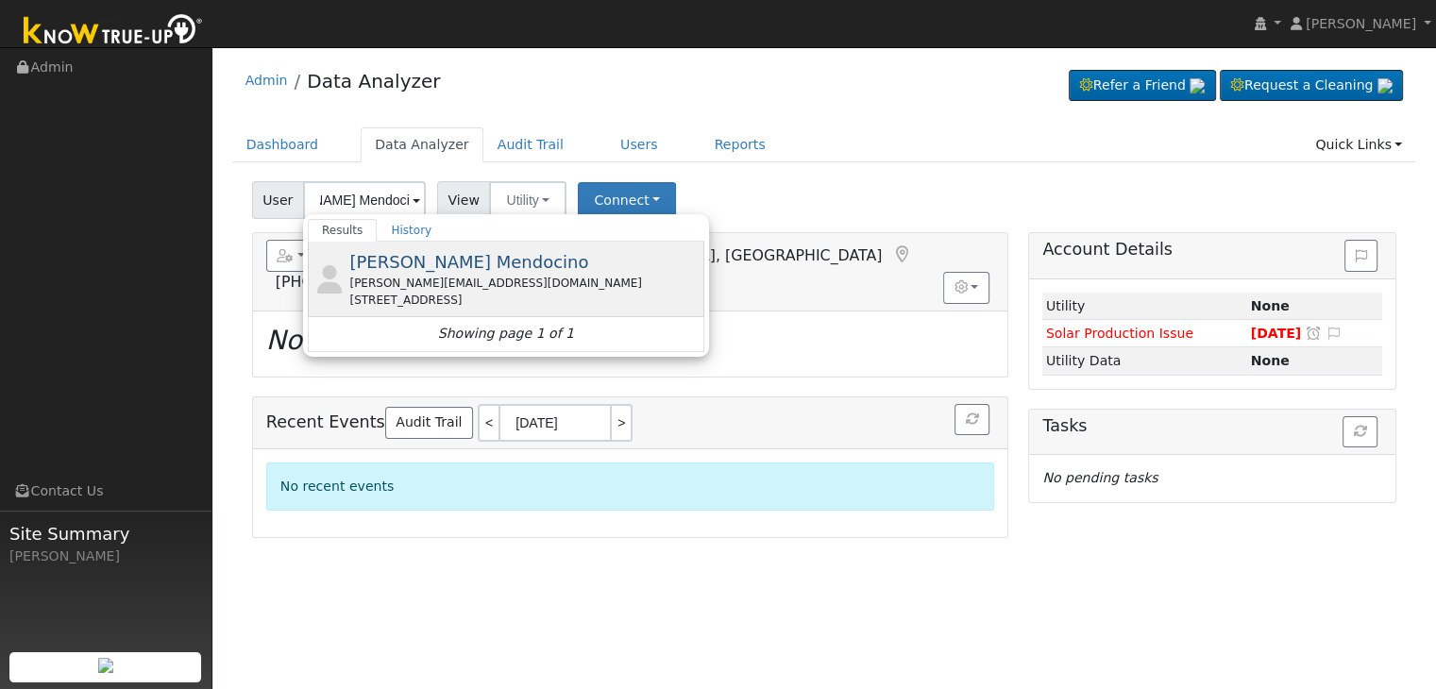
click at [495, 283] on div "[PERSON_NAME][EMAIL_ADDRESS][DOMAIN_NAME]" at bounding box center [524, 283] width 350 height 17
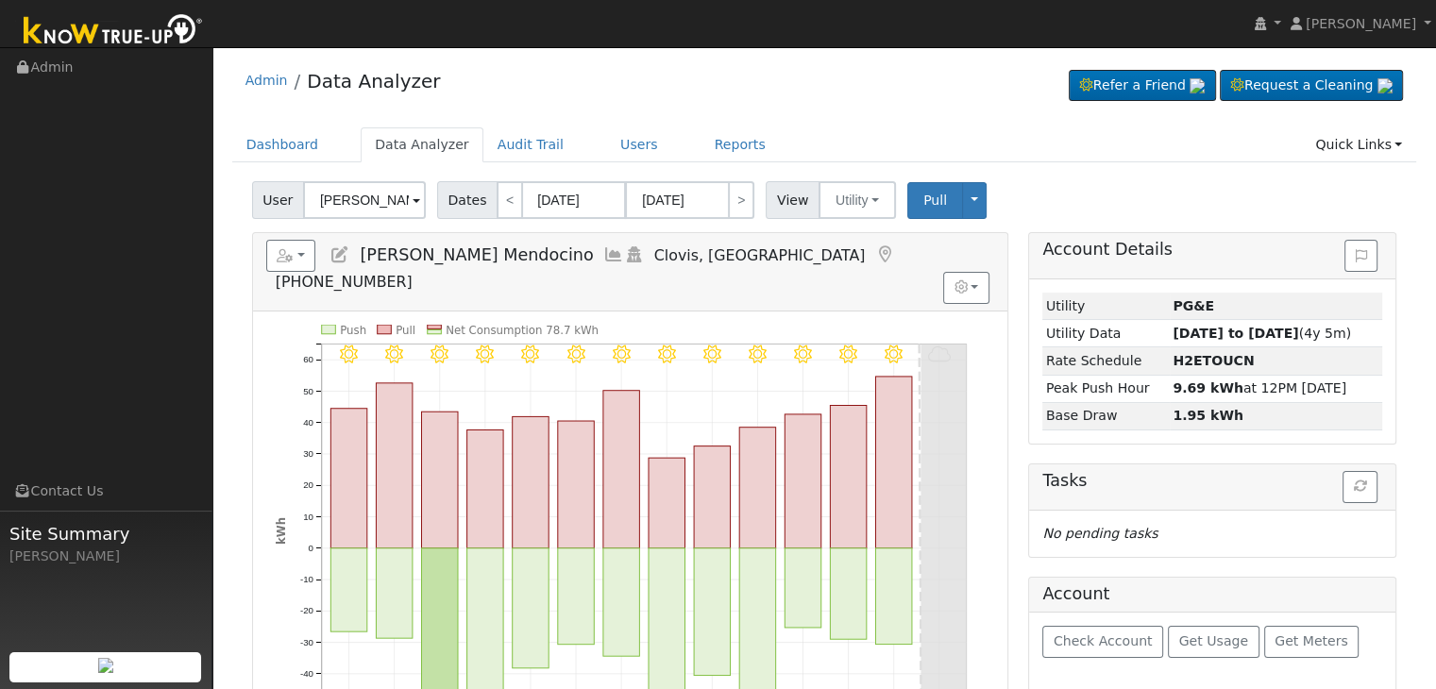
click at [874, 252] on icon at bounding box center [884, 254] width 21 height 17
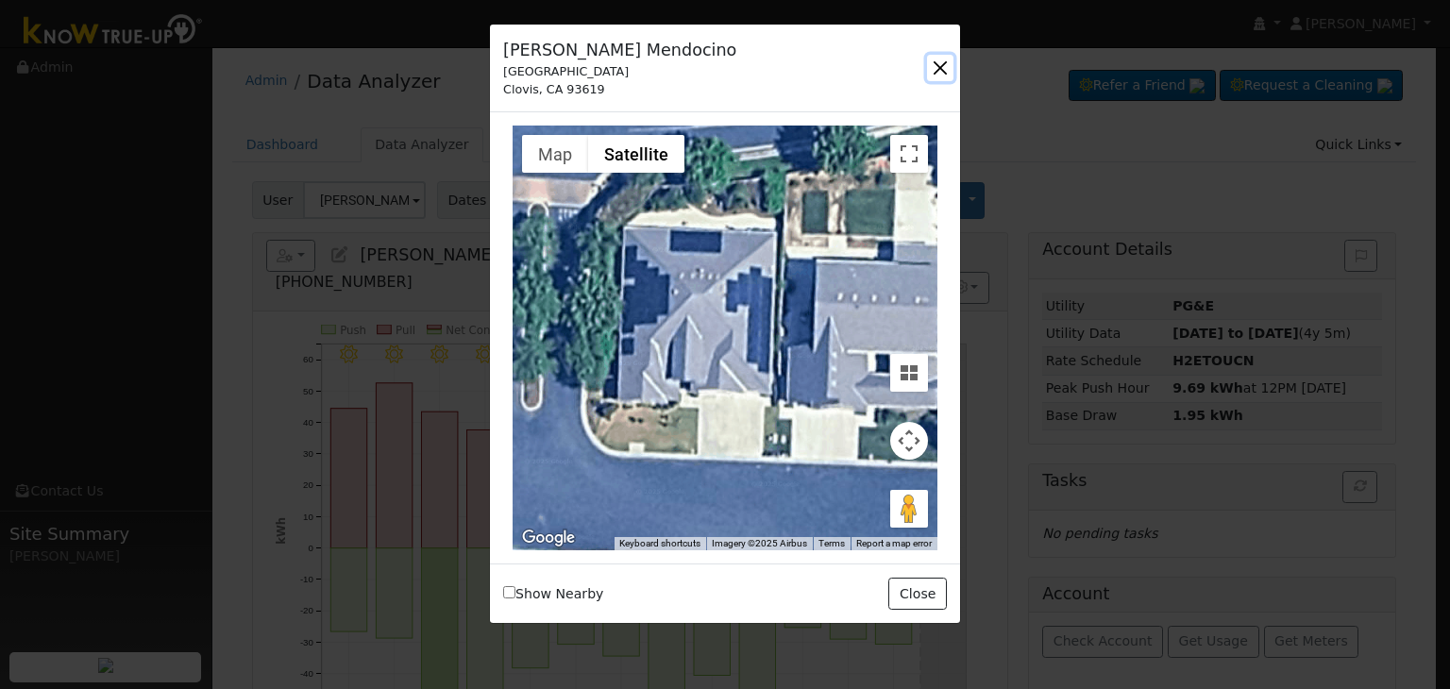
drag, startPoint x: 943, startPoint y: 65, endPoint x: 934, endPoint y: 59, distance: 10.2
click at [943, 65] on button "button" at bounding box center [940, 68] width 26 height 26
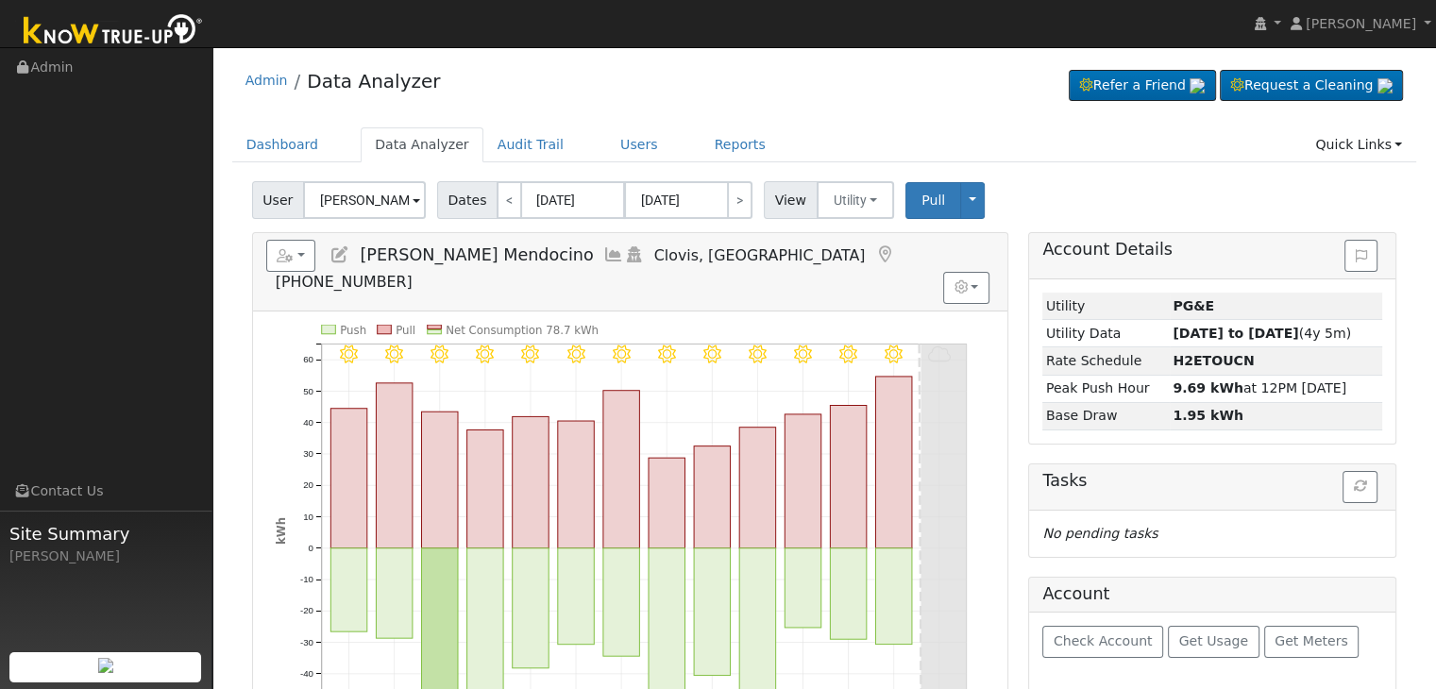
click at [874, 254] on icon at bounding box center [884, 254] width 21 height 17
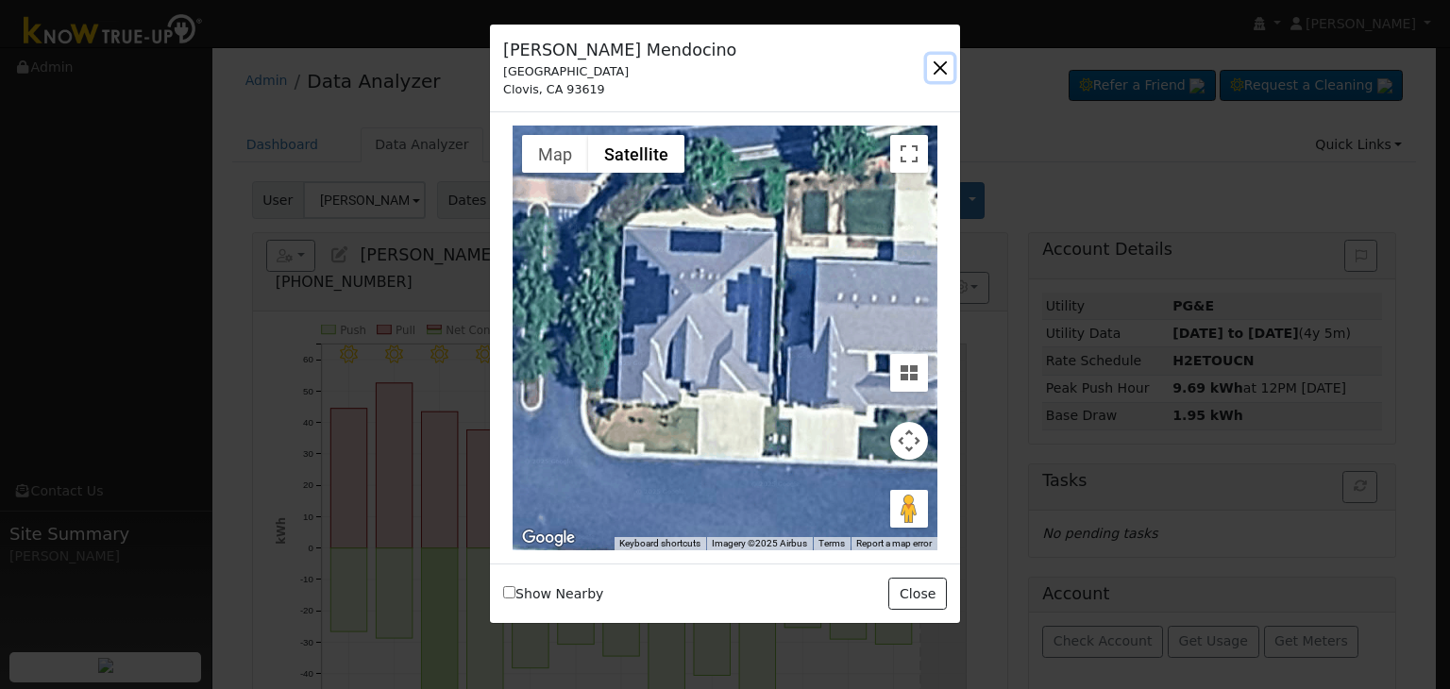
click at [944, 59] on button "button" at bounding box center [940, 68] width 26 height 26
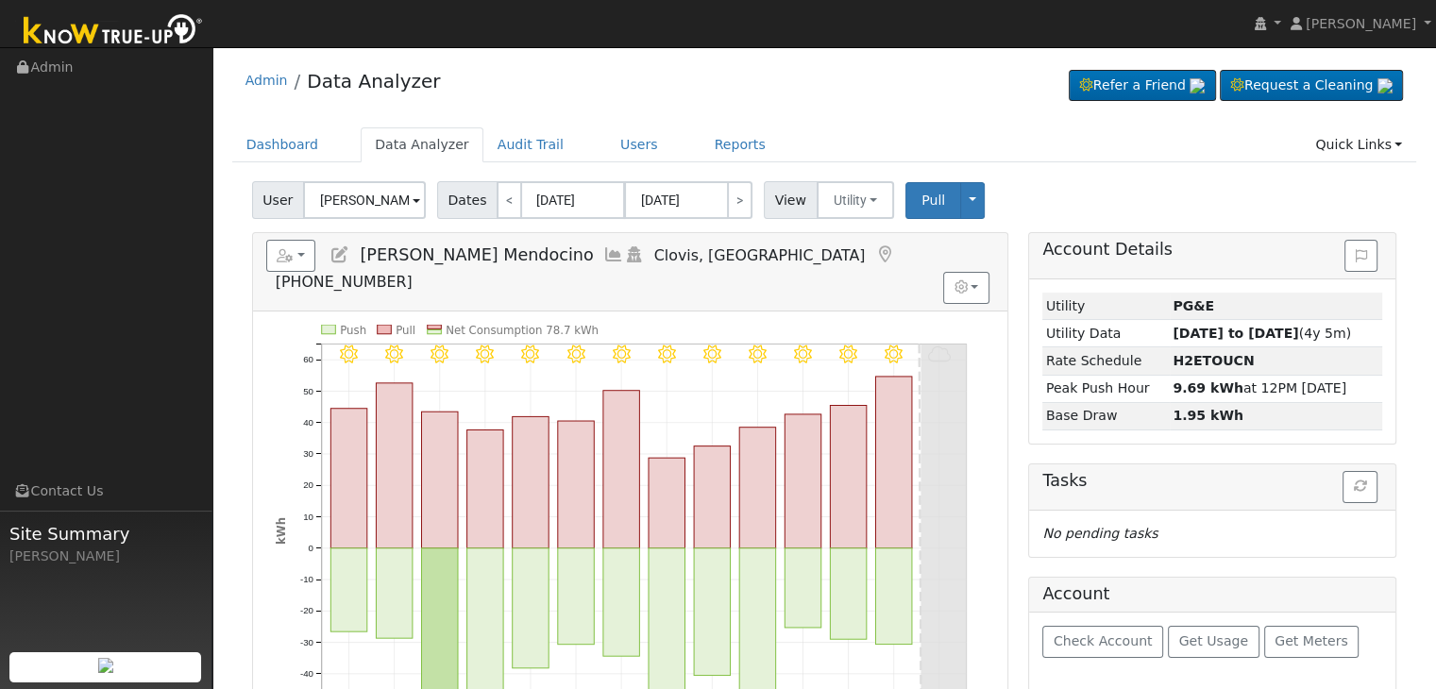
click at [874, 252] on icon at bounding box center [884, 254] width 21 height 17
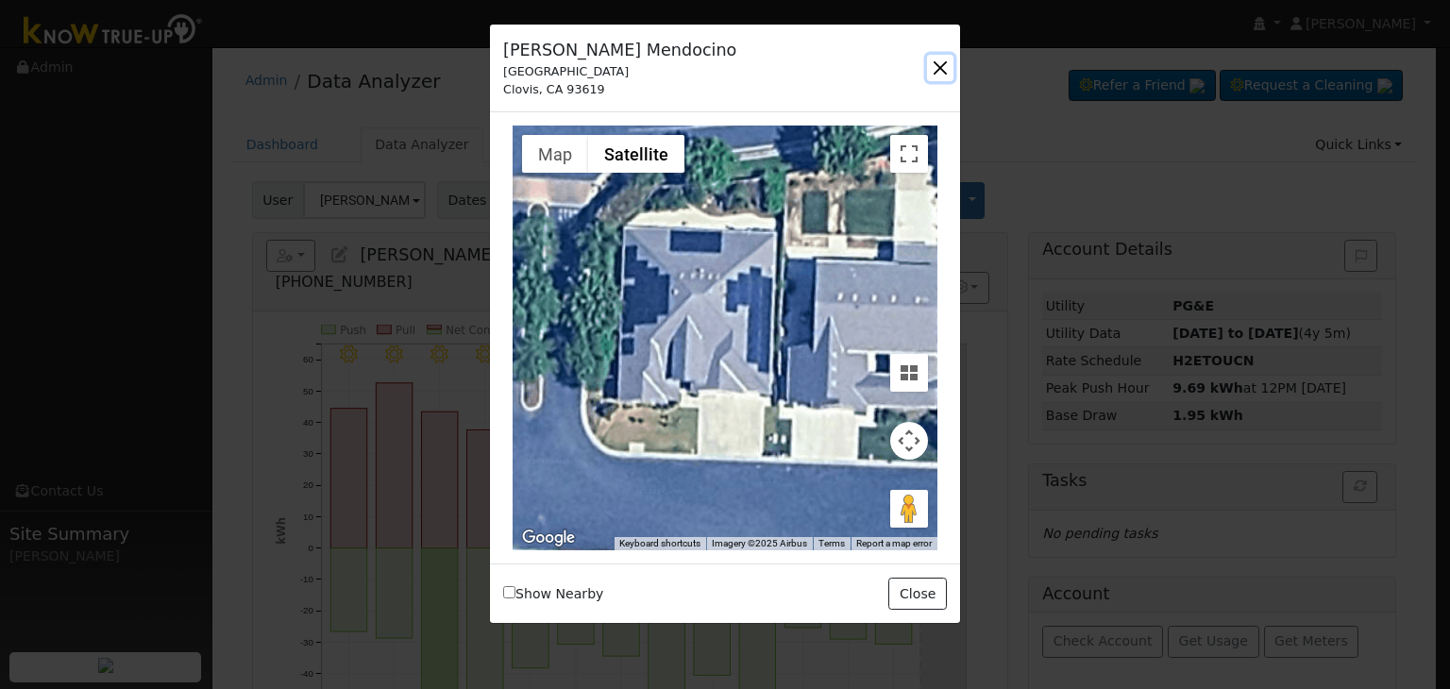
click at [938, 65] on button "button" at bounding box center [940, 68] width 26 height 26
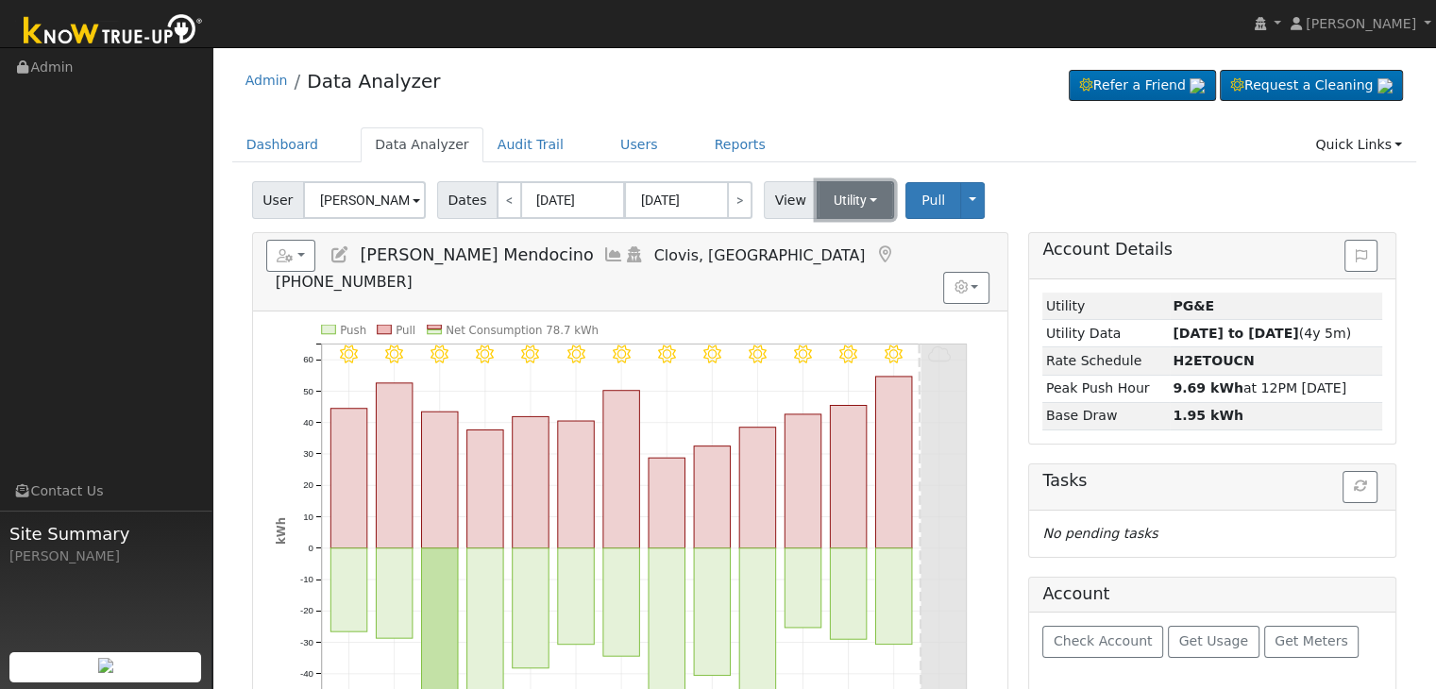
click at [855, 203] on button "Utility" at bounding box center [855, 200] width 78 height 38
click at [838, 260] on link "Solar" at bounding box center [878, 269] width 131 height 26
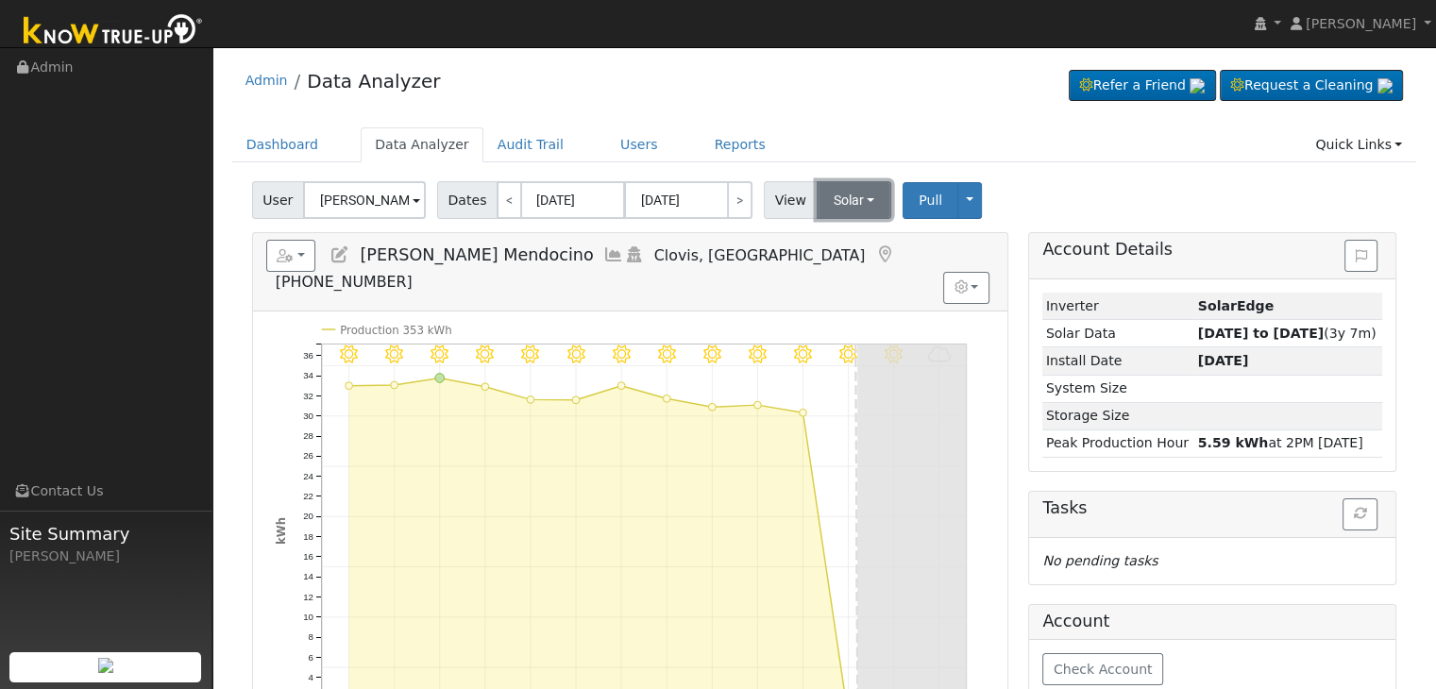
click at [838, 203] on button "Solar" at bounding box center [854, 200] width 76 height 38
click at [838, 241] on link "Utility" at bounding box center [878, 241] width 131 height 26
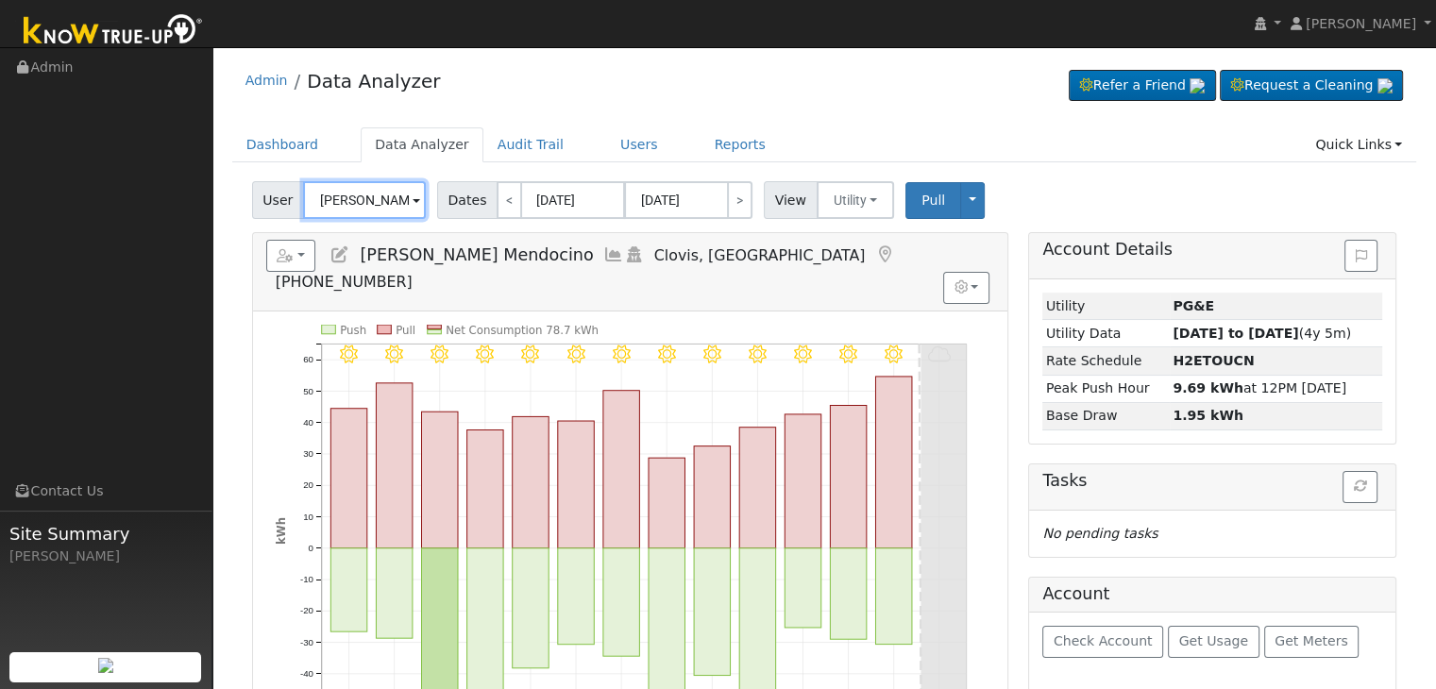
click at [360, 204] on input "[PERSON_NAME] Mendocino" at bounding box center [364, 200] width 123 height 38
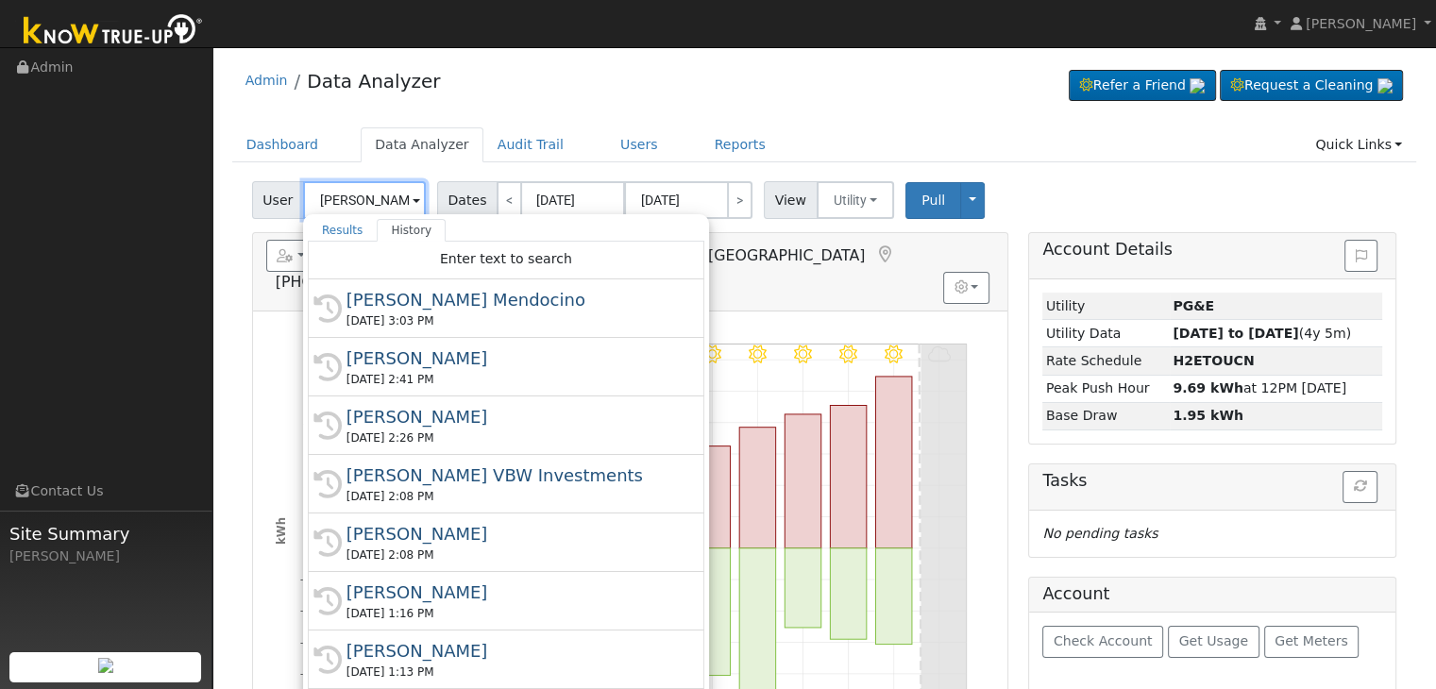
click at [360, 204] on input "[PERSON_NAME] Mendocino" at bounding box center [364, 200] width 123 height 38
paste input "[PERSON_NAME] - Agg Meter"
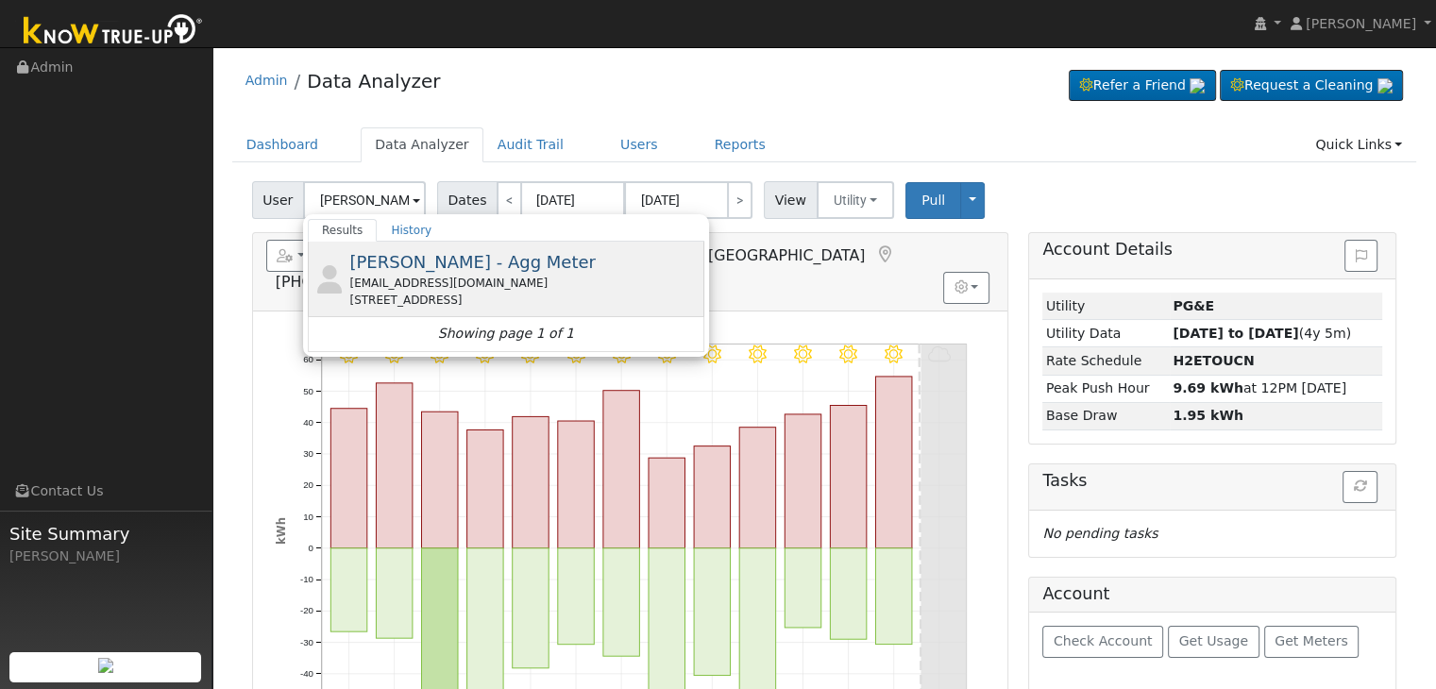
click at [446, 253] on span "[PERSON_NAME] - Agg Meter" at bounding box center [471, 262] width 245 height 20
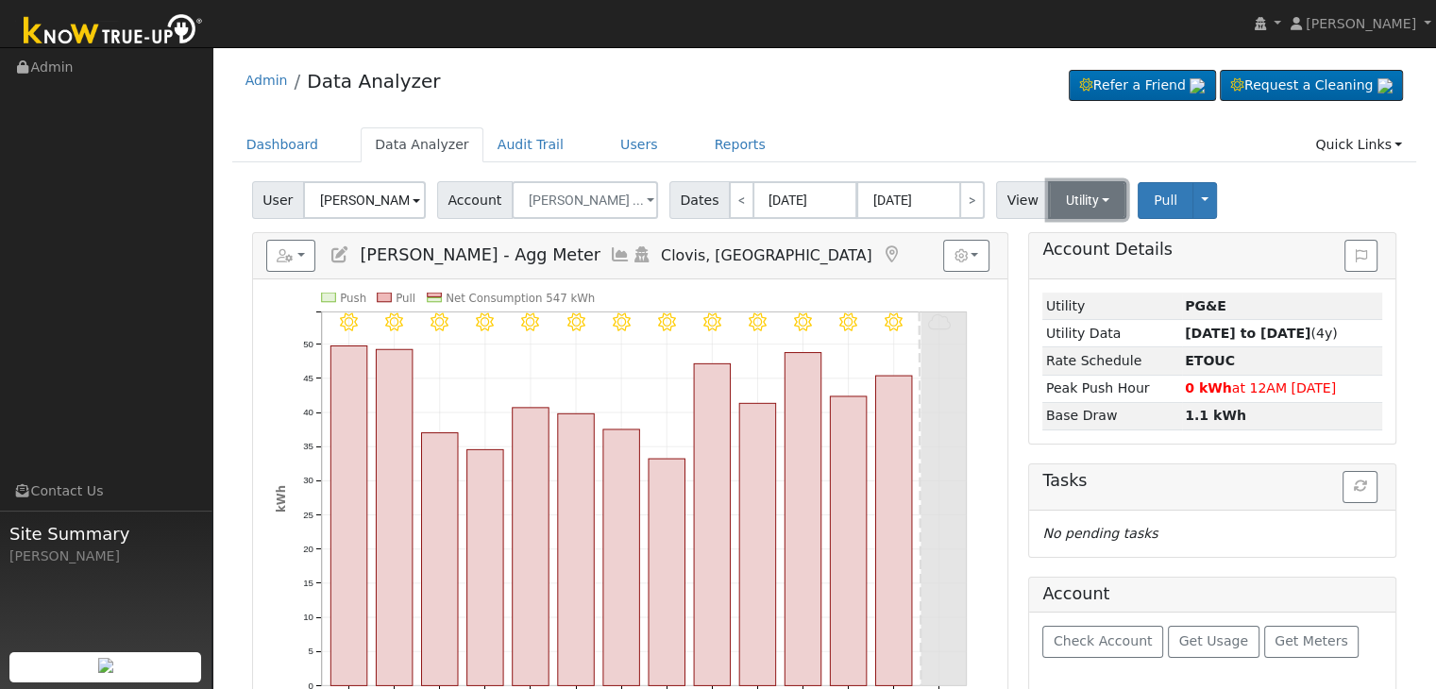
click at [1072, 199] on button "Utility" at bounding box center [1087, 200] width 78 height 38
click at [1052, 264] on link "Solar" at bounding box center [1110, 269] width 131 height 26
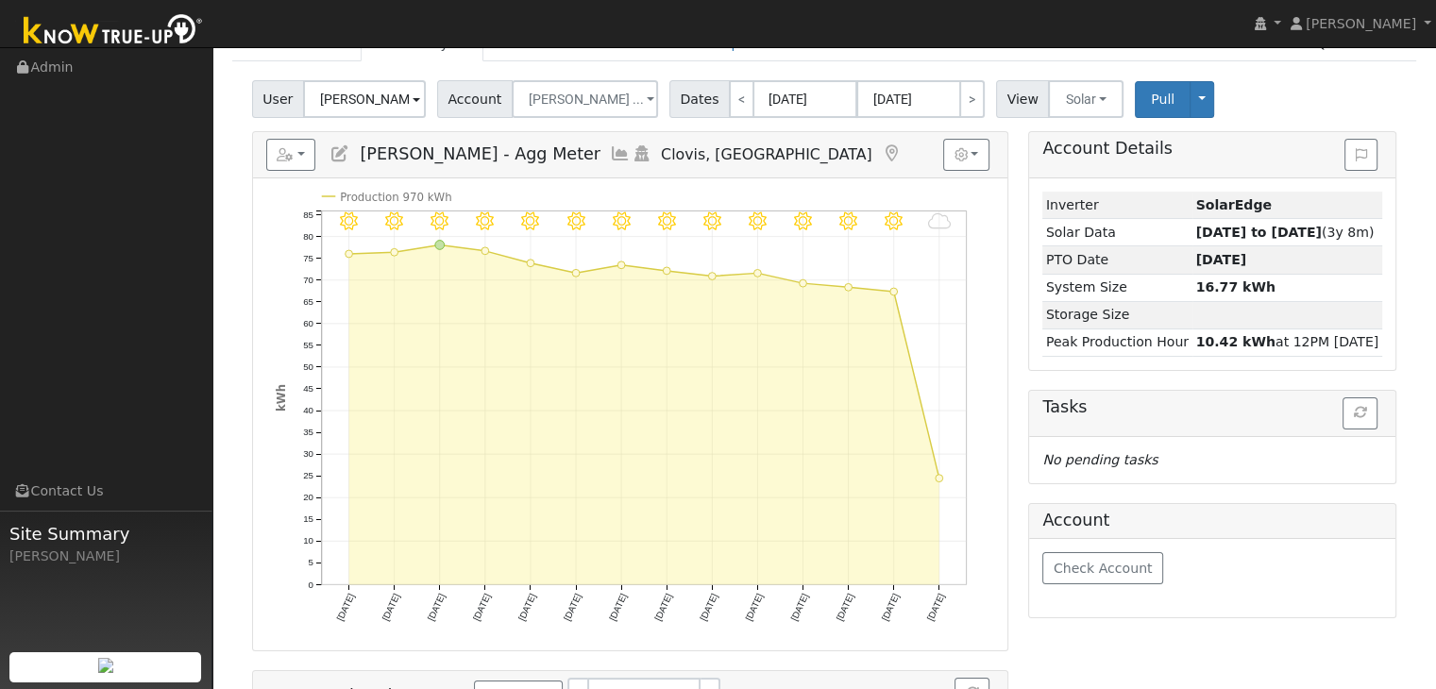
scroll to position [94, 0]
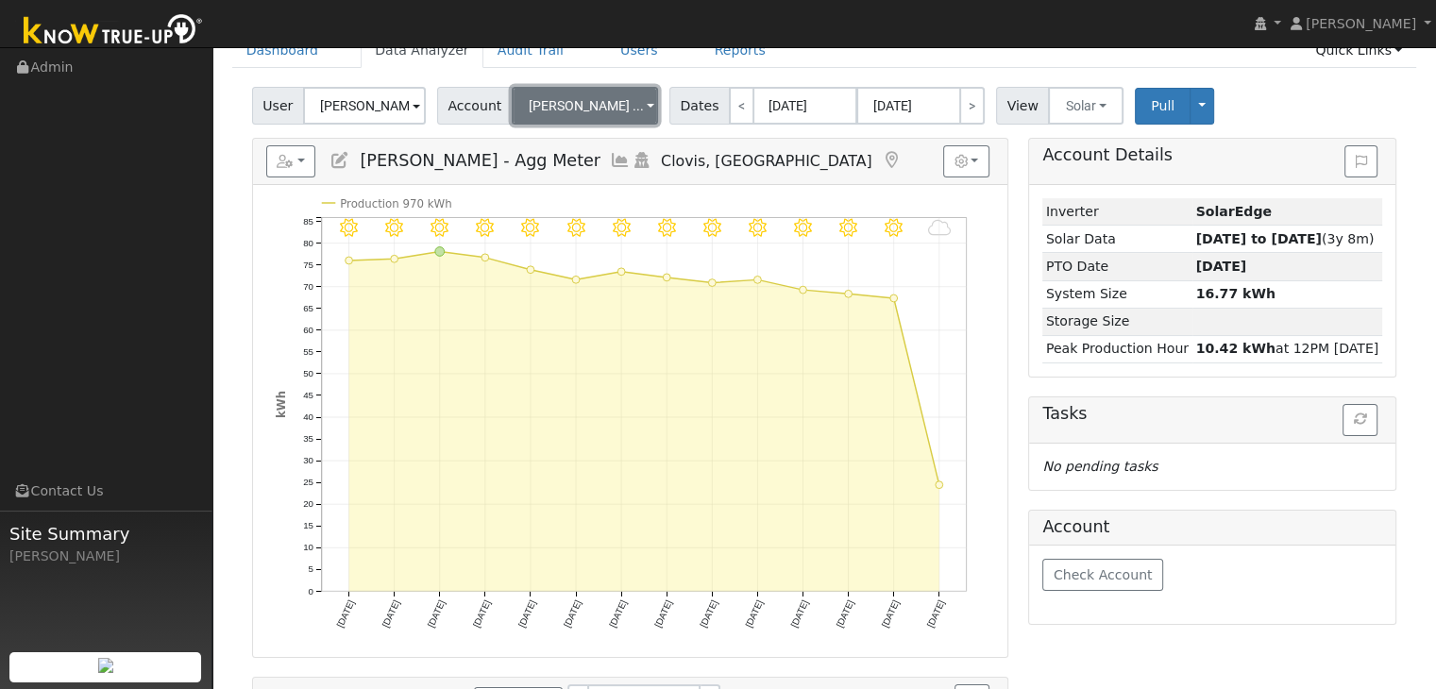
click at [613, 100] on button "[PERSON_NAME] ..." at bounding box center [585, 106] width 146 height 38
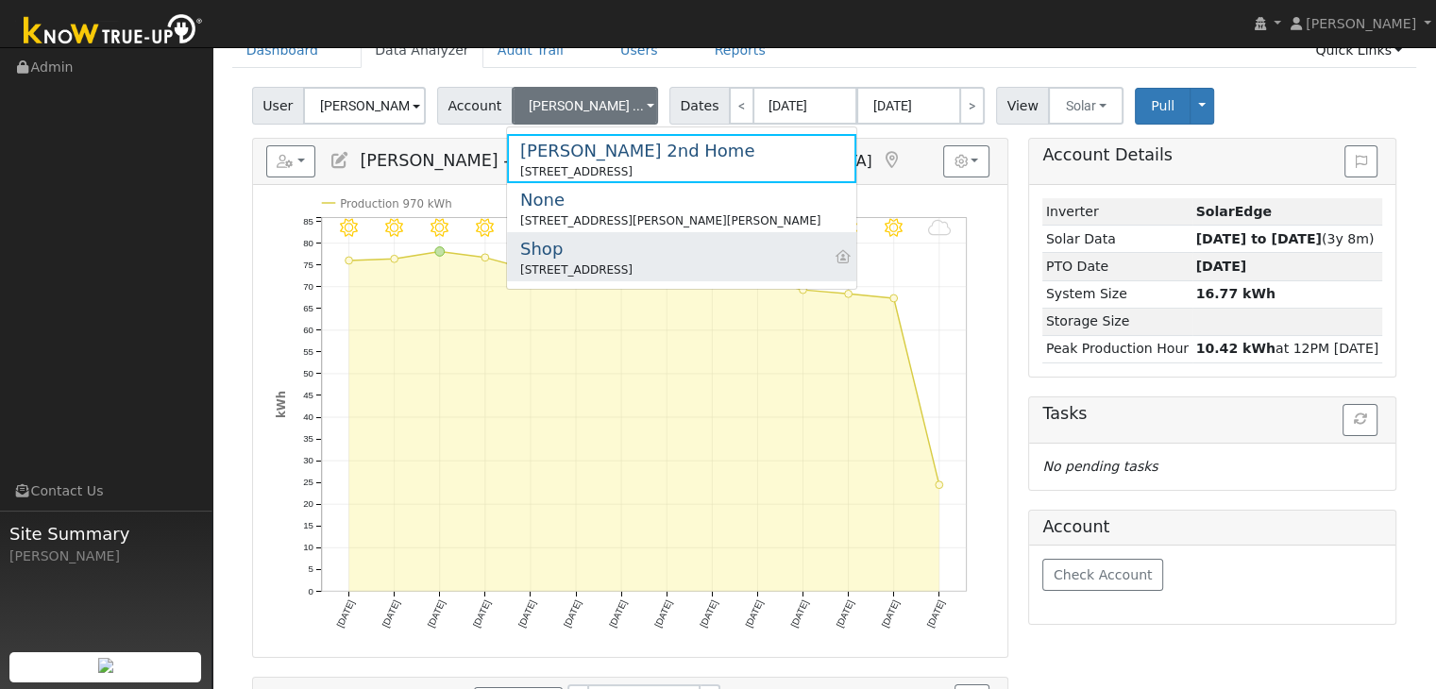
click at [577, 261] on div "[STREET_ADDRESS]" at bounding box center [576, 269] width 112 height 17
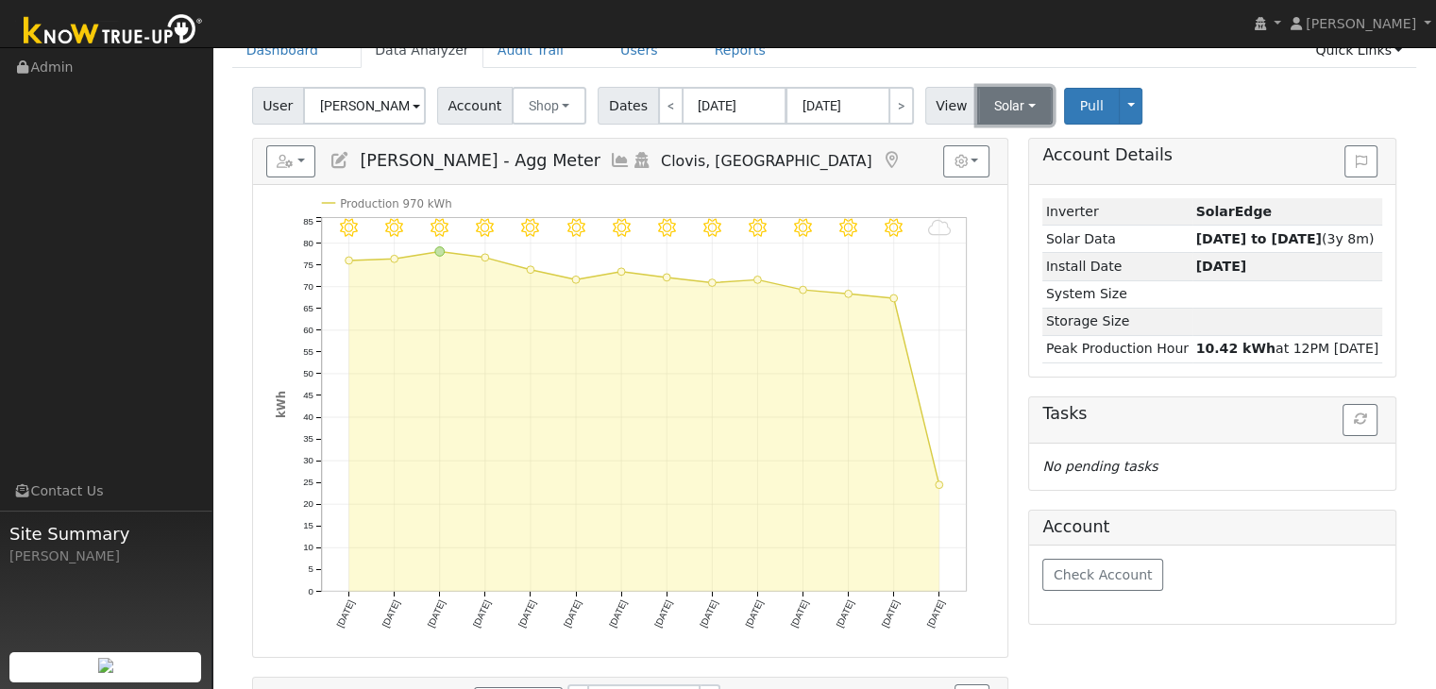
click at [1010, 99] on button "Solar" at bounding box center [1015, 106] width 76 height 38
click at [1004, 144] on link "Utility" at bounding box center [1039, 147] width 131 height 26
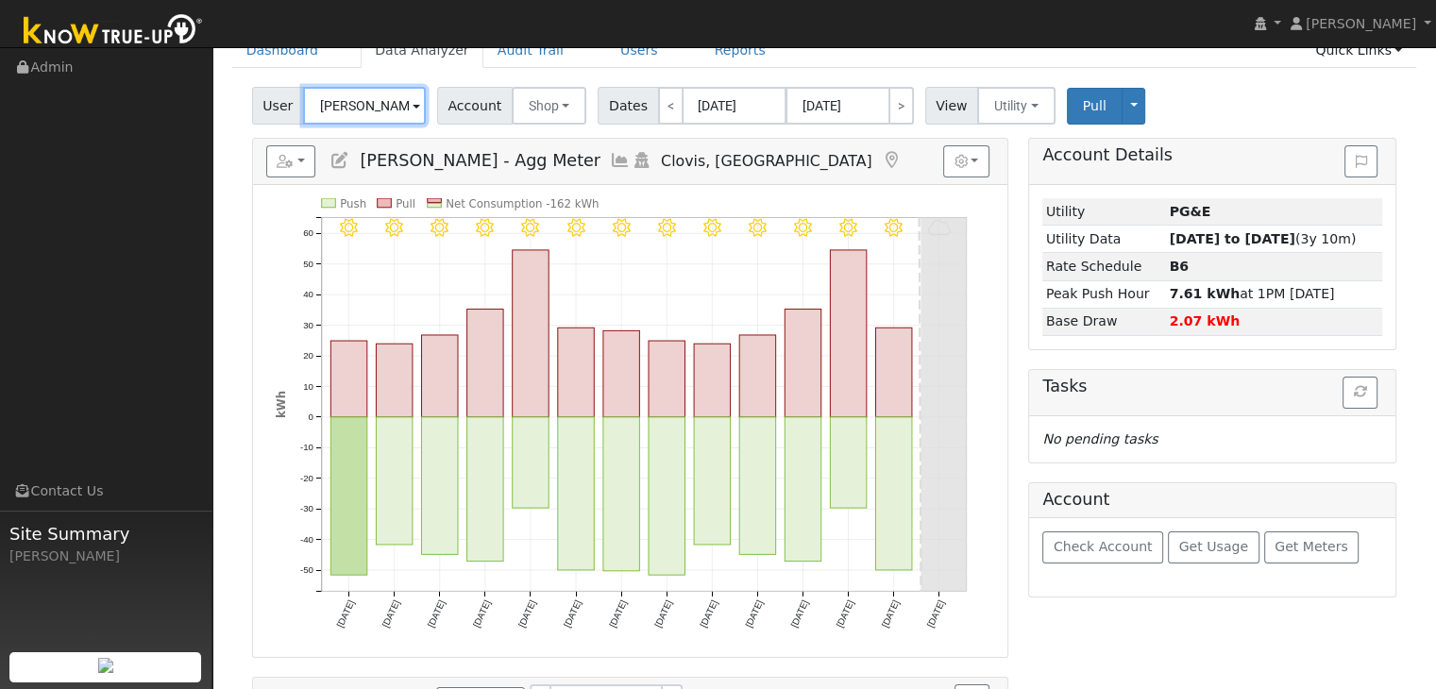
click at [372, 106] on input "[PERSON_NAME] - Agg Meter" at bounding box center [364, 106] width 123 height 38
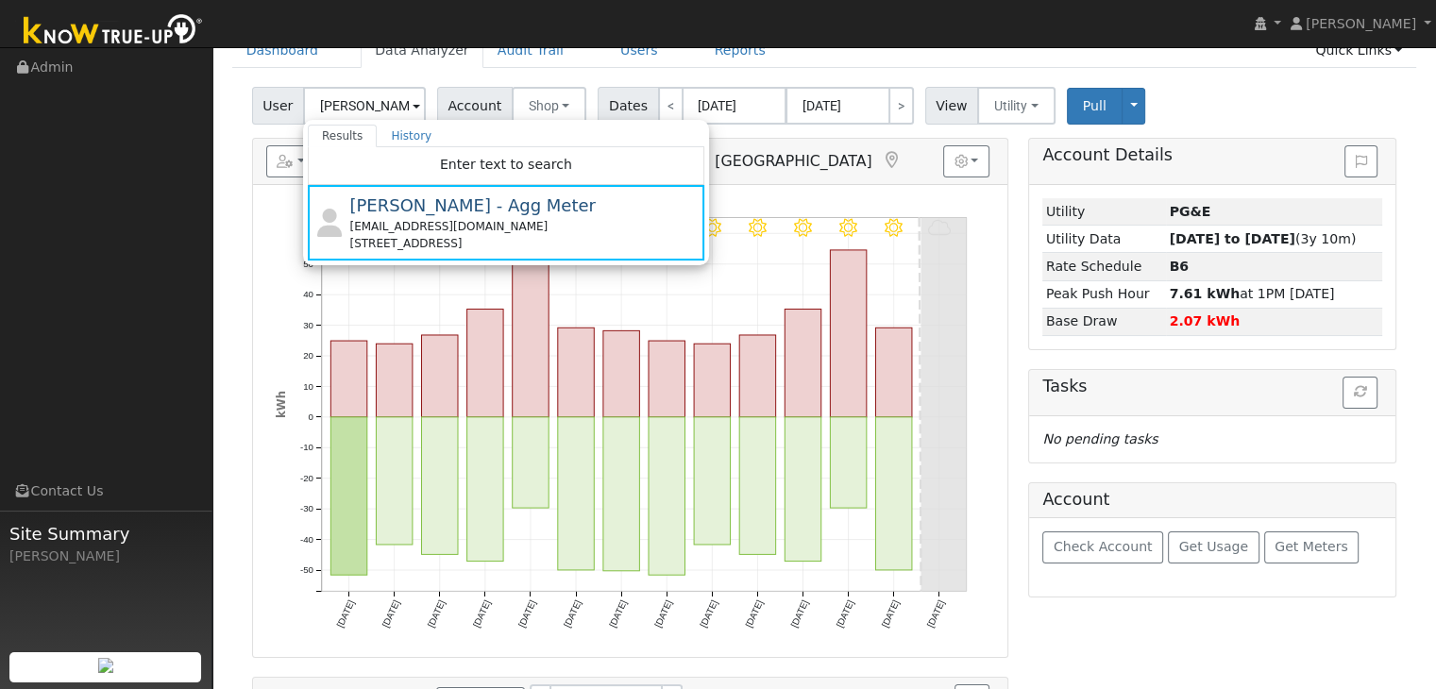
click at [212, 257] on div "User Profile First name Last name Email Email Notifications No Emails No Emails…" at bounding box center [823, 457] width 1223 height 1009
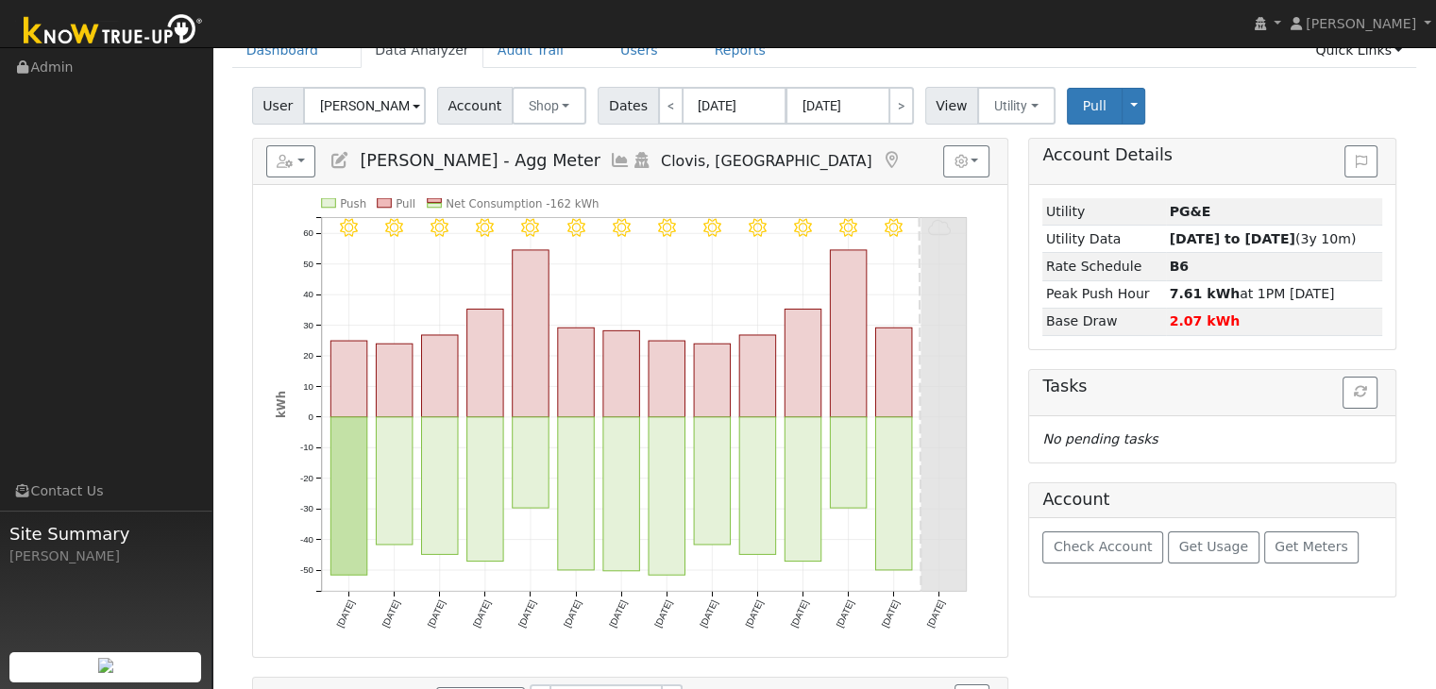
click at [412, 108] on span at bounding box center [416, 107] width 8 height 22
click at [349, 103] on input "[PERSON_NAME] - Agg Meter" at bounding box center [364, 106] width 123 height 38
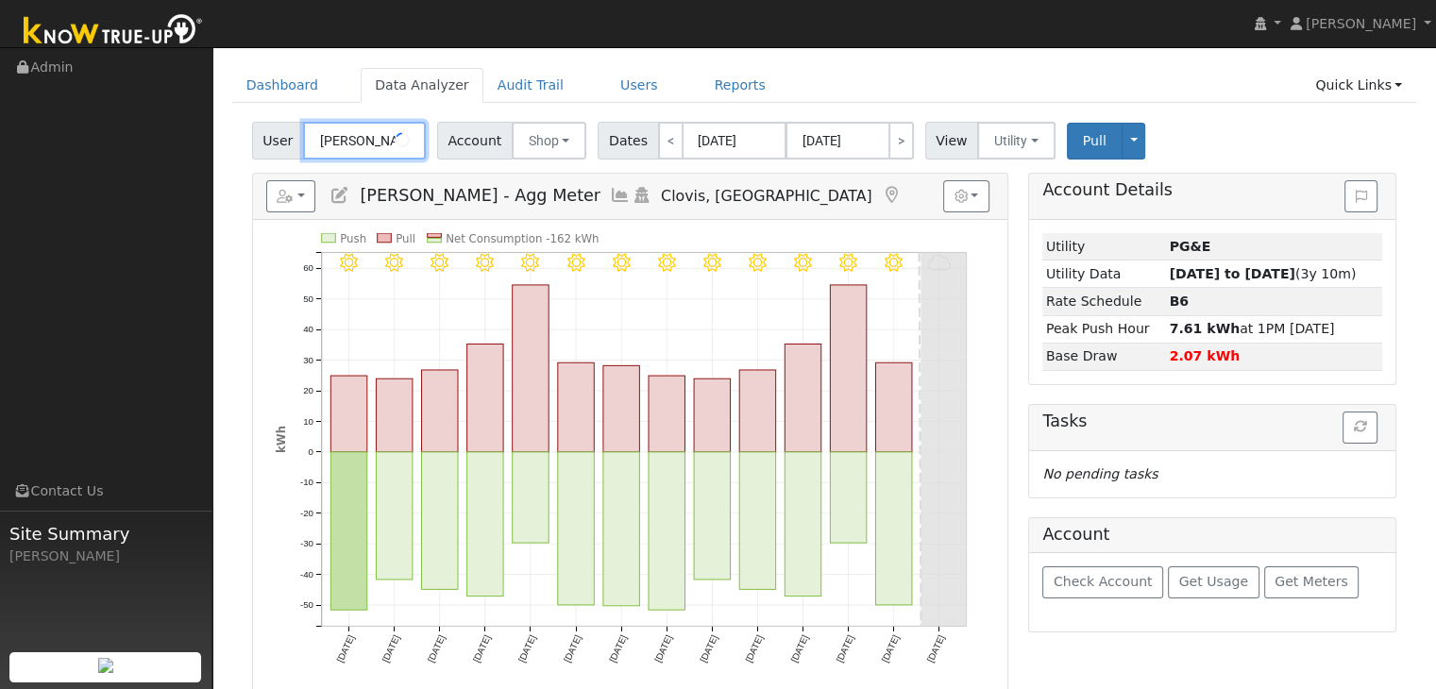
scroll to position [0, 0]
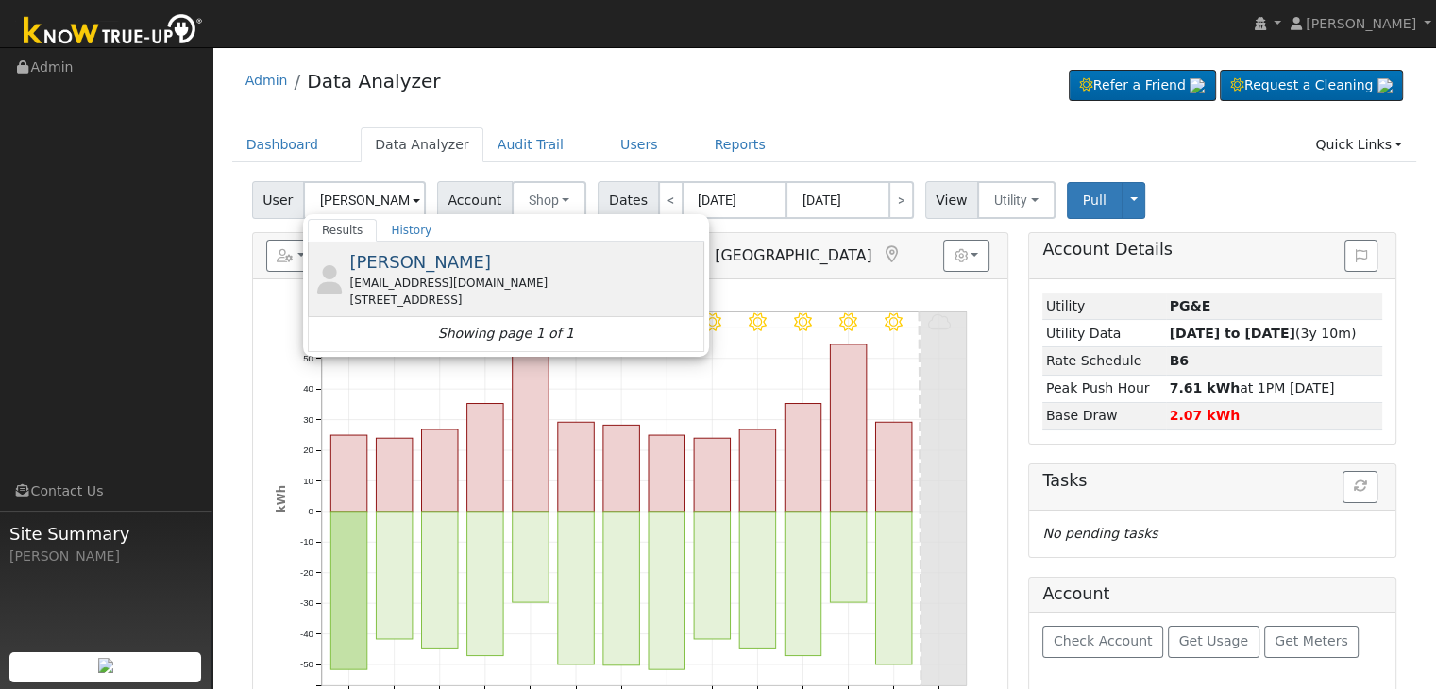
click at [424, 286] on div "[EMAIL_ADDRESS][DOMAIN_NAME]" at bounding box center [524, 283] width 350 height 17
type input "[PERSON_NAME]"
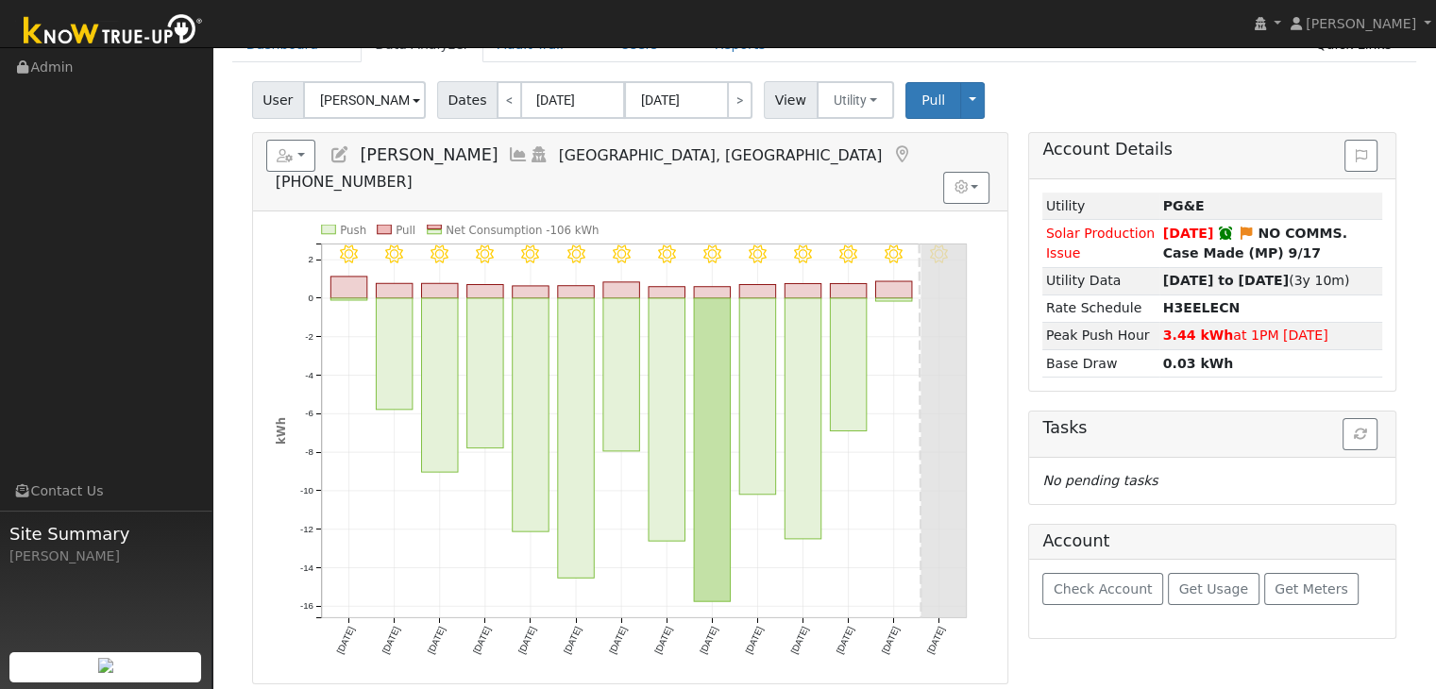
scroll to position [94, 0]
